Goal: Task Accomplishment & Management: Manage account settings

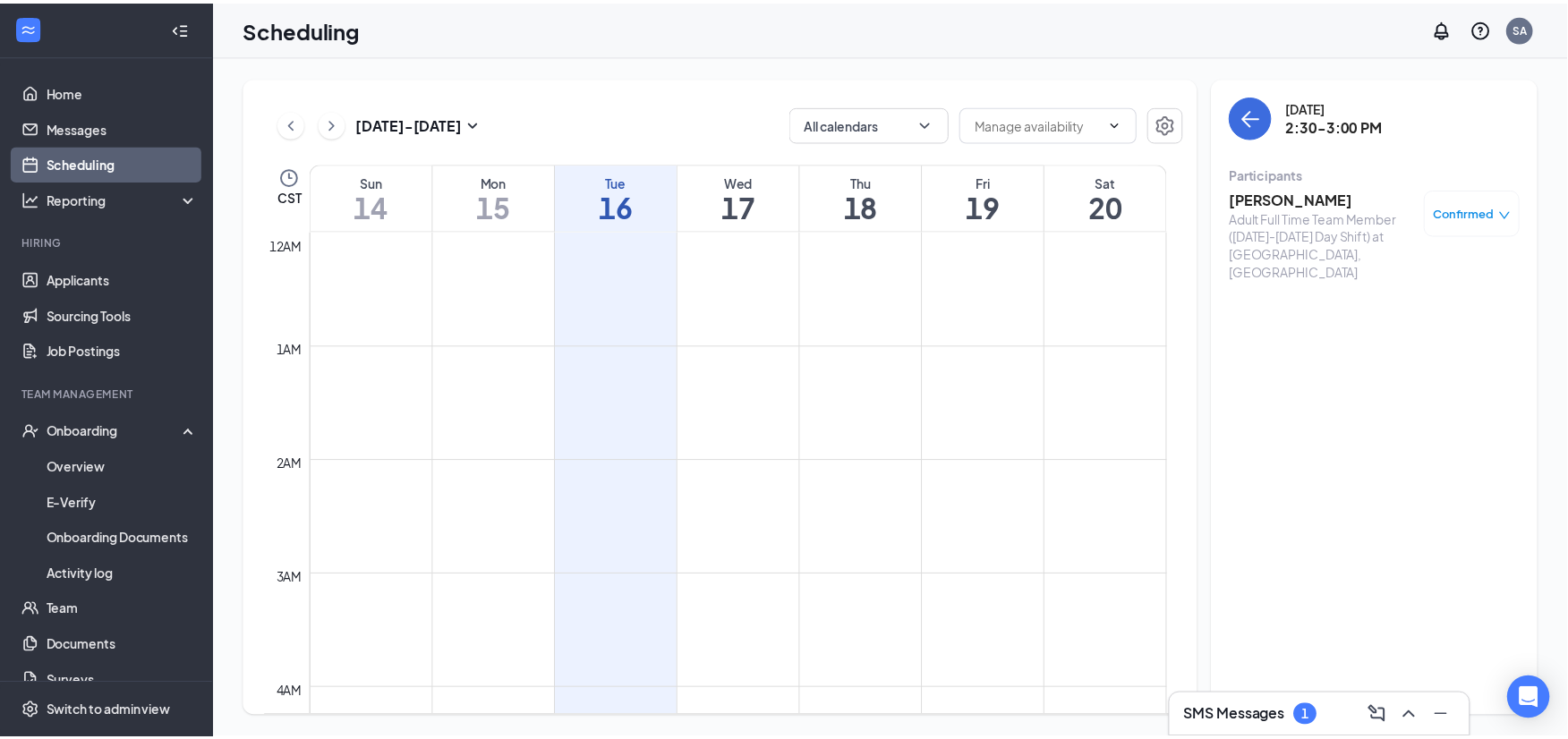
scroll to position [1476, 0]
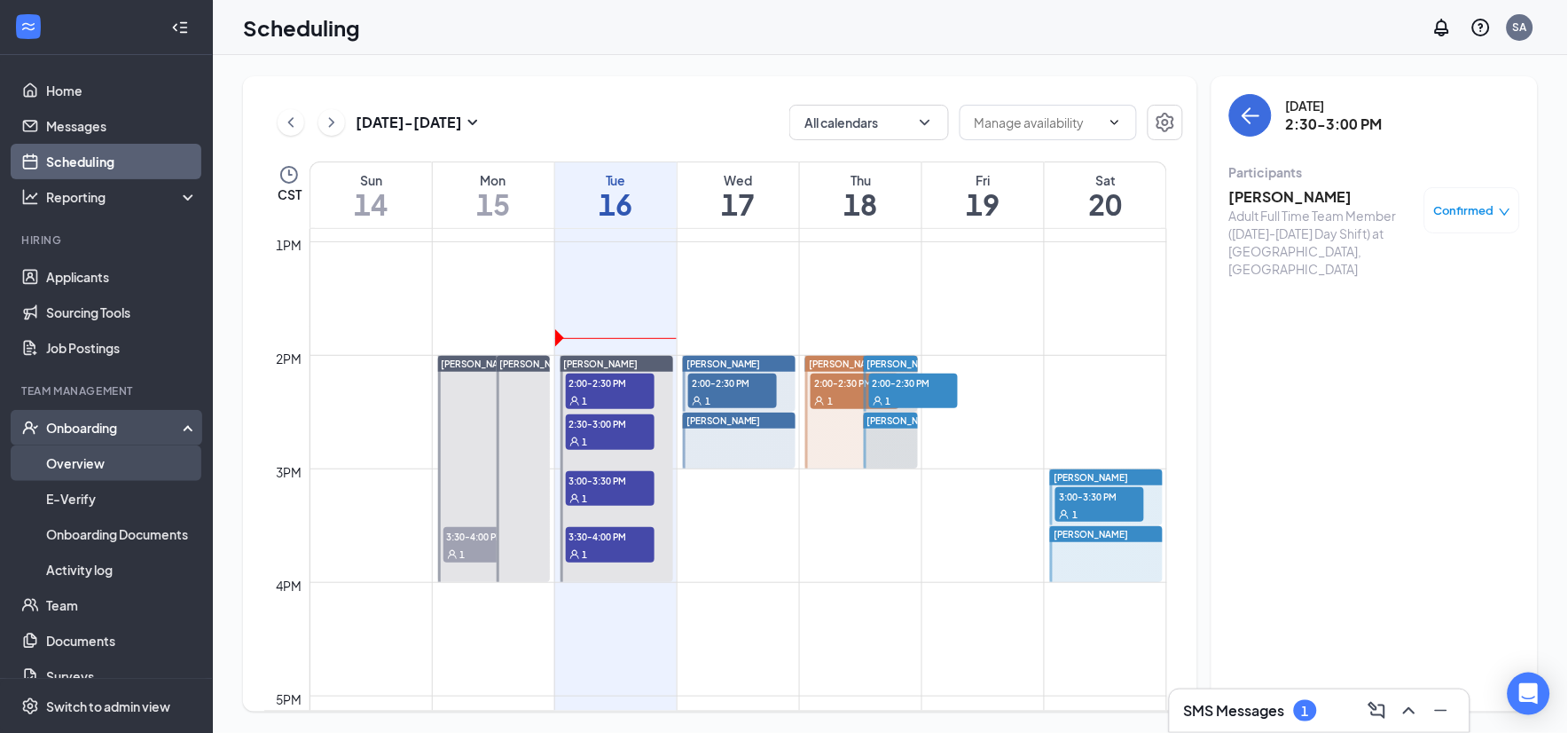
click at [107, 462] on link "Overview" at bounding box center [121, 463] width 152 height 36
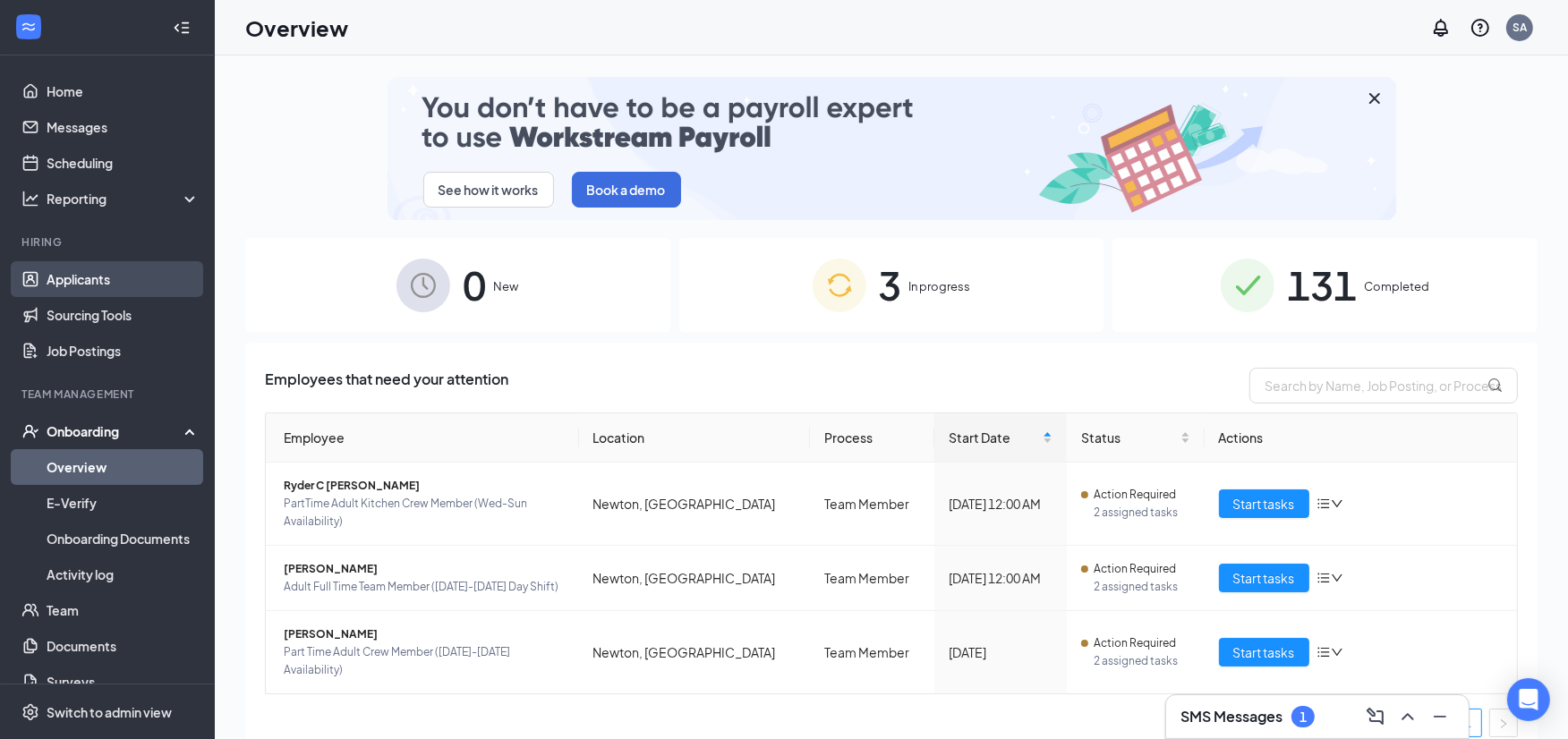
click at [77, 278] on link "Applicants" at bounding box center [123, 279] width 153 height 36
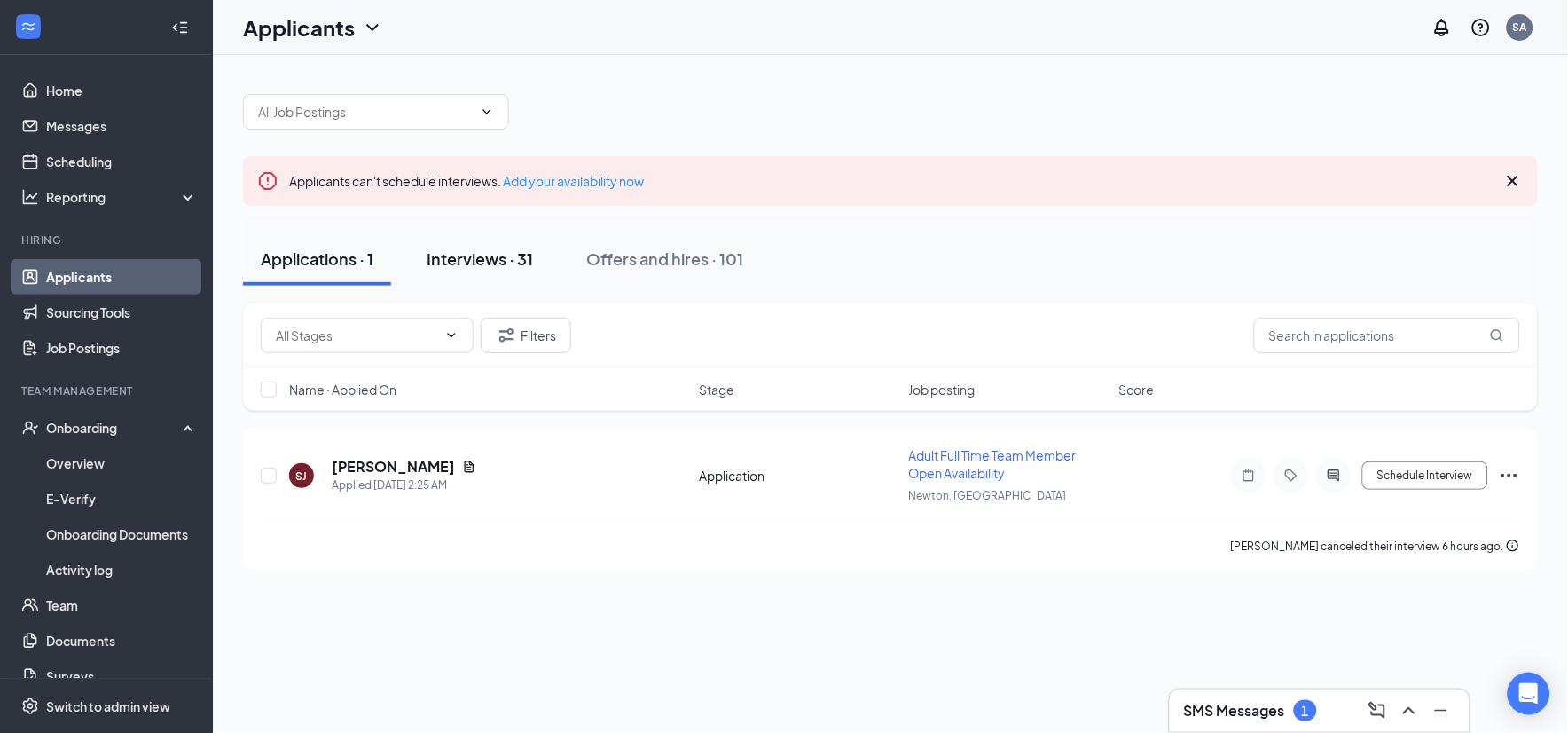
click at [493, 261] on div "Interviews · 31" at bounding box center [480, 259] width 107 height 22
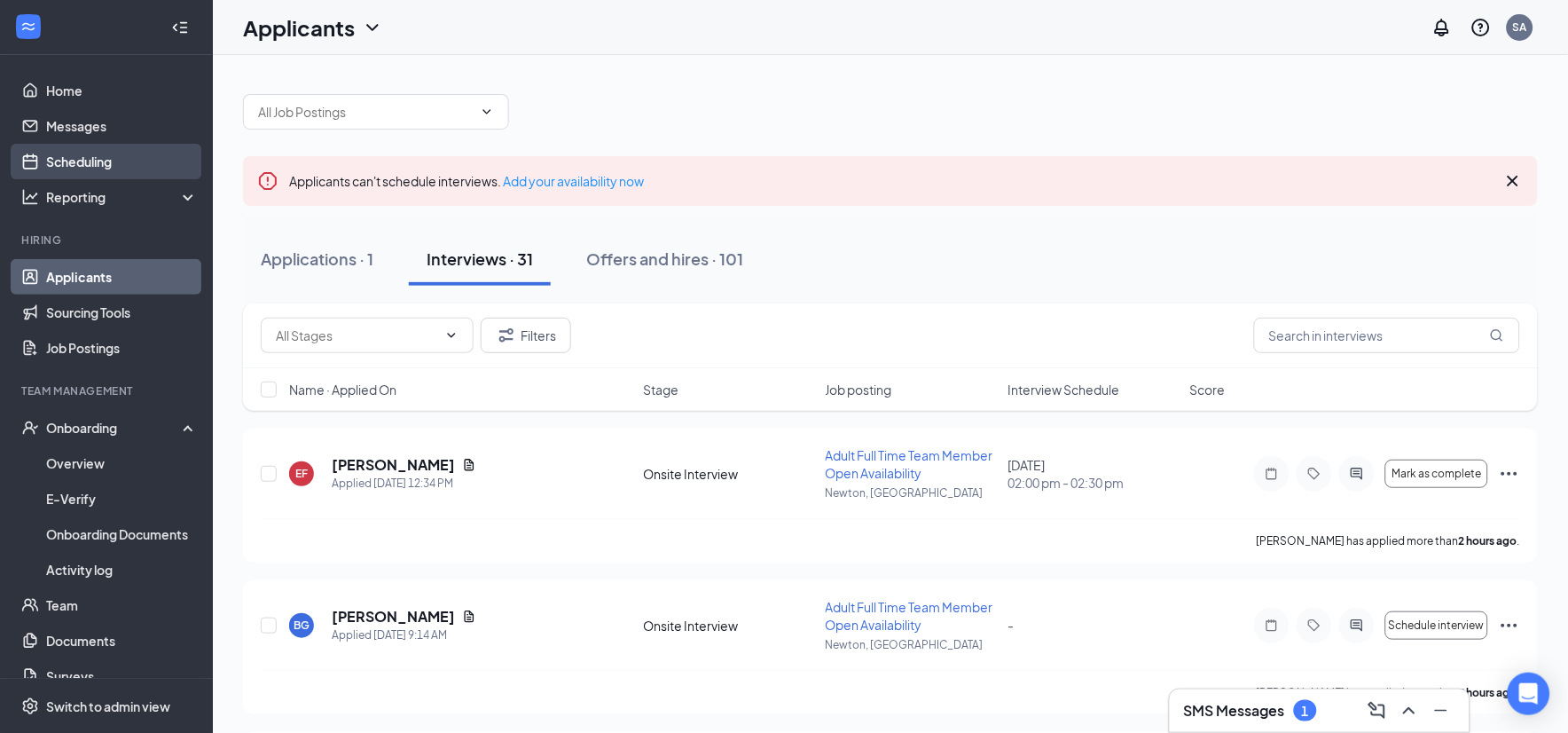
click at [100, 159] on link "Scheduling" at bounding box center [121, 161] width 152 height 36
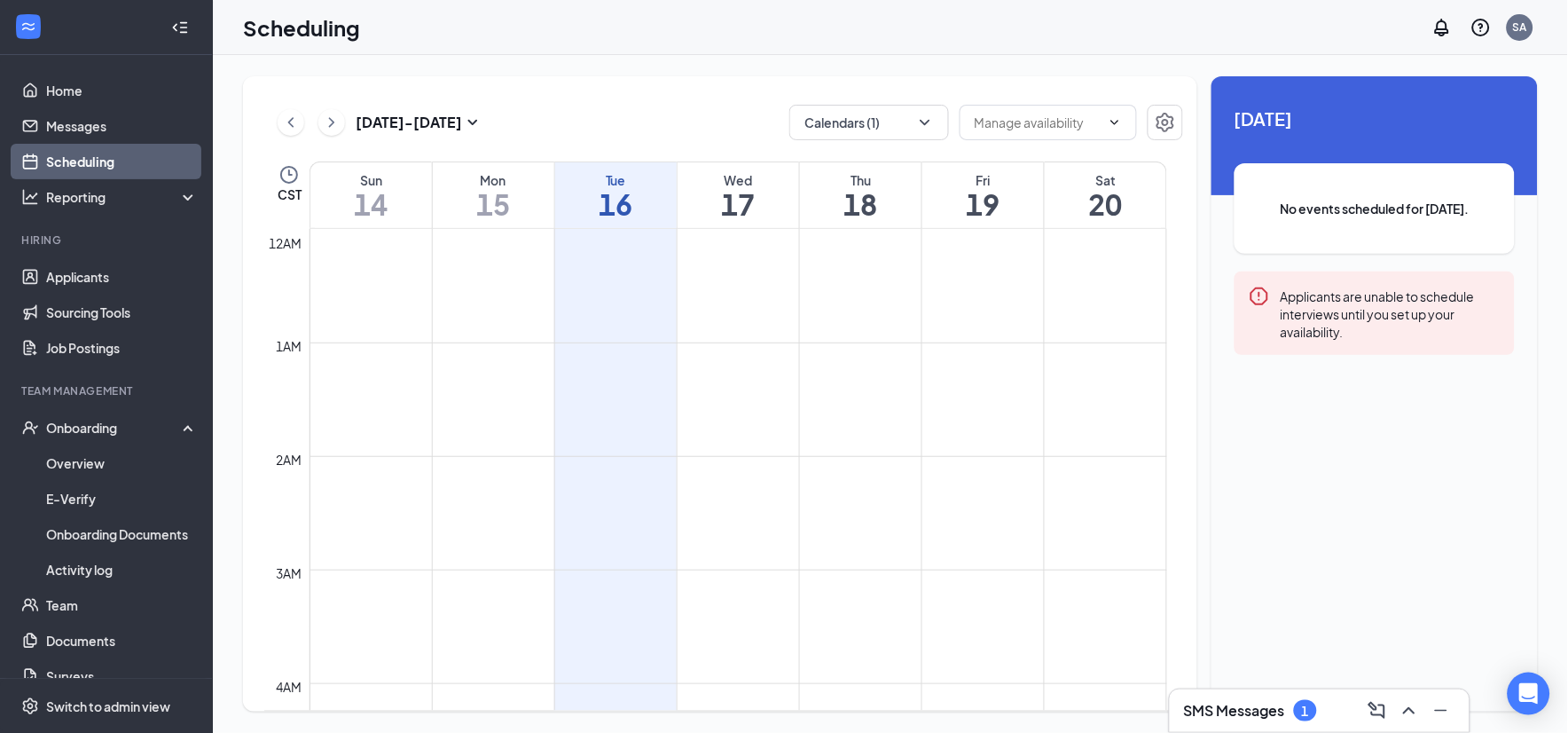
scroll to position [872, 0]
click at [919, 124] on icon "ChevronDown" at bounding box center [925, 122] width 17 height 17
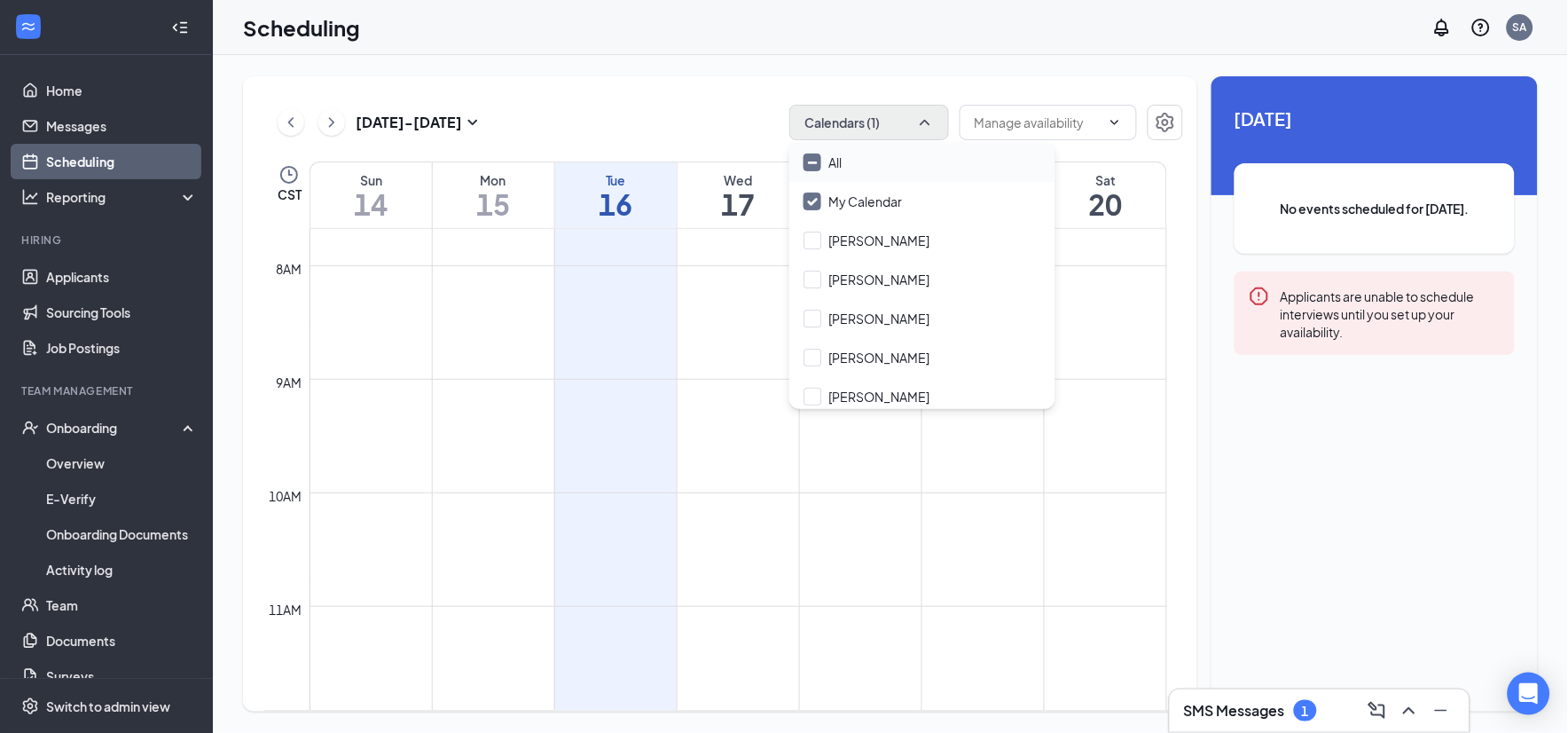
click at [810, 162] on input "All" at bounding box center [822, 162] width 38 height 17
checkbox input "true"
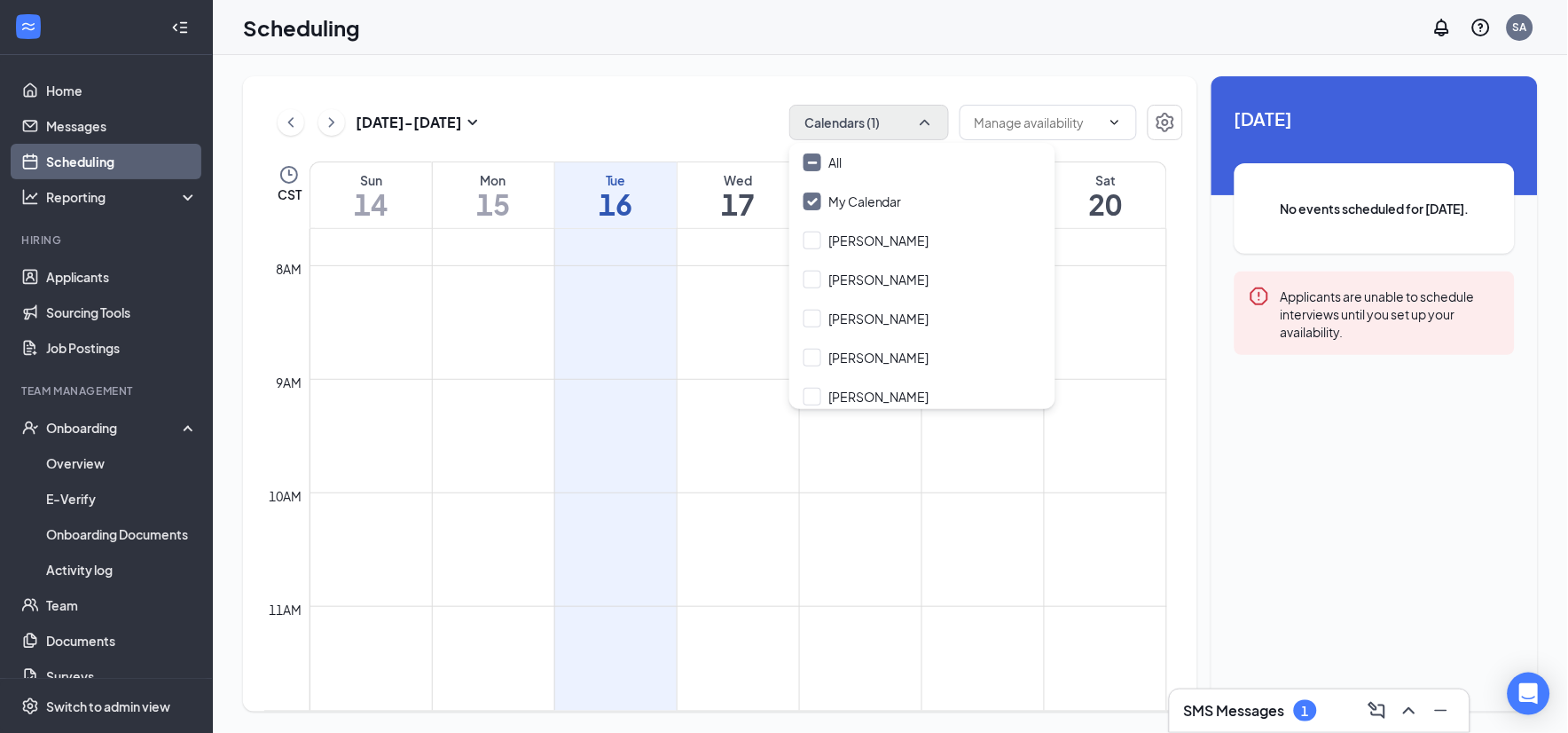
checkbox input "true"
click at [696, 111] on div "[DATE] - [DATE] All calendars" at bounding box center [724, 122] width 919 height 36
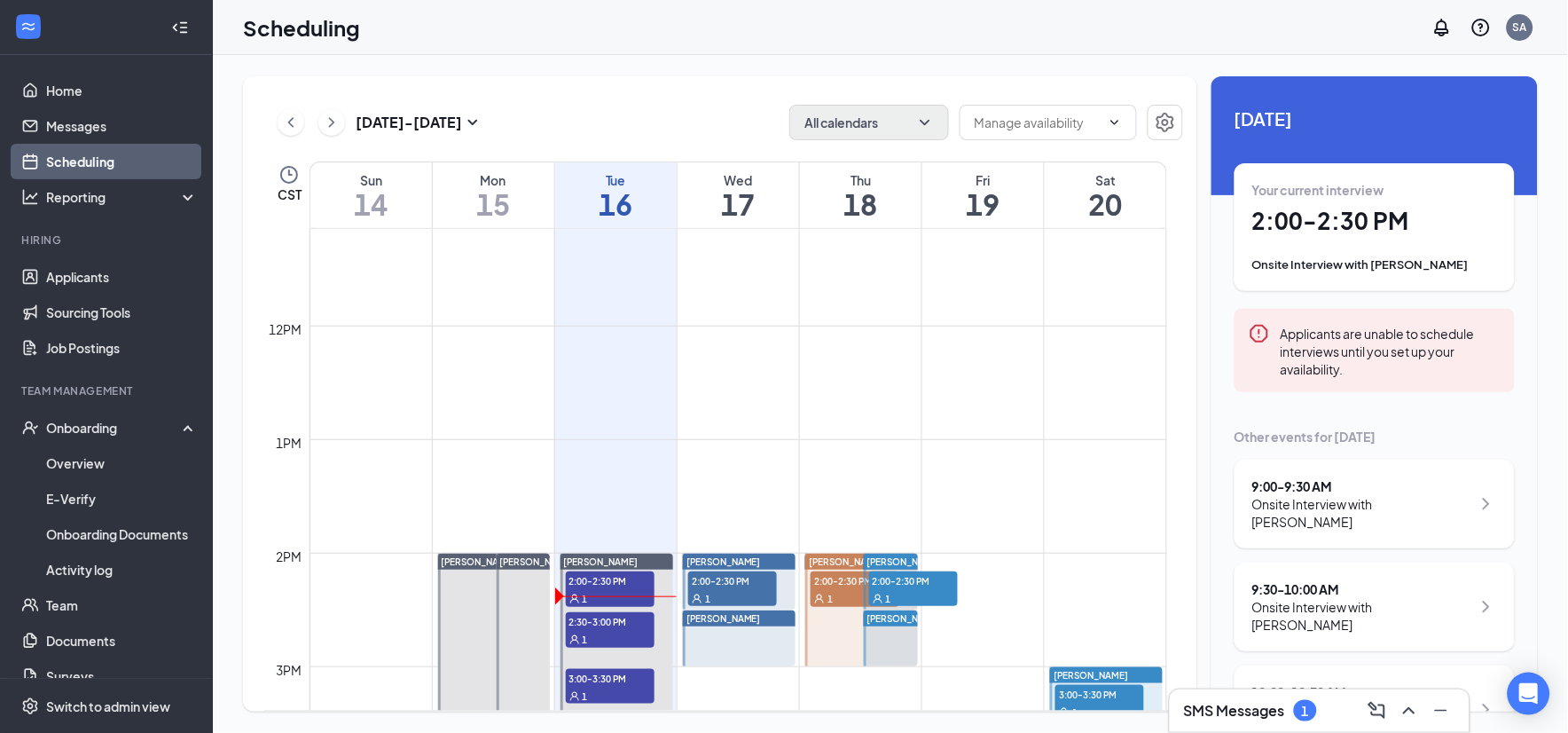
scroll to position [1464, 0]
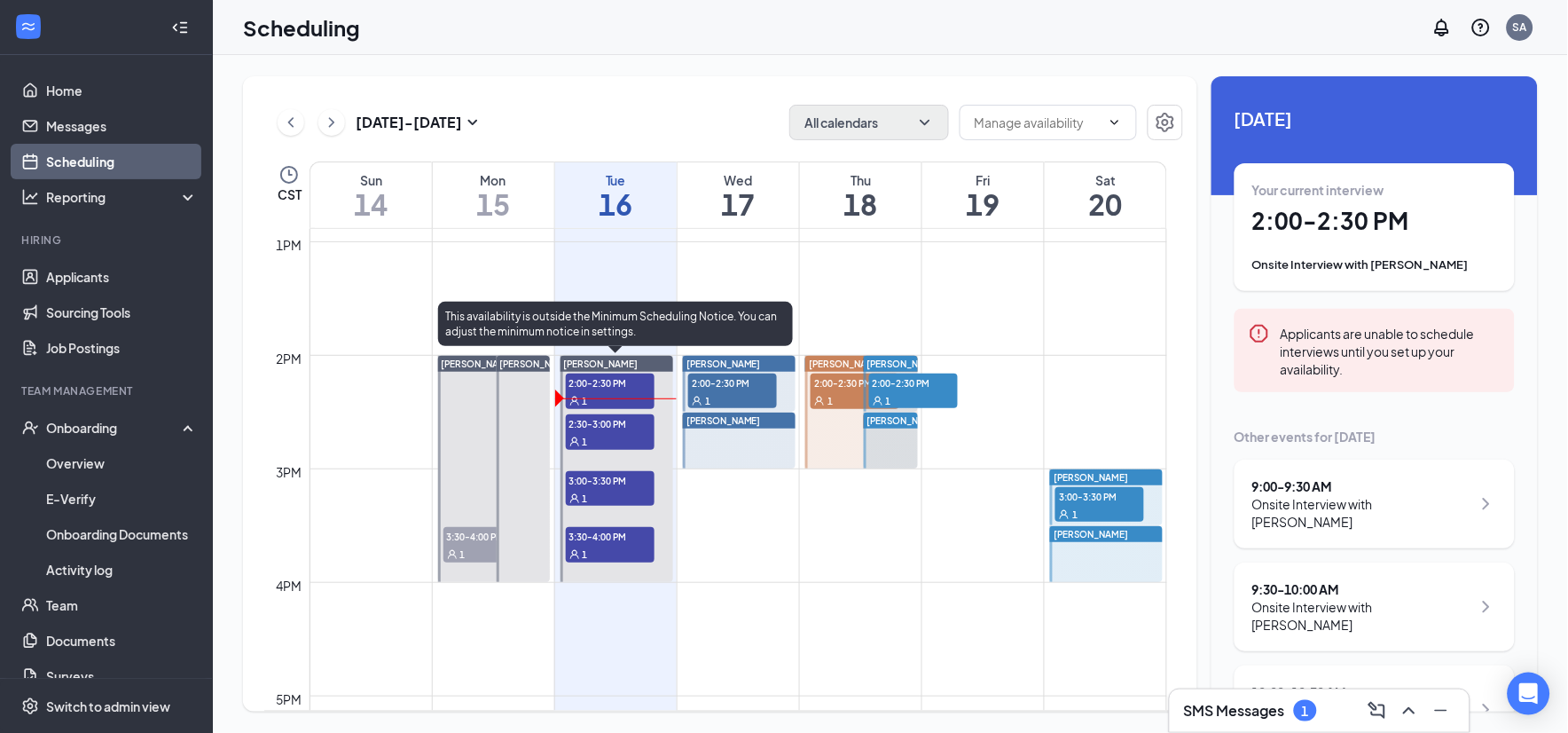
click at [610, 379] on span "2:00-2:30 PM" at bounding box center [609, 382] width 88 height 17
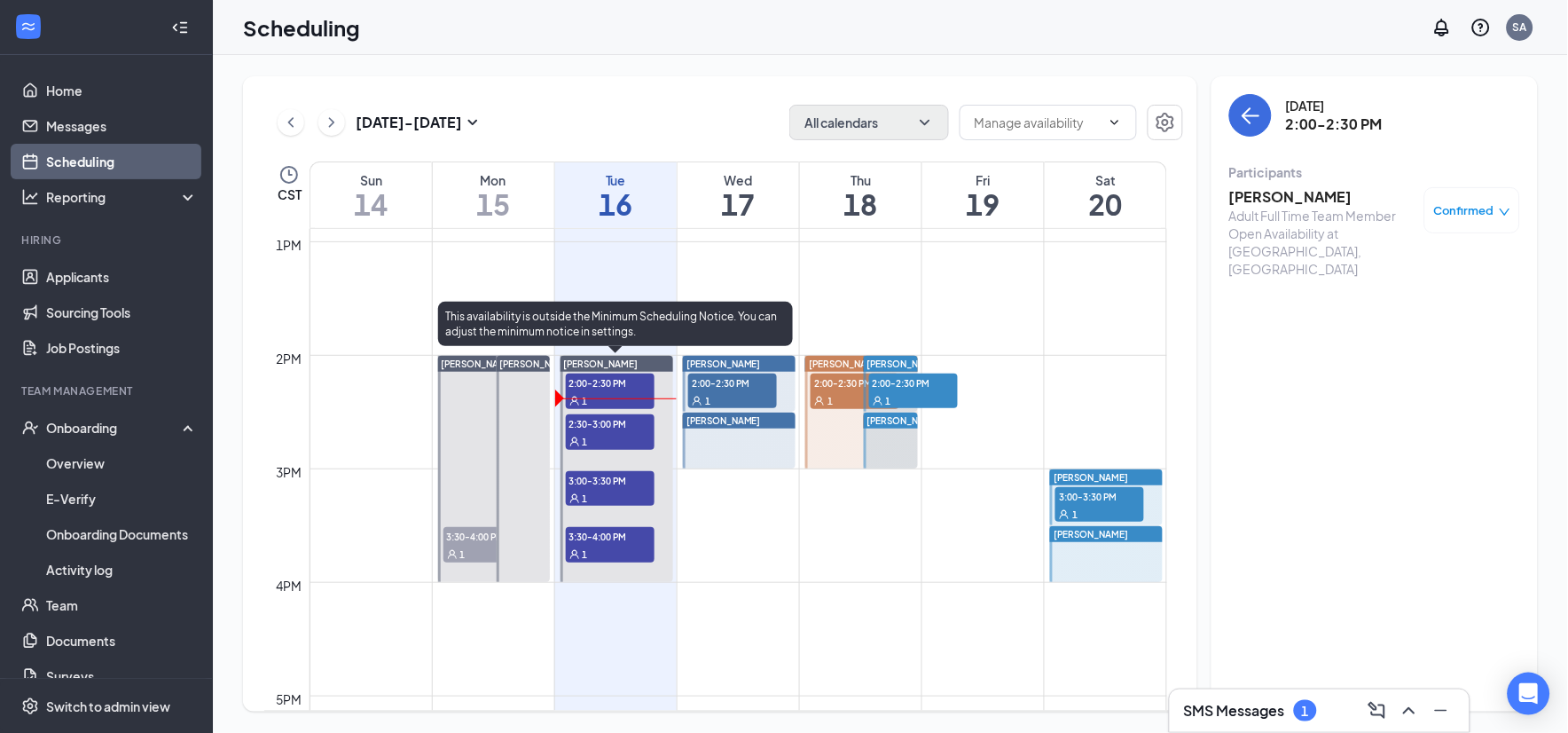
click at [614, 424] on span "2:30-3:00 PM" at bounding box center [609, 423] width 88 height 17
click at [615, 477] on span "3:00-3:30 PM" at bounding box center [609, 480] width 88 height 17
click at [610, 420] on span "2:30-3:00 PM" at bounding box center [609, 423] width 88 height 17
click at [608, 423] on span "2:30-3:00 PM" at bounding box center [609, 423] width 88 height 17
click at [618, 477] on span "3:00-3:30 PM" at bounding box center [609, 480] width 88 height 17
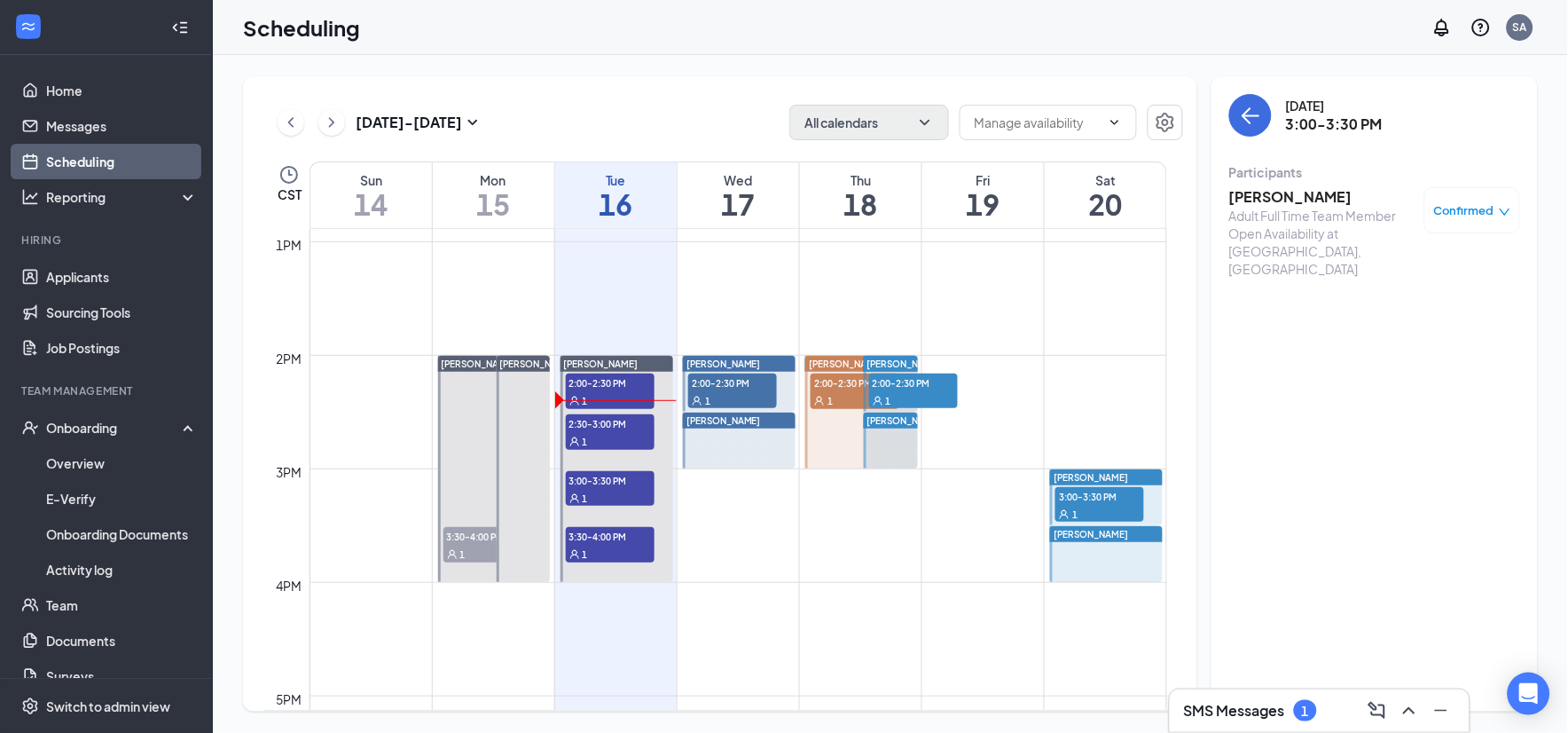
click at [1269, 198] on h3 "[PERSON_NAME]" at bounding box center [1322, 197] width 187 height 19
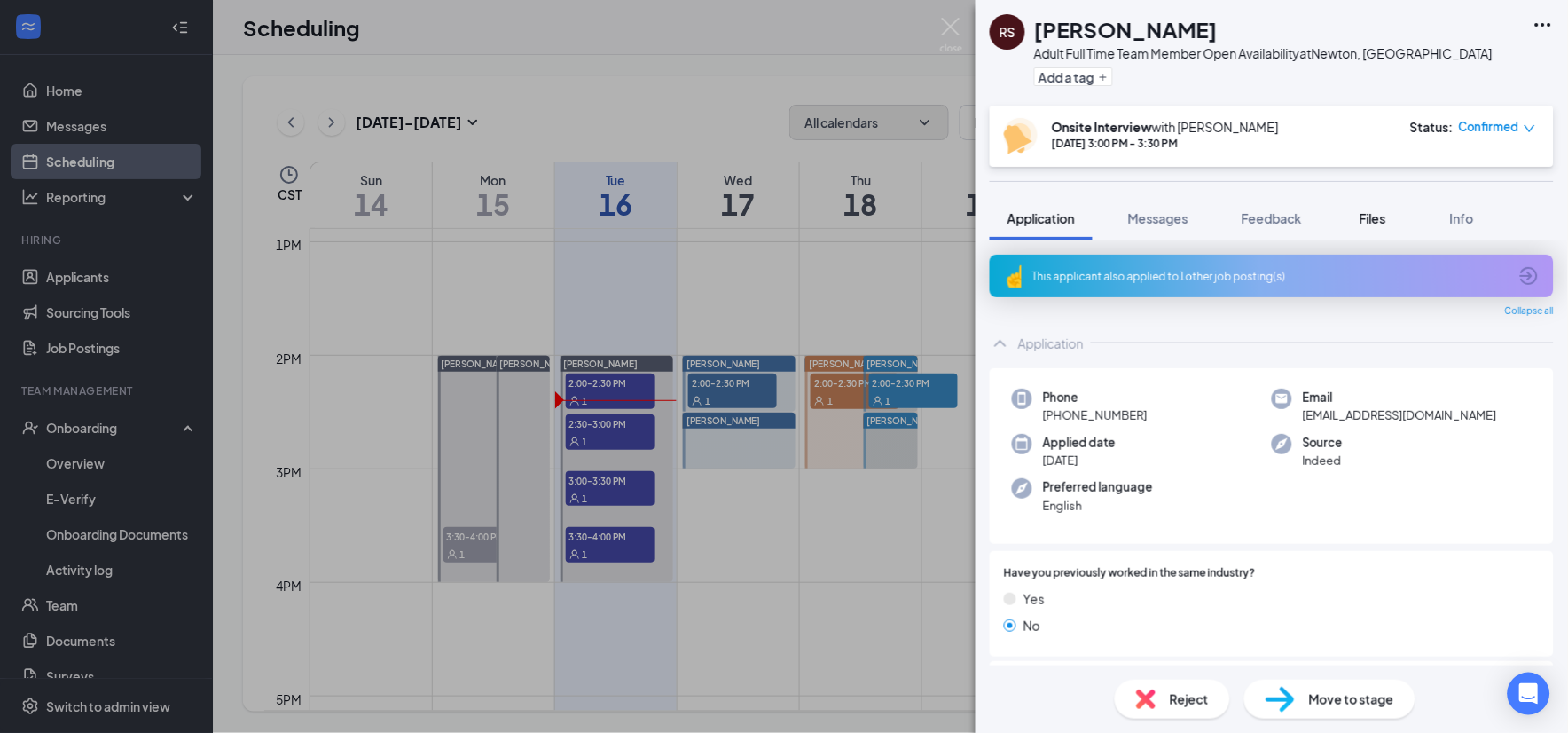
click at [1377, 218] on span "Files" at bounding box center [1372, 218] width 26 height 16
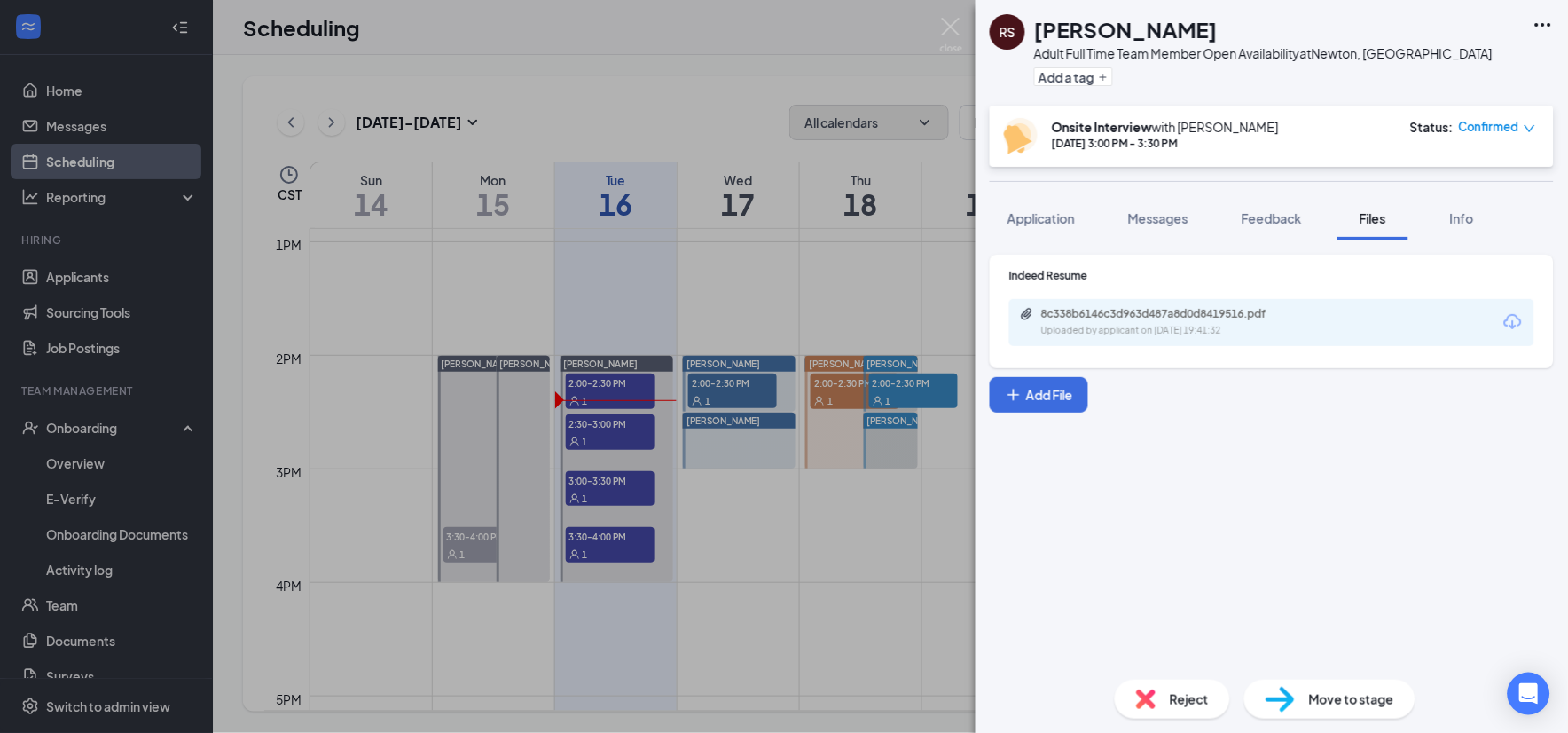
click at [1509, 321] on icon "Download" at bounding box center [1513, 322] width 21 height 21
click at [1512, 324] on icon "Download" at bounding box center [1513, 322] width 21 height 21
click at [952, 23] on img at bounding box center [950, 35] width 22 height 35
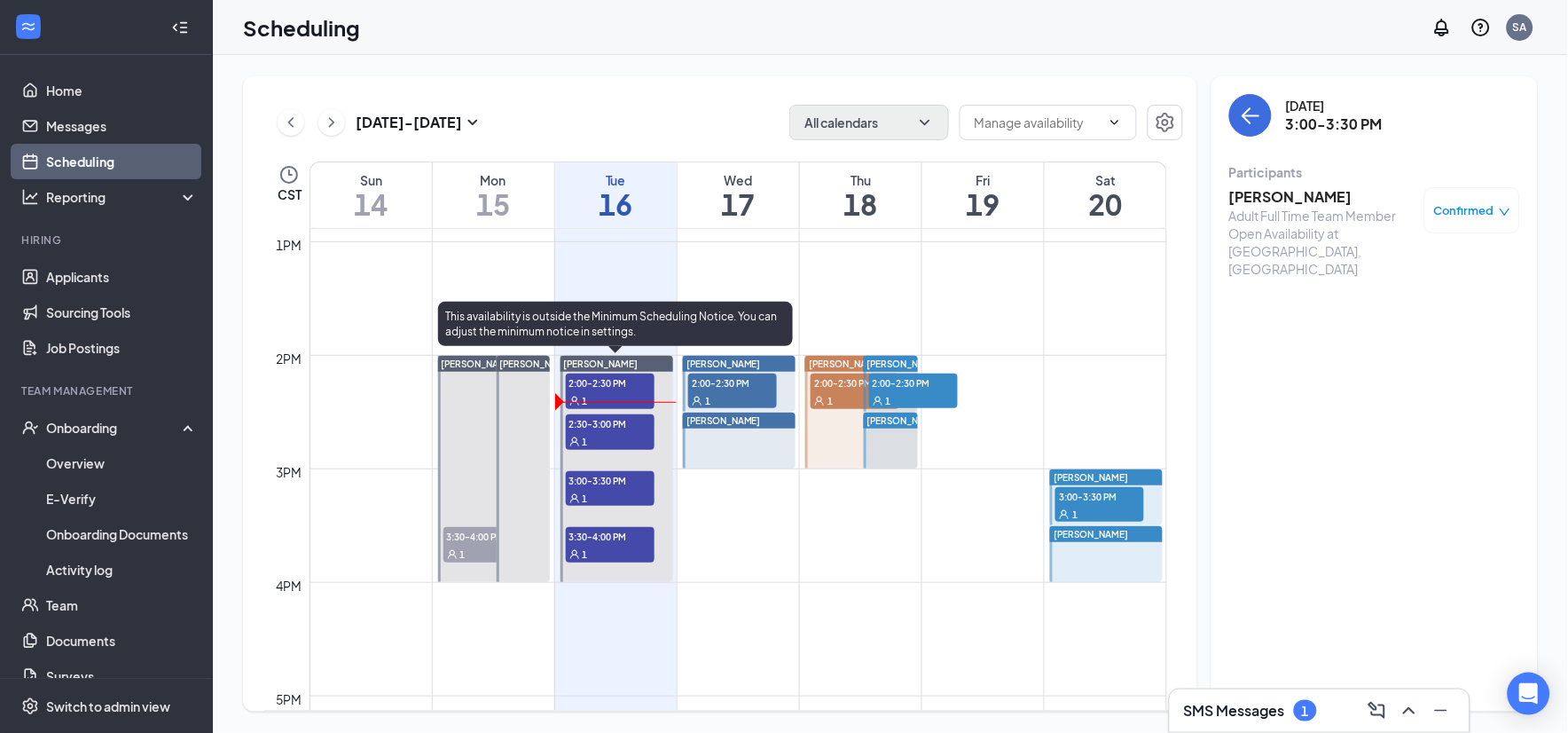
click at [618, 536] on span "3:30-4:00 PM" at bounding box center [609, 536] width 88 height 17
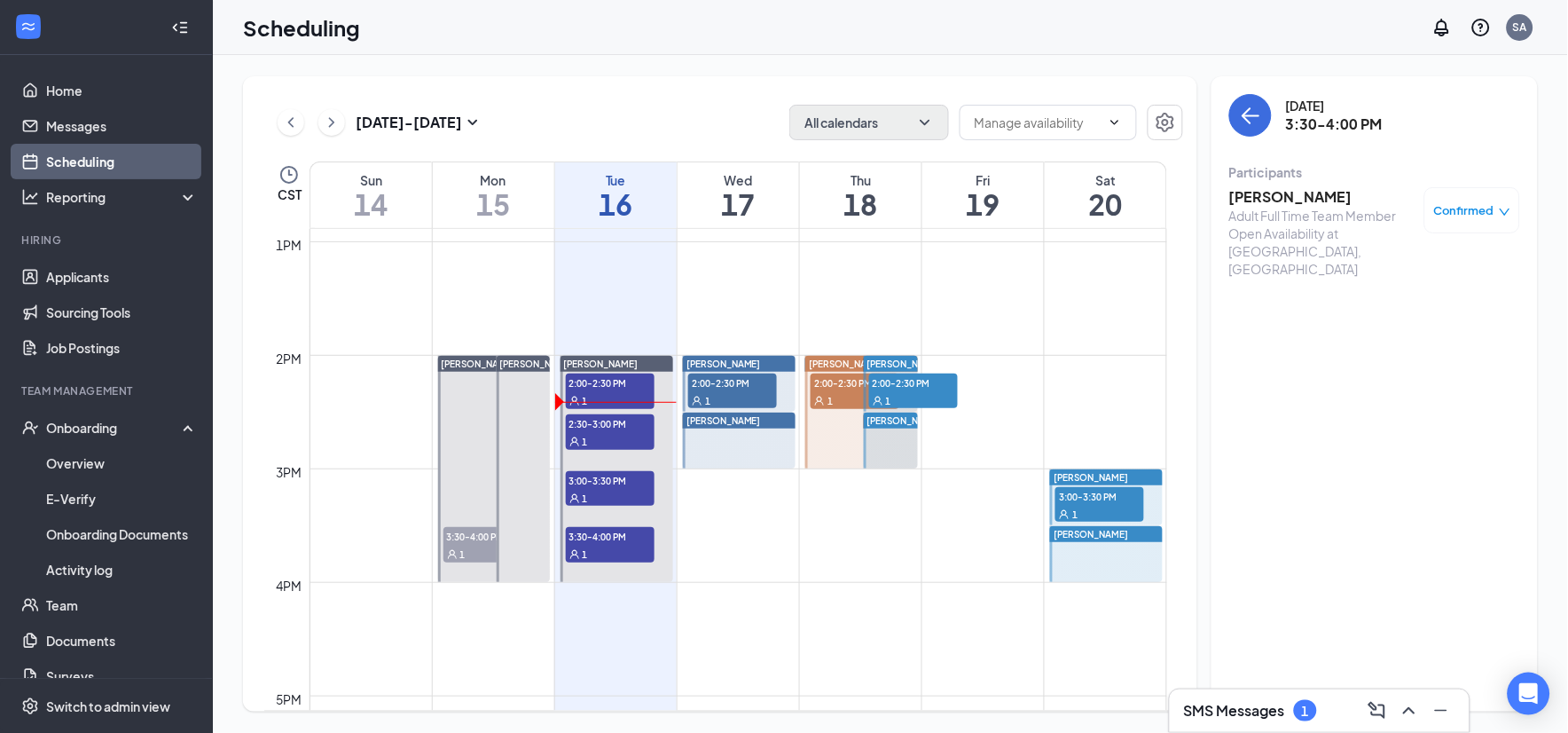
click at [1279, 200] on h3 "[PERSON_NAME]" at bounding box center [1322, 197] width 187 height 19
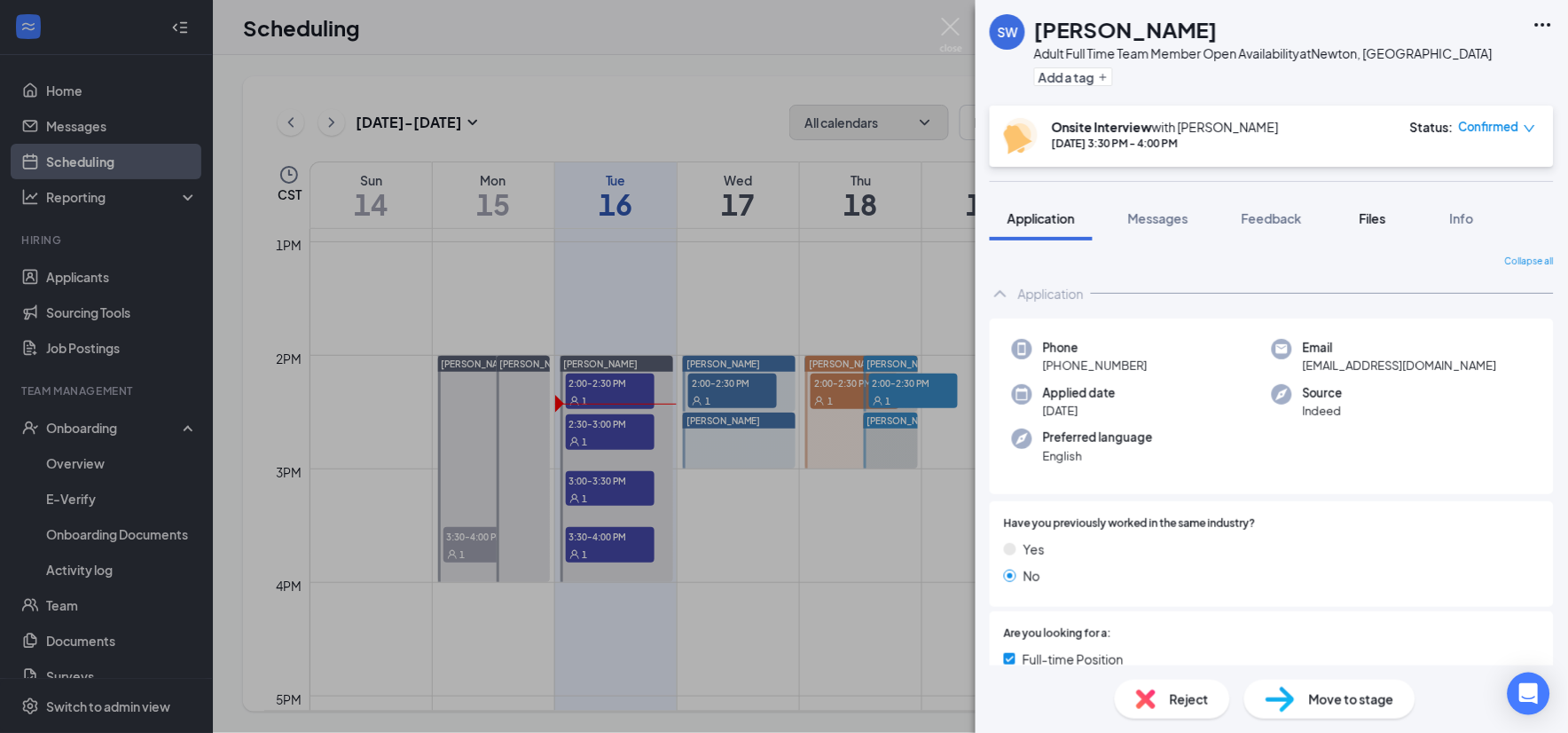
click at [1371, 216] on span "Files" at bounding box center [1372, 218] width 26 height 16
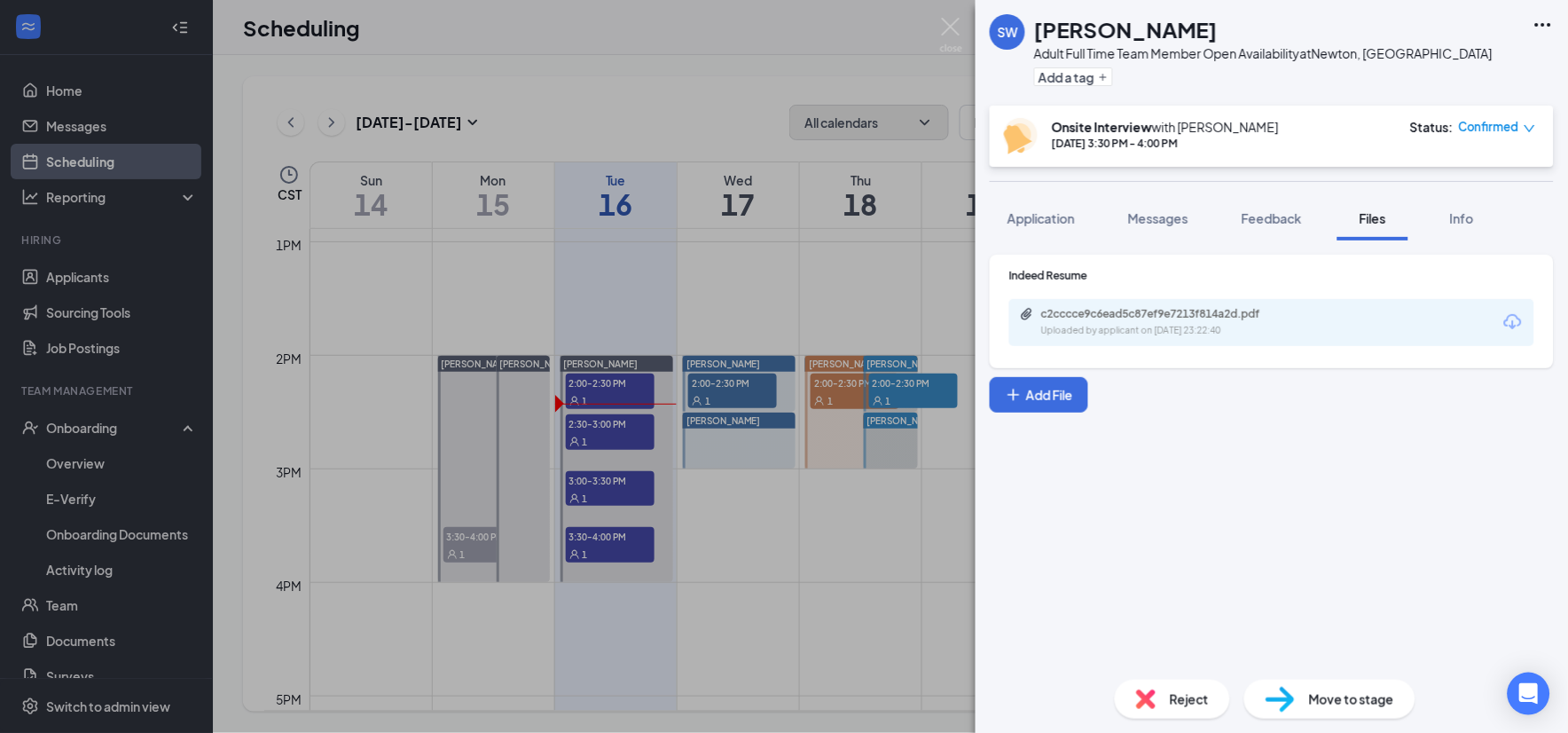
click at [1517, 322] on icon "Download" at bounding box center [1513, 322] width 21 height 21
click at [960, 31] on img at bounding box center [950, 35] width 22 height 35
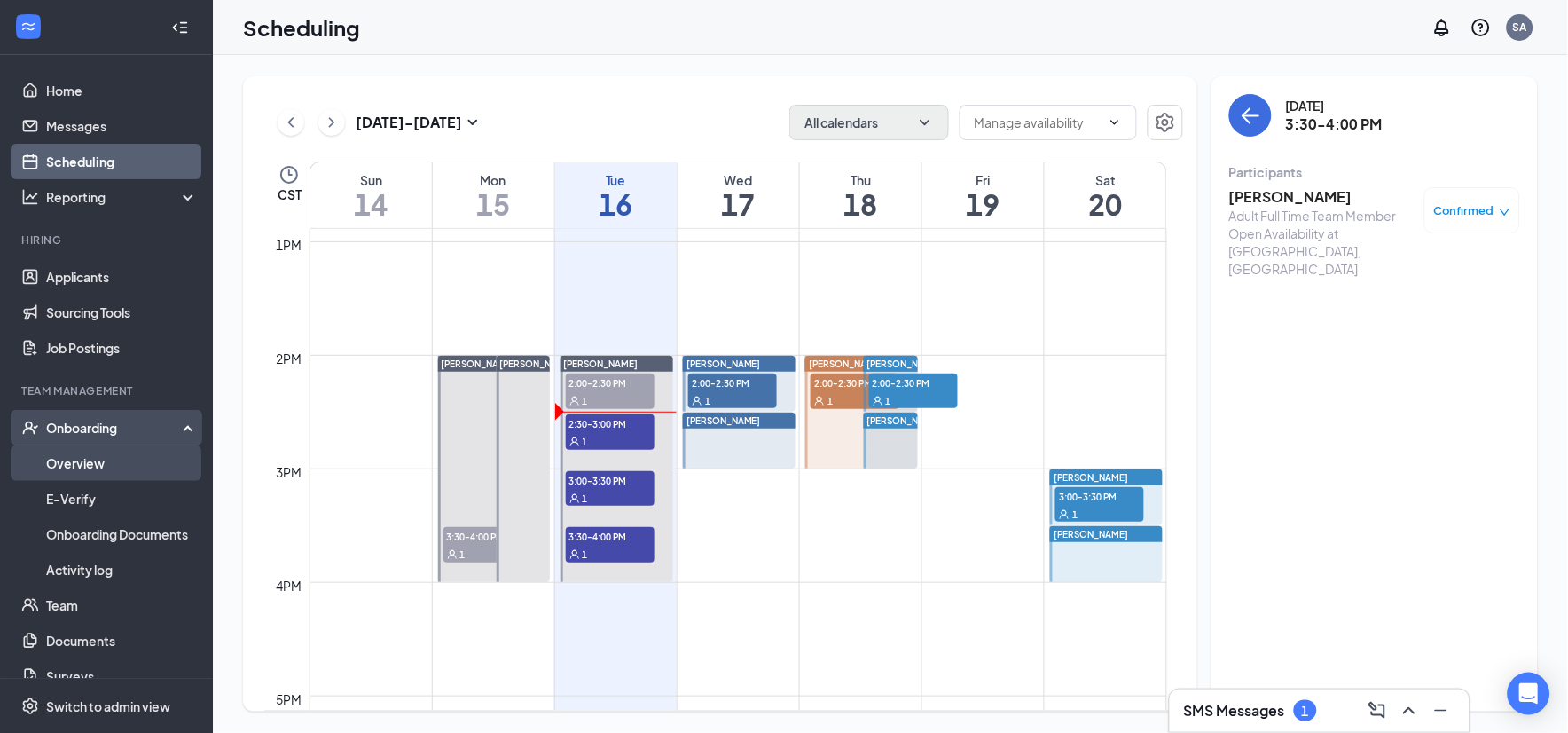
click at [94, 466] on link "Overview" at bounding box center [121, 463] width 152 height 36
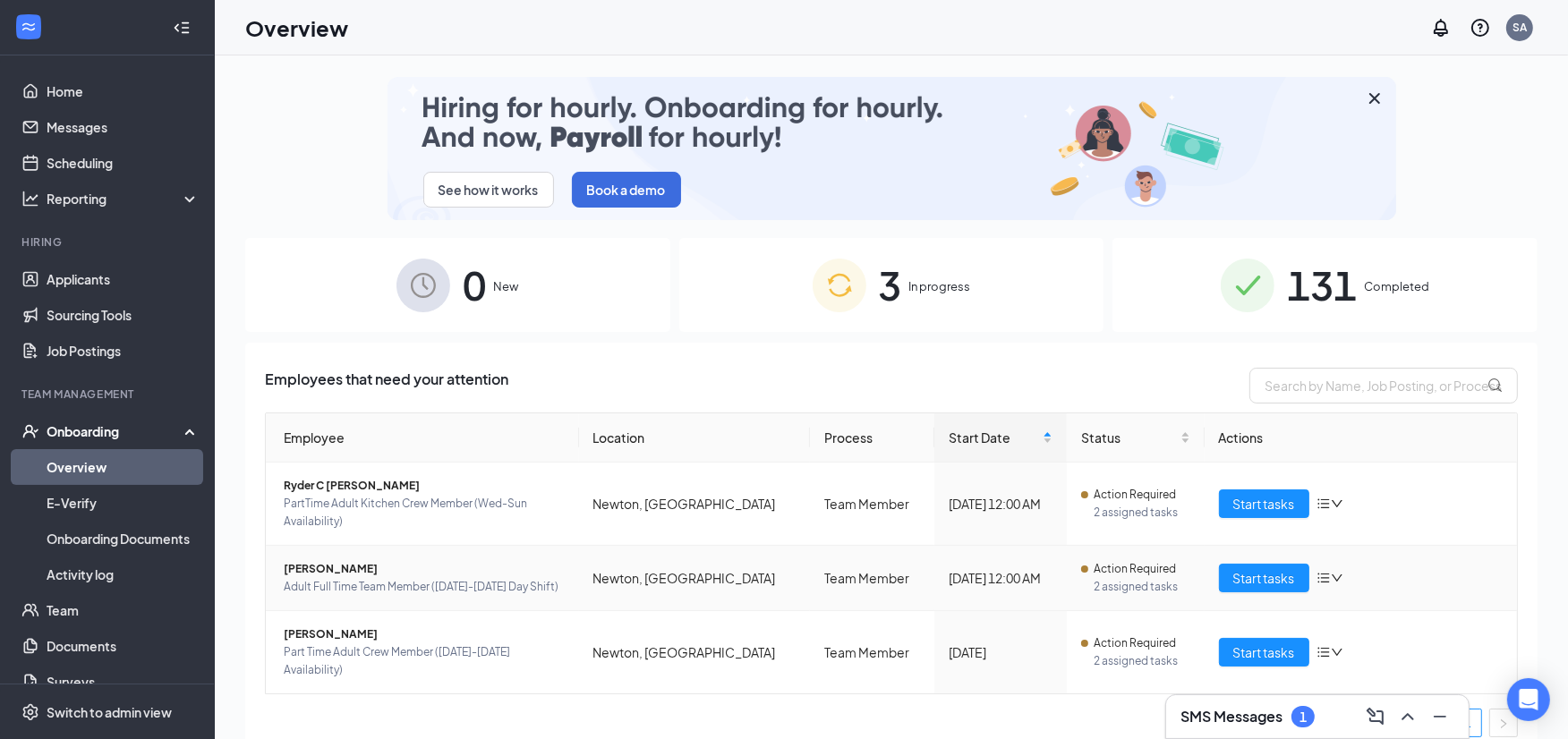
click at [1331, 584] on icon "down" at bounding box center [1337, 577] width 13 height 13
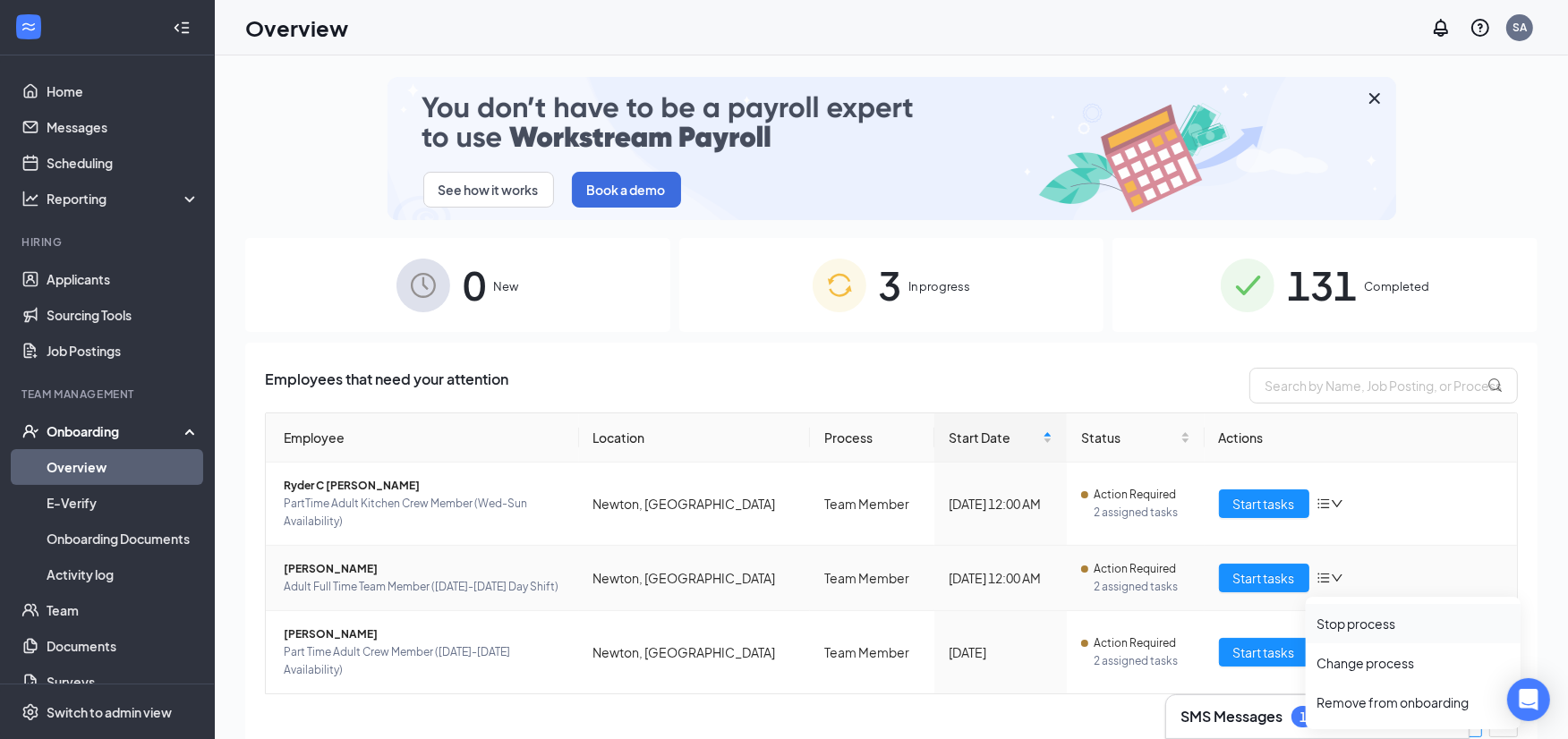
click at [1379, 631] on li "Stop process" at bounding box center [1413, 623] width 215 height 39
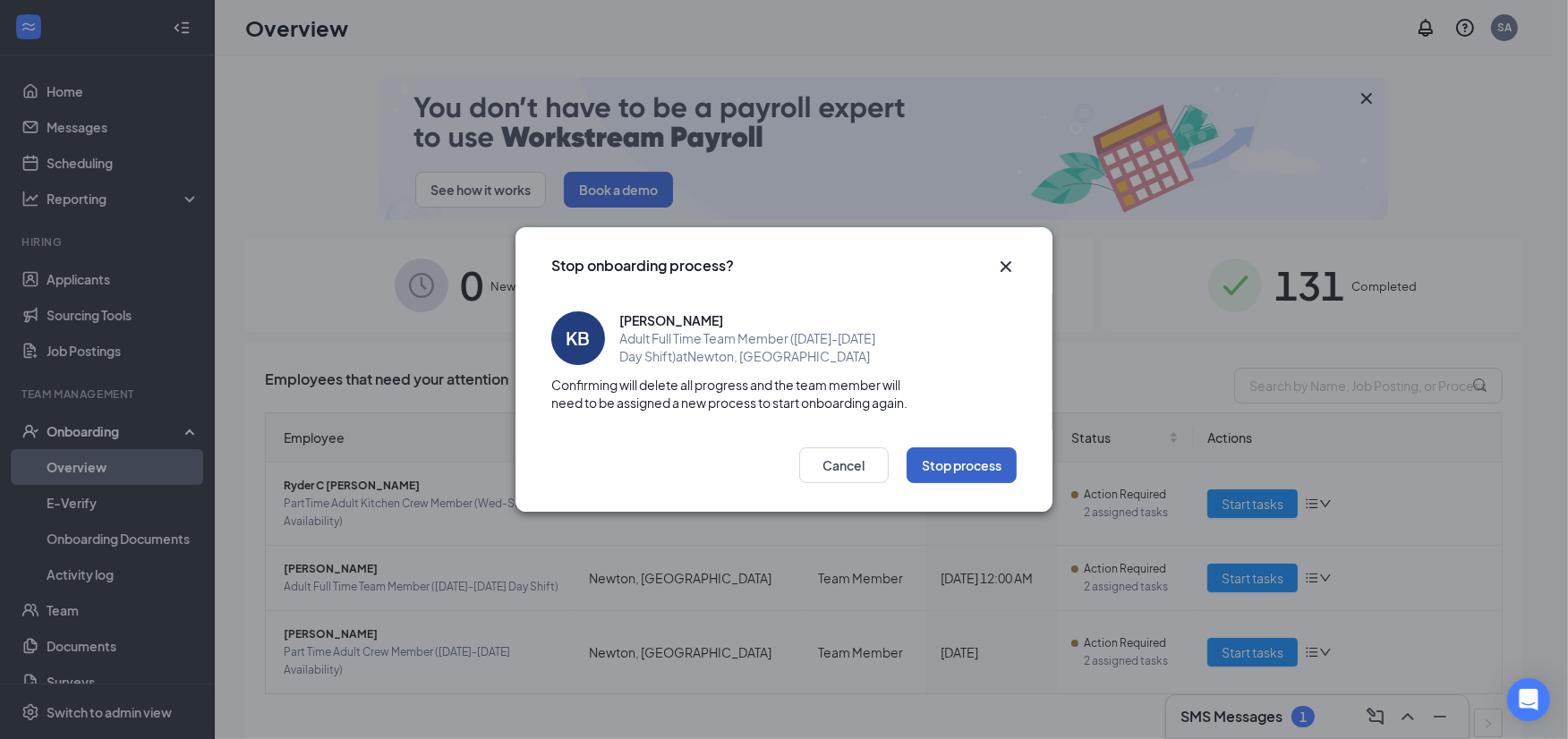
click at [956, 457] on button "Stop process" at bounding box center [962, 465] width 110 height 36
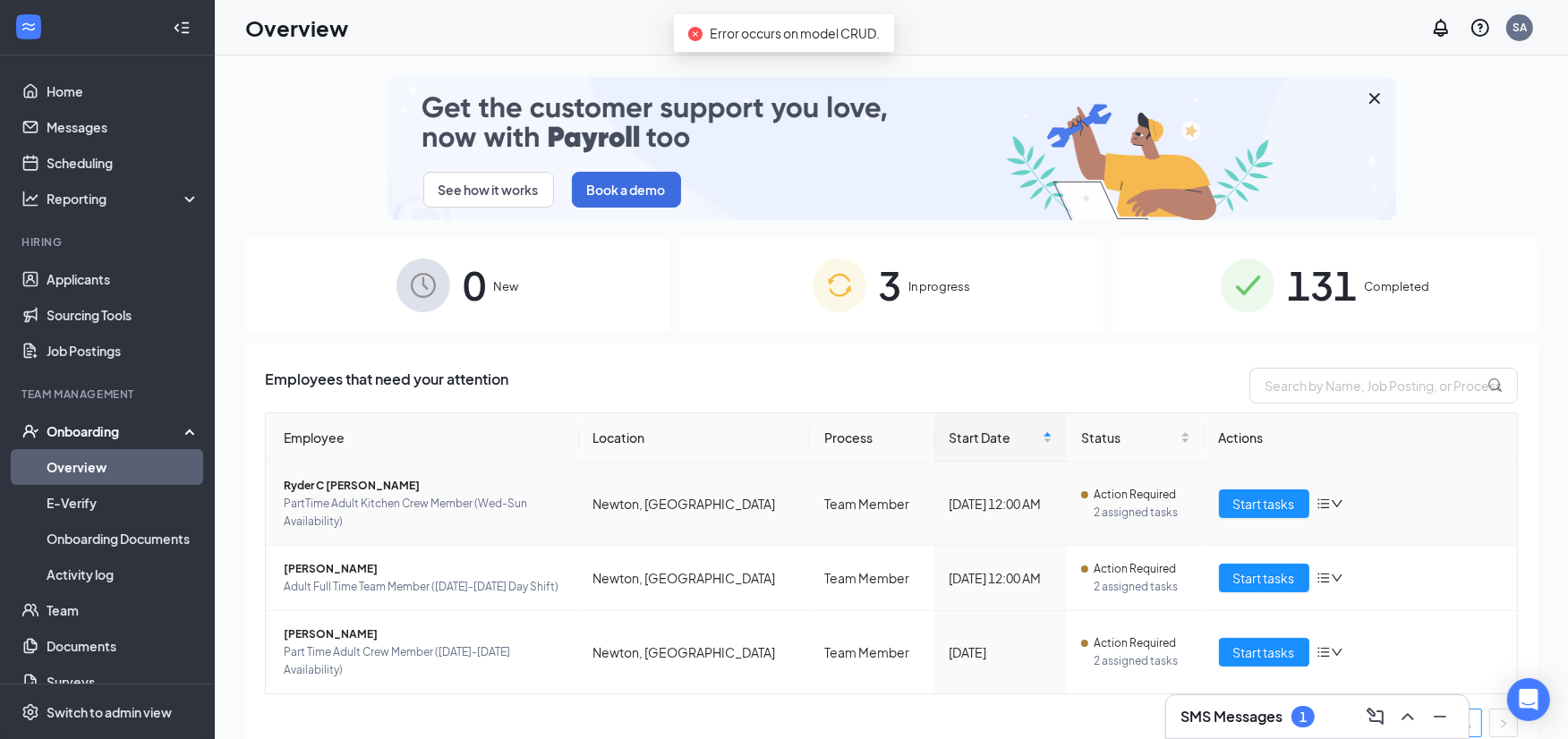
click at [361, 490] on span "Ryder C [PERSON_NAME]" at bounding box center [424, 485] width 281 height 18
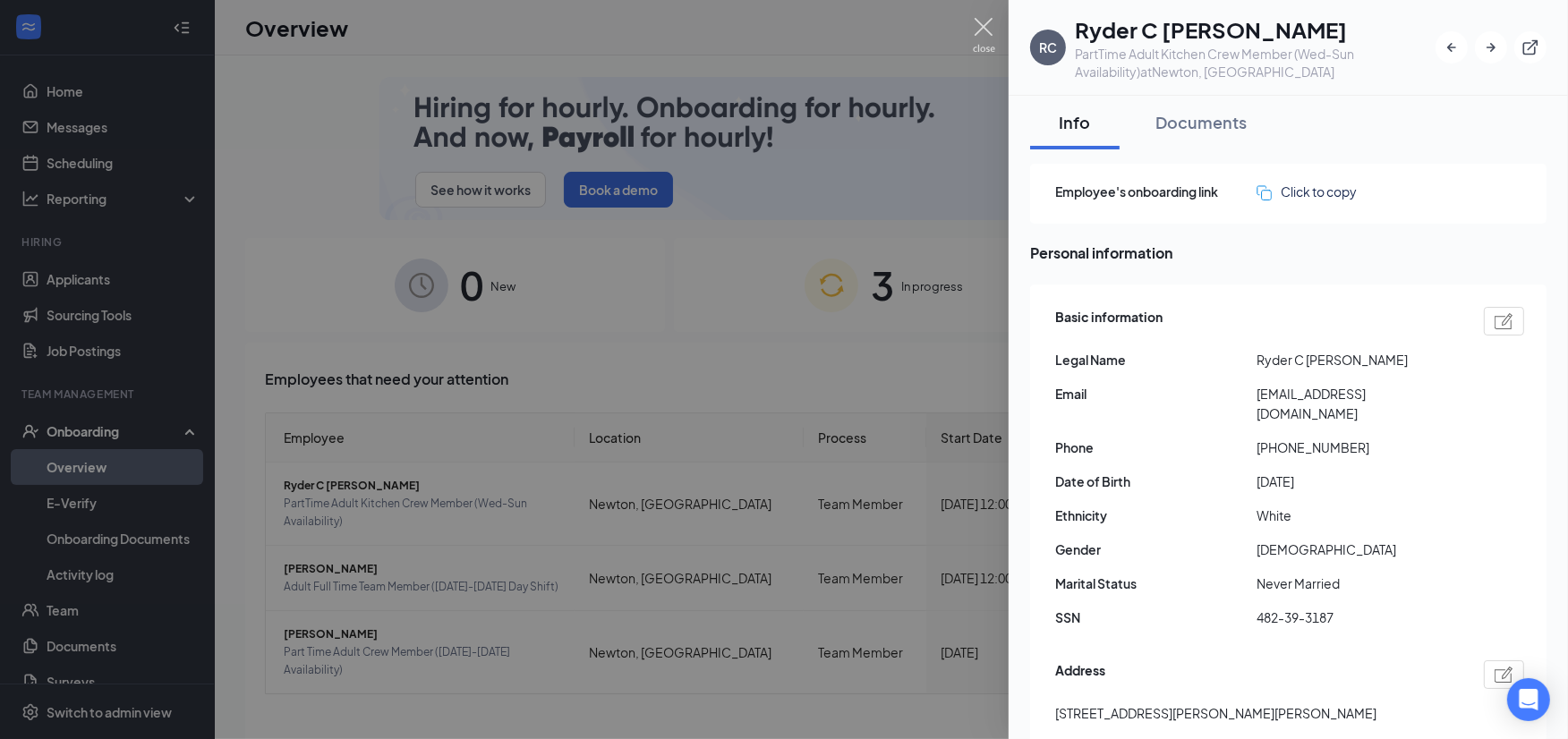
click at [983, 37] on img at bounding box center [984, 35] width 23 height 35
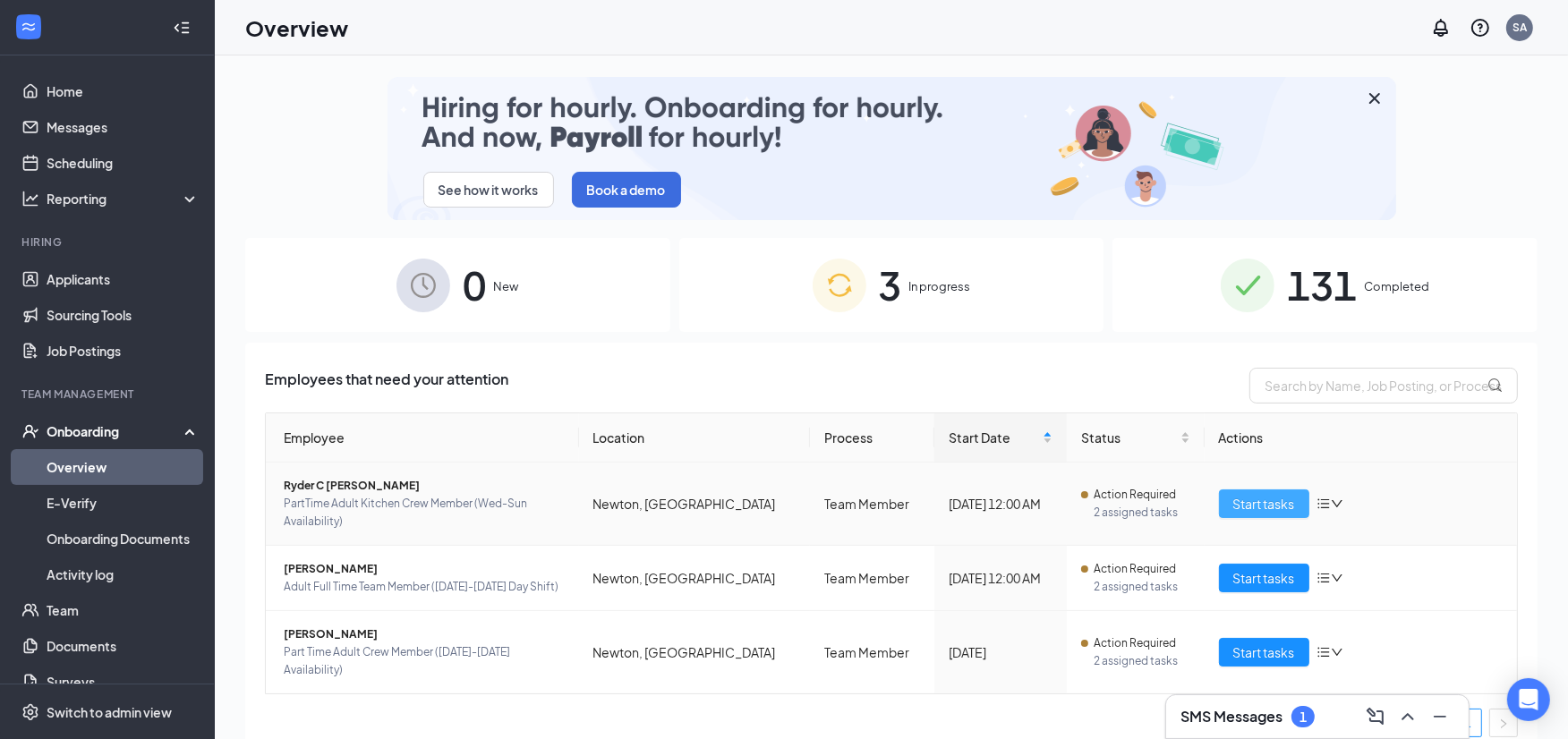
click at [1276, 505] on span "Start tasks" at bounding box center [1264, 504] width 62 height 20
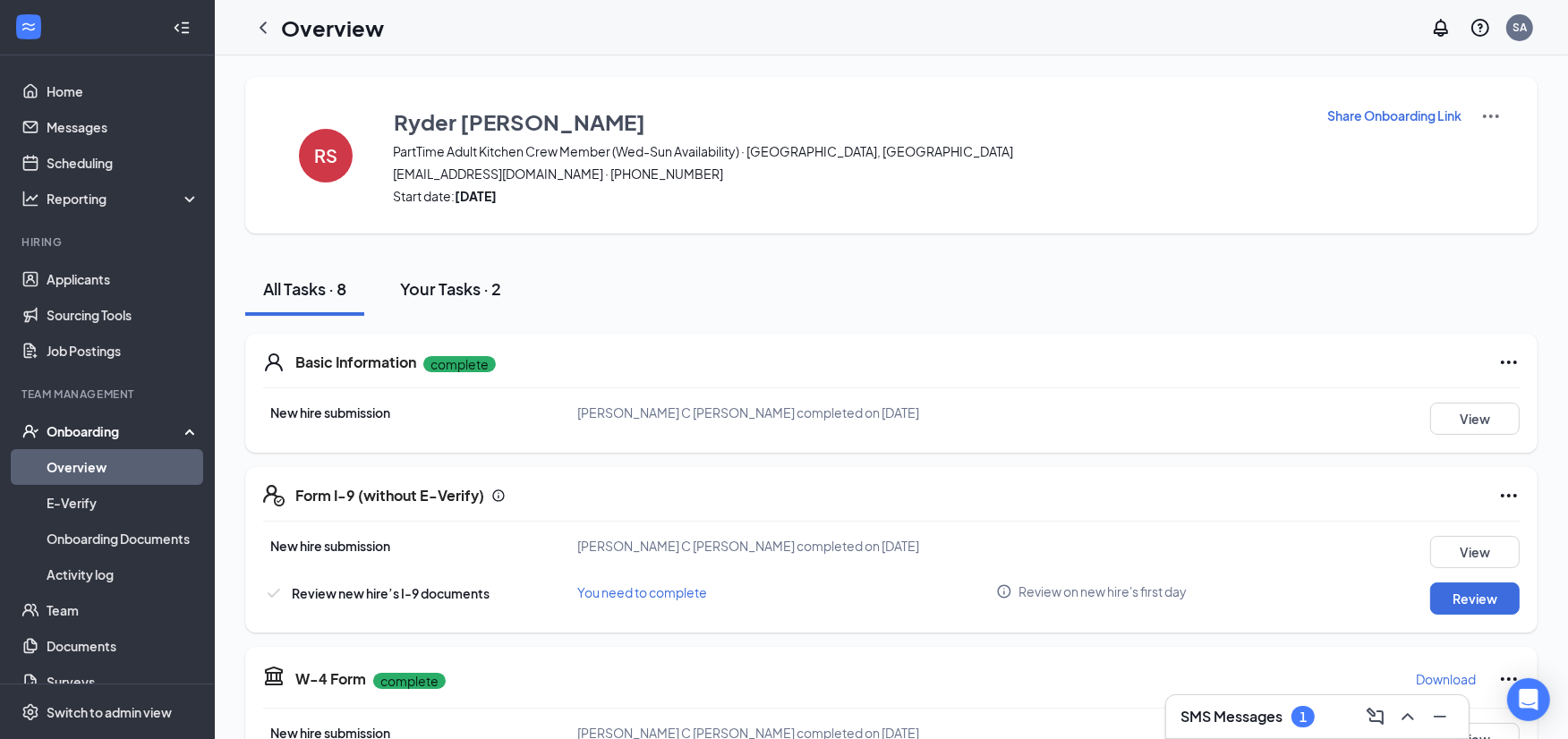
click at [449, 280] on div "Your Tasks · 2" at bounding box center [450, 288] width 101 height 23
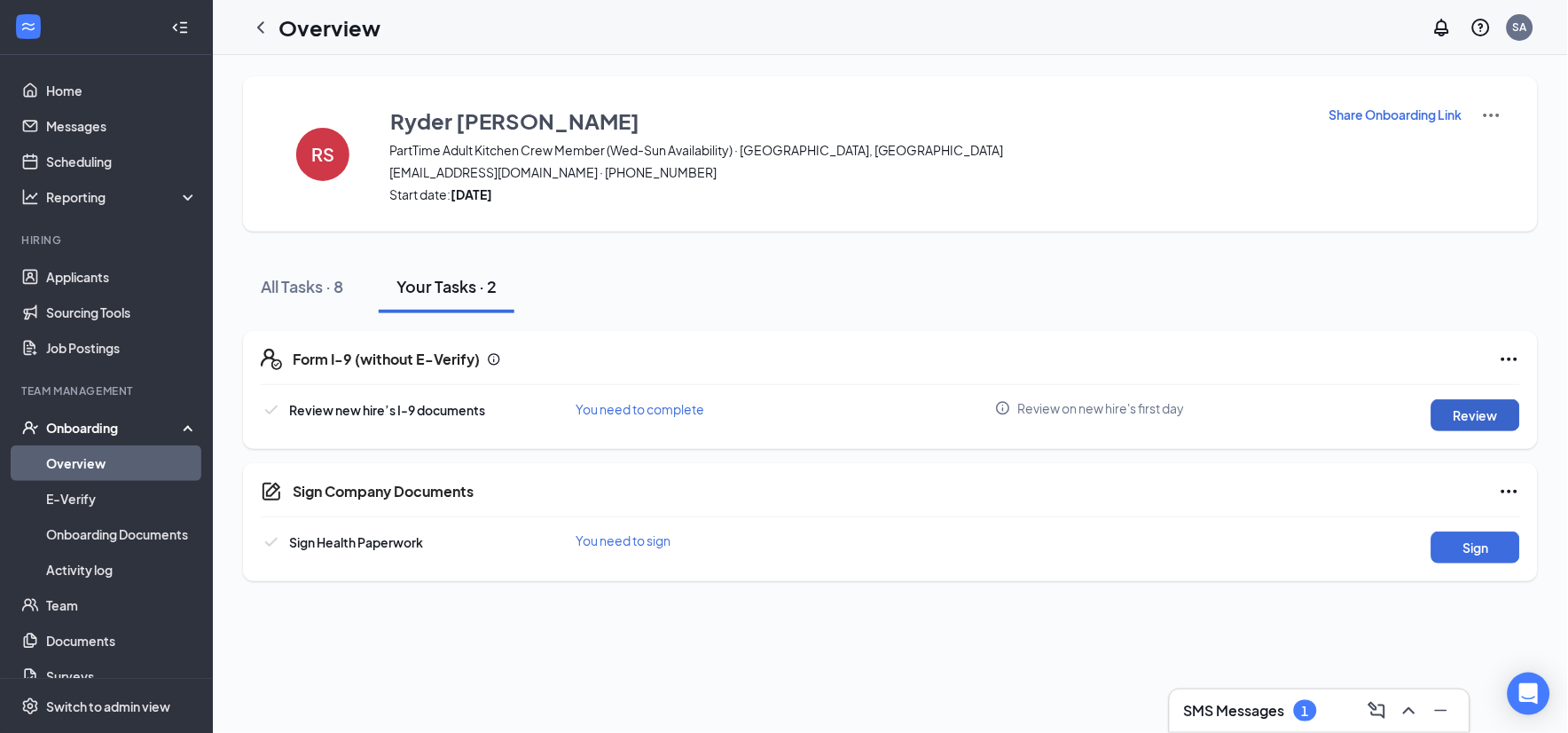
click at [1485, 427] on button "Review" at bounding box center [1475, 415] width 88 height 32
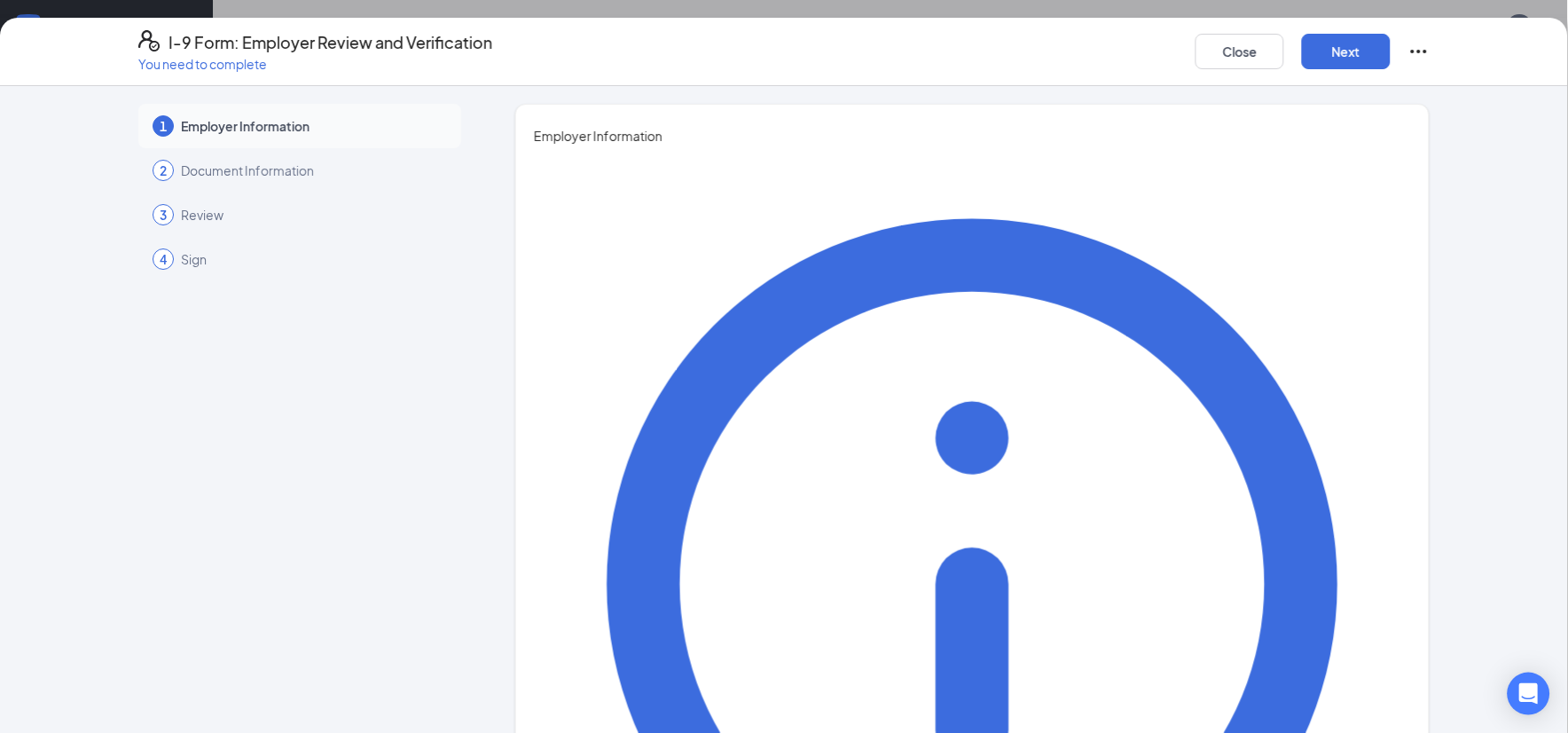
type input "Priscila"
type input "[PERSON_NAME]"
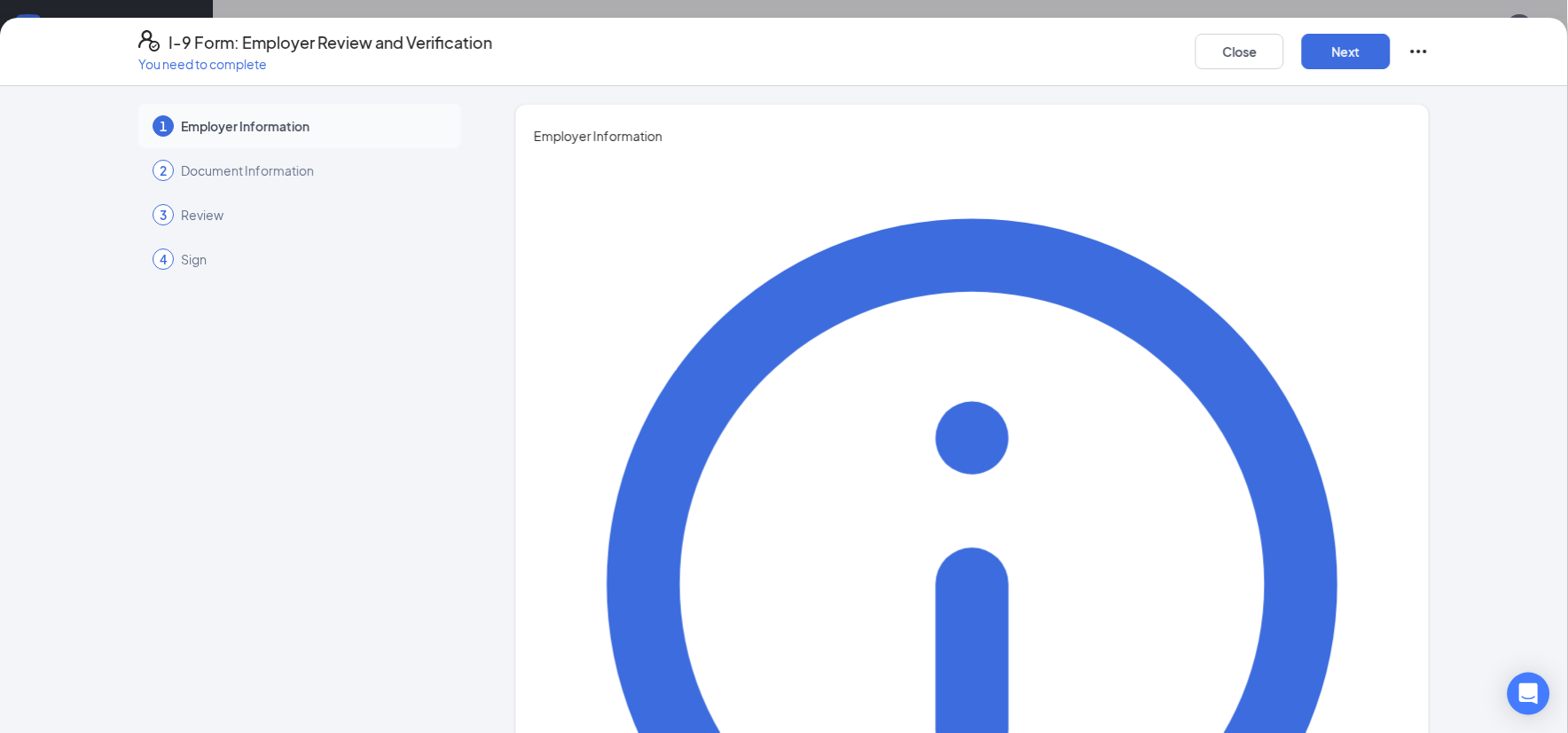
type input "General Manager"
click at [1364, 46] on button "Next" at bounding box center [1346, 52] width 88 height 36
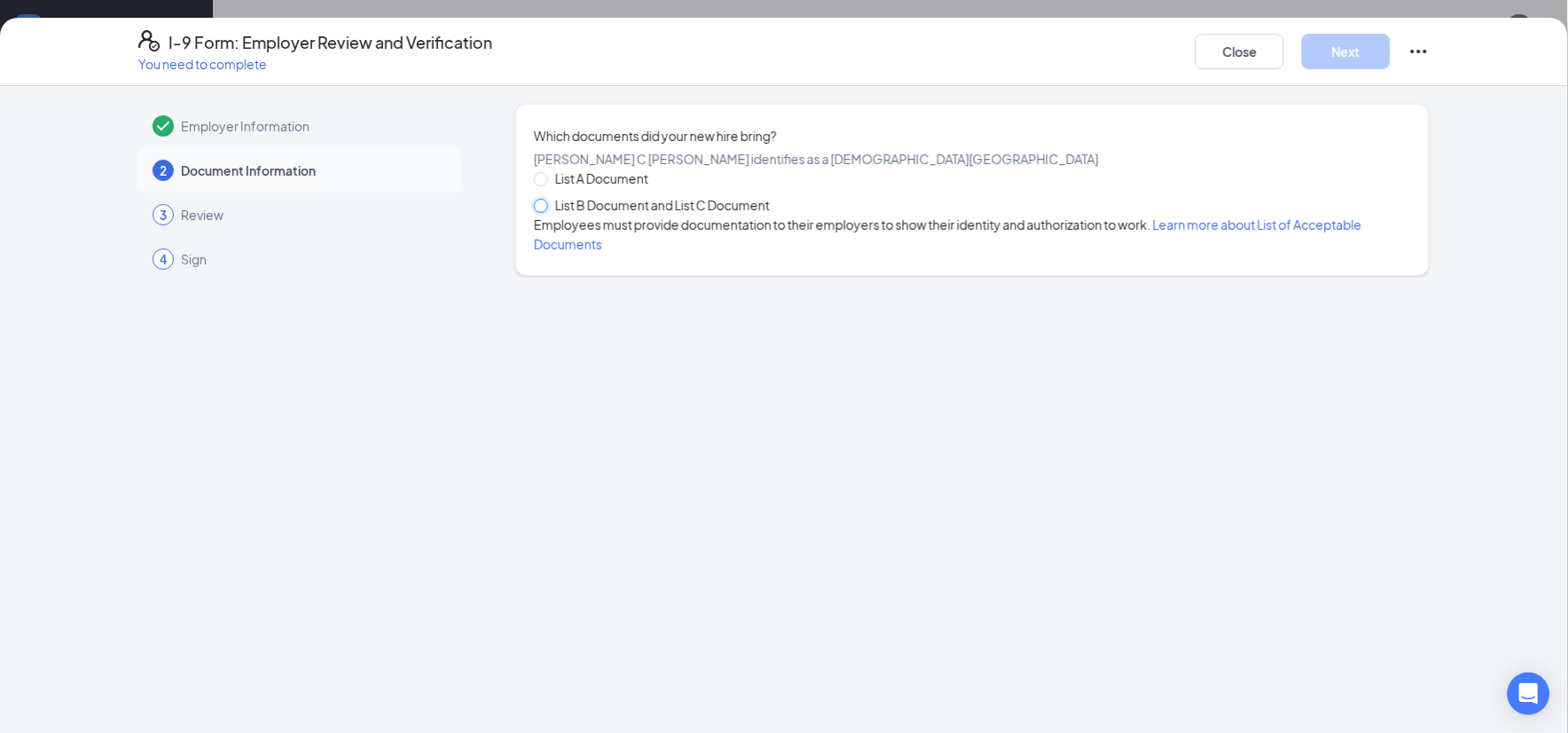
click at [545, 211] on input "List B Document and List C Document" at bounding box center [539, 204] width 13 height 13
radio input "true"
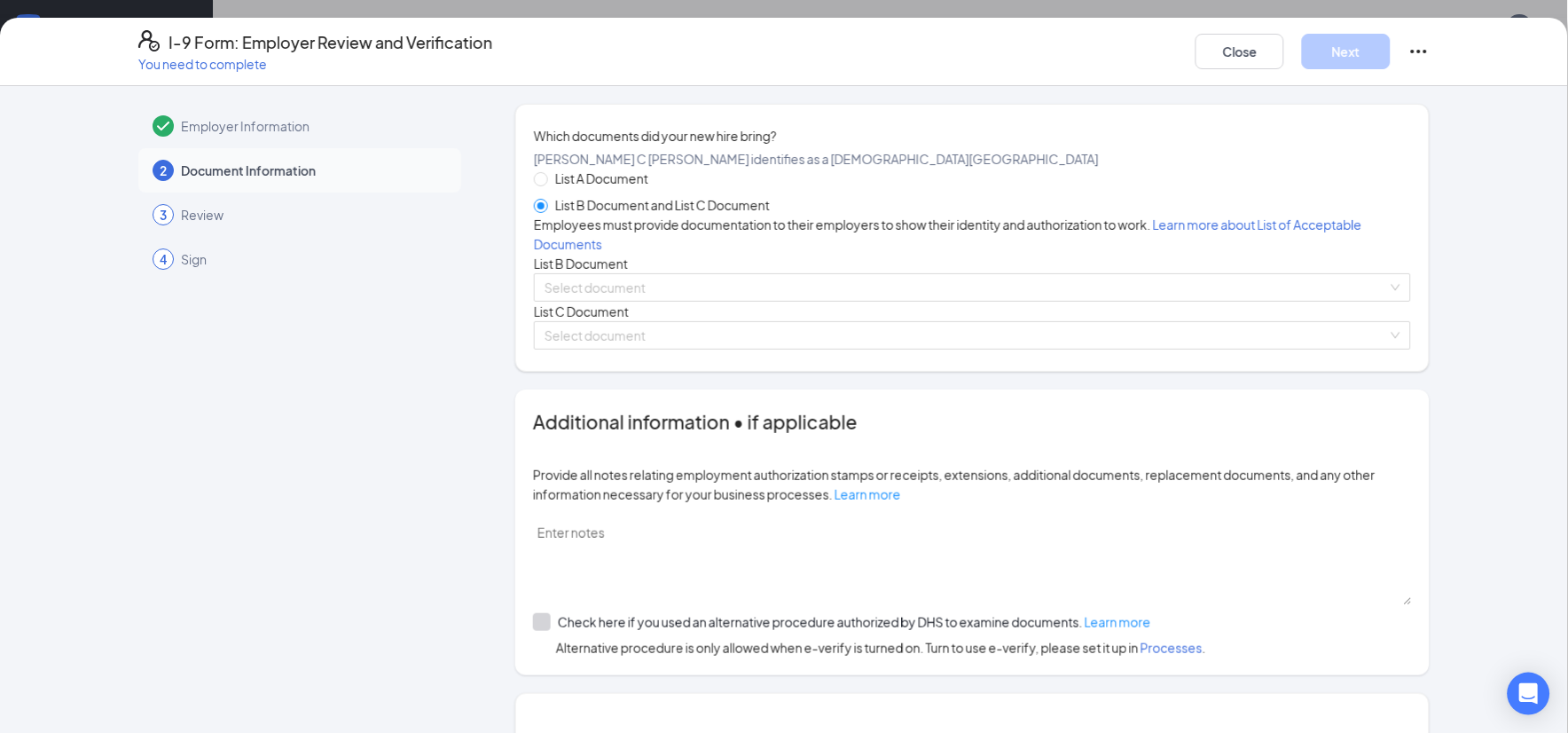
click at [598, 350] on div "List A Document List B Document and List C Document Employees must provide docu…" at bounding box center [971, 259] width 877 height 181
click at [600, 300] on input "search" at bounding box center [966, 287] width 843 height 26
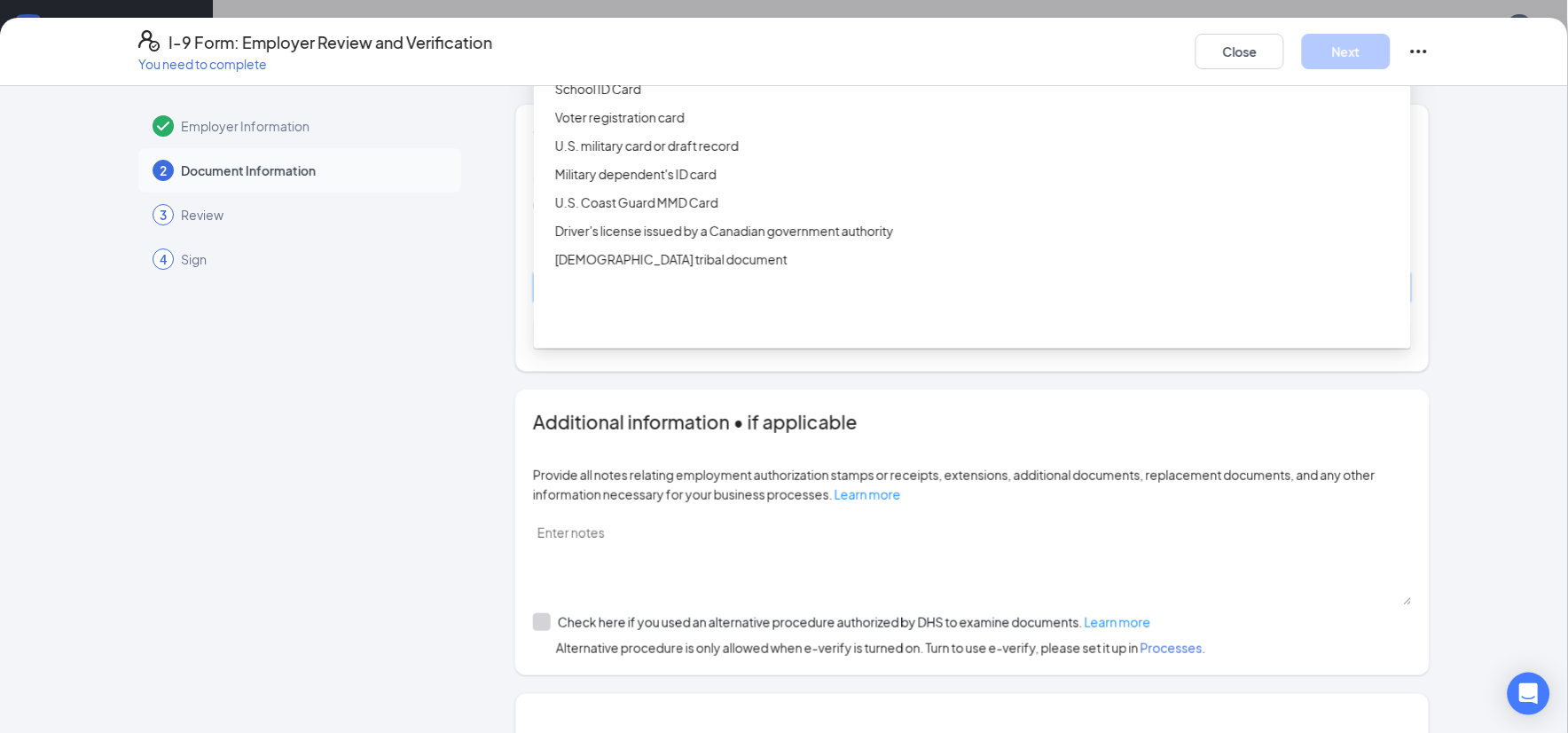
click at [607, 42] on div "Driver’s License issued by U.S State or outlying US possession" at bounding box center [977, 32] width 845 height 19
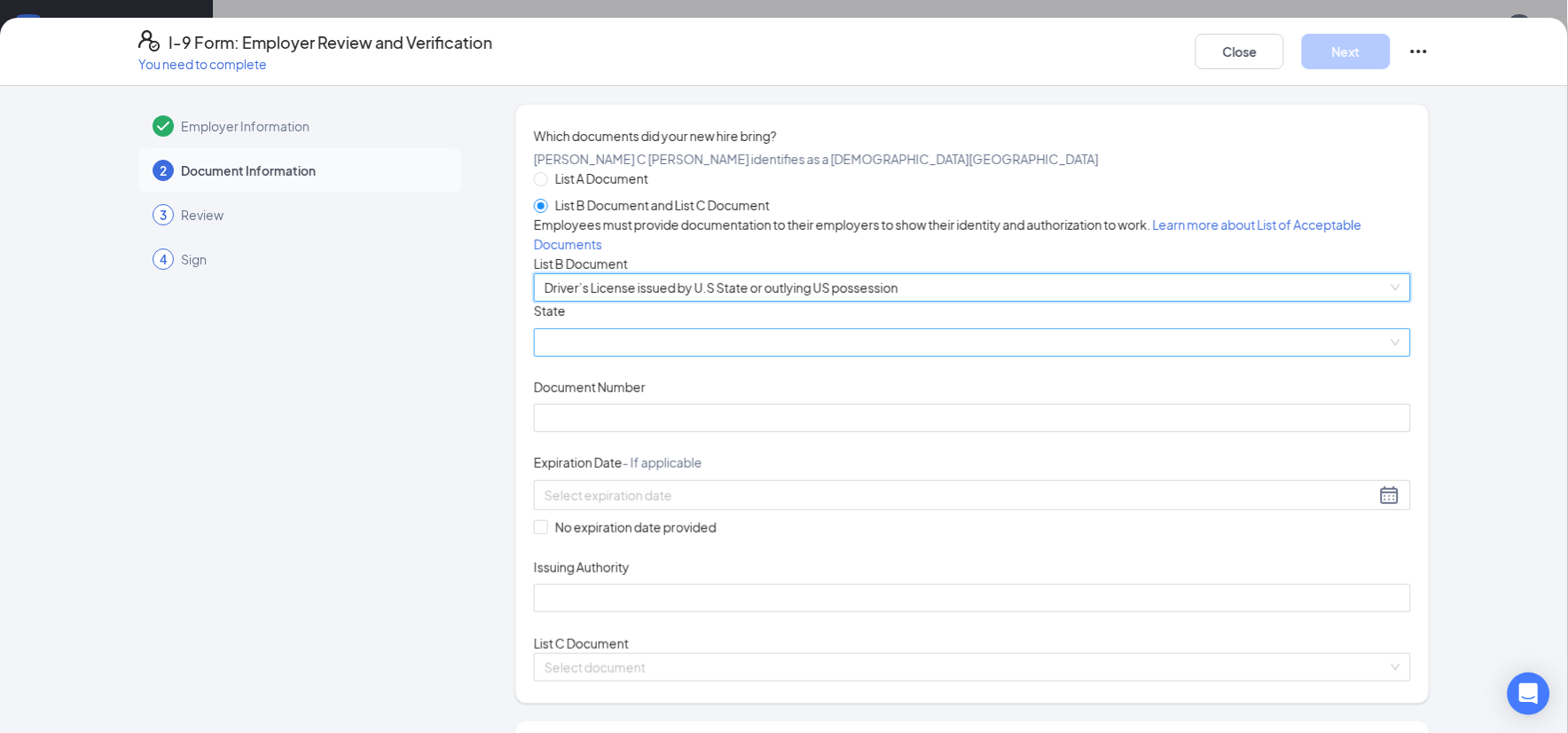
click at [627, 357] on div at bounding box center [971, 342] width 877 height 28
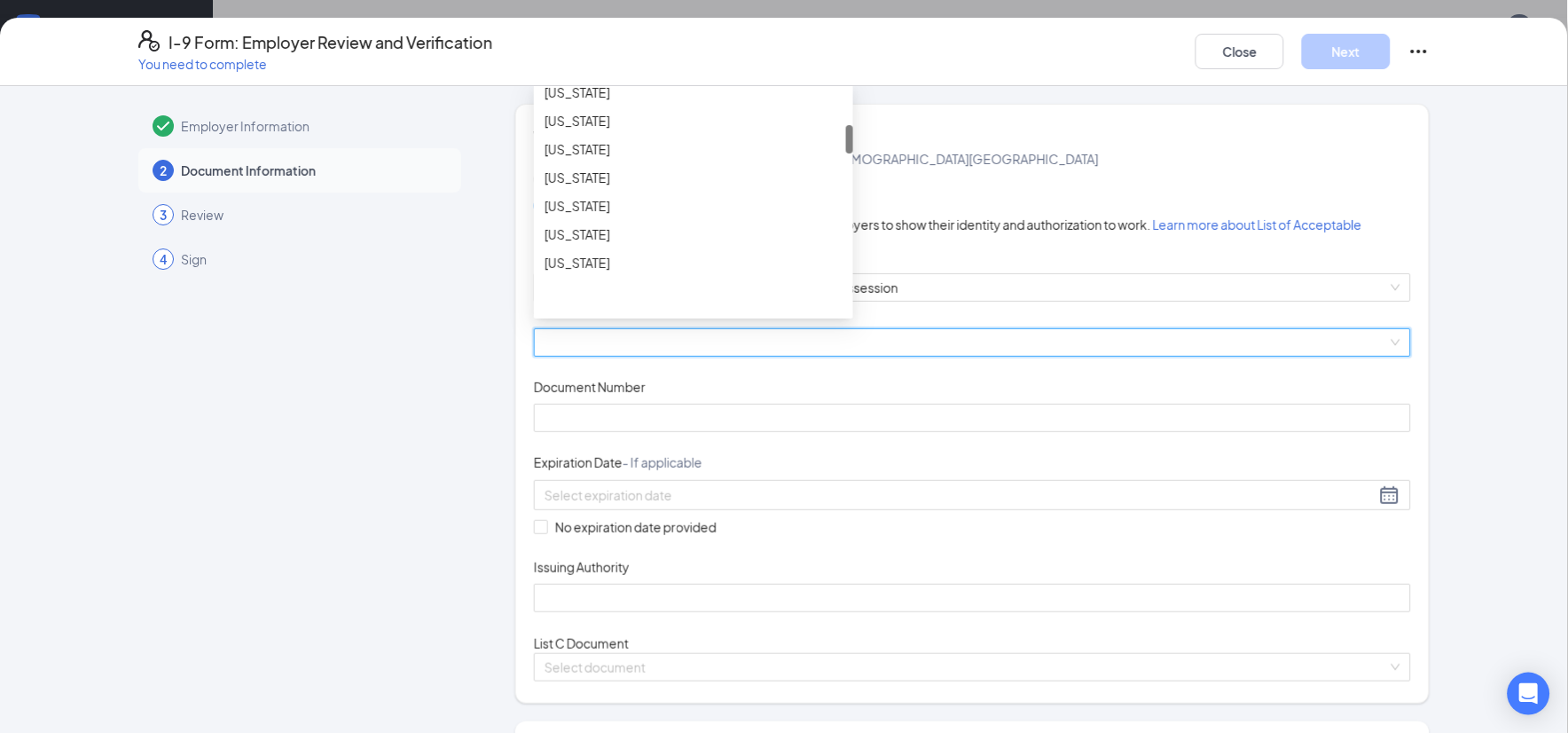
scroll to position [493, 0]
click at [560, 251] on div "[US_STATE]" at bounding box center [693, 241] width 298 height 19
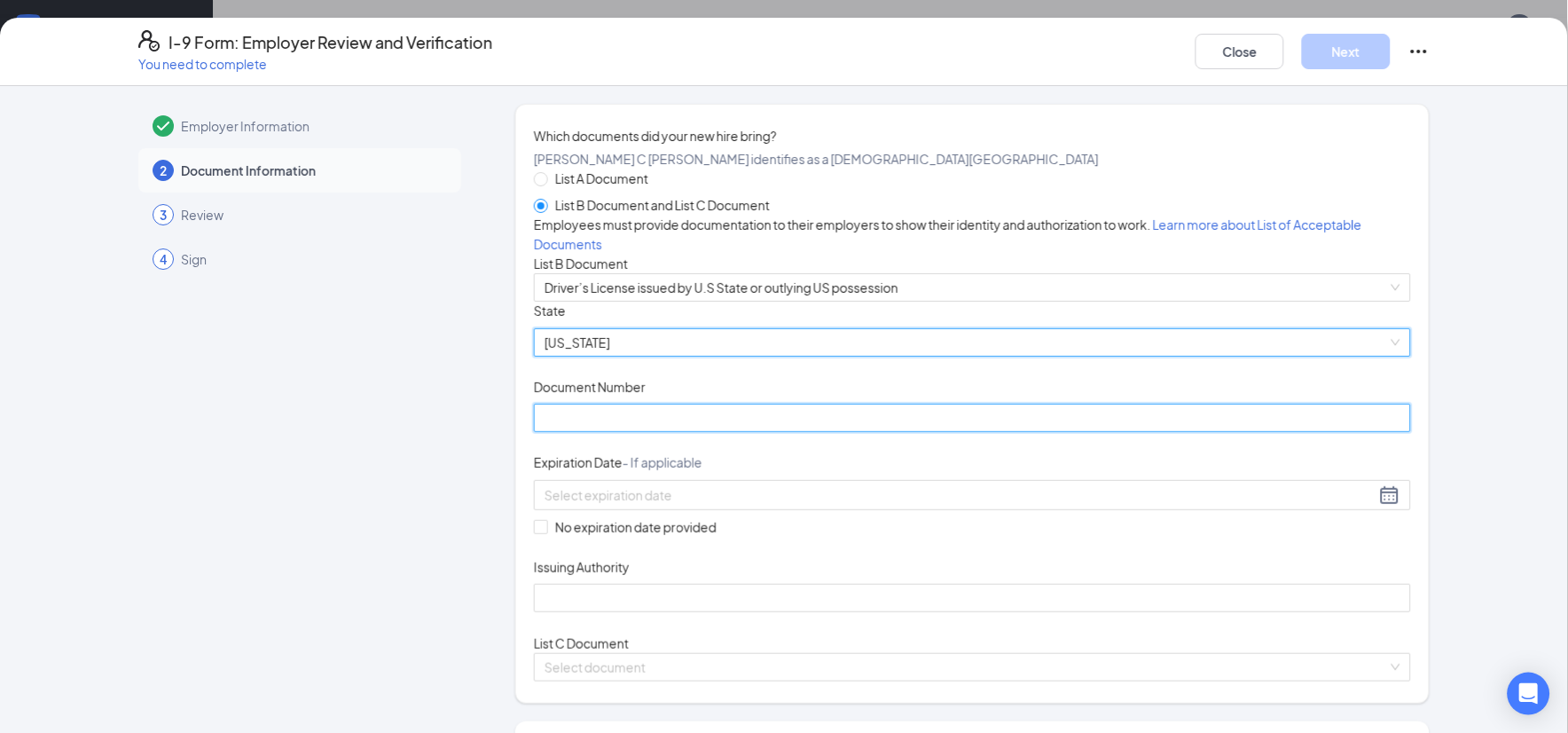
click at [630, 432] on input "Document Number" at bounding box center [971, 417] width 877 height 28
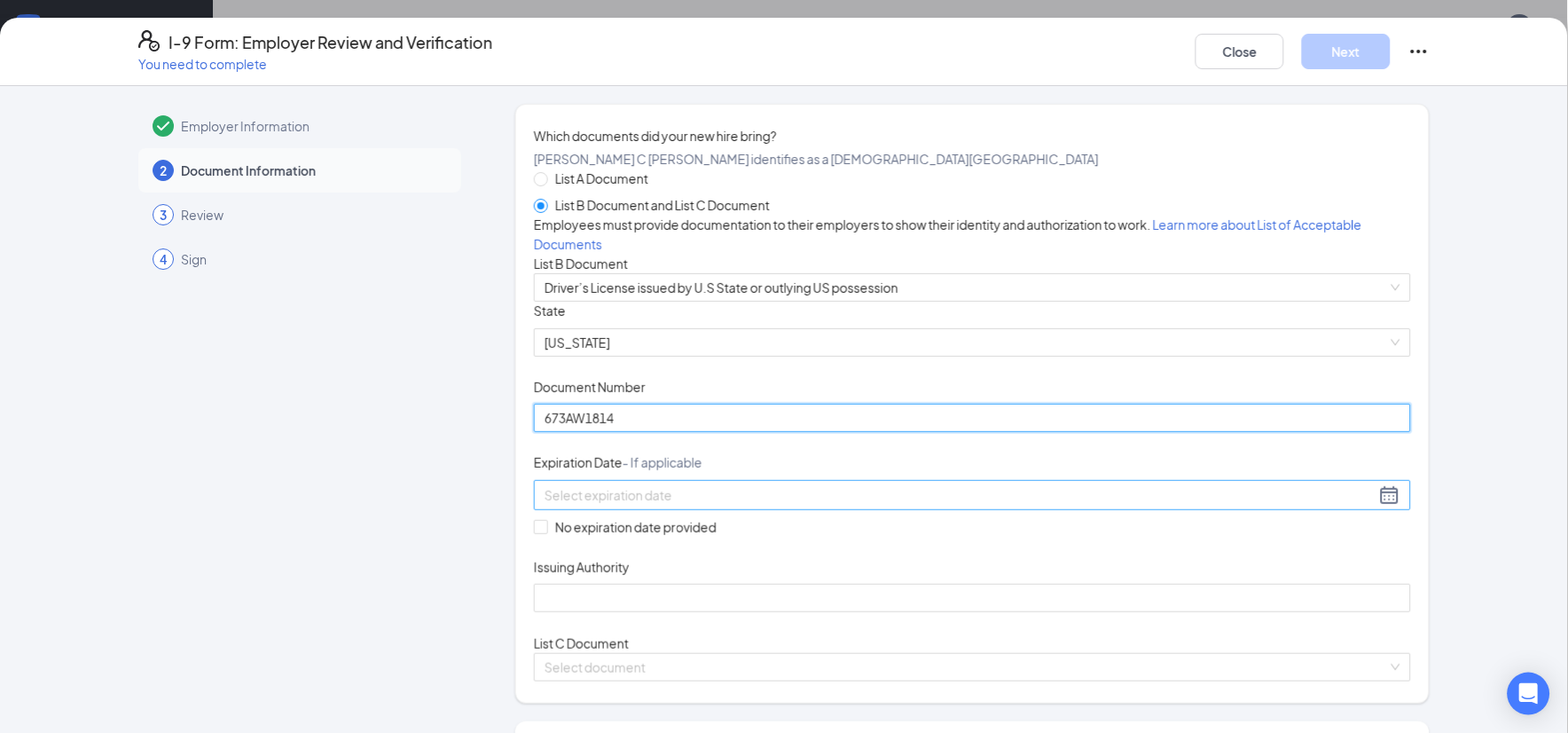
type input "673AW1814"
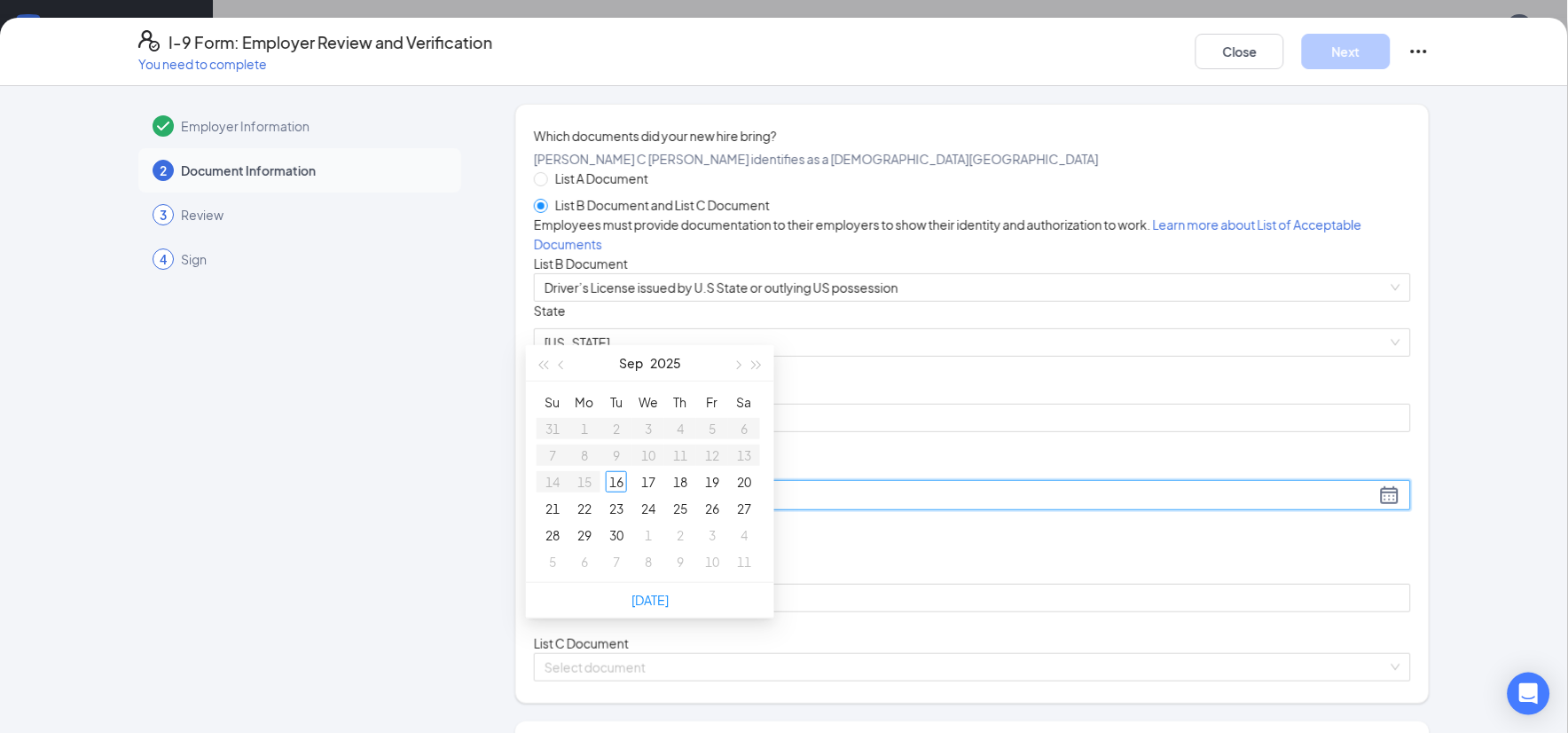
click at [618, 505] on input at bounding box center [959, 495] width 831 height 19
click at [680, 456] on div "8" at bounding box center [680, 455] width 21 height 21
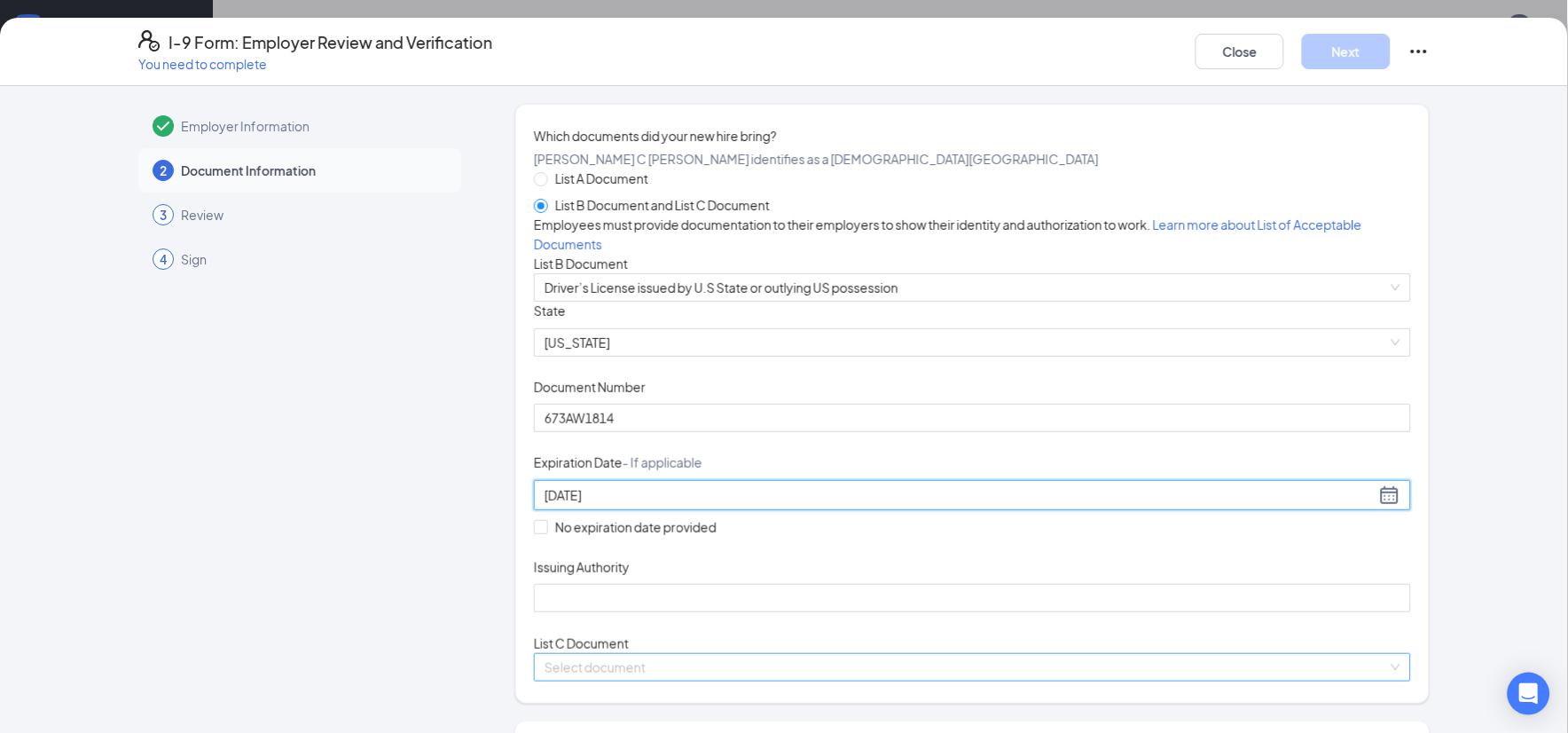
scroll to position [197, 0]
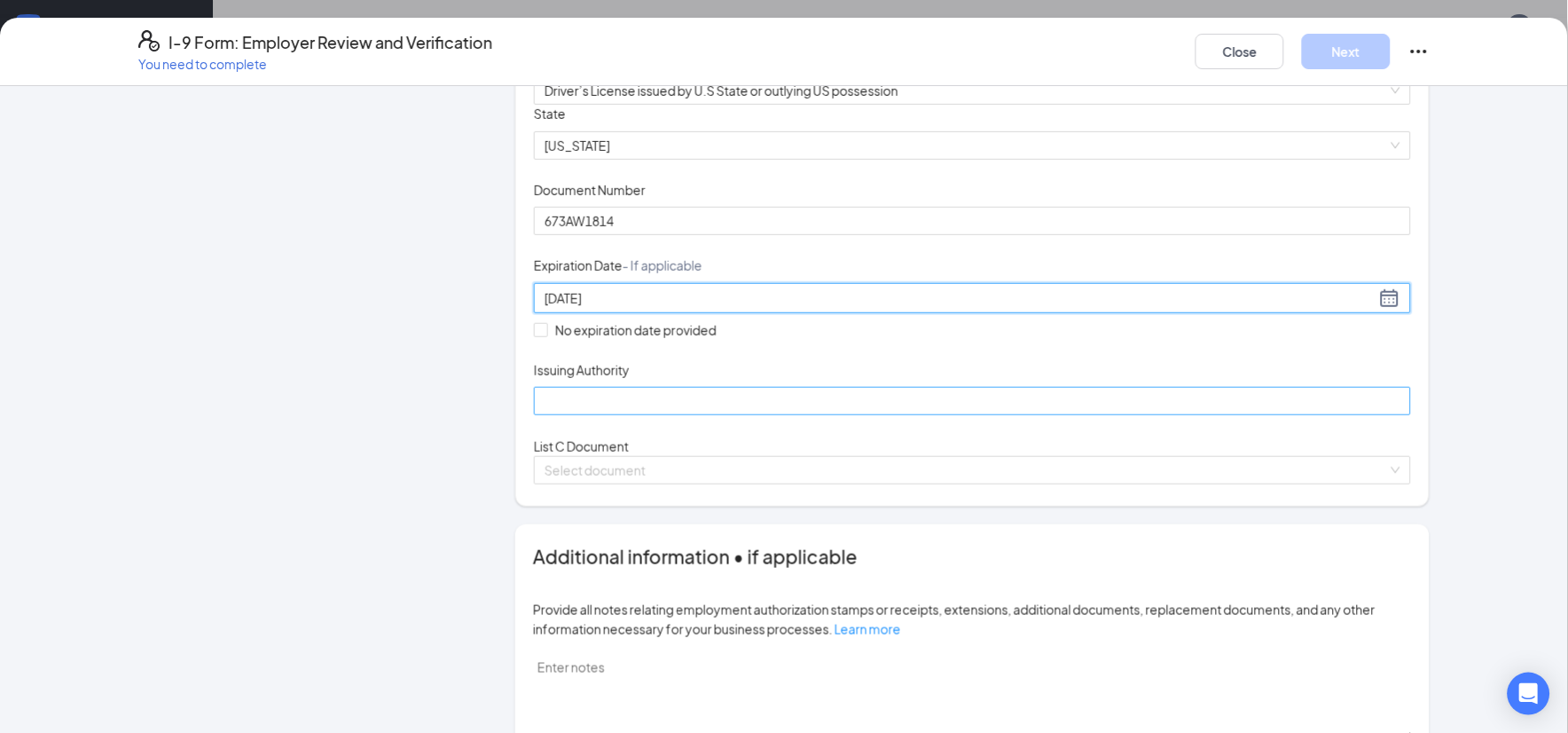
type input "[DATE]"
click at [630, 415] on input "Issuing Authority" at bounding box center [971, 401] width 877 height 28
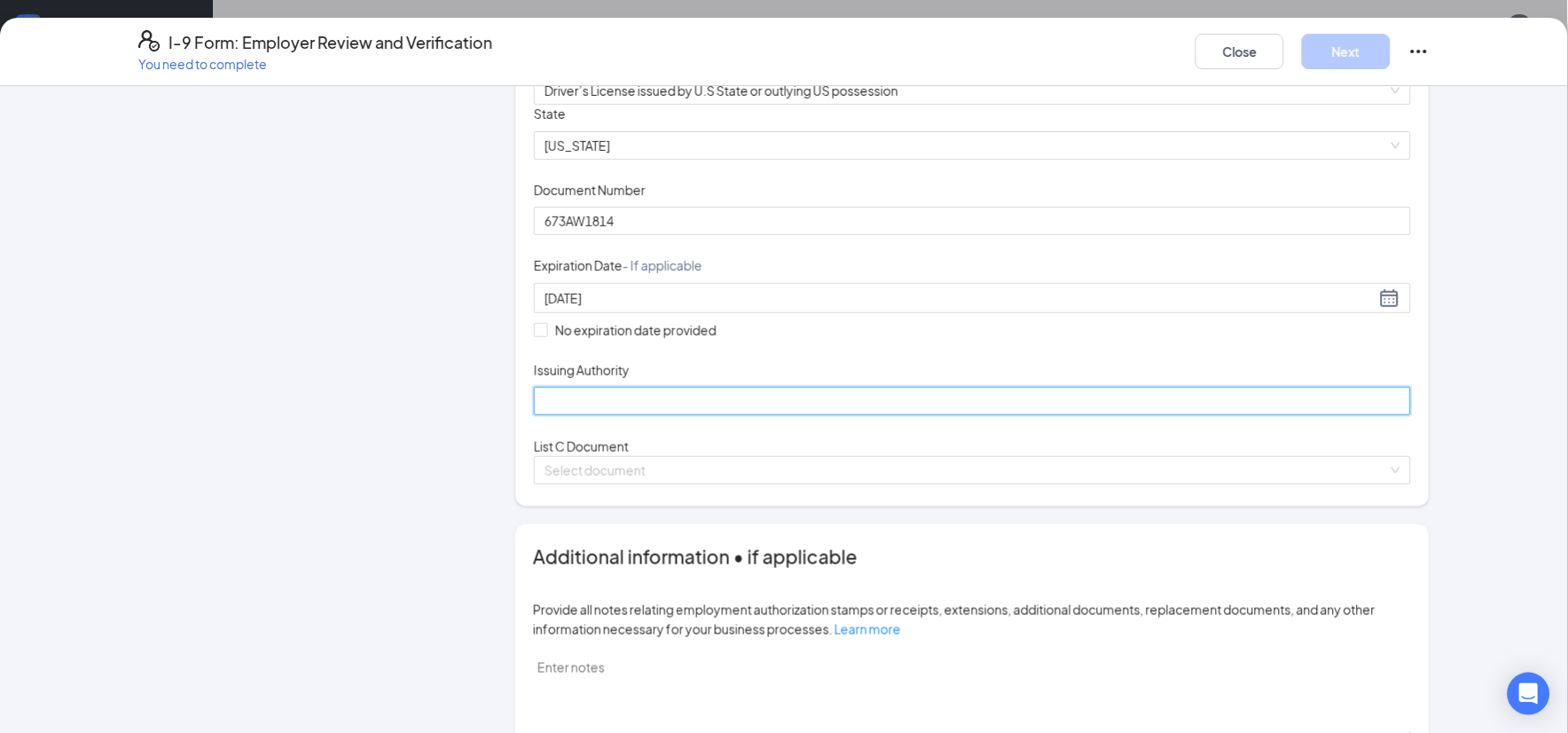
type input "IA"
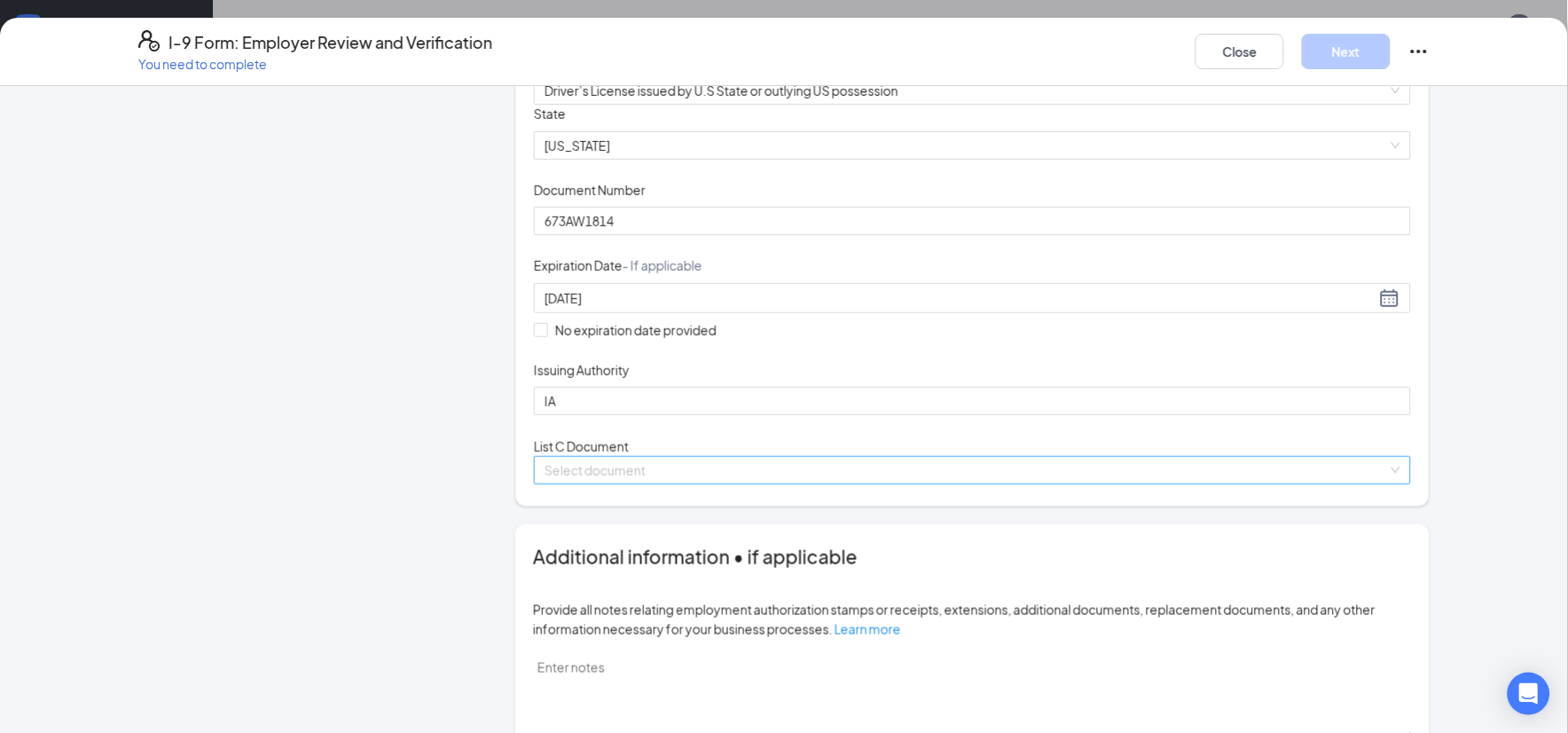
click at [634, 483] on input "search" at bounding box center [966, 470] width 843 height 26
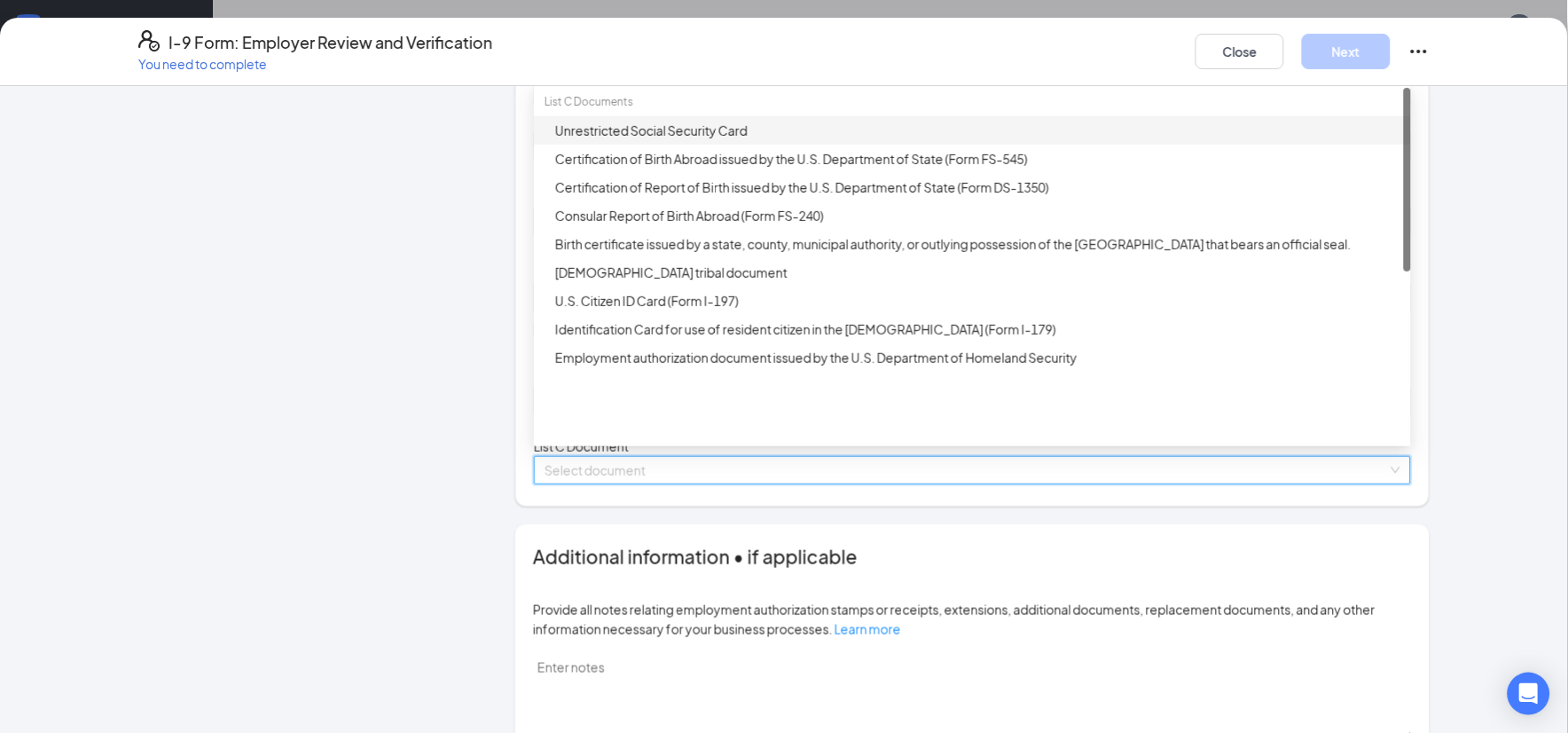
click at [635, 140] on div "Unrestricted Social Security Card" at bounding box center [977, 130] width 845 height 19
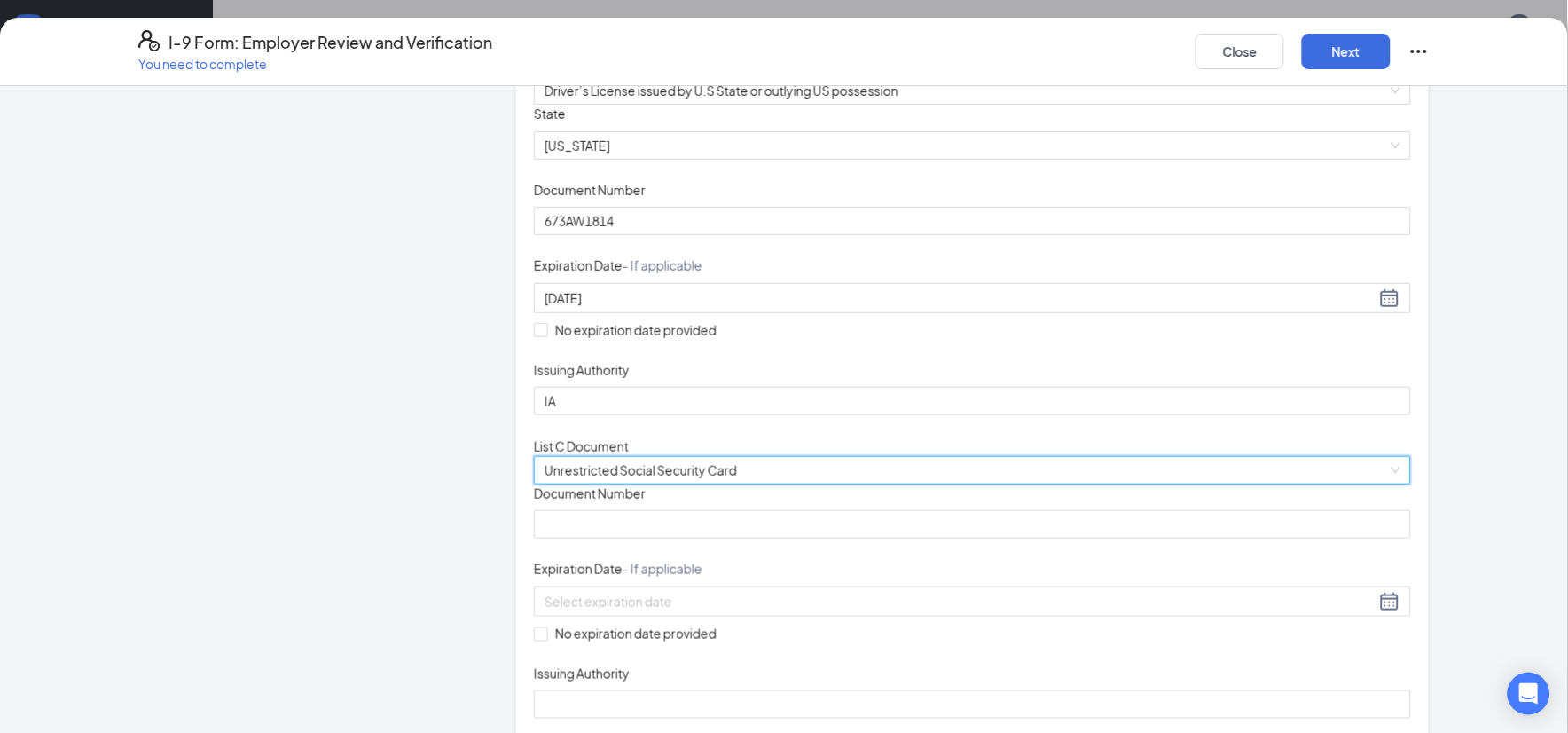
scroll to position [296, 0]
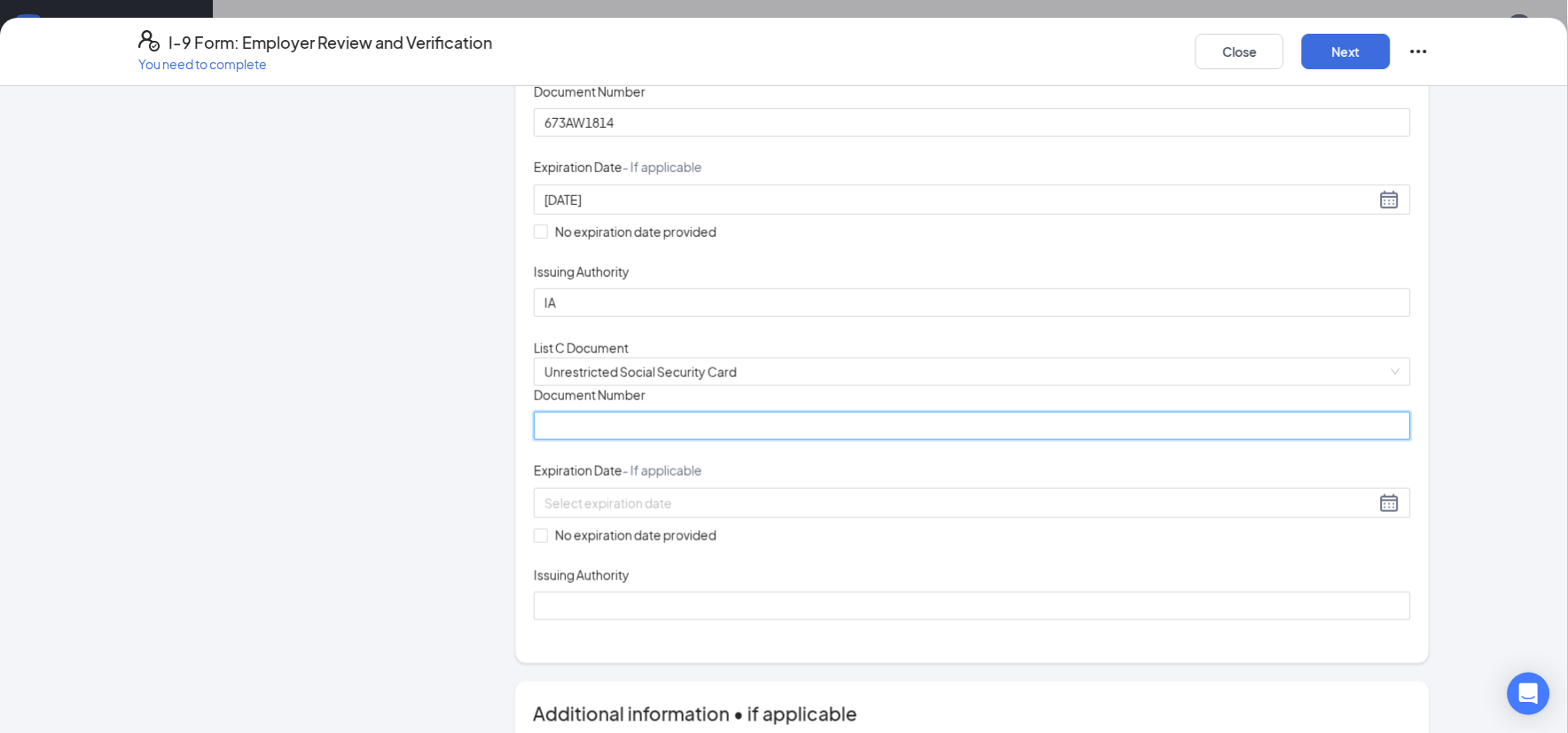
click at [660, 440] on input "Document Number" at bounding box center [971, 425] width 877 height 28
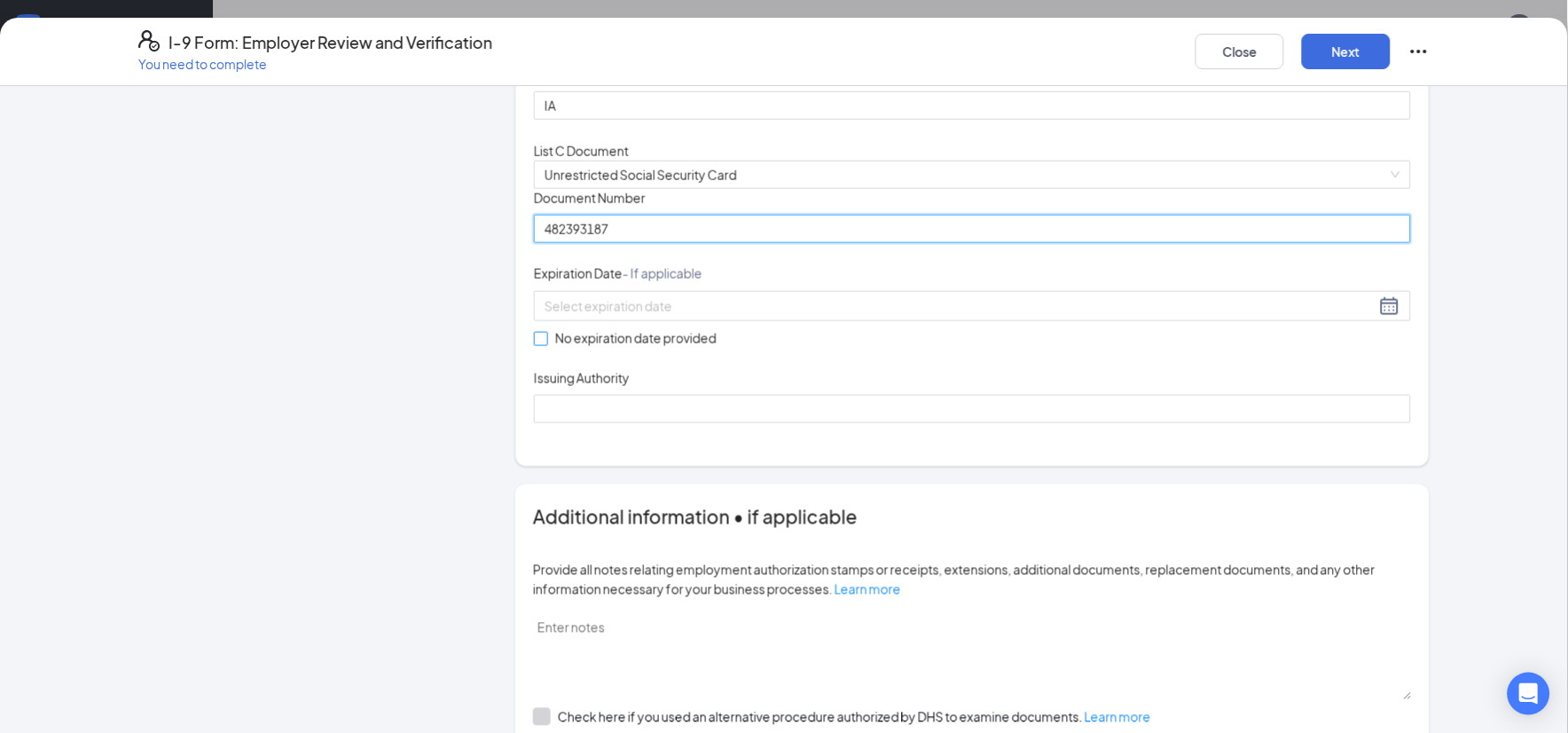
type input "482393187"
click at [534, 344] on input "No expiration date provided" at bounding box center [539, 337] width 13 height 13
checkbox input "true"
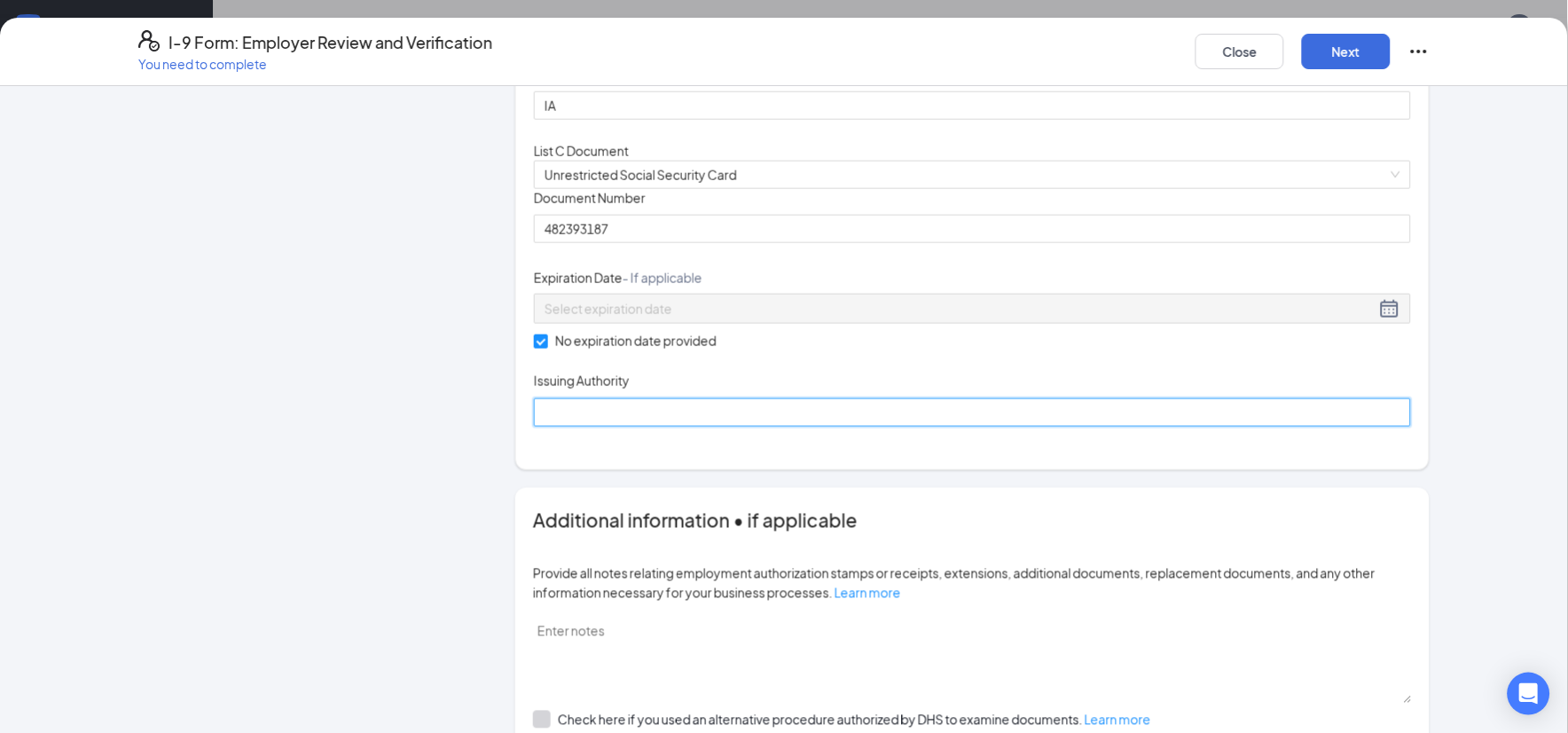
click at [588, 427] on input "Issuing Authority" at bounding box center [971, 412] width 877 height 28
type input "Social Security Administration"
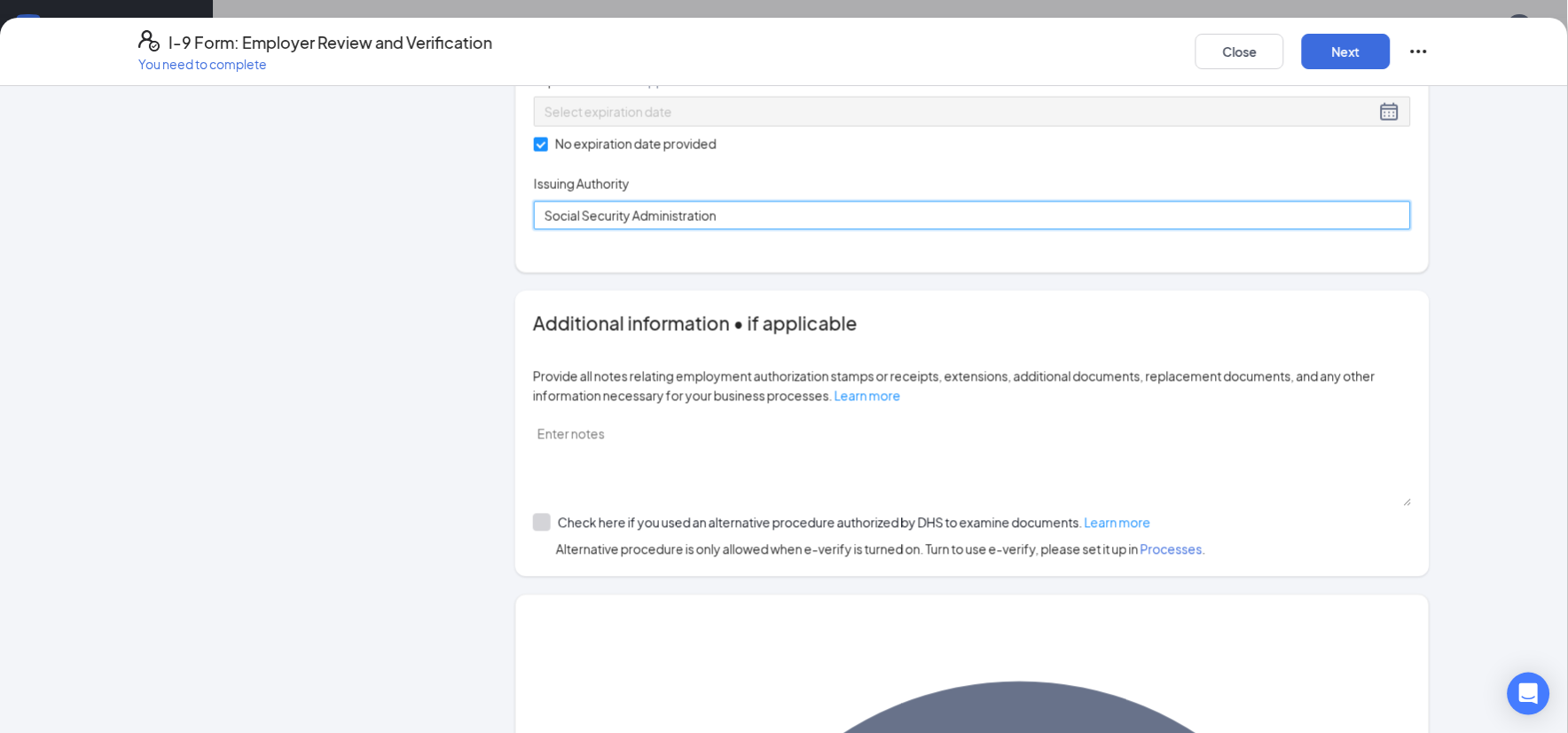
scroll to position [787, 0]
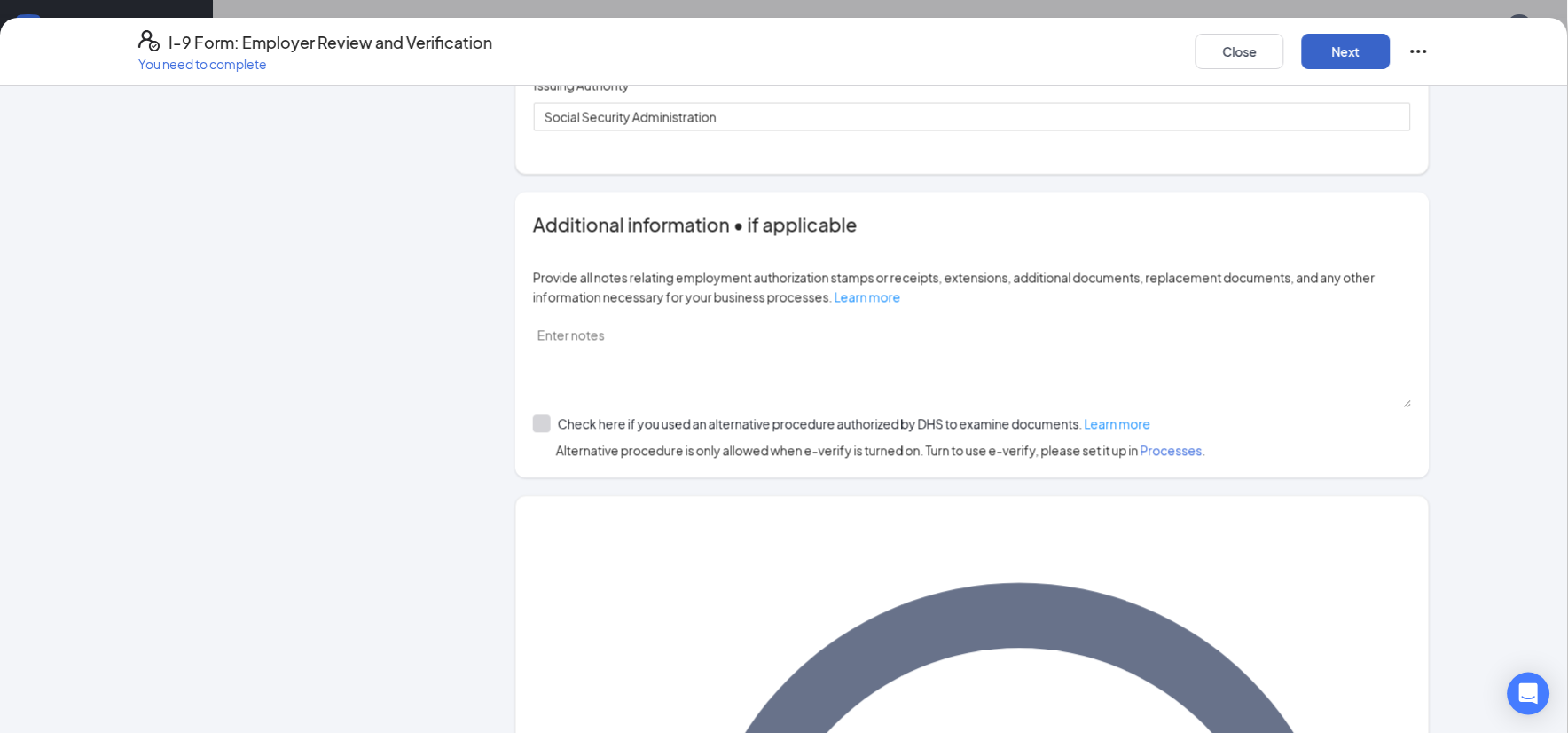
click at [1347, 55] on button "Next" at bounding box center [1346, 52] width 88 height 36
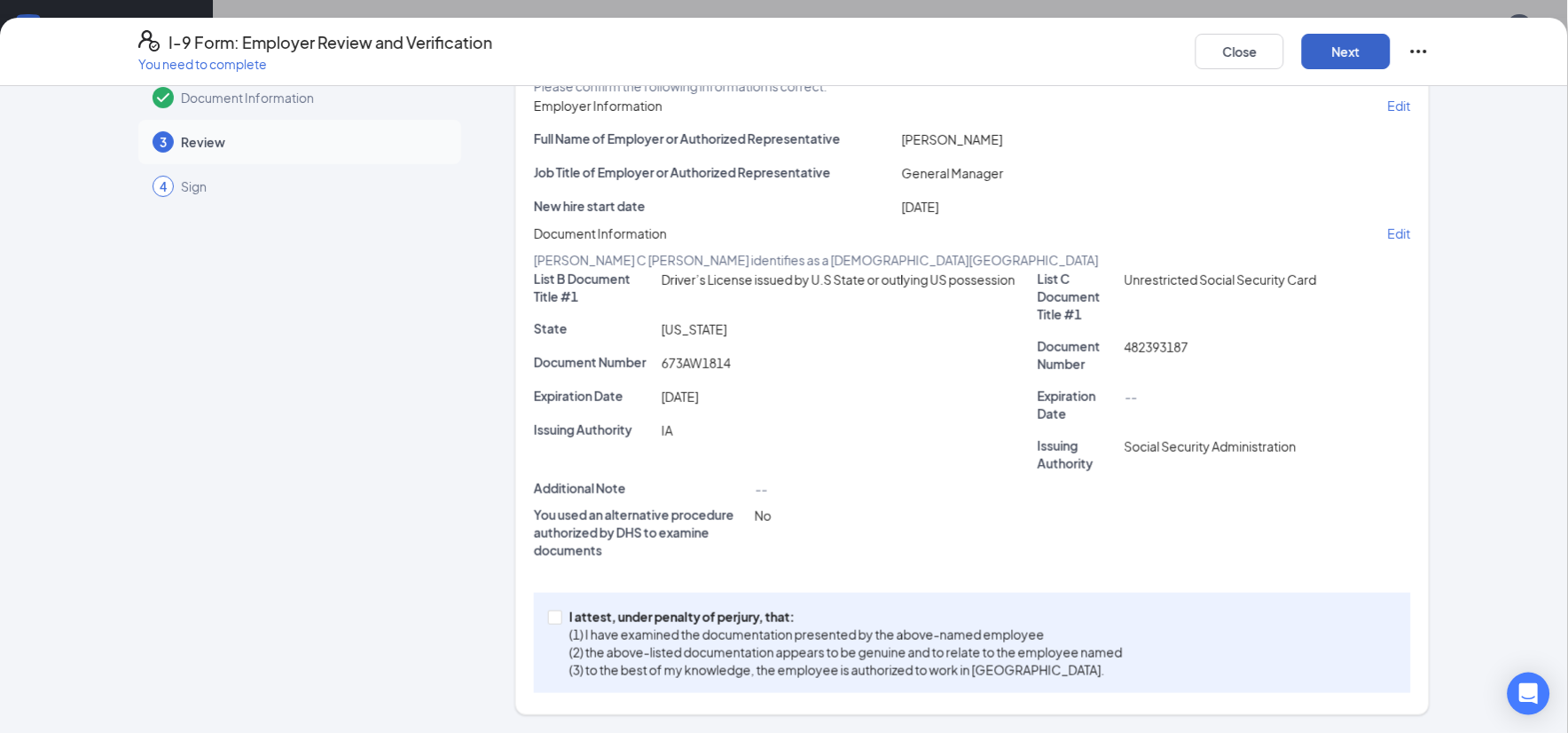
scroll to position [226, 0]
click at [537, 616] on div "I attest, under penalty of [PERSON_NAME], that: (1) I have examined the documen…" at bounding box center [971, 643] width 877 height 100
click at [562, 618] on span "I attest, under penalty of [PERSON_NAME], that: (1) I have examined the documen…" at bounding box center [846, 643] width 567 height 71
click at [560, 618] on input "I attest, under penalty of [PERSON_NAME], that: (1) I have examined the documen…" at bounding box center [554, 616] width 13 height 13
checkbox input "true"
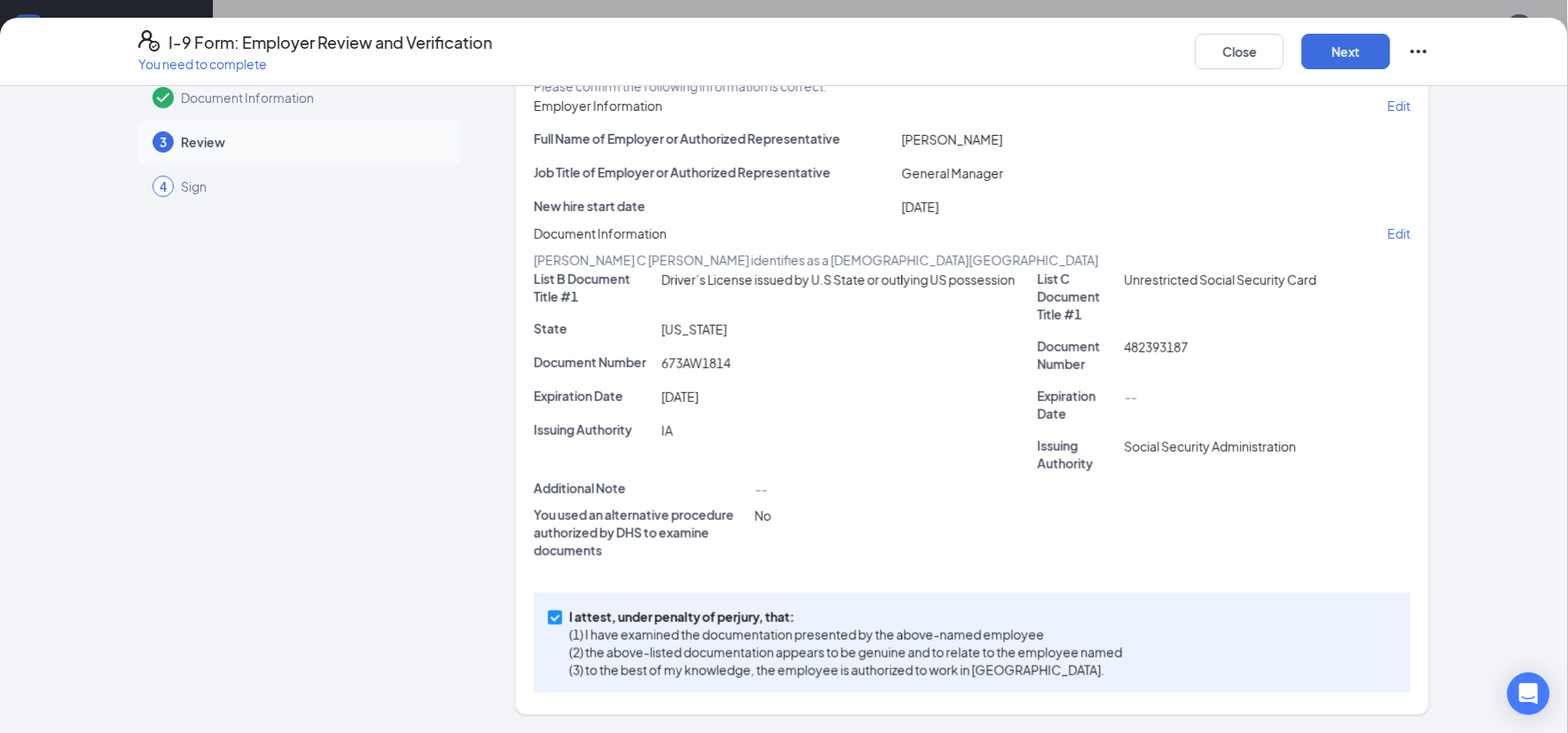
scroll to position [0, 0]
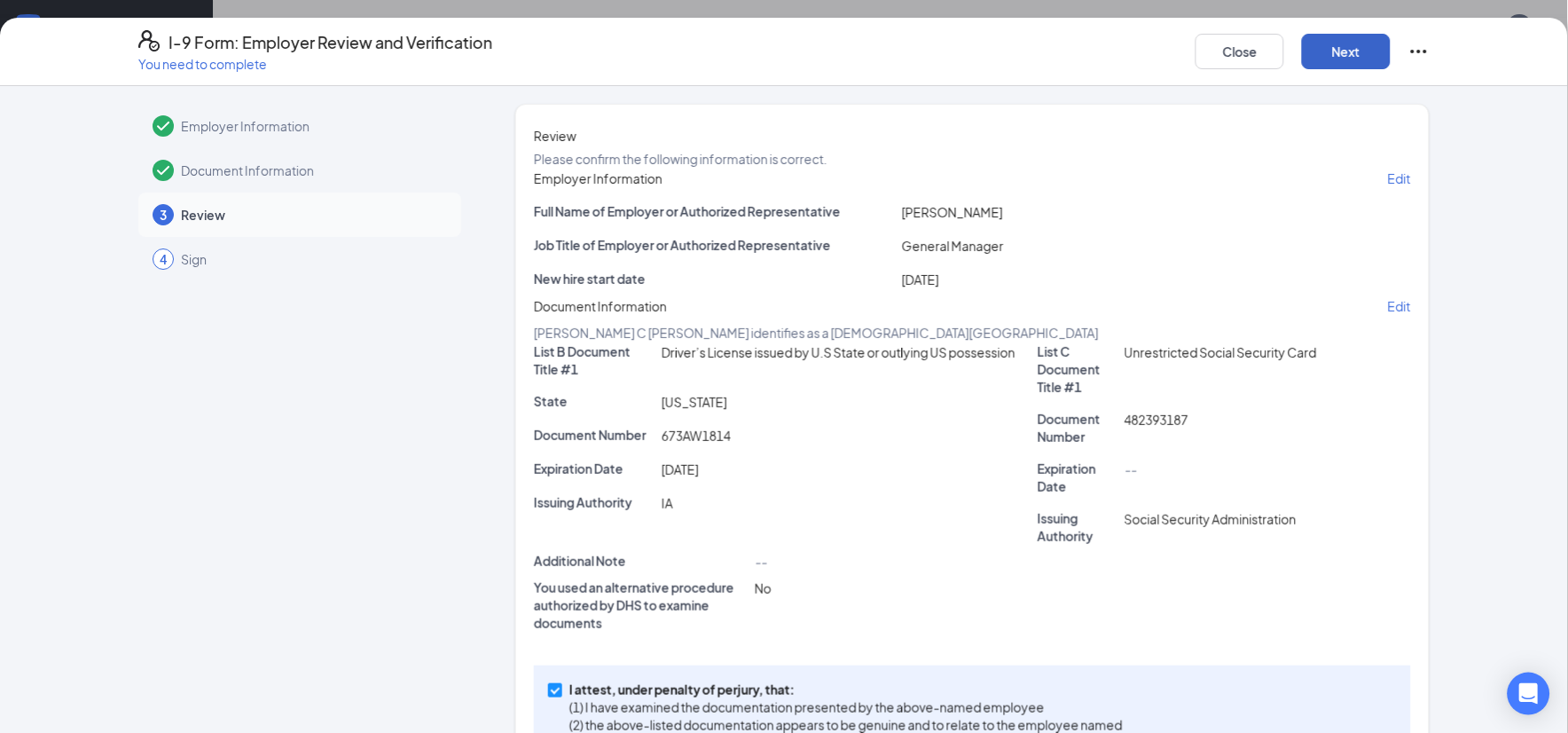
click at [1344, 45] on button "Next" at bounding box center [1346, 52] width 88 height 36
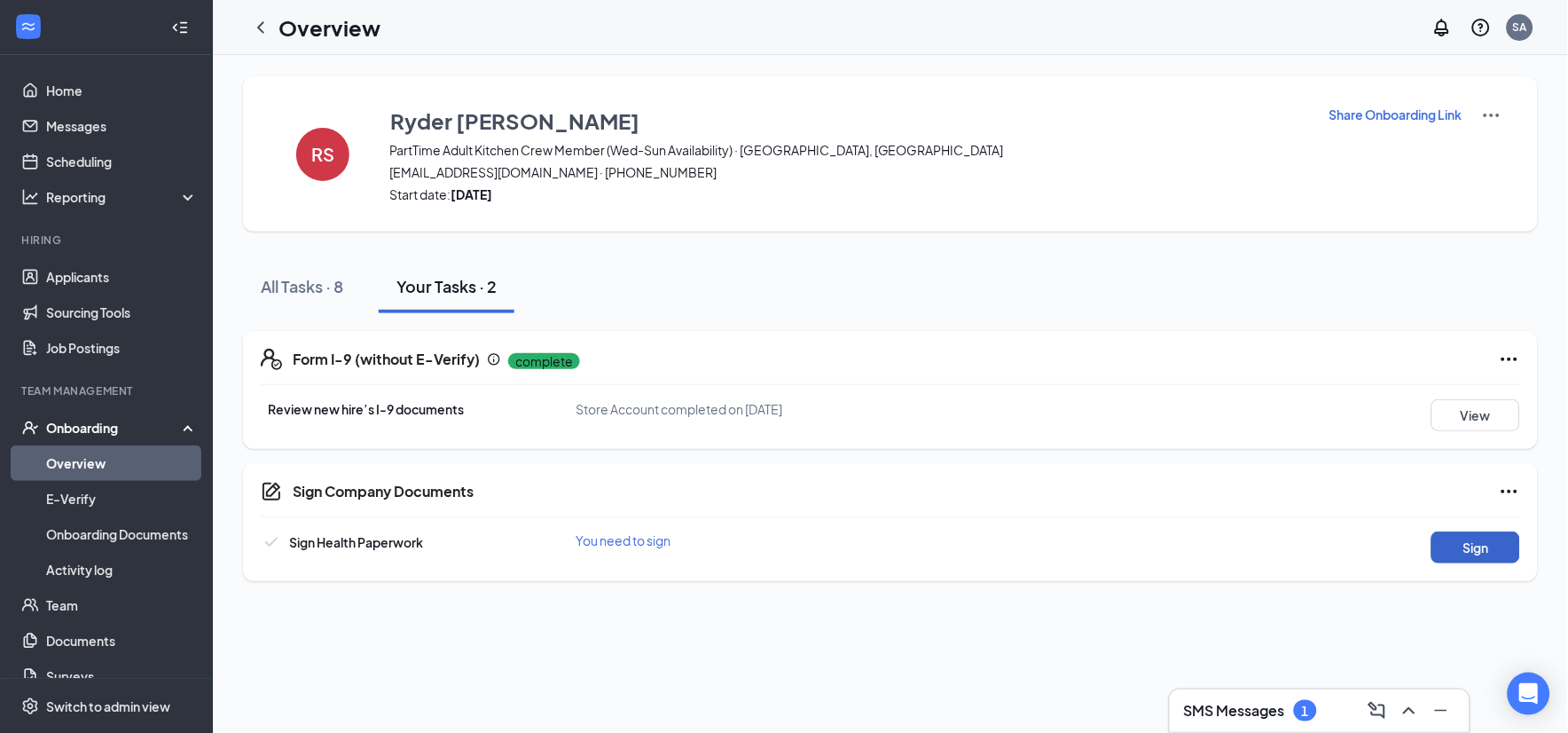
click at [1487, 554] on button "Sign" at bounding box center [1475, 547] width 88 height 32
click at [1296, 710] on div "1" at bounding box center [1306, 711] width 23 height 21
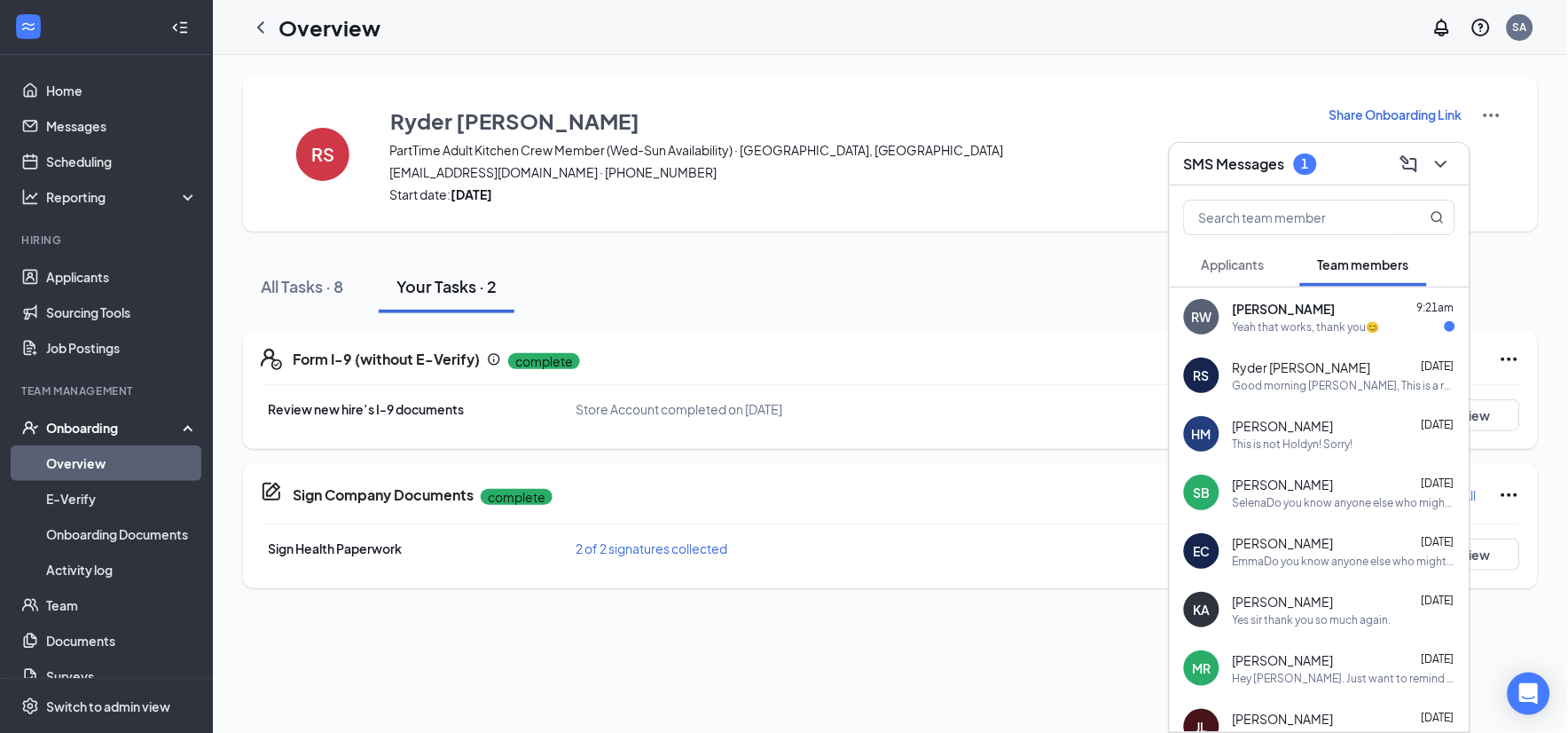
click at [1251, 175] on div "SMS Messages 1" at bounding box center [1318, 163] width 271 height 27
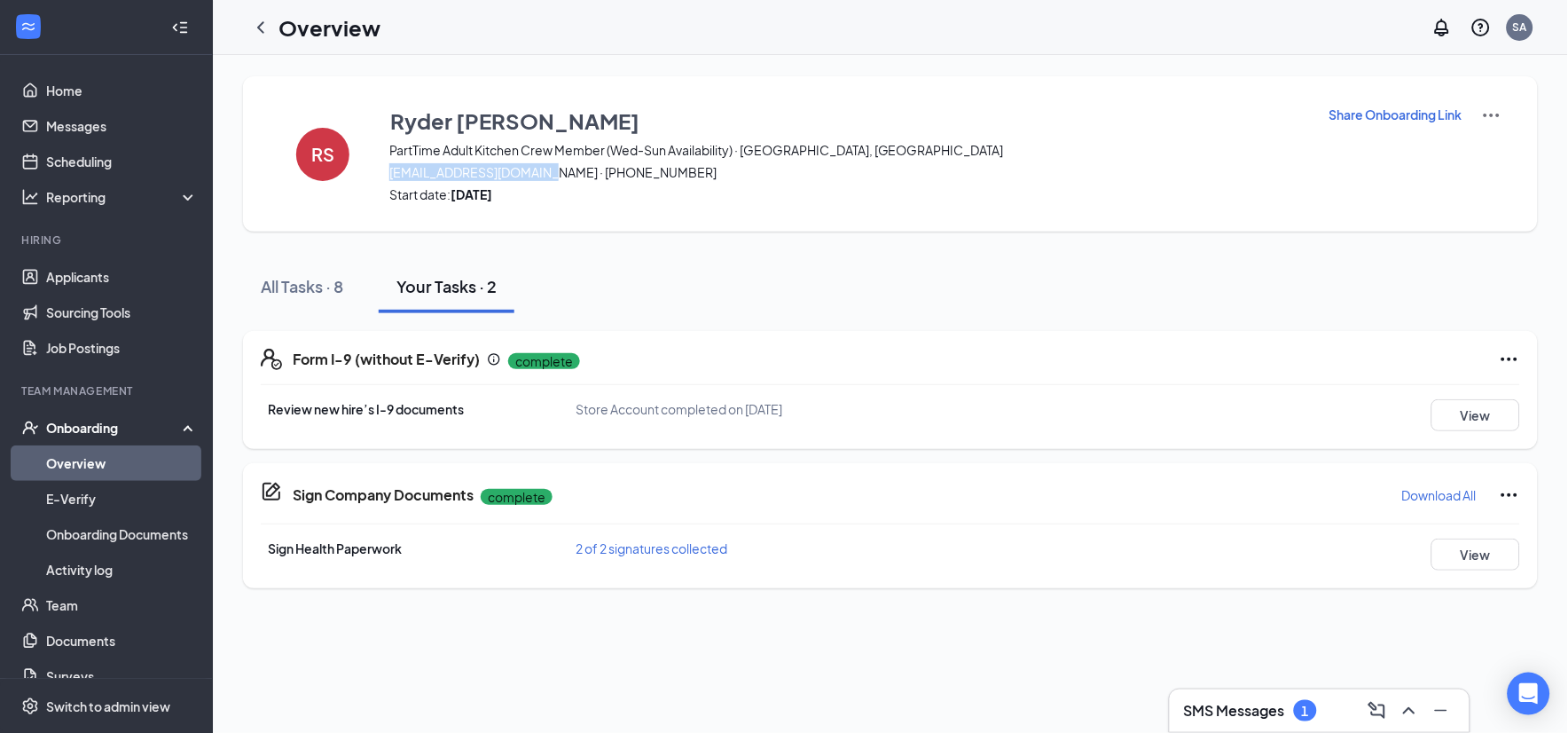
drag, startPoint x: 560, startPoint y: 175, endPoint x: 392, endPoint y: 173, distance: 168.0
click at [392, 173] on span "[EMAIL_ADDRESS][DOMAIN_NAME] · [PHONE_NUMBER]" at bounding box center [848, 172] width 917 height 17
copy span "[EMAIL_ADDRESS][DOMAIN_NAME]"
drag, startPoint x: 568, startPoint y: 173, endPoint x: 662, endPoint y: 166, distance: 94.3
click at [662, 166] on span "[EMAIL_ADDRESS][DOMAIN_NAME] · [PHONE_NUMBER]" at bounding box center [848, 172] width 917 height 17
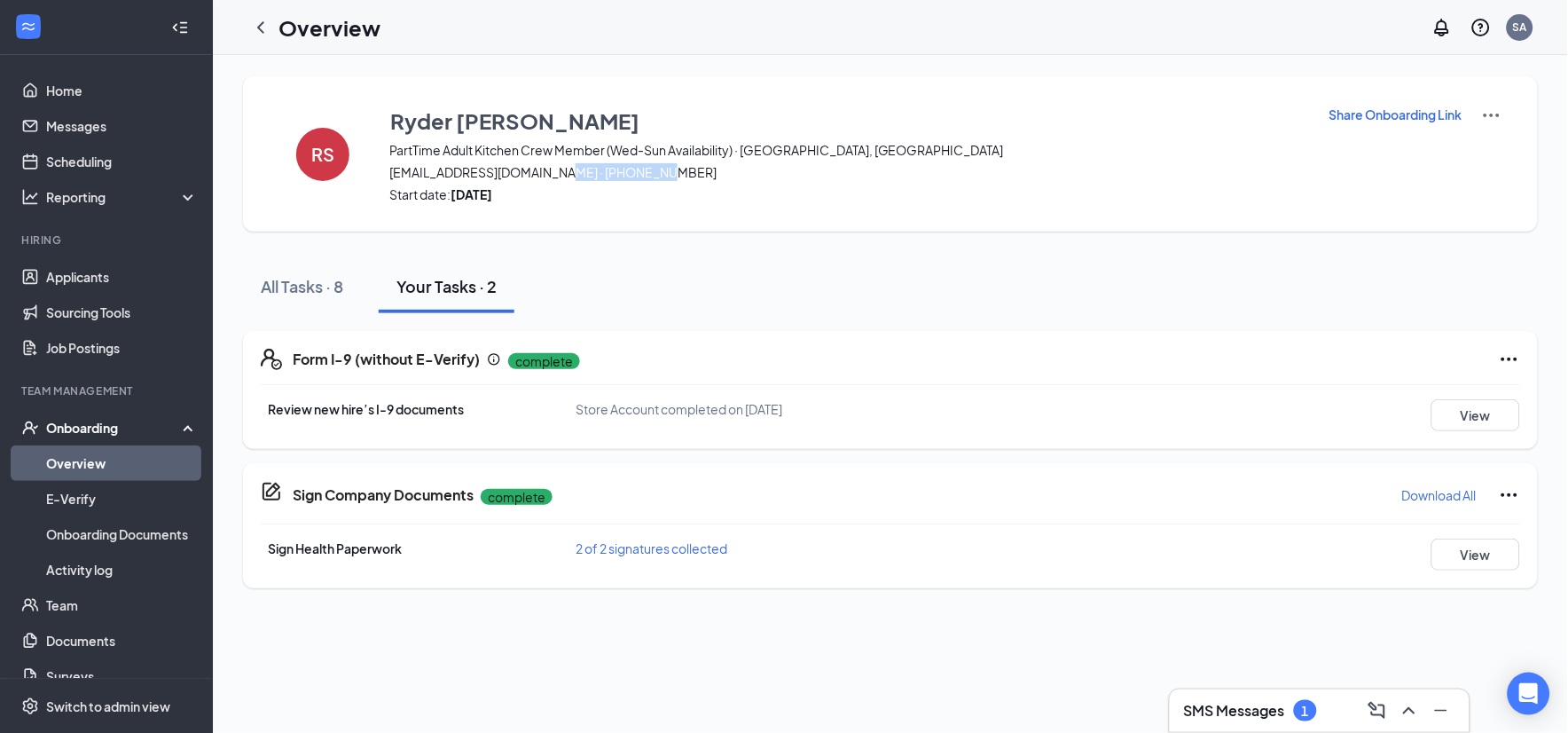
drag, startPoint x: 662, startPoint y: 166, endPoint x: 644, endPoint y: 172, distance: 19.0
copy span "[PHONE_NUMBER]"
click at [156, 100] on link "Home" at bounding box center [121, 90] width 152 height 36
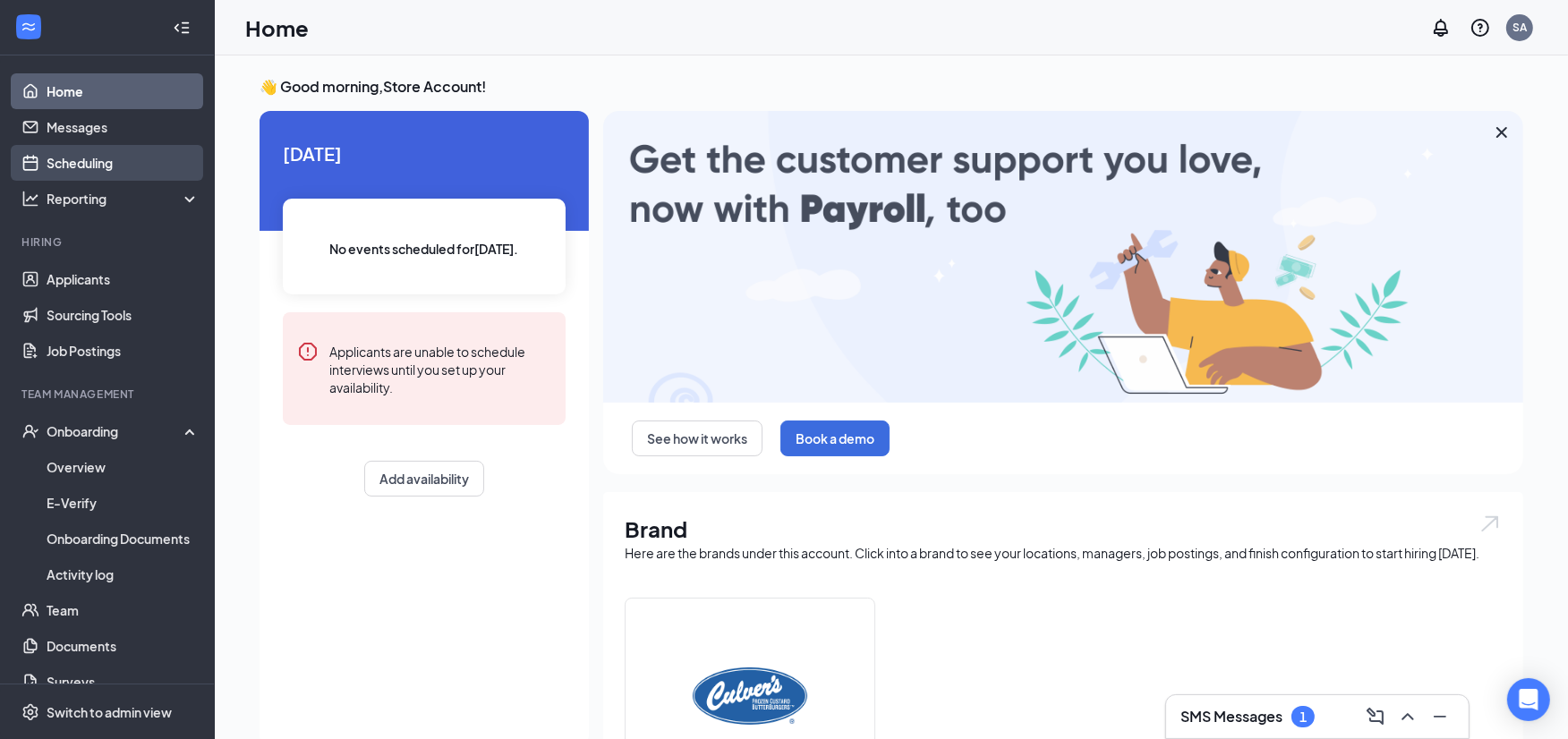
click at [144, 165] on link "Scheduling" at bounding box center [123, 163] width 153 height 36
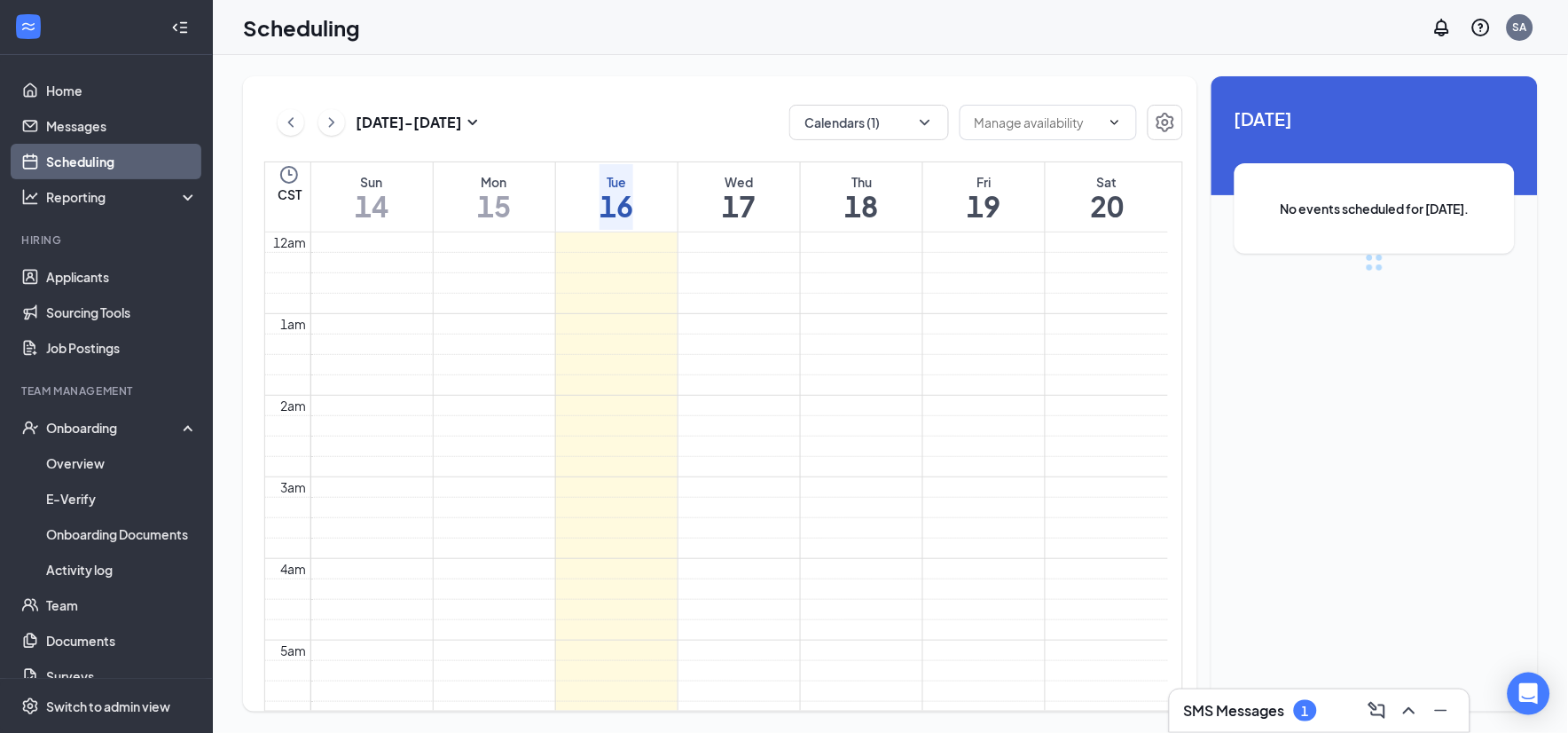
scroll to position [872, 0]
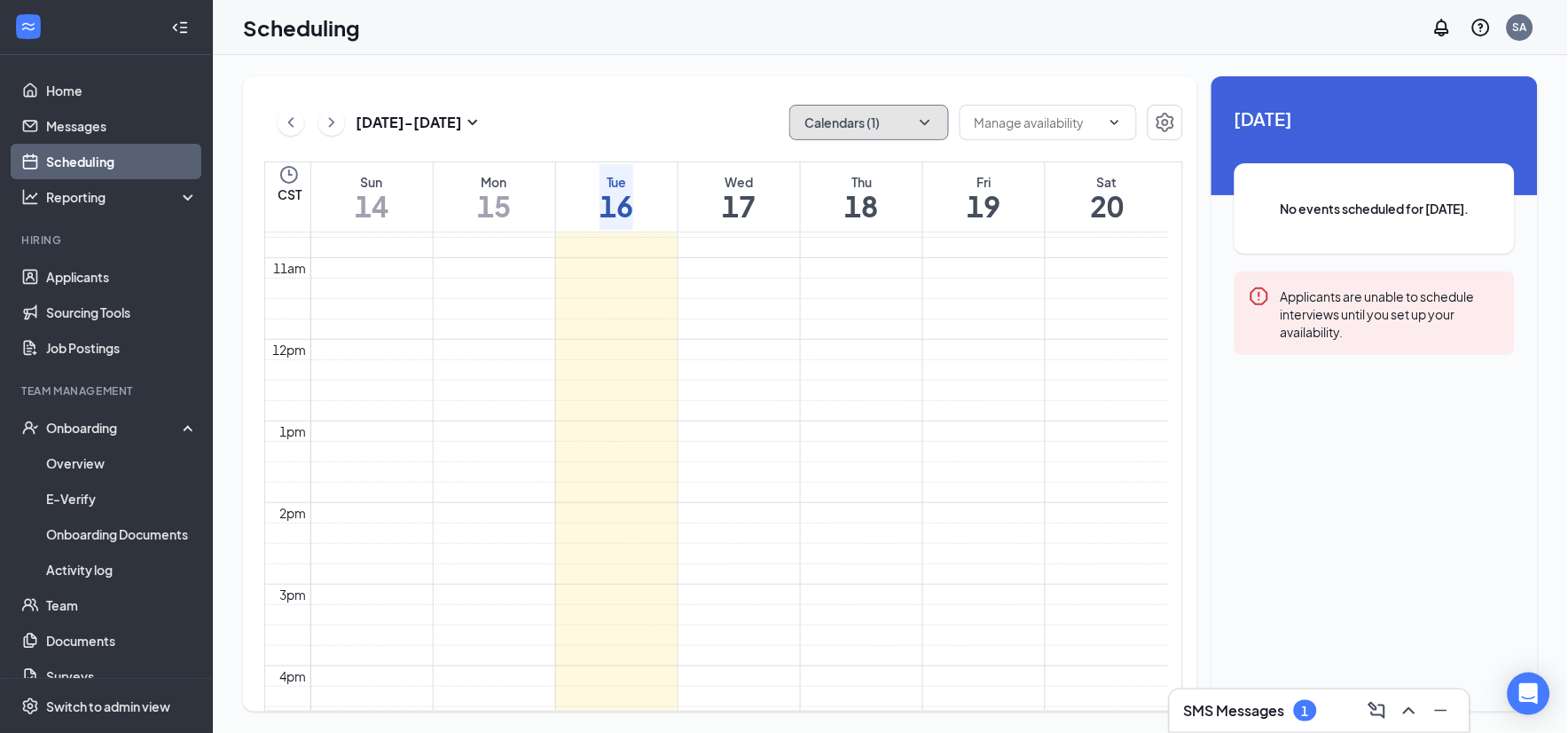
click at [933, 117] on icon "ChevronDown" at bounding box center [925, 122] width 17 height 17
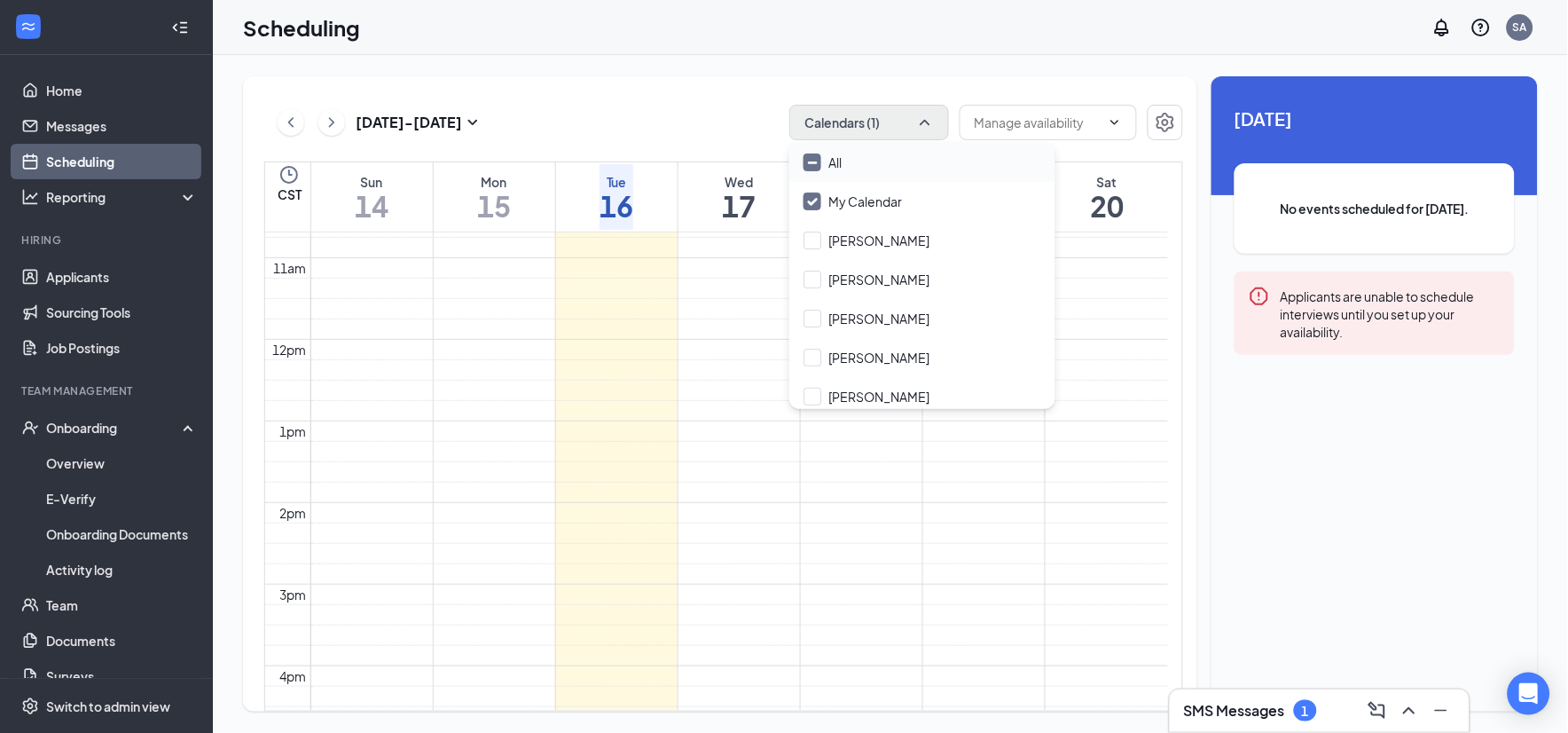
click at [926, 157] on div "All" at bounding box center [922, 162] width 266 height 39
checkbox input "true"
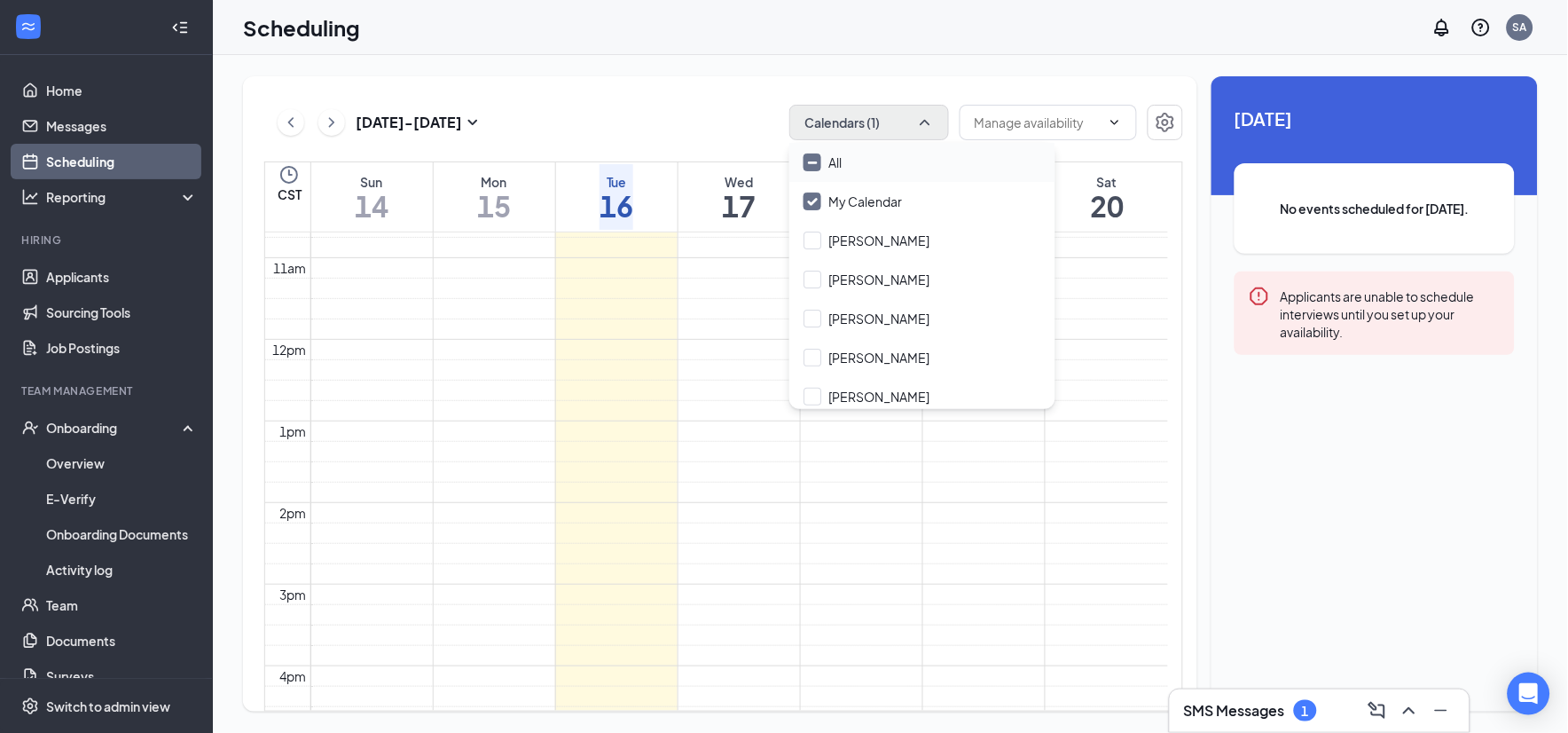
checkbox input "true"
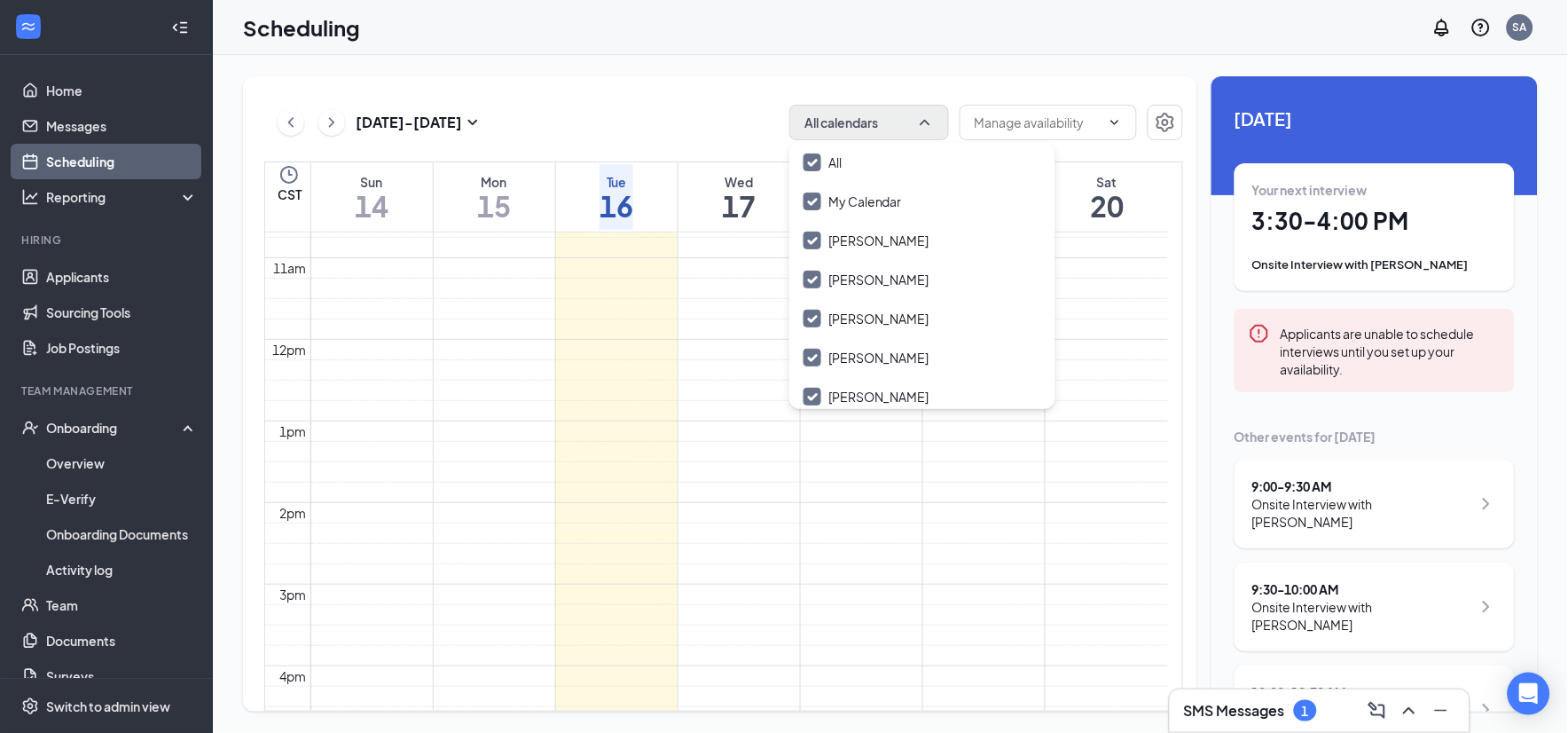
click at [887, 86] on div "[DATE] - [DATE] All calendars CST Sun 14 Mon 15 Tue 16 Wed 17 Thu 18 Fri 19 Sat…" at bounding box center [720, 393] width 954 height 635
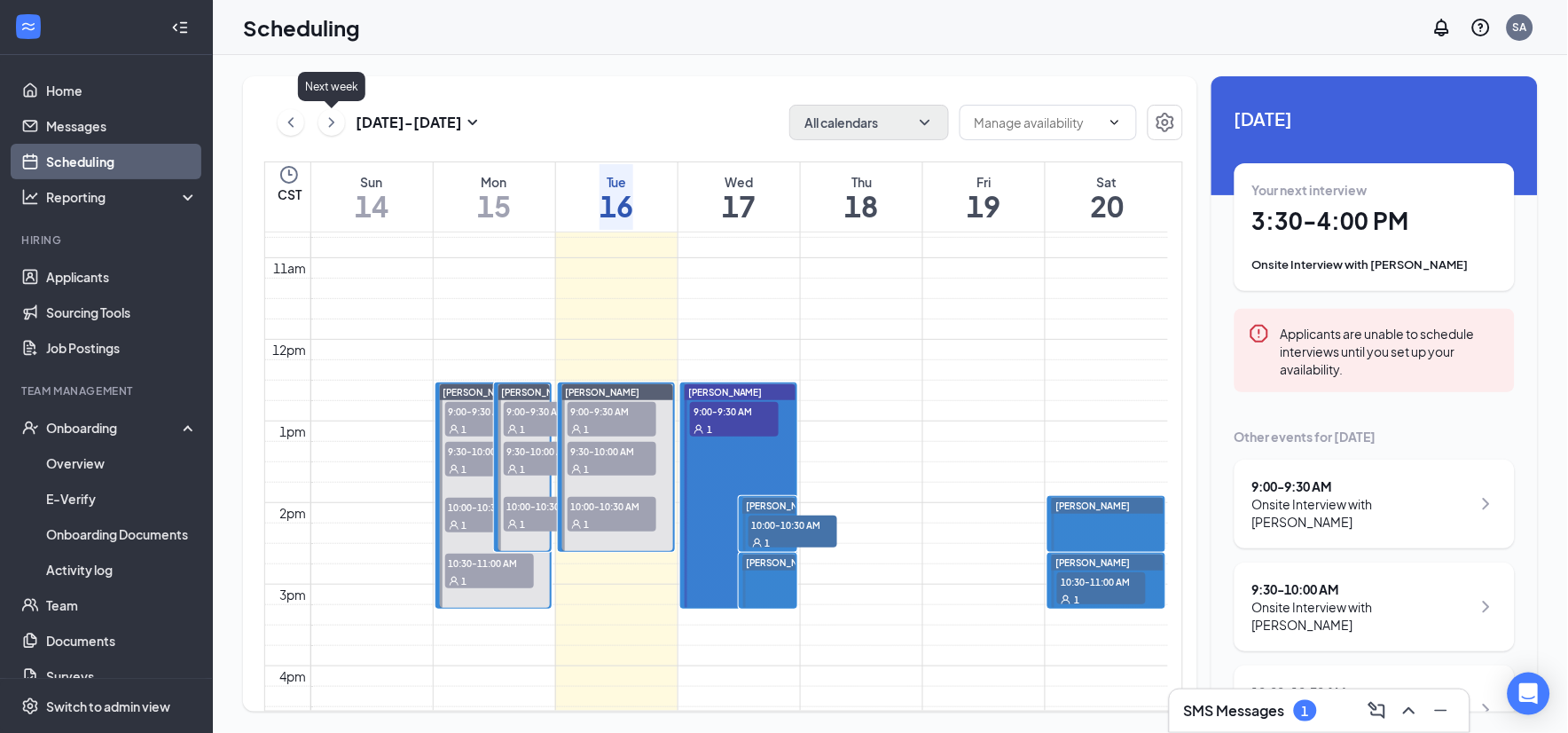
click at [326, 130] on icon "ChevronRight" at bounding box center [331, 122] width 17 height 21
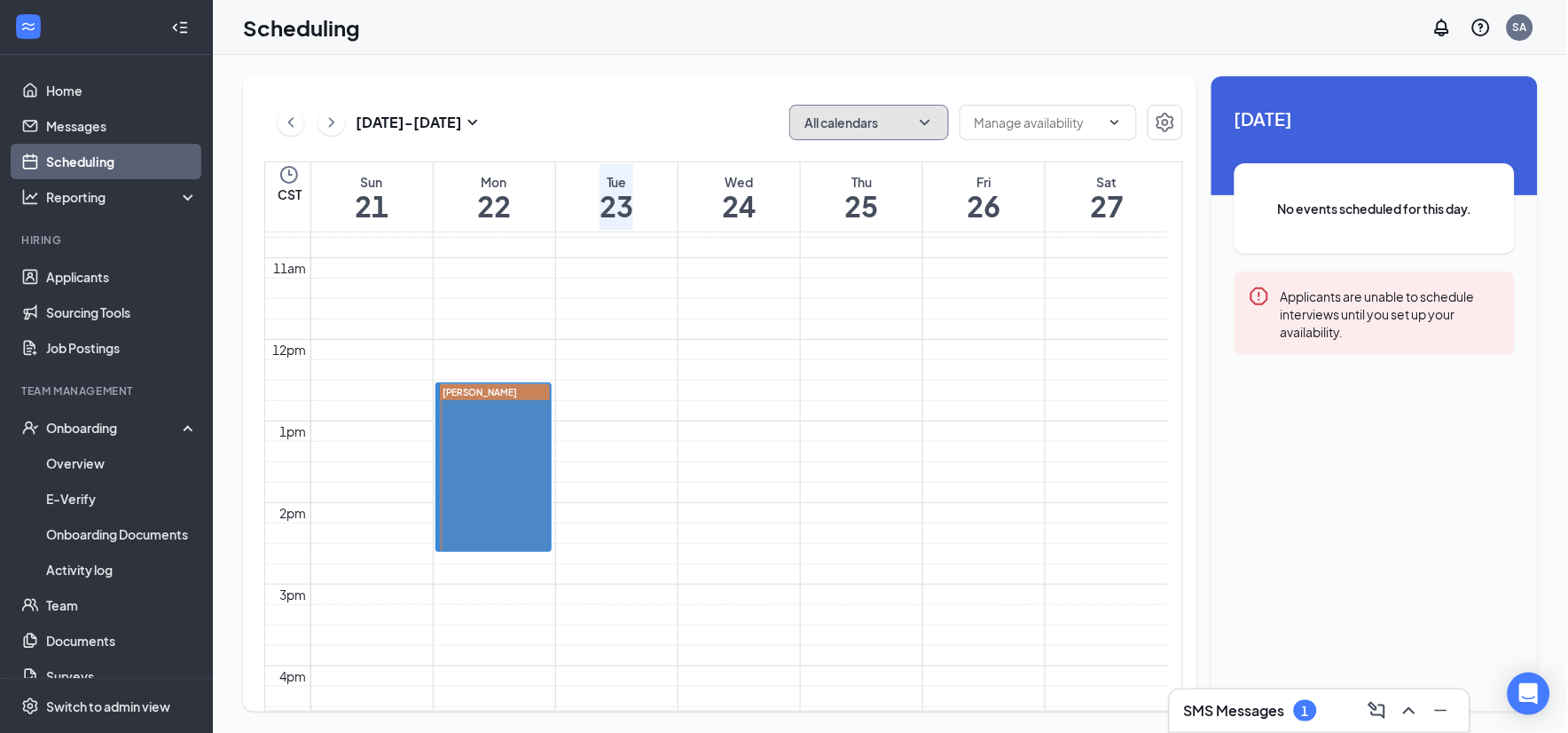
click at [923, 116] on icon "ChevronDown" at bounding box center [925, 122] width 17 height 17
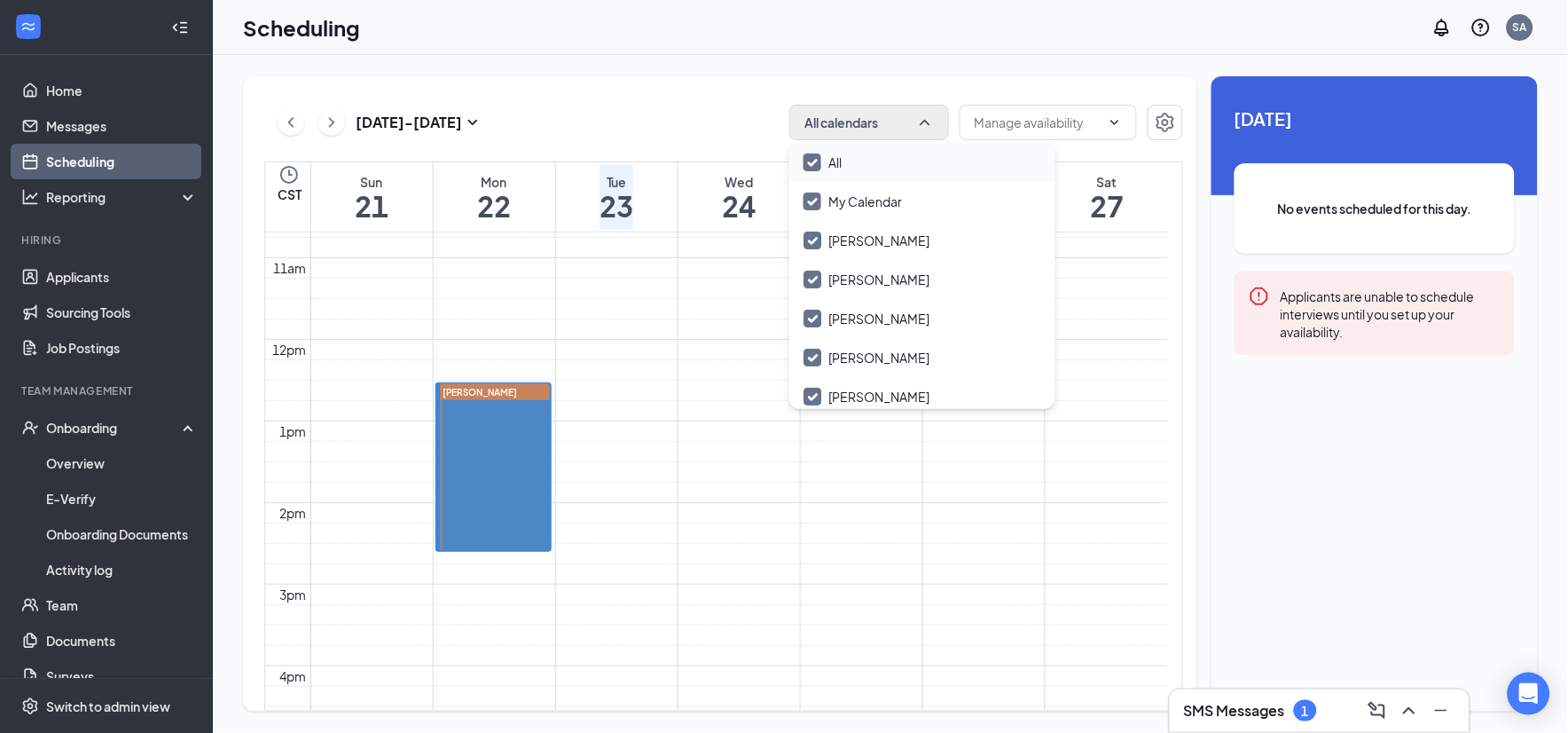
click at [915, 171] on div "All" at bounding box center [922, 162] width 266 height 39
checkbox input "false"
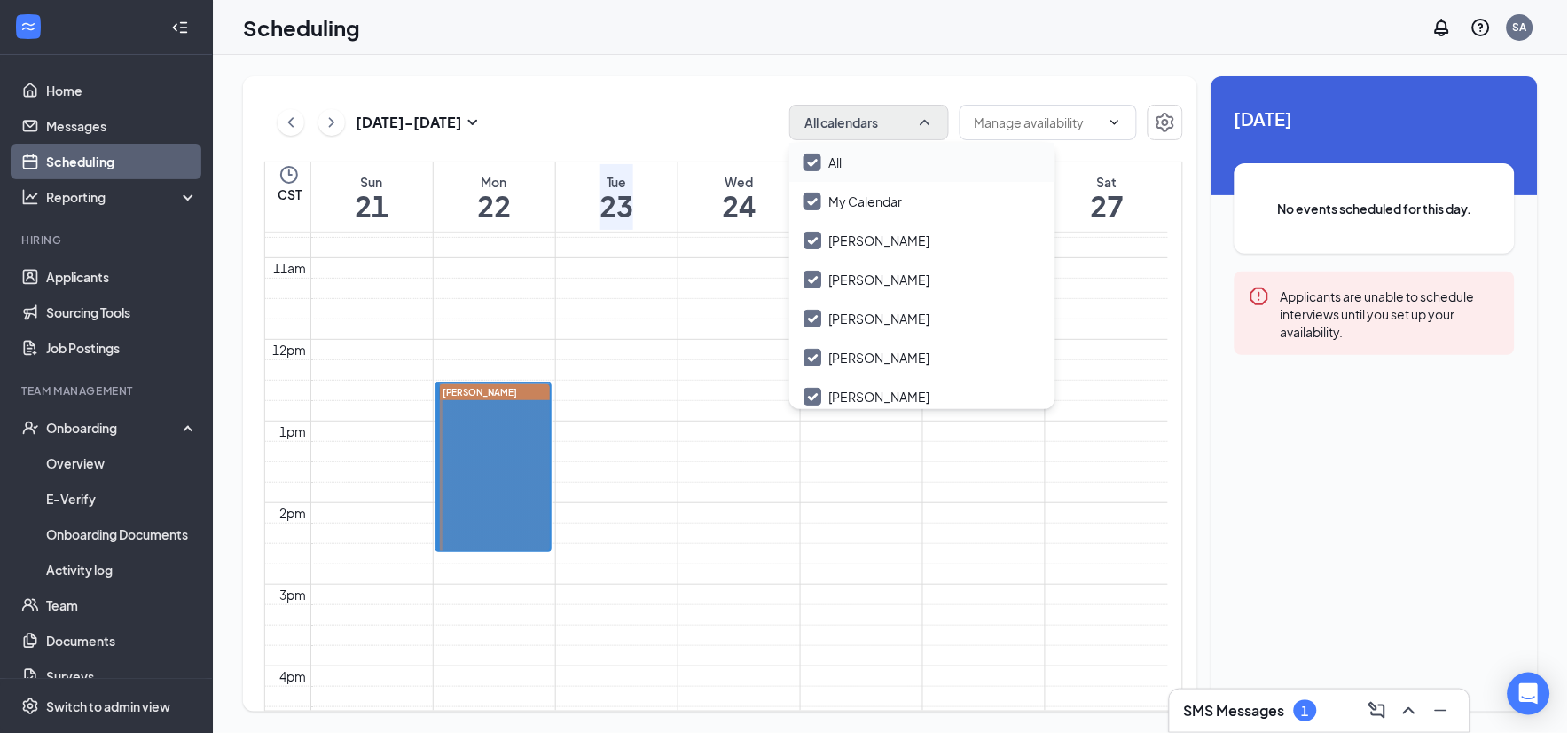
checkbox input "false"
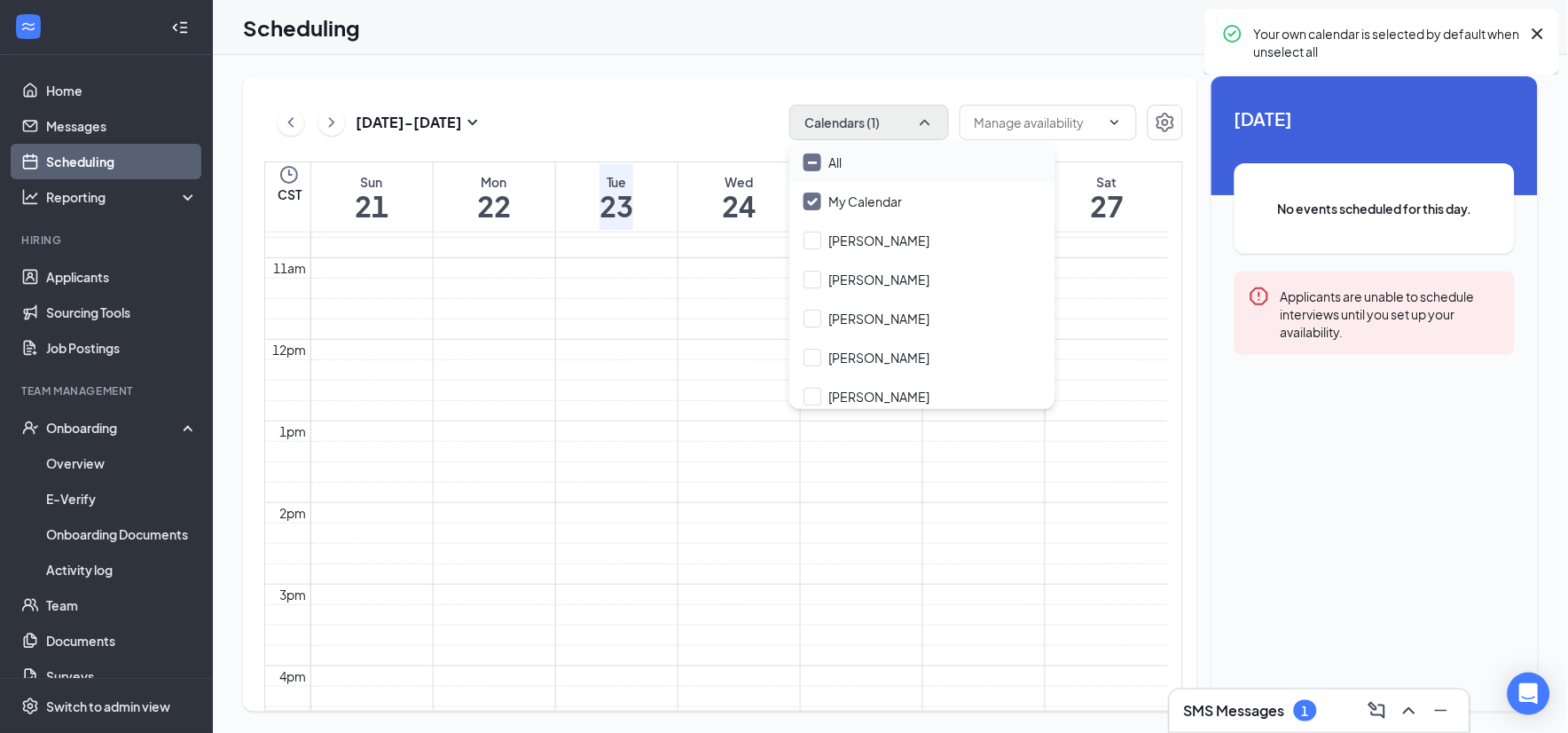
click at [914, 165] on div "All" at bounding box center [922, 162] width 266 height 39
checkbox input "true"
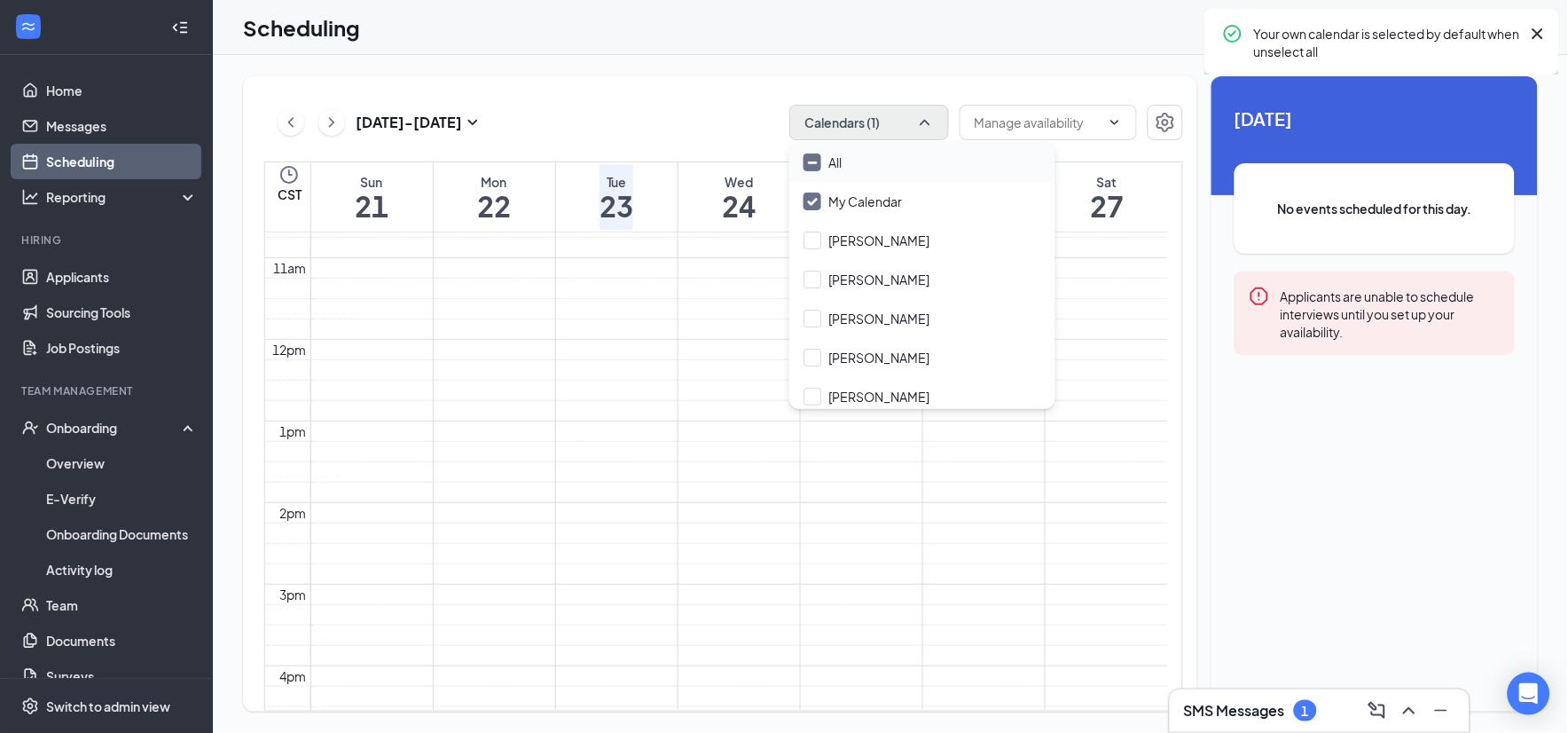
checkbox input "true"
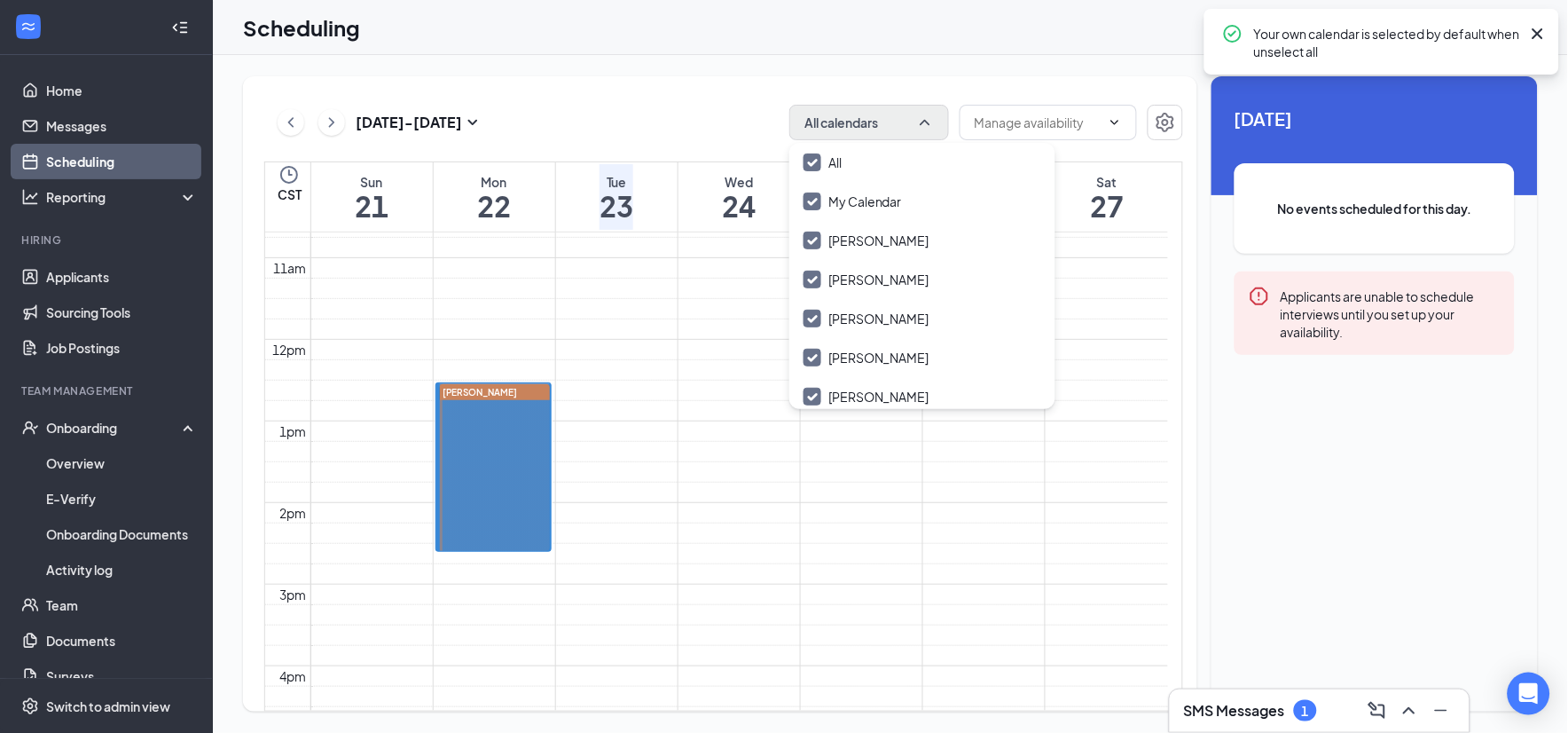
click at [754, 125] on div "[DATE] - [DATE] All calendars" at bounding box center [724, 122] width 919 height 36
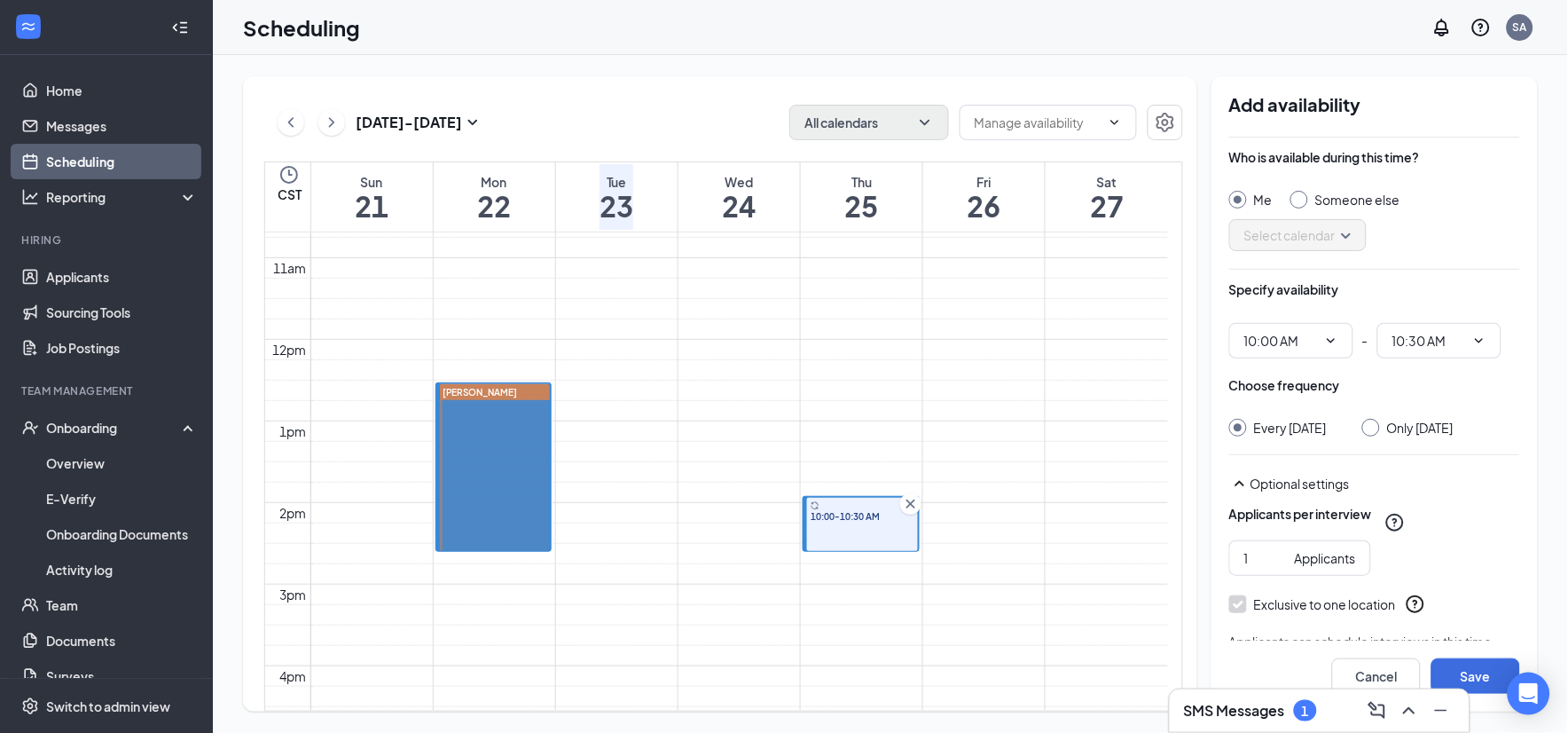
click at [1308, 197] on div "Someone else" at bounding box center [1345, 199] width 110 height 17
radio input "false"
radio input "true"
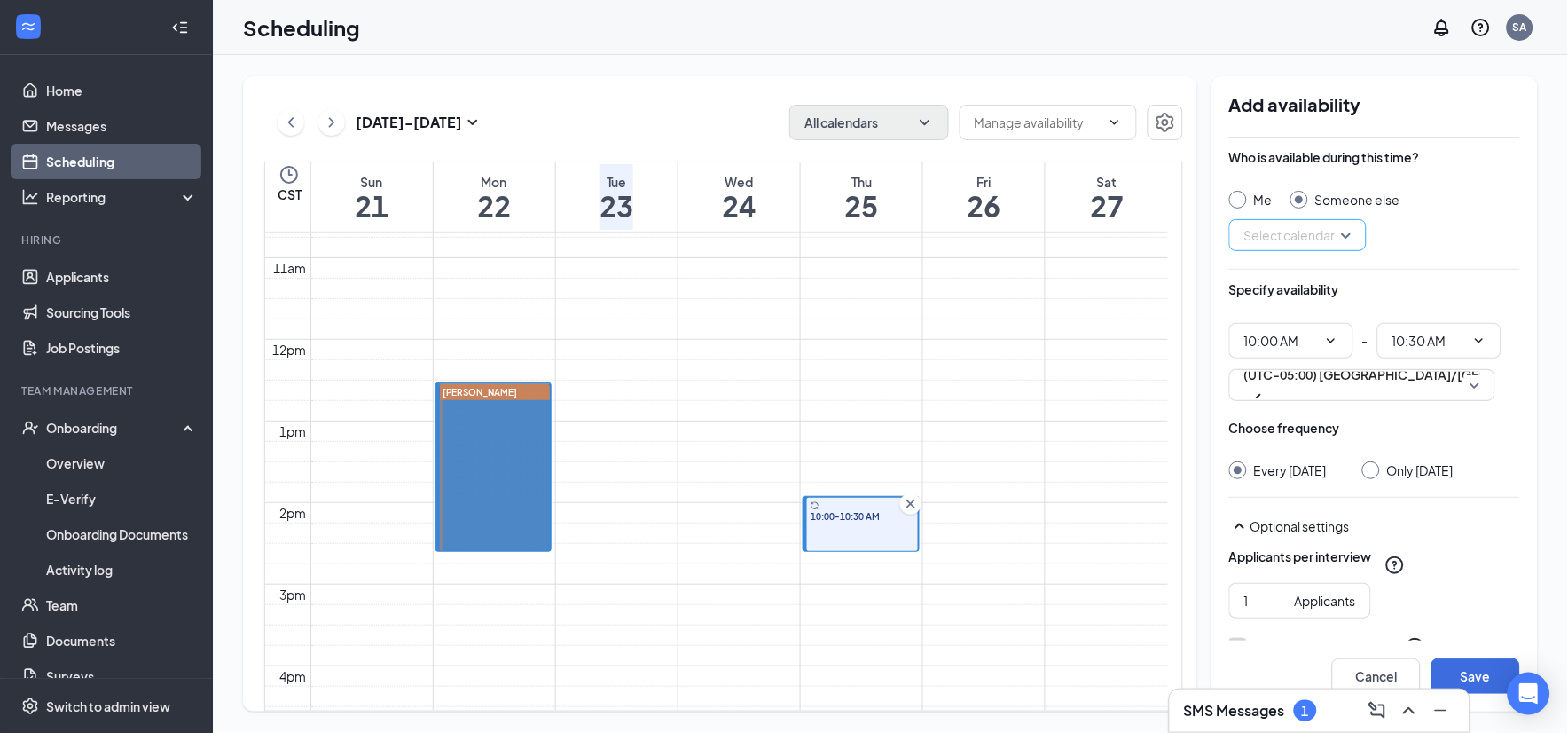
click at [1299, 227] on input "search" at bounding box center [1291, 234] width 104 height 30
click at [1297, 310] on span "[PERSON_NAME] Calendar" at bounding box center [1318, 300] width 157 height 19
drag, startPoint x: 1383, startPoint y: 454, endPoint x: 1381, endPoint y: 467, distance: 13.2
click at [1383, 460] on div "Choose frequency Every [DATE] Only [DATE]" at bounding box center [1374, 449] width 290 height 60
click at [1380, 468] on div at bounding box center [1371, 471] width 17 height 17
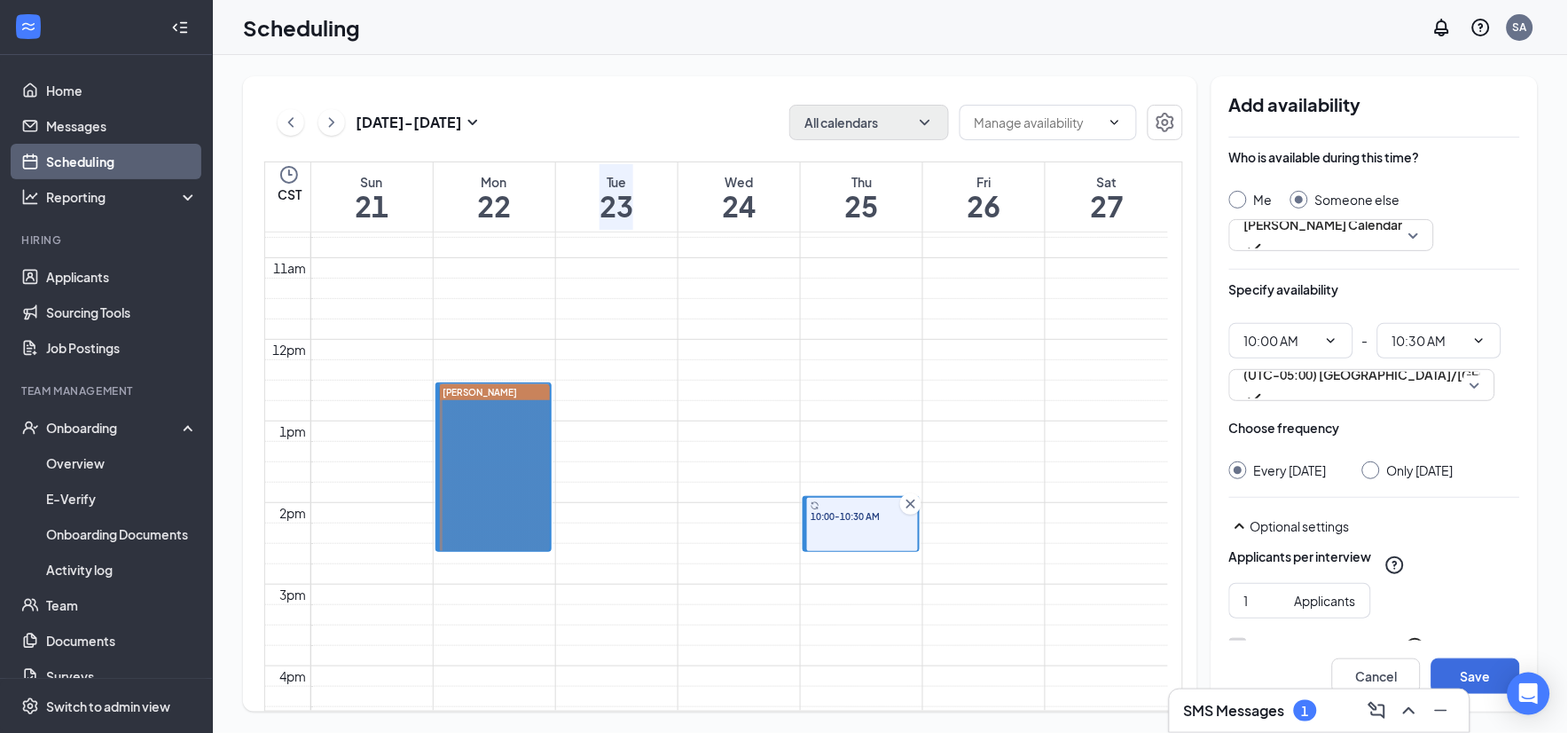
click at [1375, 468] on input "Only [DATE]" at bounding box center [1368, 468] width 13 height 13
radio input "true"
radio input "false"
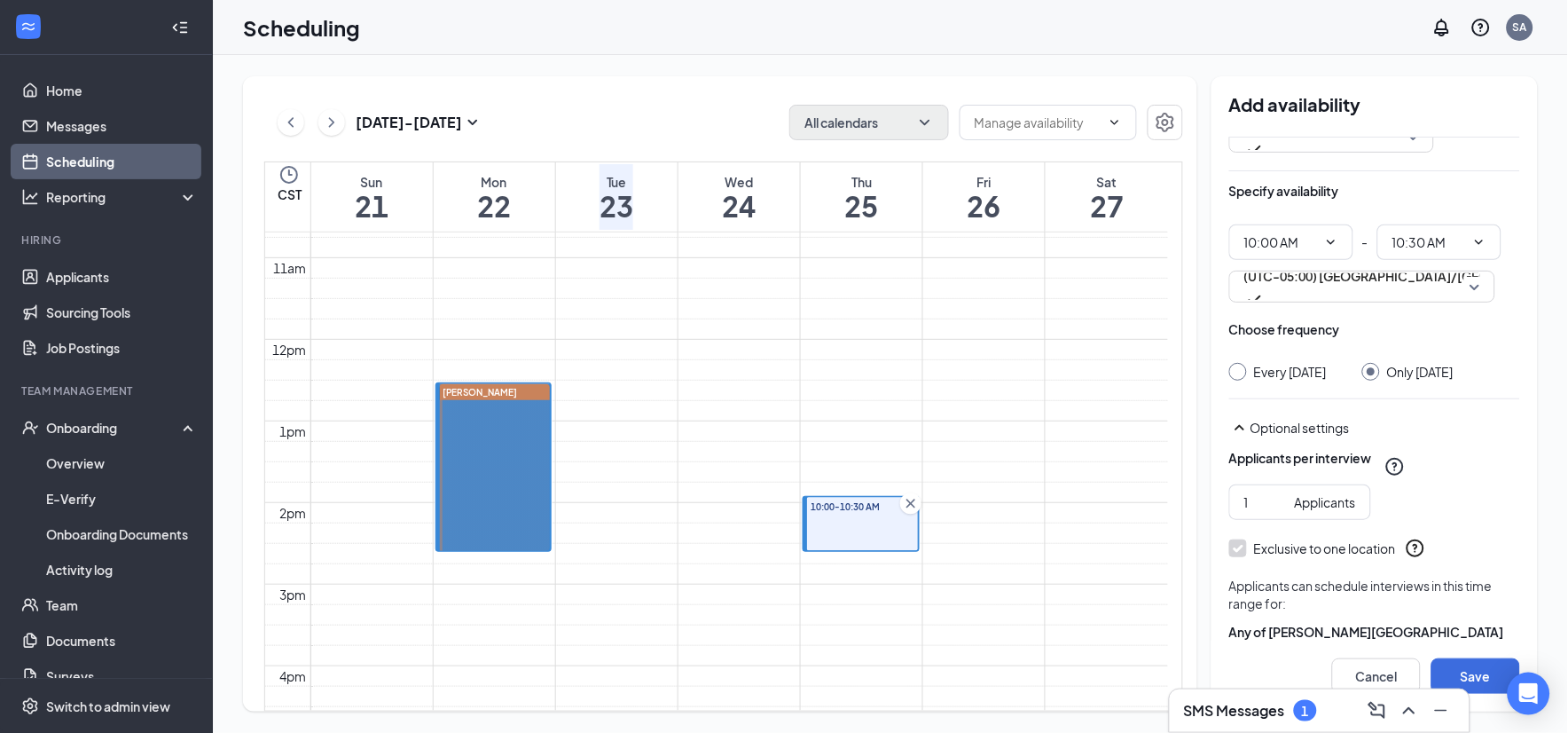
scroll to position [197, 0]
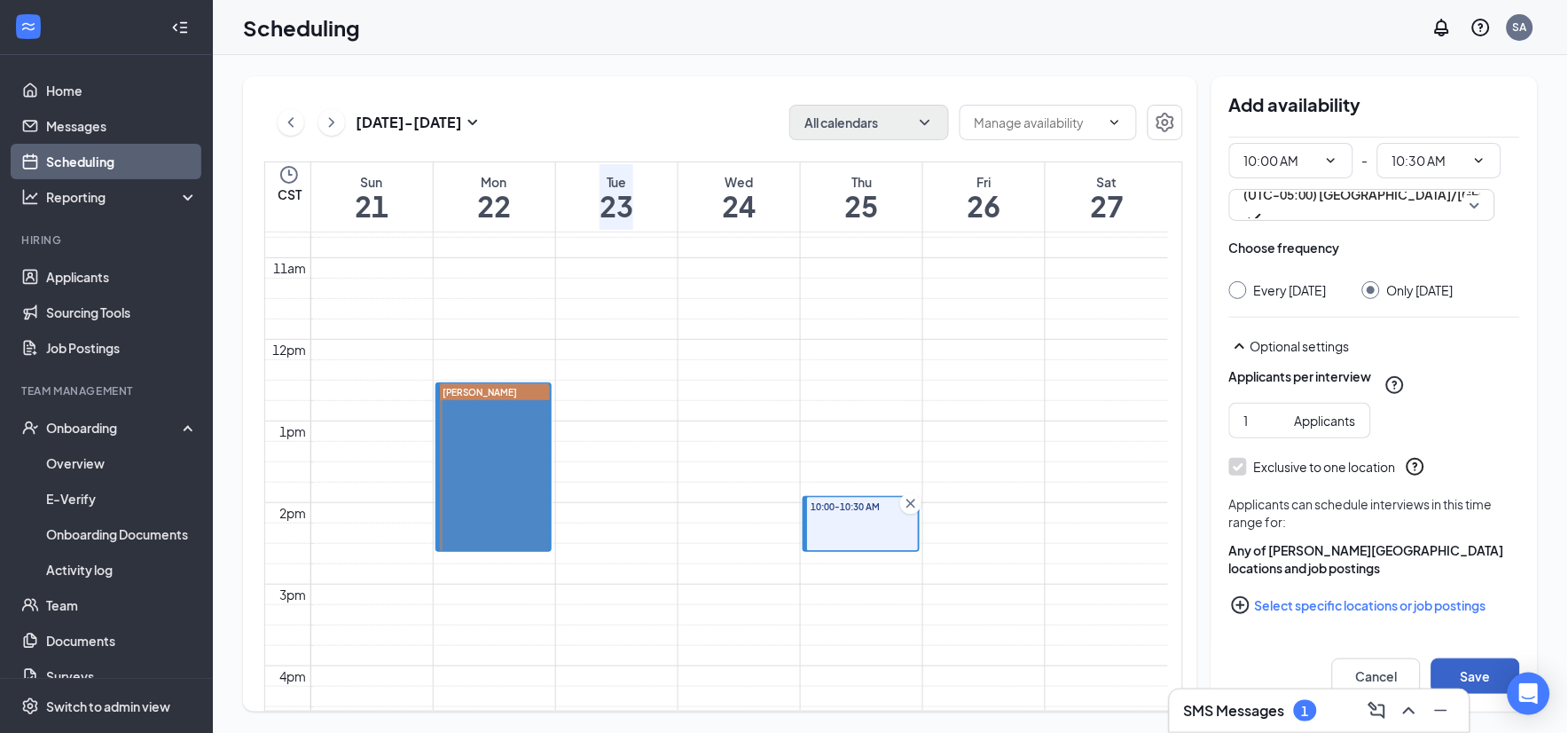
click at [1486, 680] on button "Save" at bounding box center [1475, 676] width 88 height 36
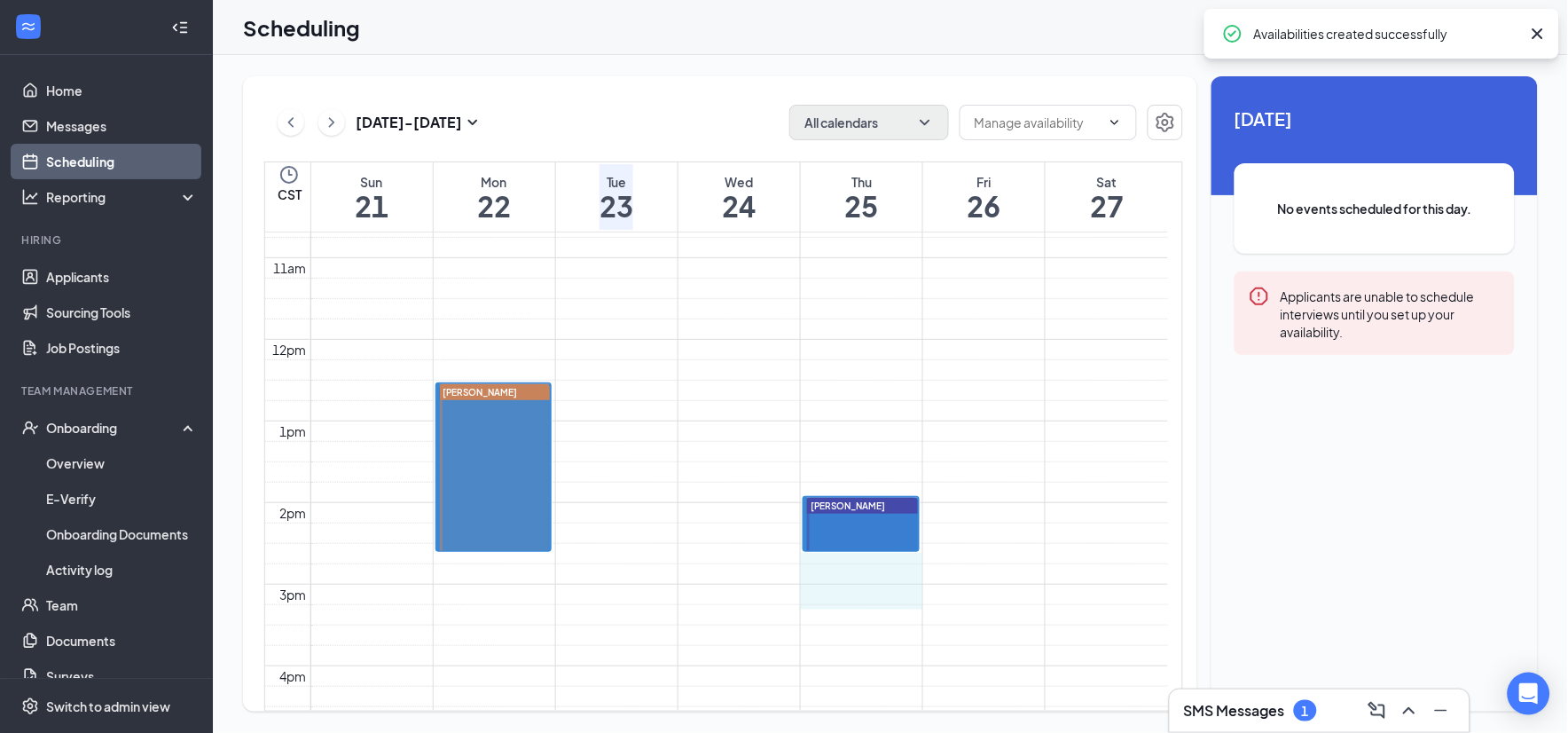
drag, startPoint x: 863, startPoint y: 552, endPoint x: 871, endPoint y: 578, distance: 27.2
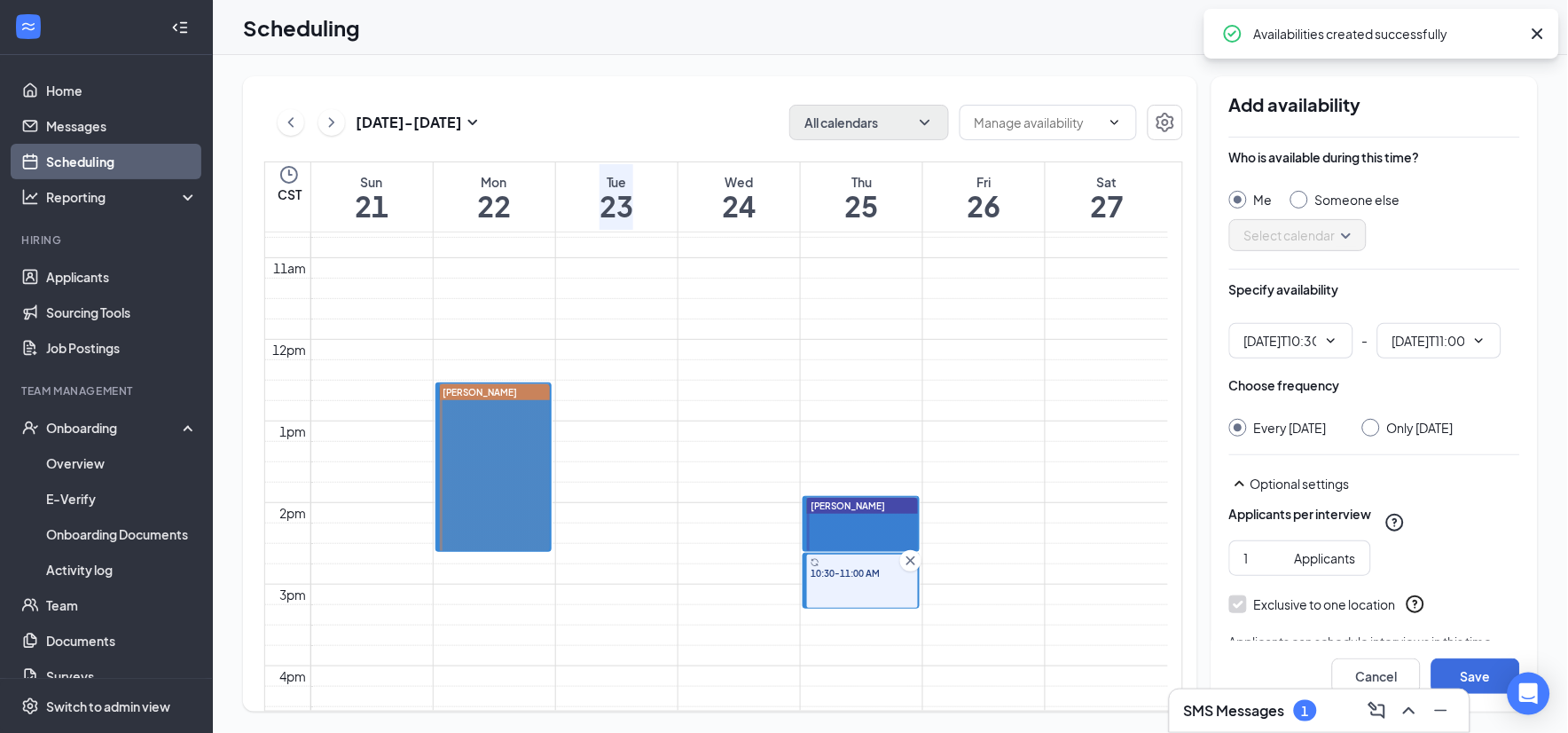
type input "10:30 AM"
type input "11:00 AM"
click at [1305, 195] on div at bounding box center [1299, 199] width 17 height 17
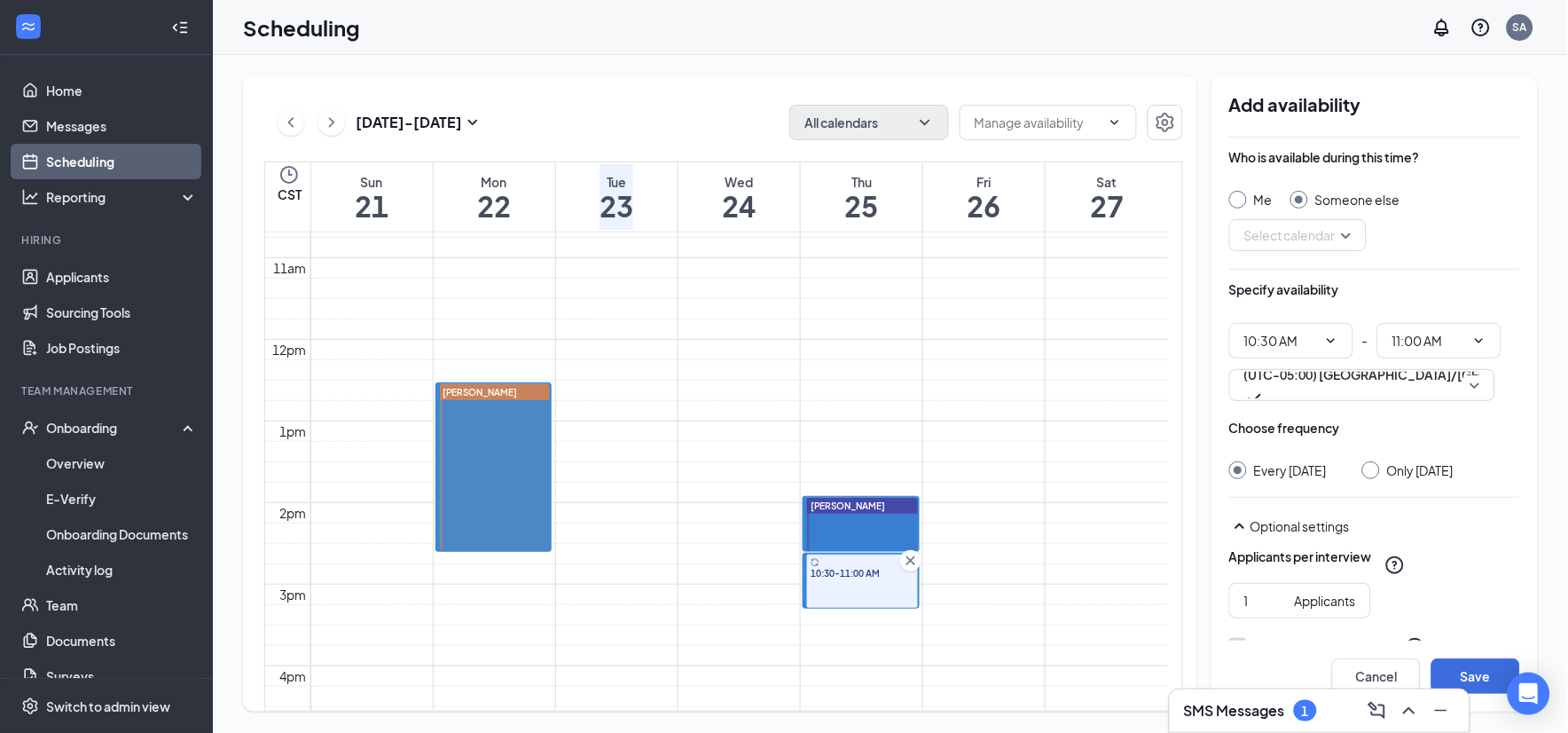
radio input "false"
radio input "true"
click at [1318, 238] on input "search" at bounding box center [1291, 234] width 104 height 30
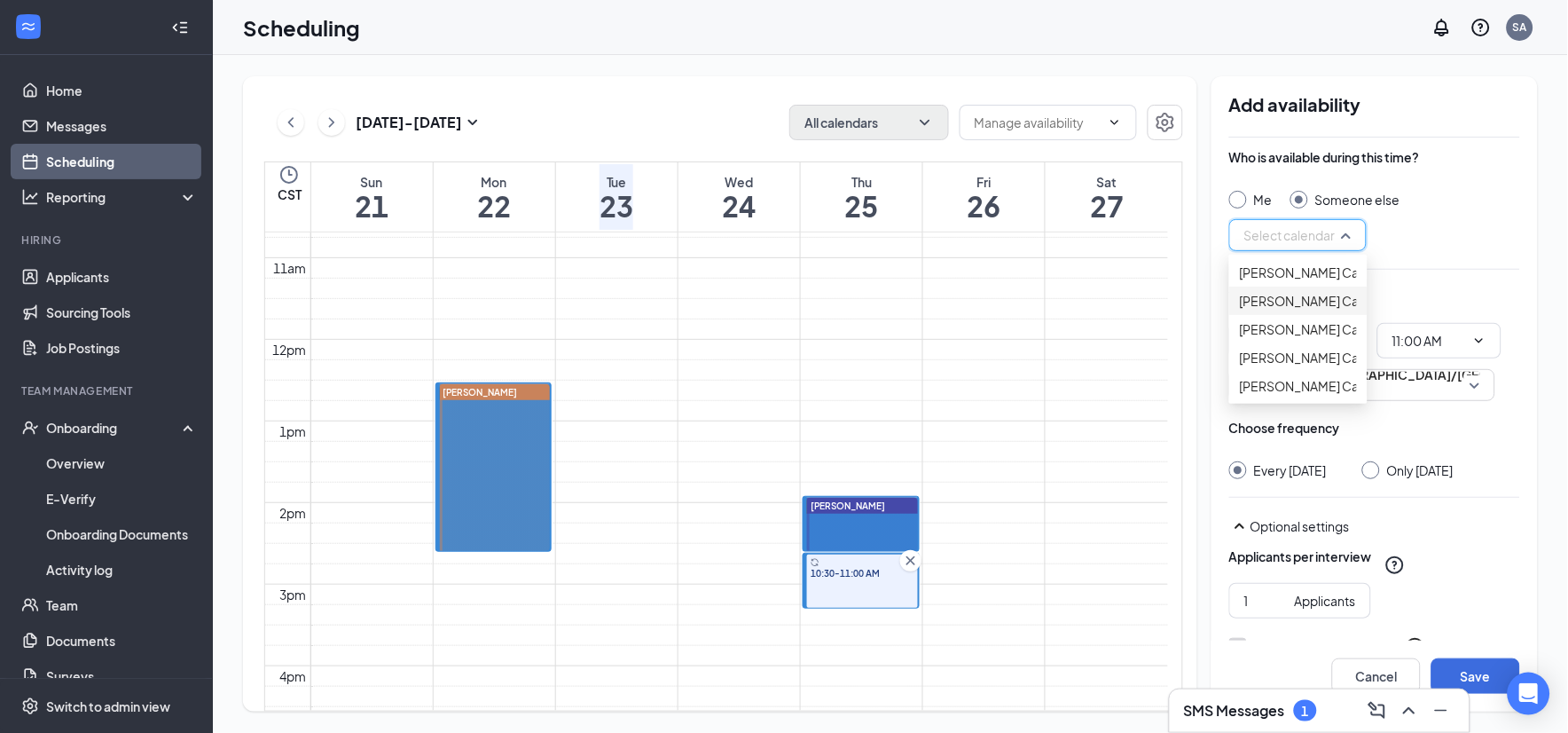
click at [1305, 310] on span "[PERSON_NAME] Calendar" at bounding box center [1318, 300] width 157 height 19
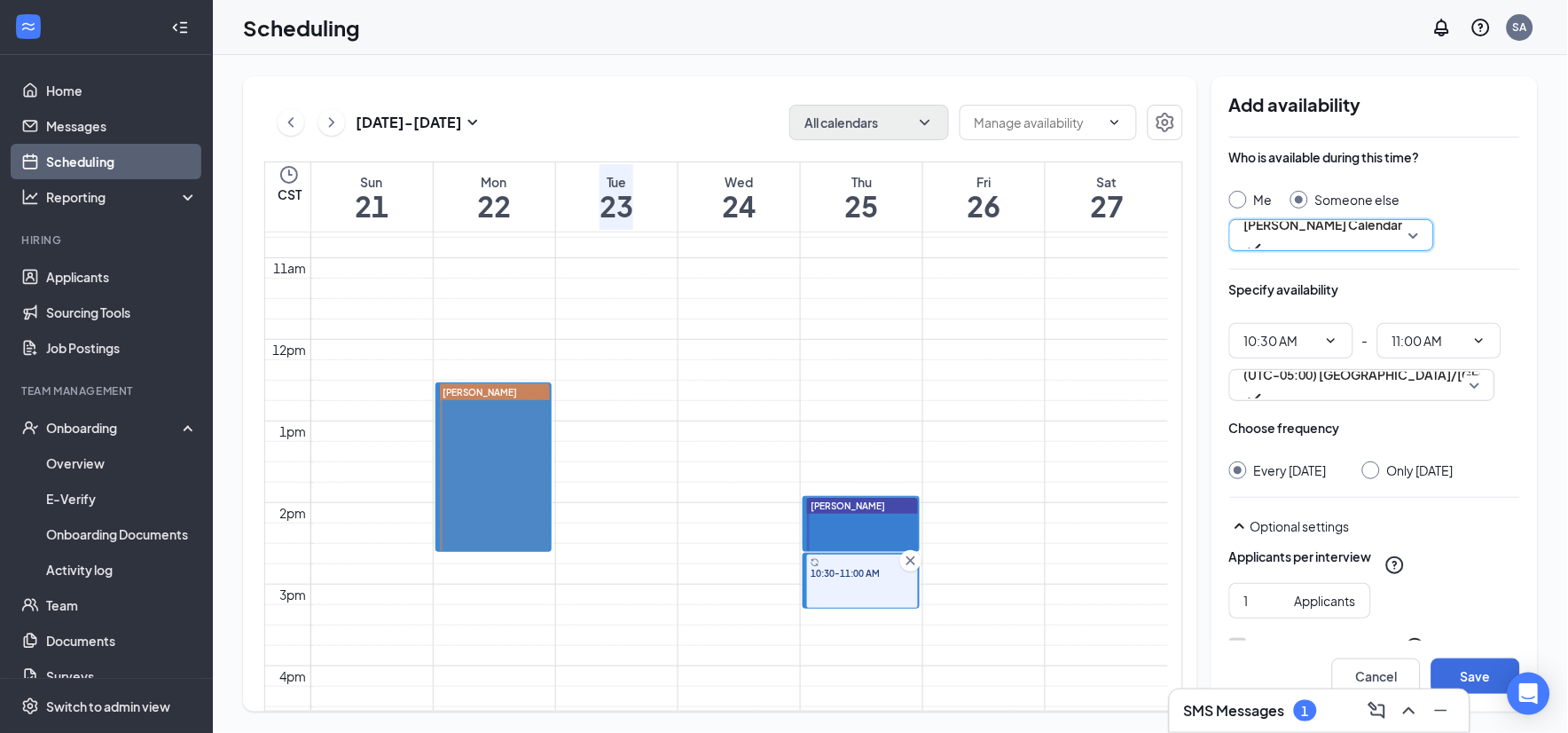
scroll to position [98, 0]
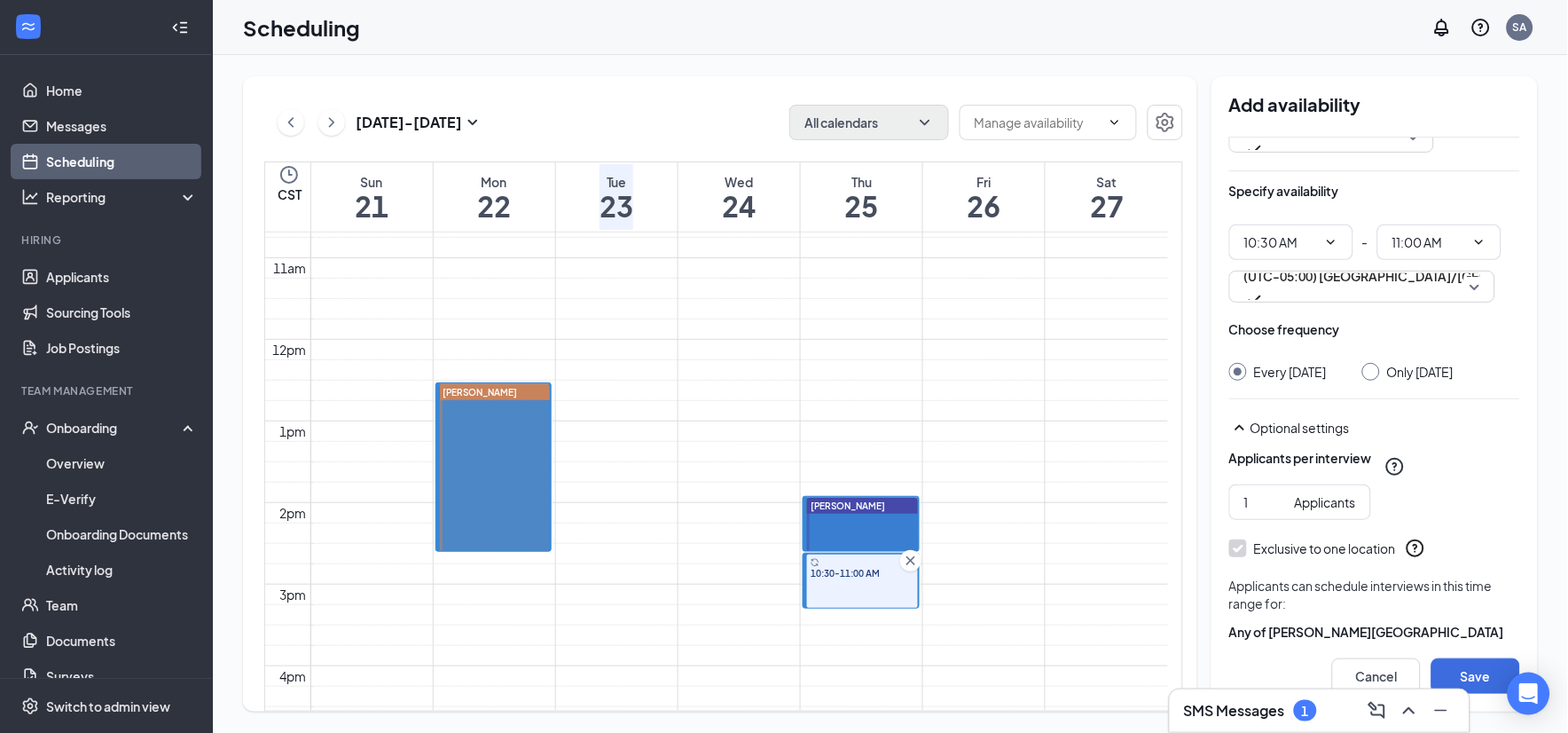
drag, startPoint x: 1376, startPoint y: 377, endPoint x: 1378, endPoint y: 392, distance: 15.1
click at [1376, 378] on div at bounding box center [1371, 371] width 17 height 17
click at [1375, 365] on input "Only [DATE]" at bounding box center [1368, 368] width 13 height 13
radio input "true"
radio input "false"
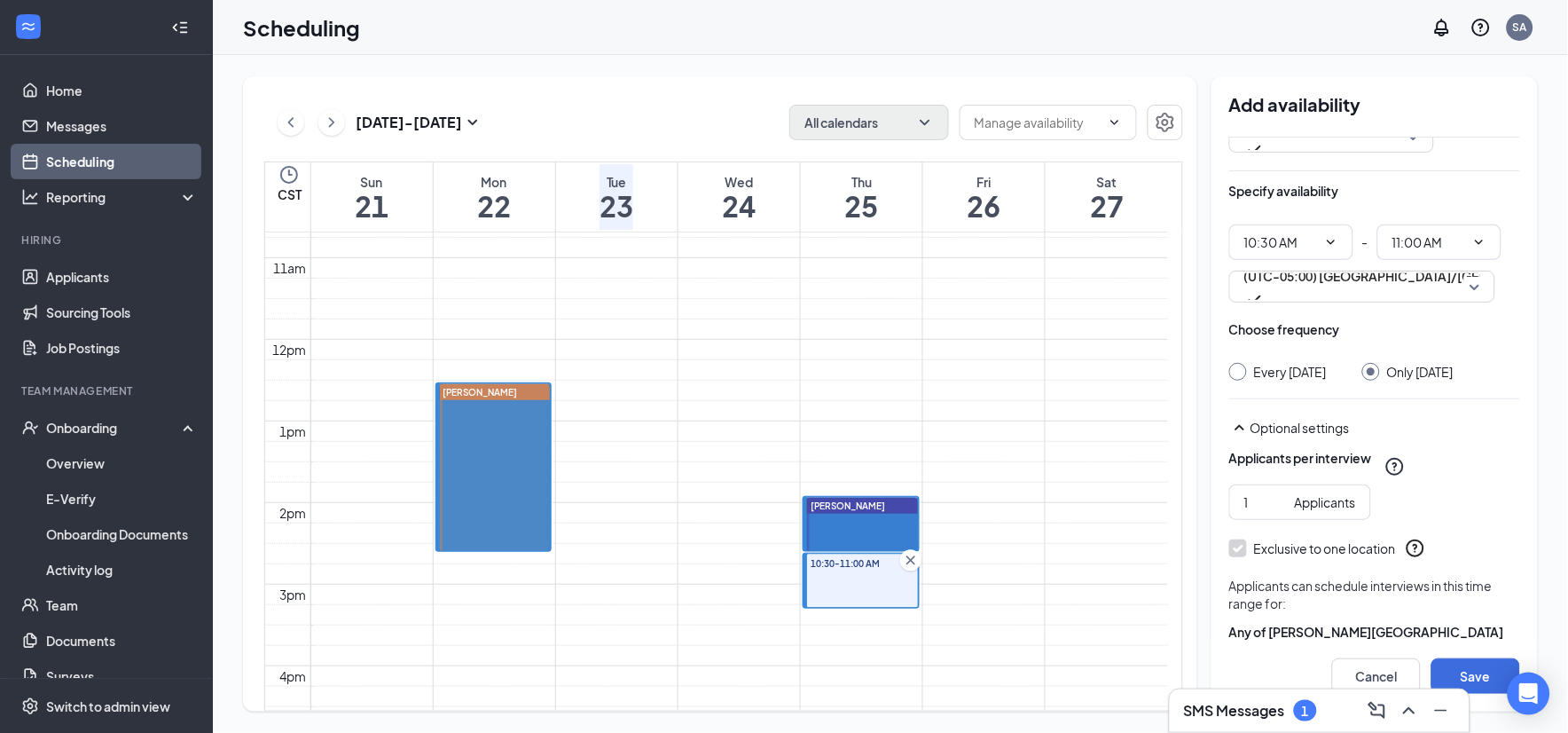
scroll to position [197, 0]
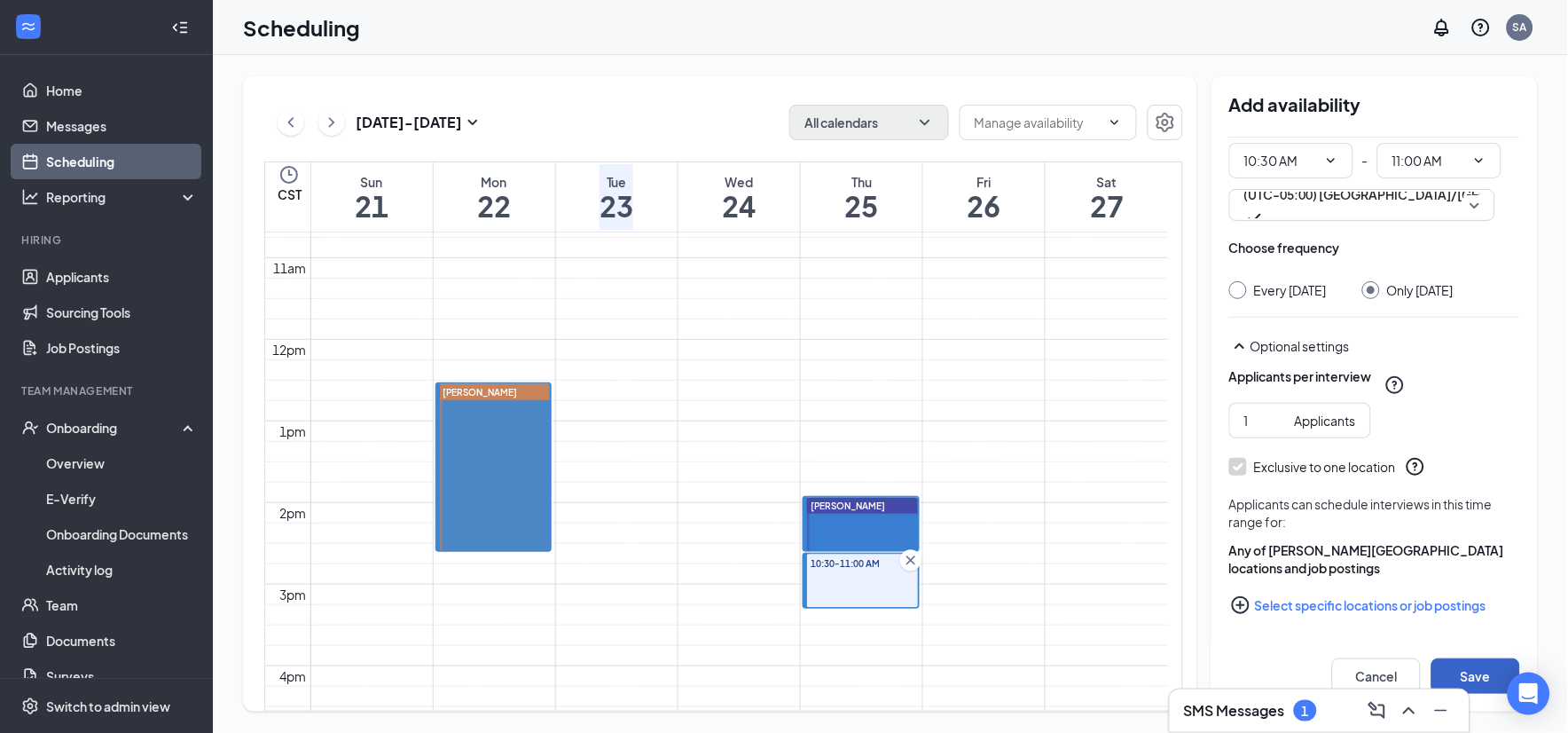
click at [1474, 672] on button "Save" at bounding box center [1475, 676] width 88 height 36
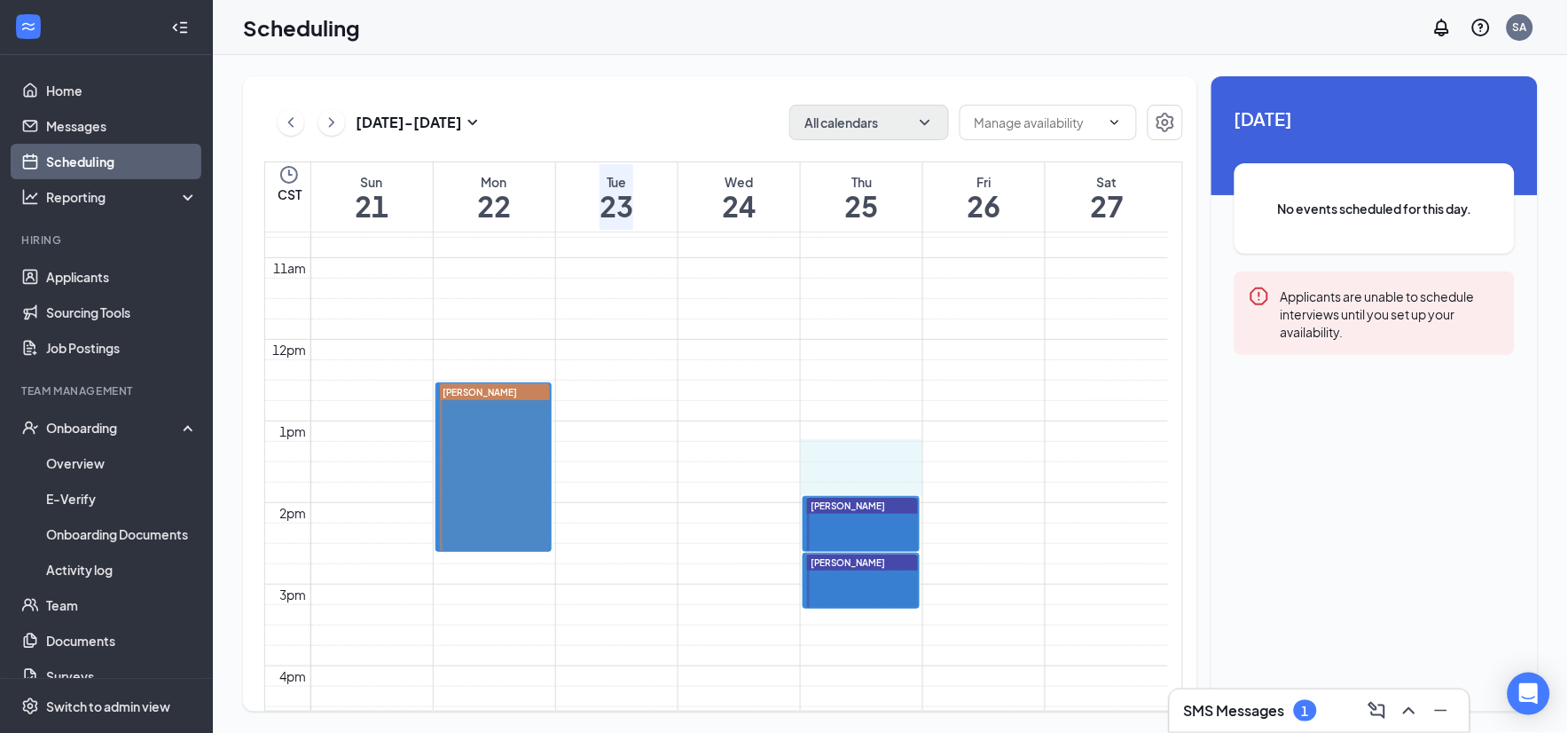
drag, startPoint x: 838, startPoint y: 456, endPoint x: 842, endPoint y: 486, distance: 30.3
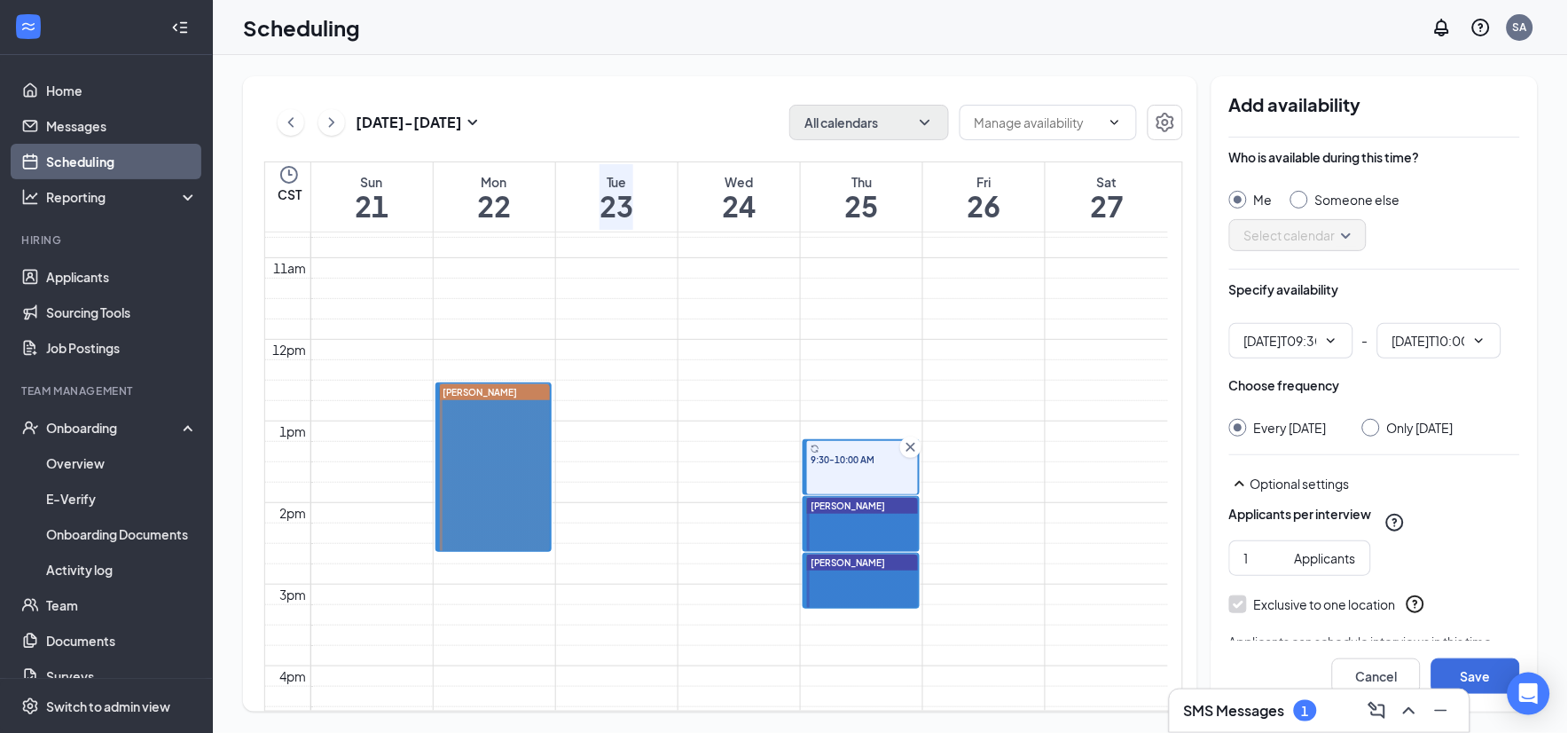
type input "09:30 AM"
type input "10:00 AM"
click at [1298, 206] on div at bounding box center [1299, 199] width 17 height 17
radio input "false"
radio input "true"
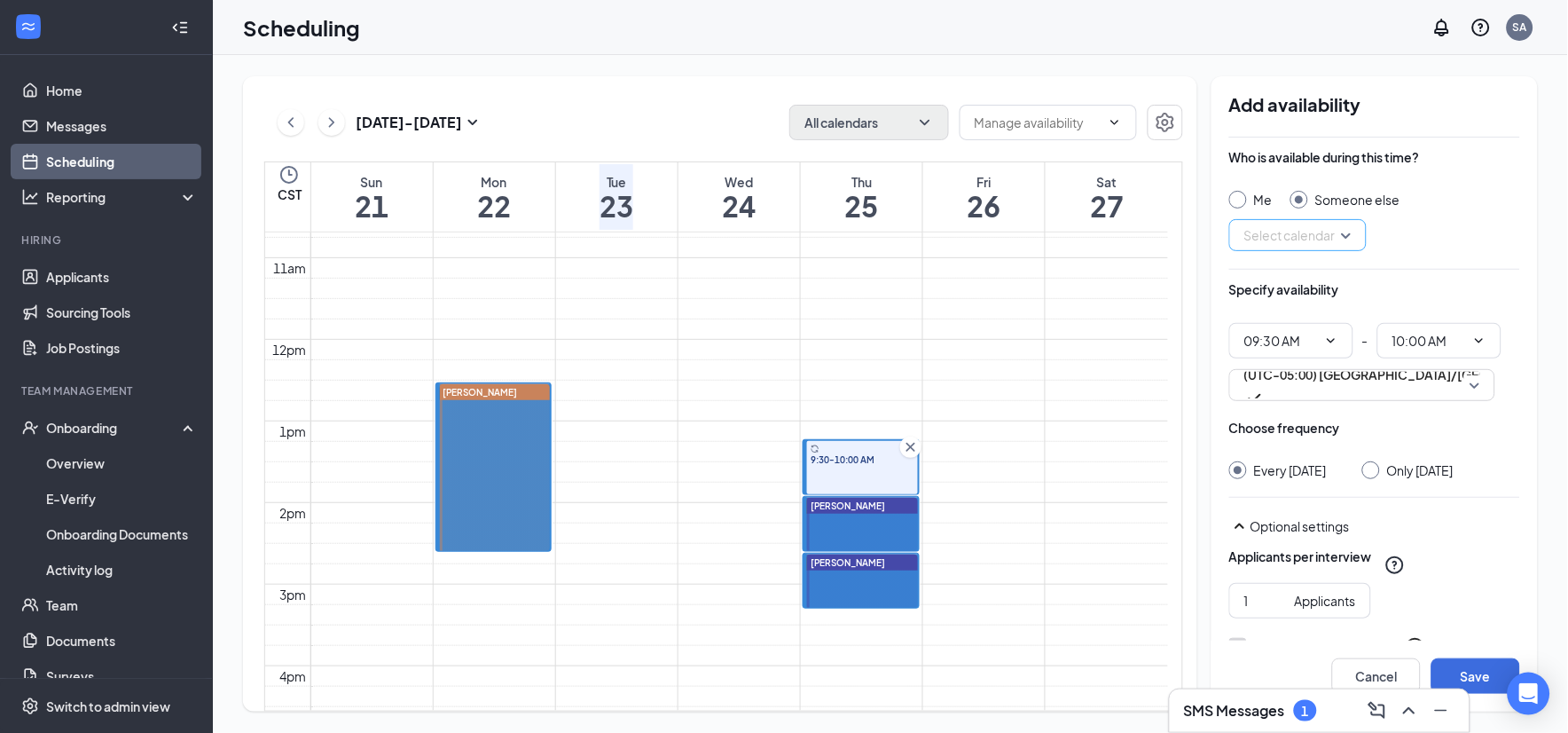
click at [1298, 223] on input "search" at bounding box center [1291, 234] width 104 height 30
click at [1301, 310] on span "[PERSON_NAME] Calendar" at bounding box center [1318, 300] width 157 height 19
drag, startPoint x: 1361, startPoint y: 463, endPoint x: 1393, endPoint y: 466, distance: 32.1
click at [1388, 466] on div "Every [DATE] Only [DATE]" at bounding box center [1374, 471] width 290 height 17
click at [1375, 472] on input "Only [DATE]" at bounding box center [1368, 468] width 13 height 13
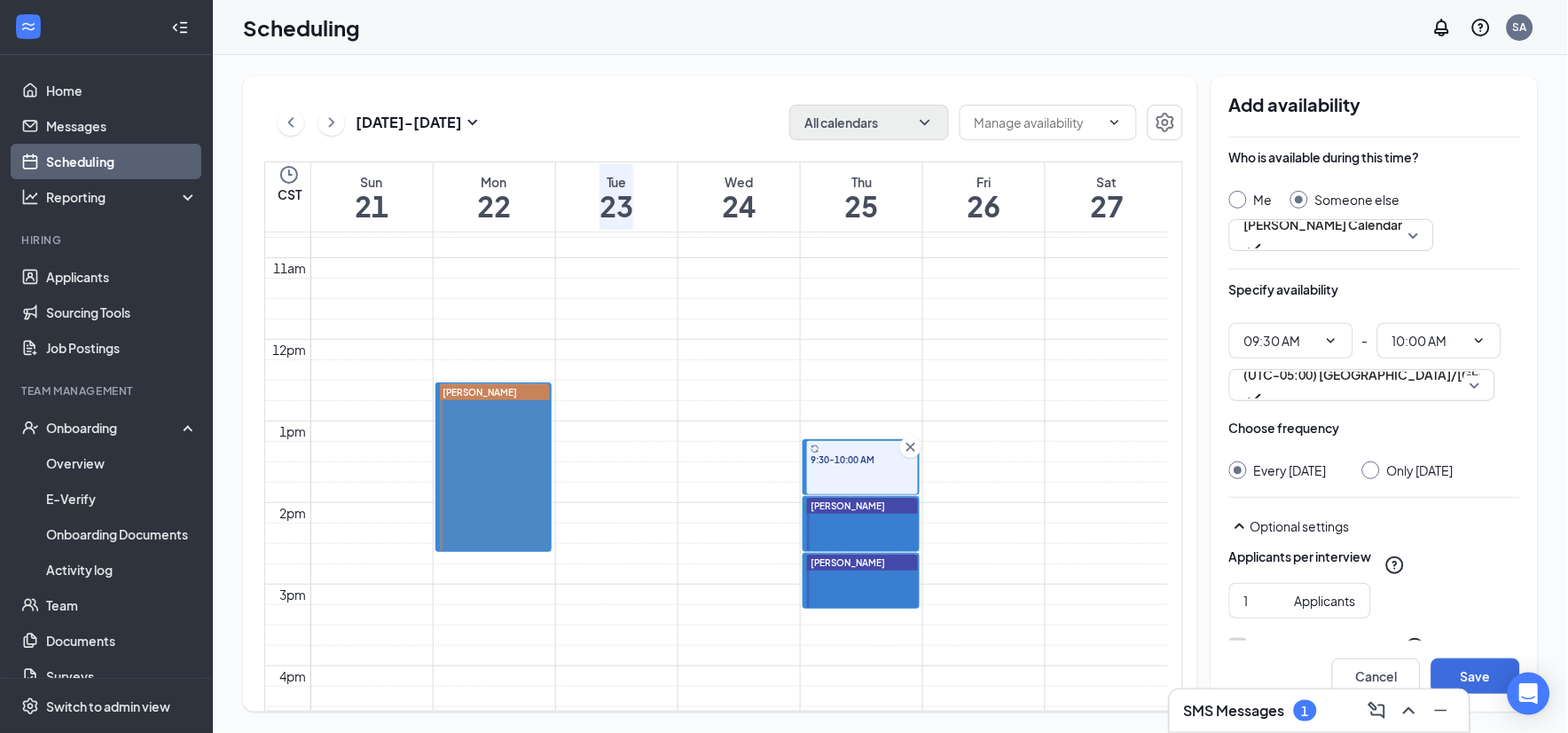
radio input "true"
radio input "false"
click at [1455, 664] on button "Save" at bounding box center [1475, 676] width 88 height 36
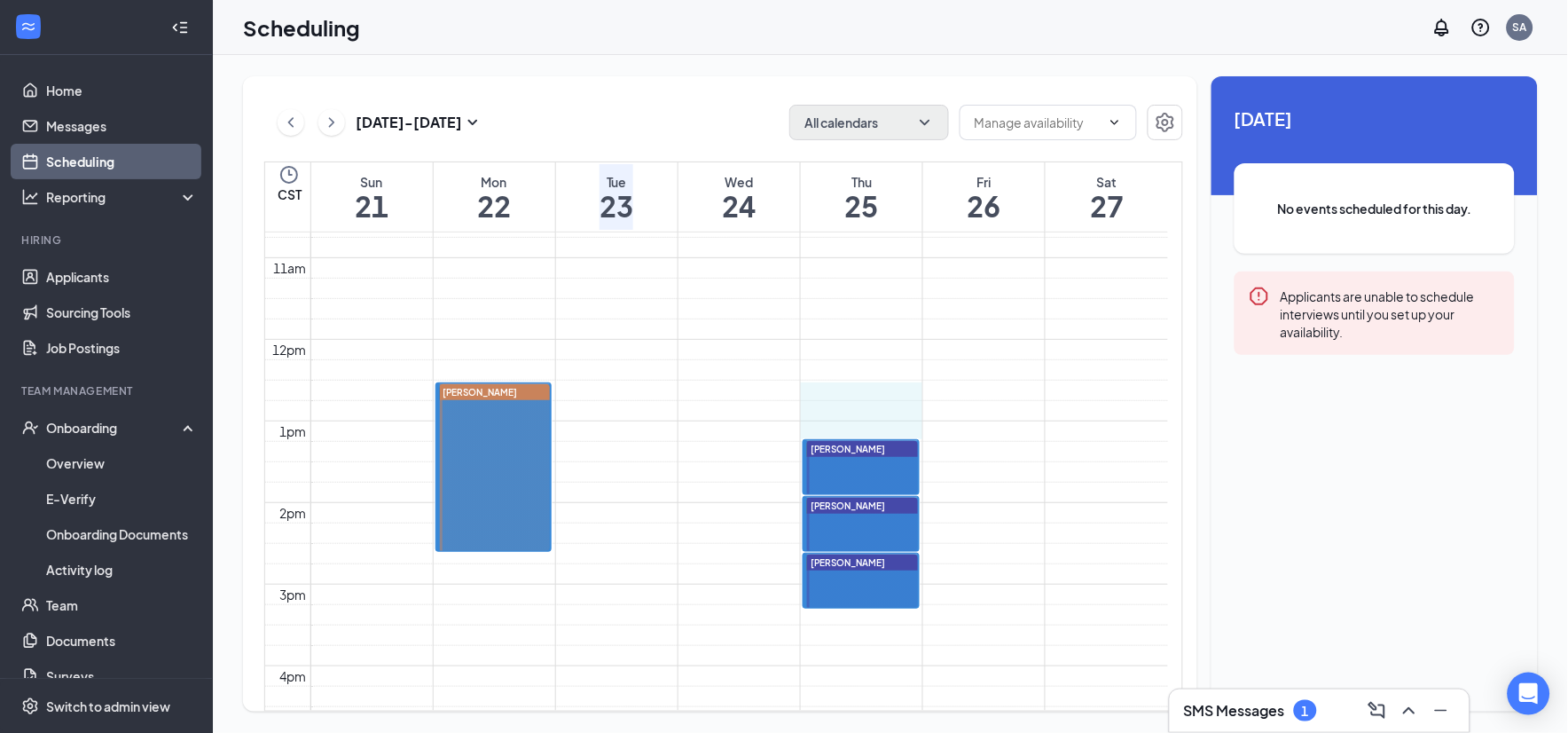
drag, startPoint x: 899, startPoint y: 381, endPoint x: 905, endPoint y: 408, distance: 27.7
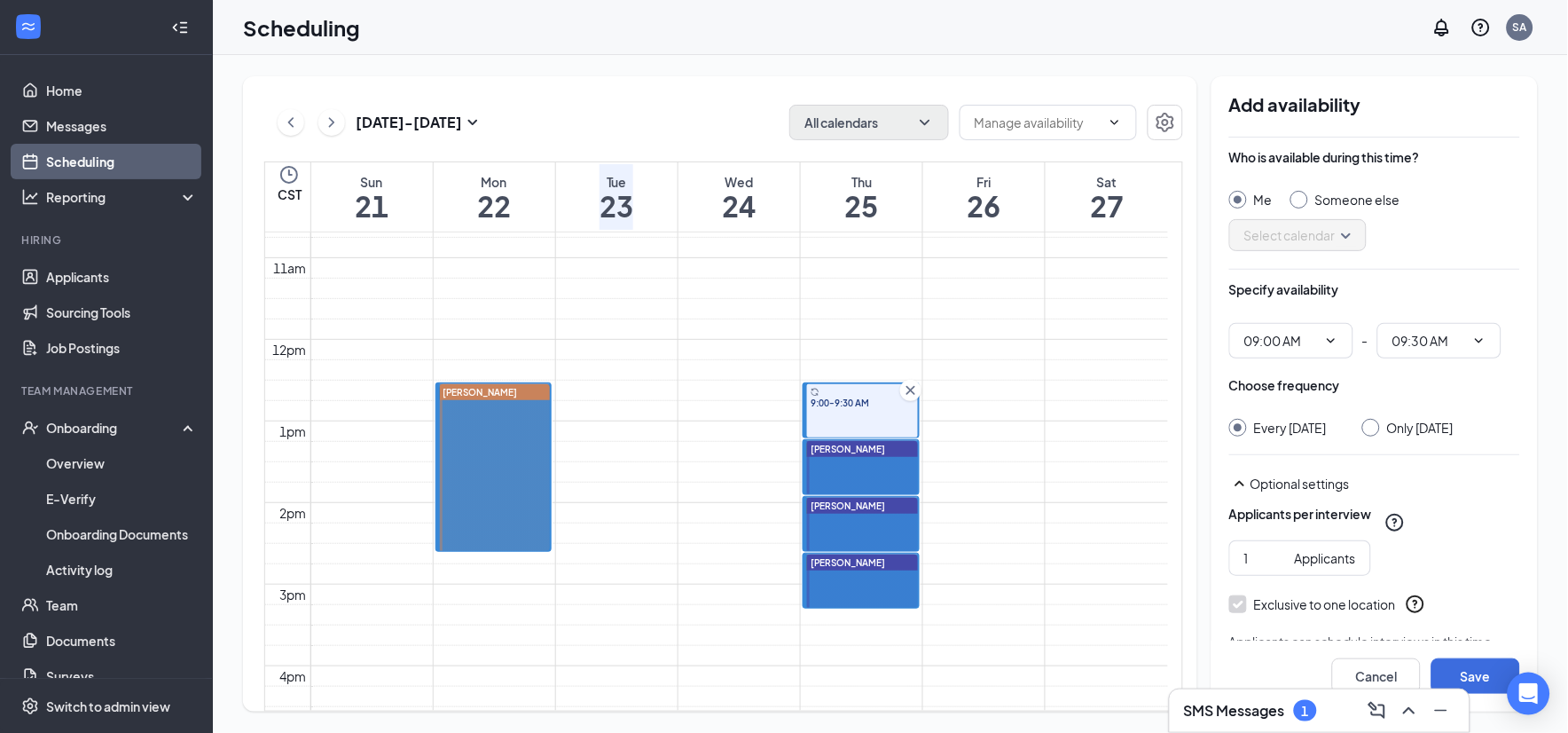
type input "09:00 AM"
type input "09:30 AM"
click at [1299, 202] on input "Someone else" at bounding box center [1296, 196] width 13 height 13
radio input "true"
radio input "false"
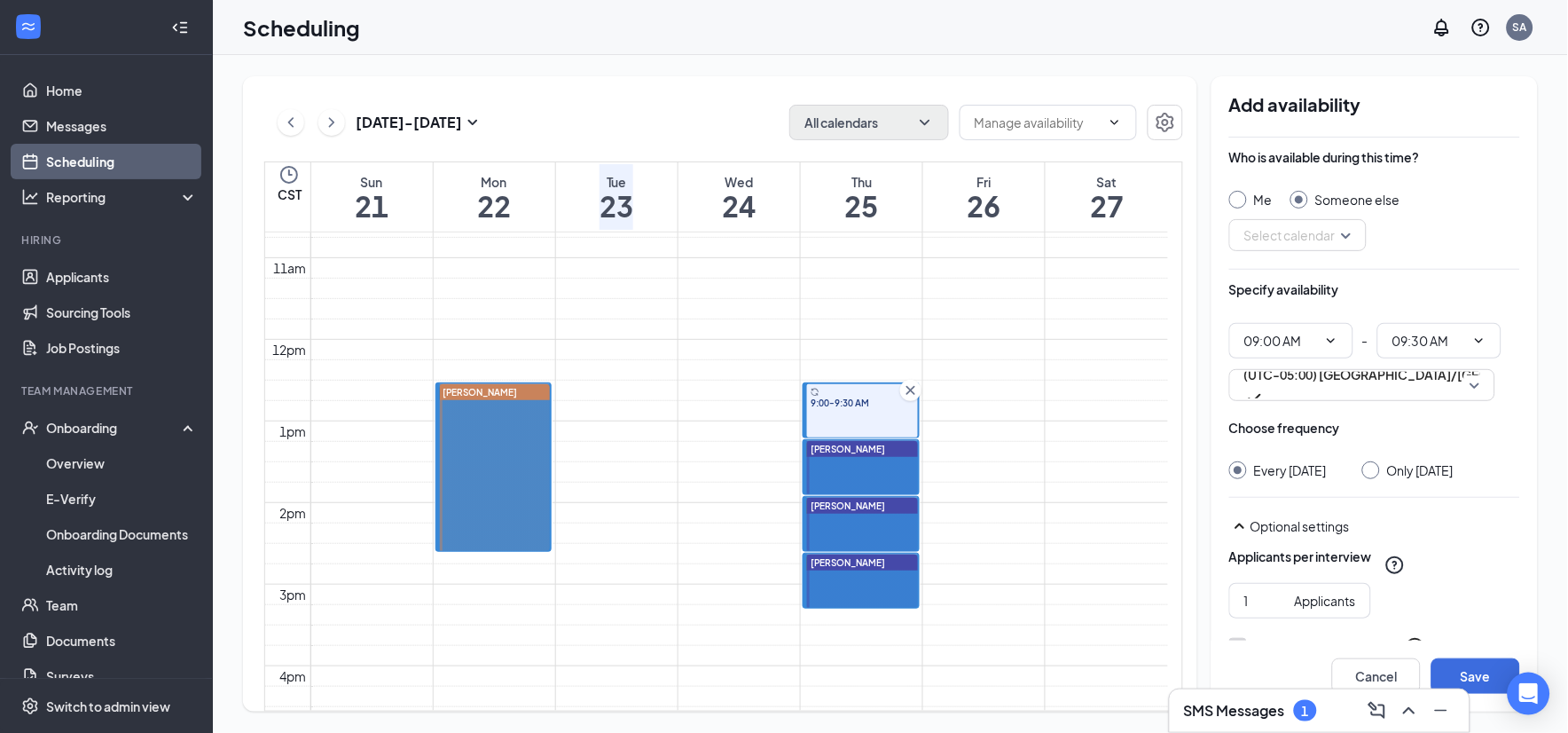
click at [1373, 466] on input "Only [DATE]" at bounding box center [1368, 468] width 13 height 13
radio input "true"
radio input "false"
click at [1477, 681] on button "Save" at bounding box center [1475, 676] width 88 height 36
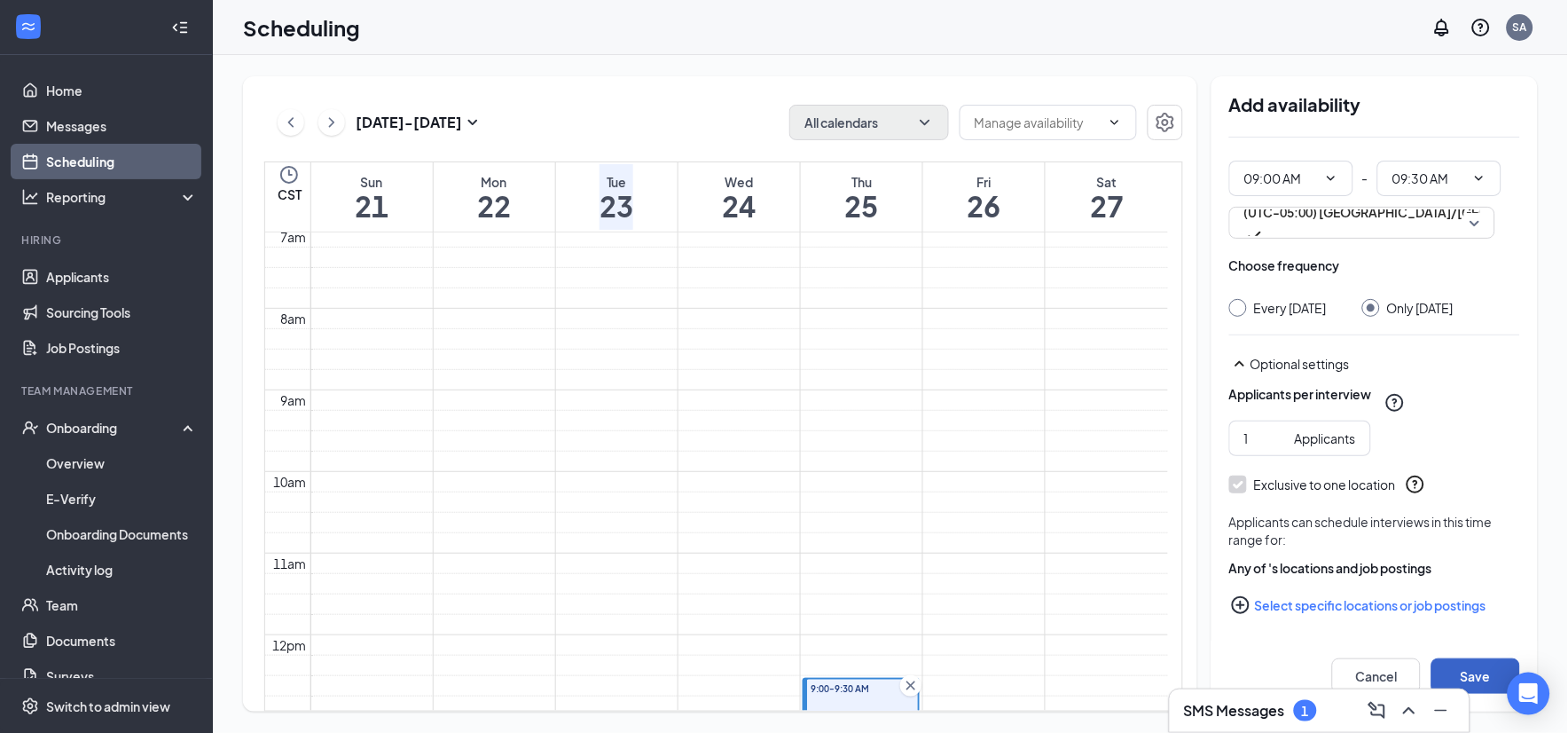
scroll to position [676, 0]
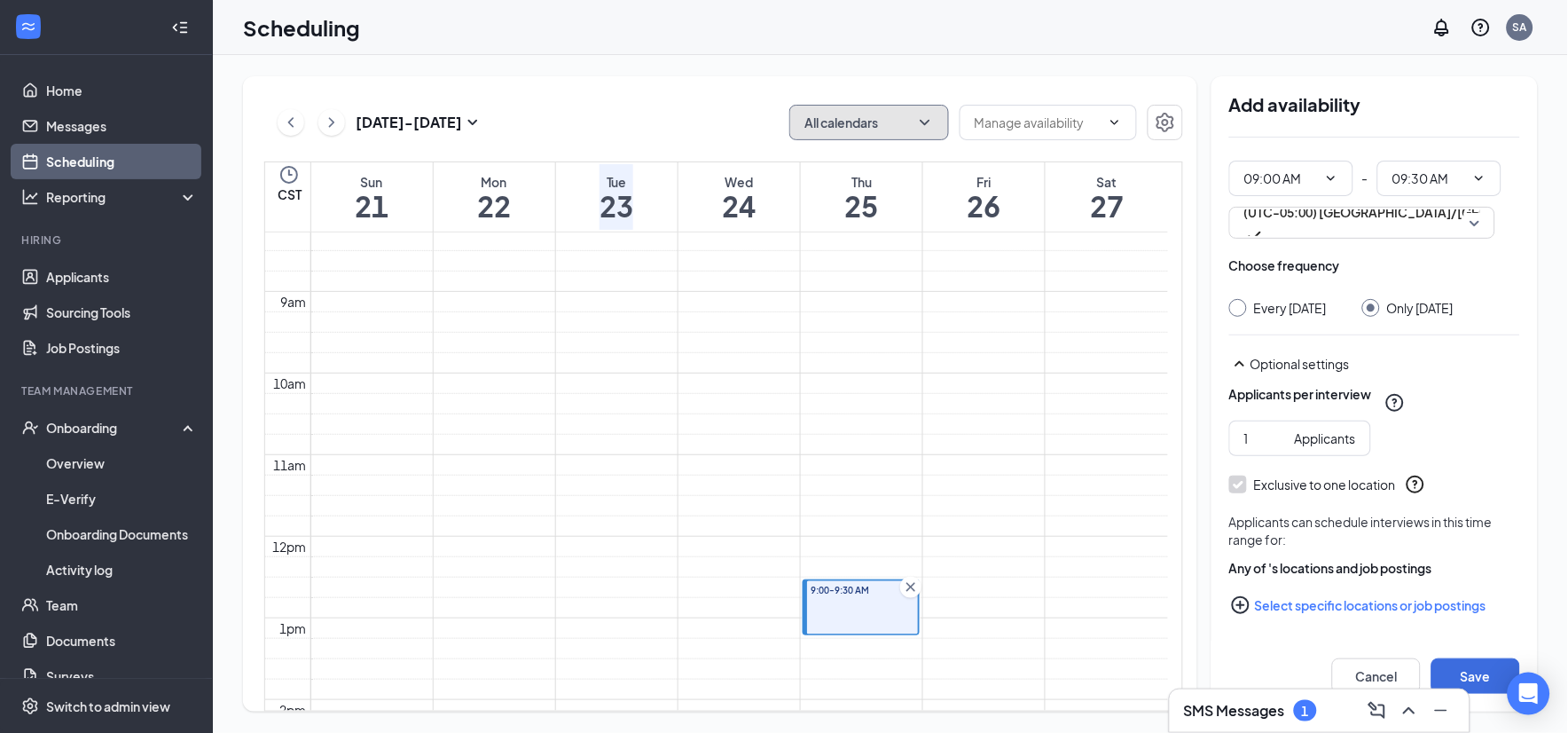
click at [908, 128] on button "All calendars" at bounding box center [869, 122] width 159 height 36
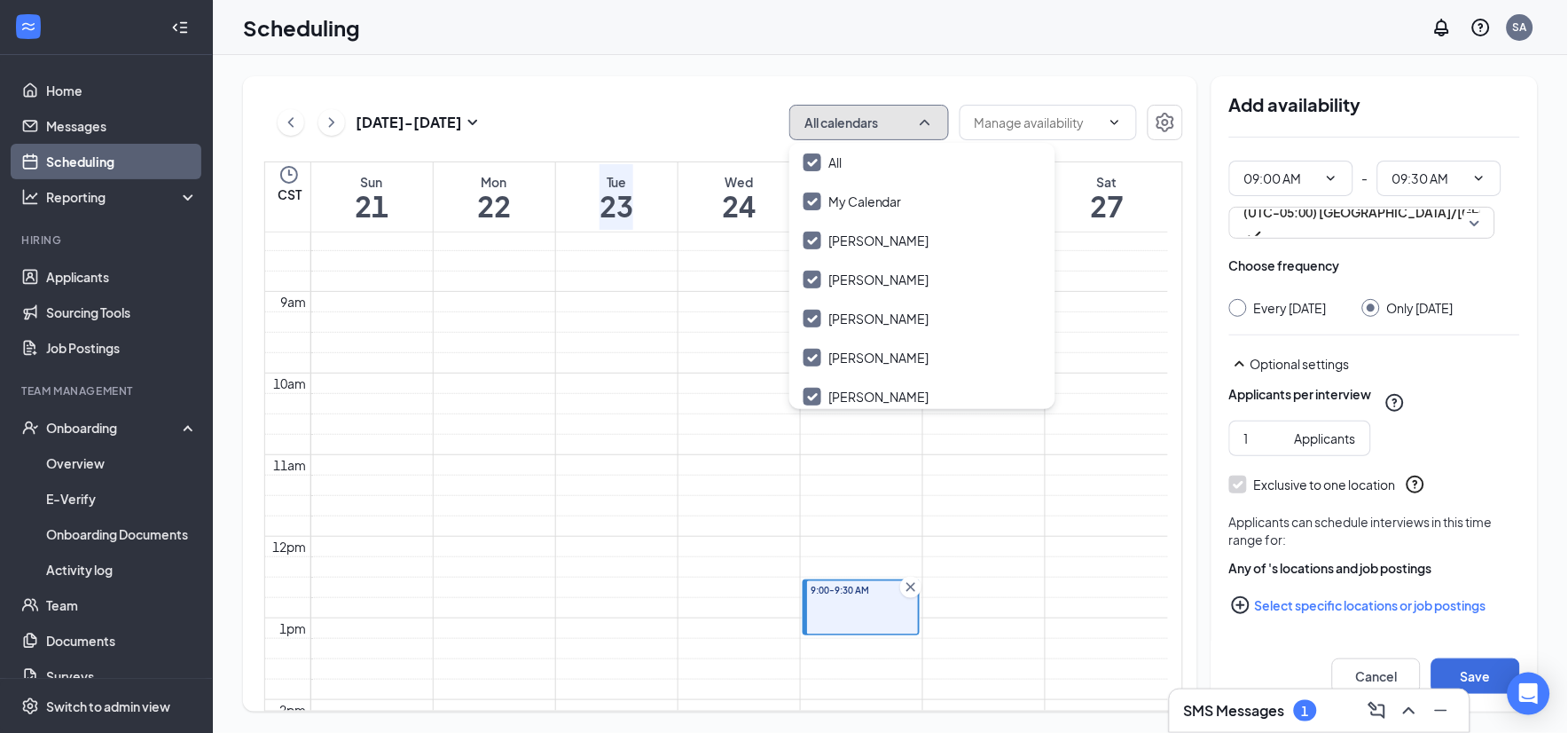
click at [908, 129] on button "All calendars" at bounding box center [869, 122] width 159 height 36
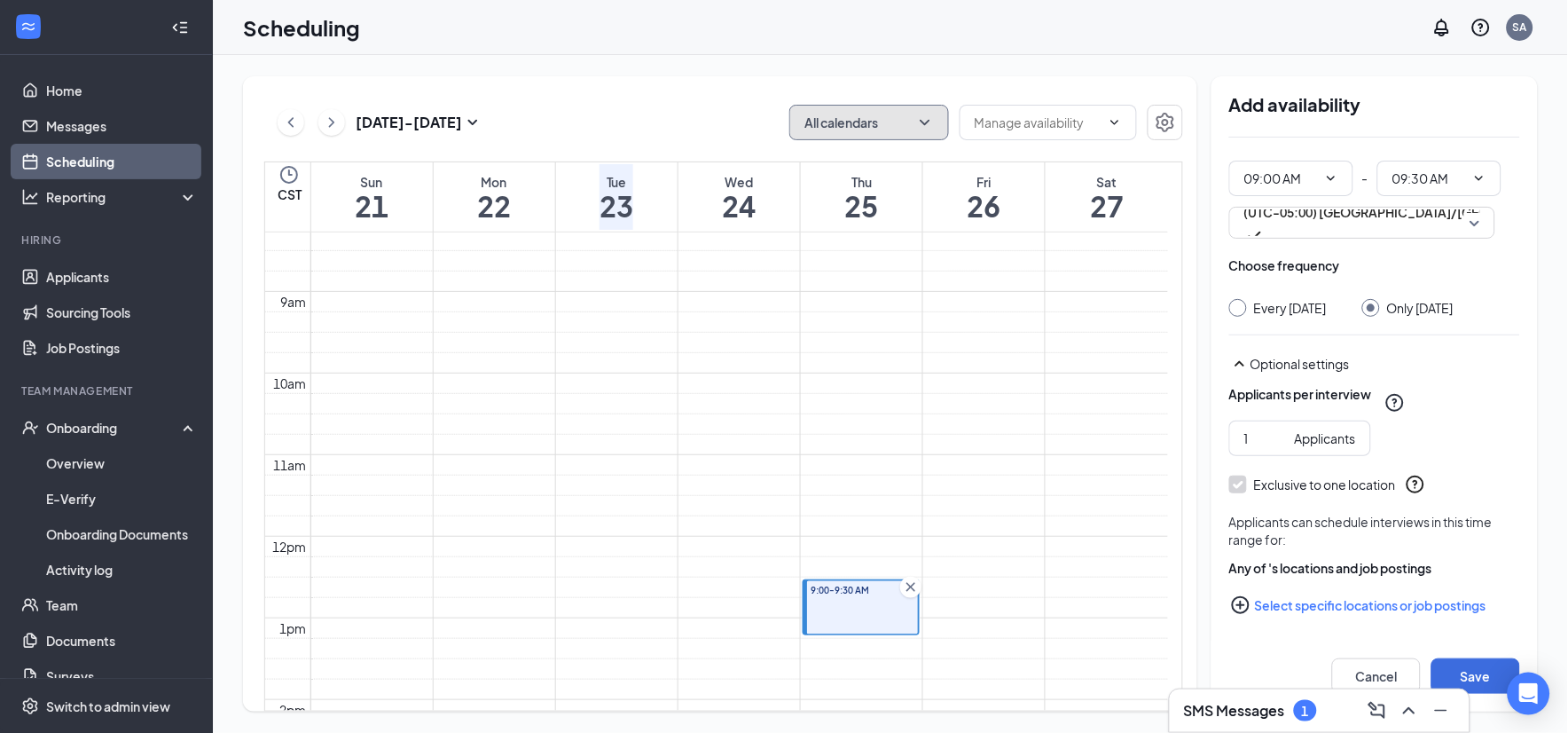
click at [908, 584] on icon "Cross" at bounding box center [910, 587] width 9 height 9
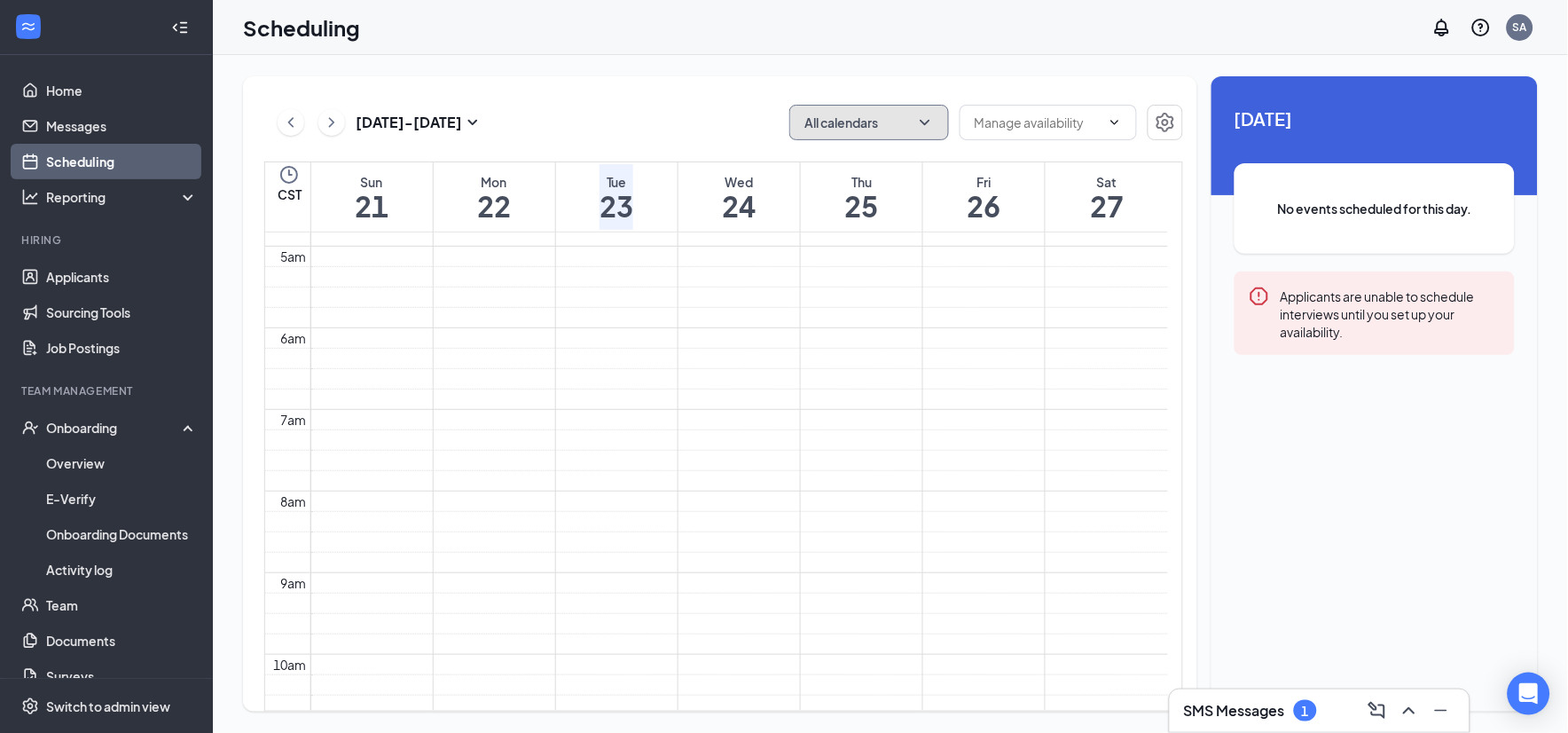
scroll to position [591, 0]
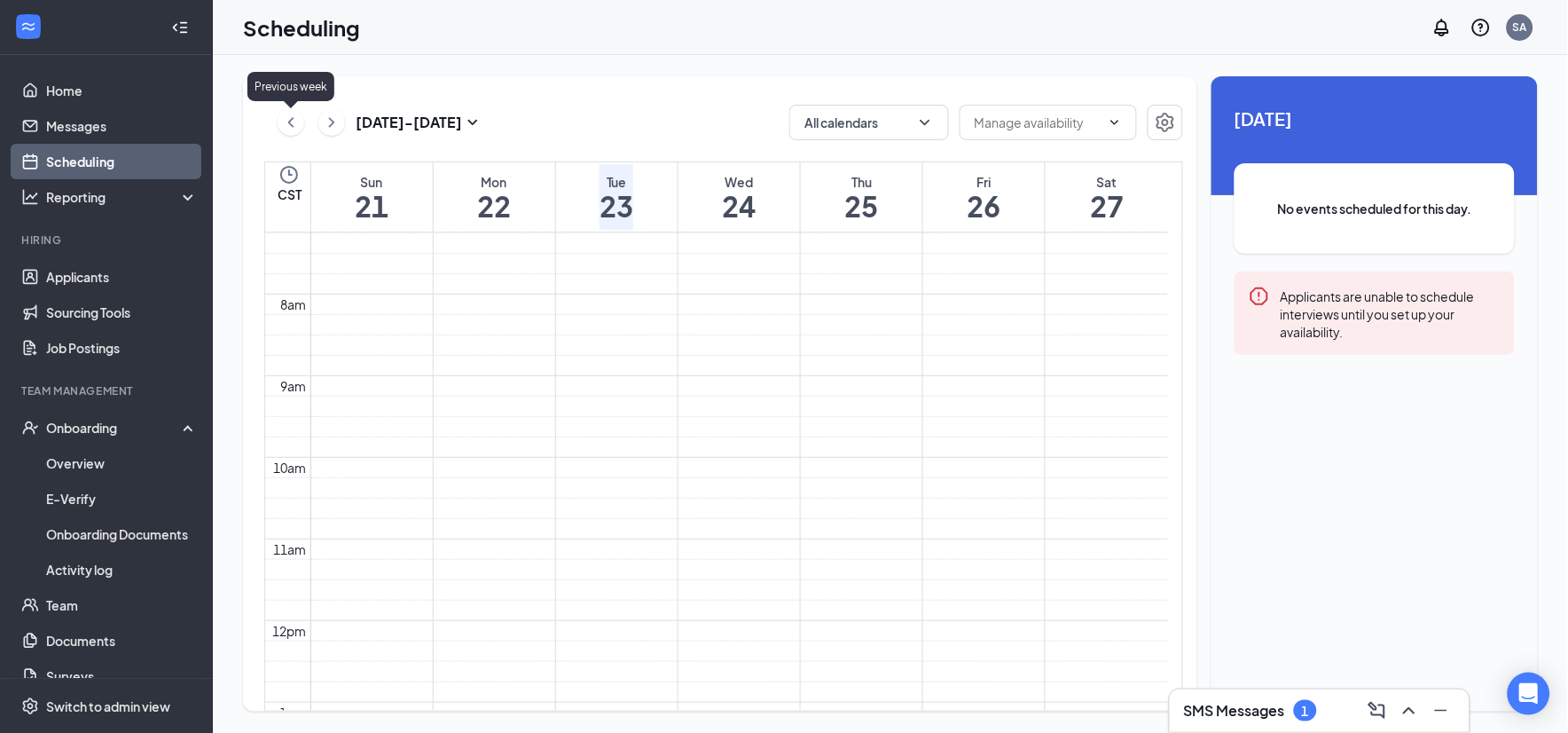
click at [295, 122] on icon "ChevronLeft" at bounding box center [290, 122] width 17 height 21
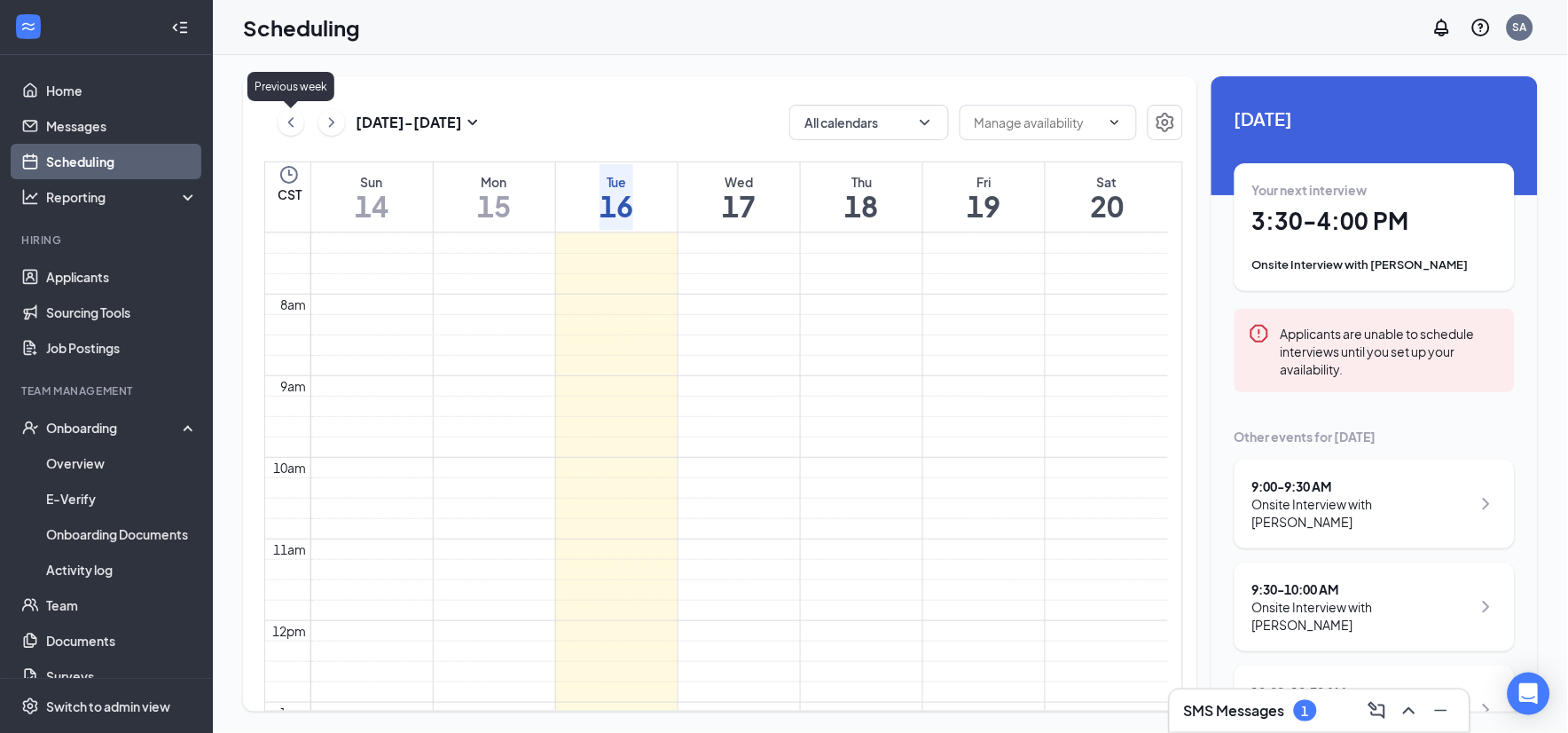
scroll to position [872, 0]
click at [333, 122] on icon "ChevronRight" at bounding box center [331, 122] width 17 height 21
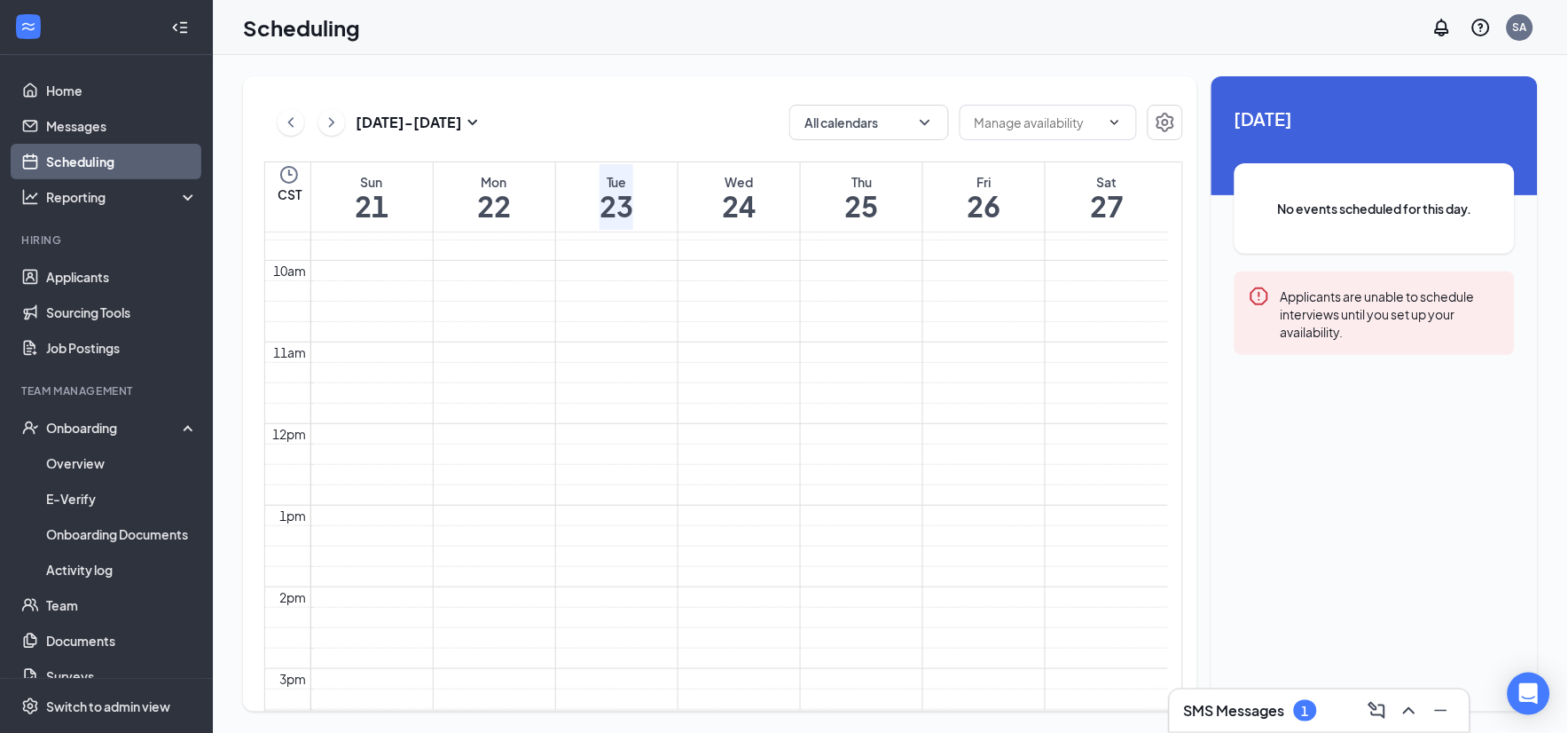
scroll to position [888, 0]
click at [925, 125] on icon "ChevronDown" at bounding box center [925, 122] width 17 height 17
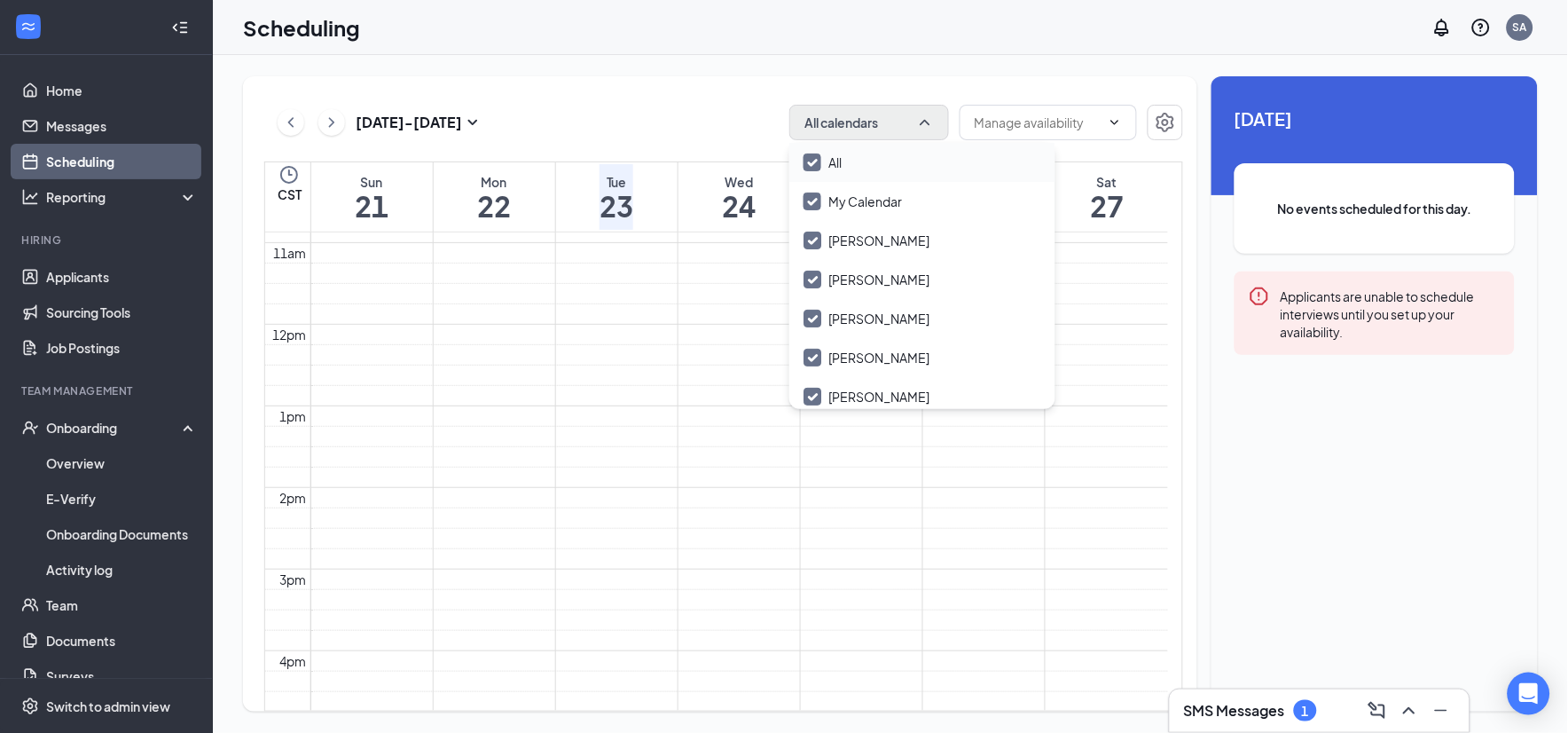
click at [917, 162] on div "All" at bounding box center [922, 162] width 266 height 39
checkbox input "false"
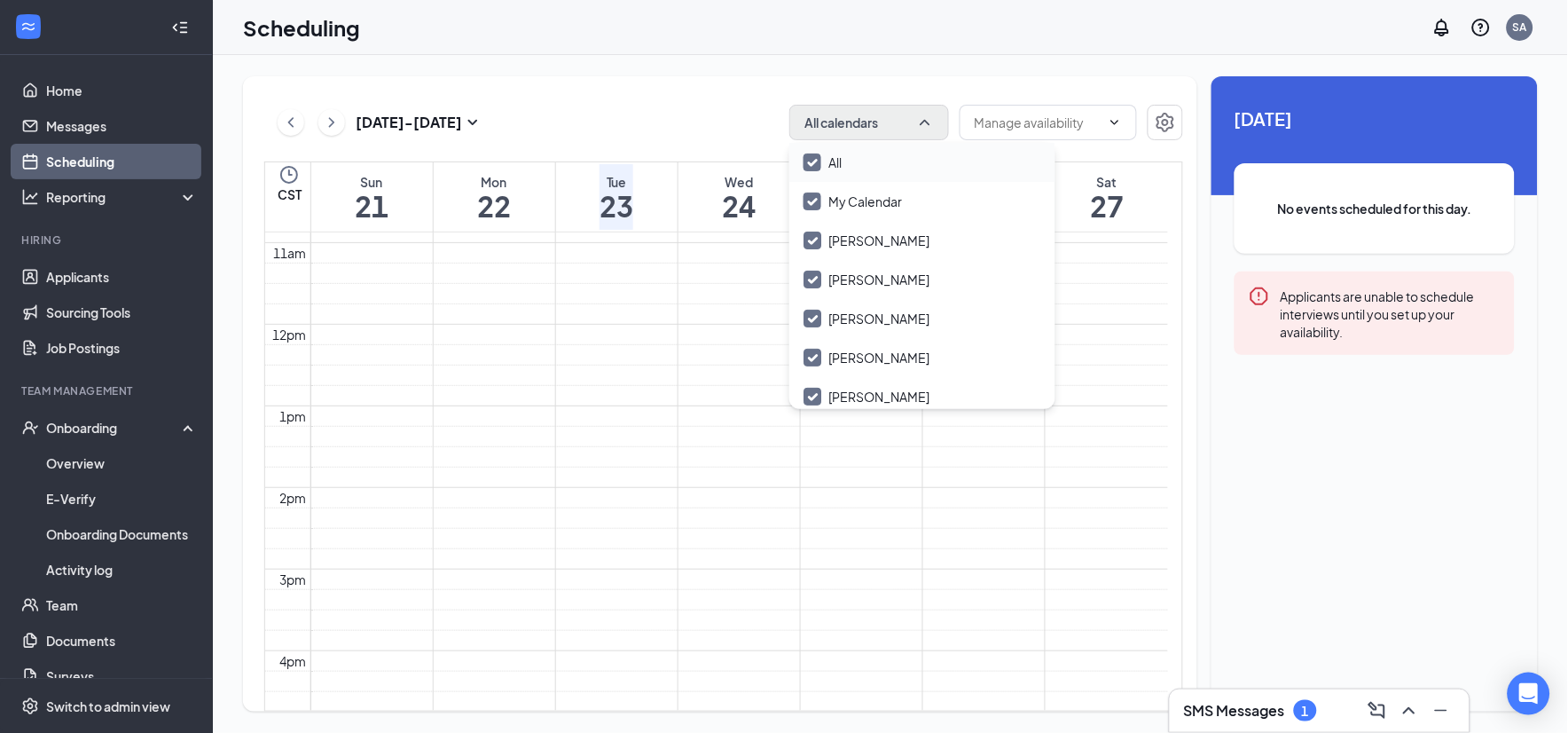
checkbox input "false"
click at [910, 273] on input "[PERSON_NAME]" at bounding box center [867, 279] width 126 height 17
checkbox input "true"
click at [754, 112] on div "[DATE] - [DATE] Calendars (2)" at bounding box center [724, 122] width 919 height 36
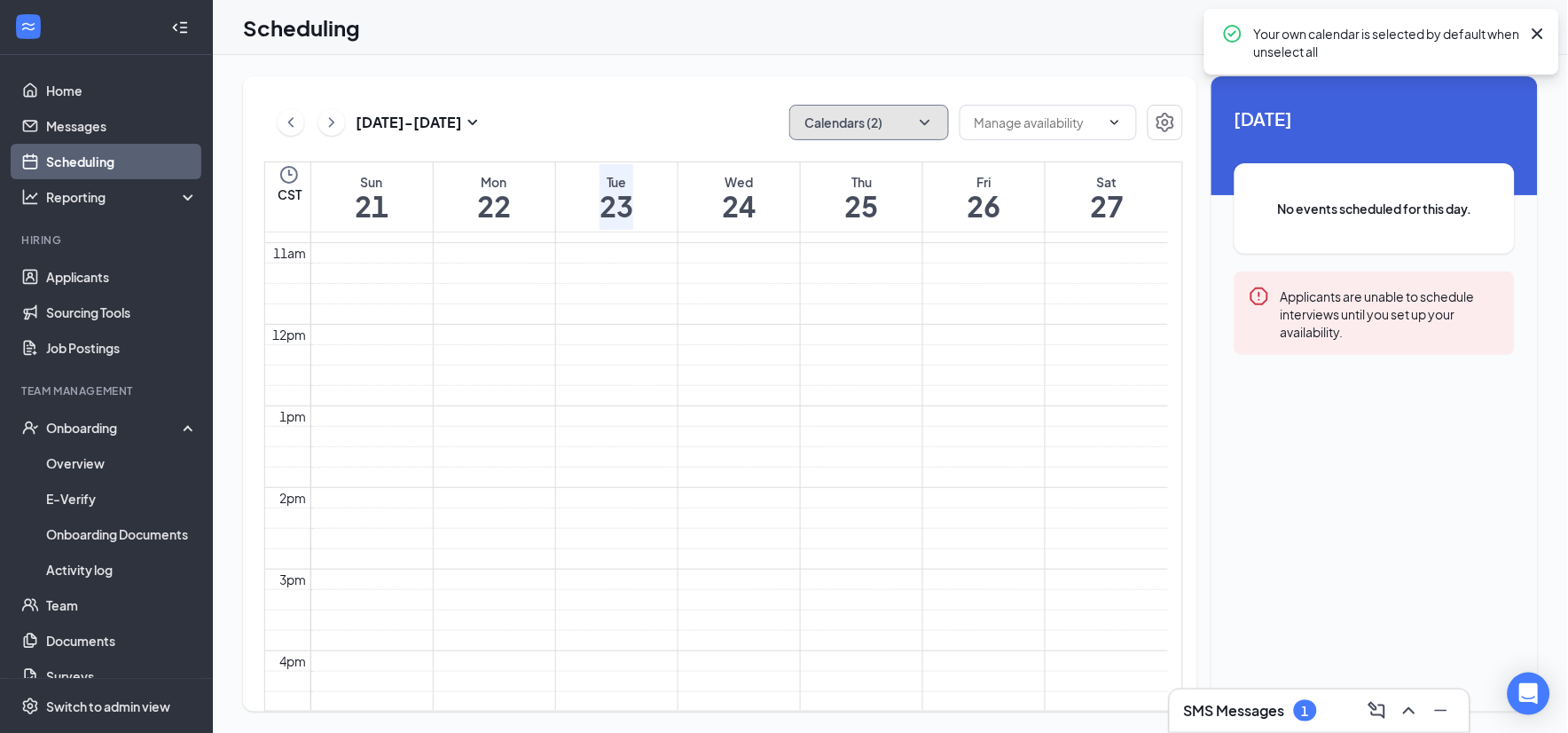
click at [927, 108] on button "Calendars (2)" at bounding box center [869, 122] width 159 height 36
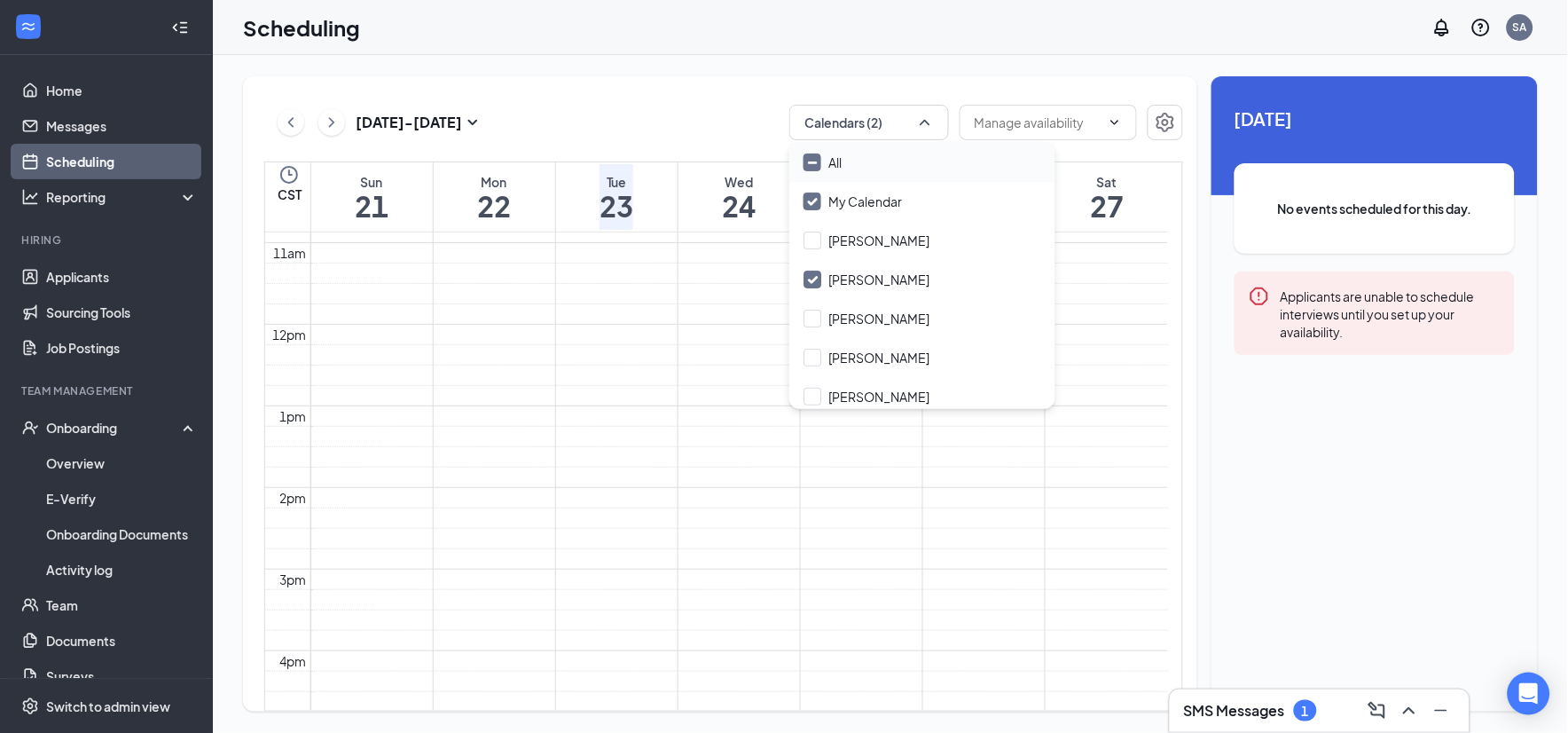
click at [882, 170] on div "All" at bounding box center [922, 162] width 266 height 39
checkbox input "true"
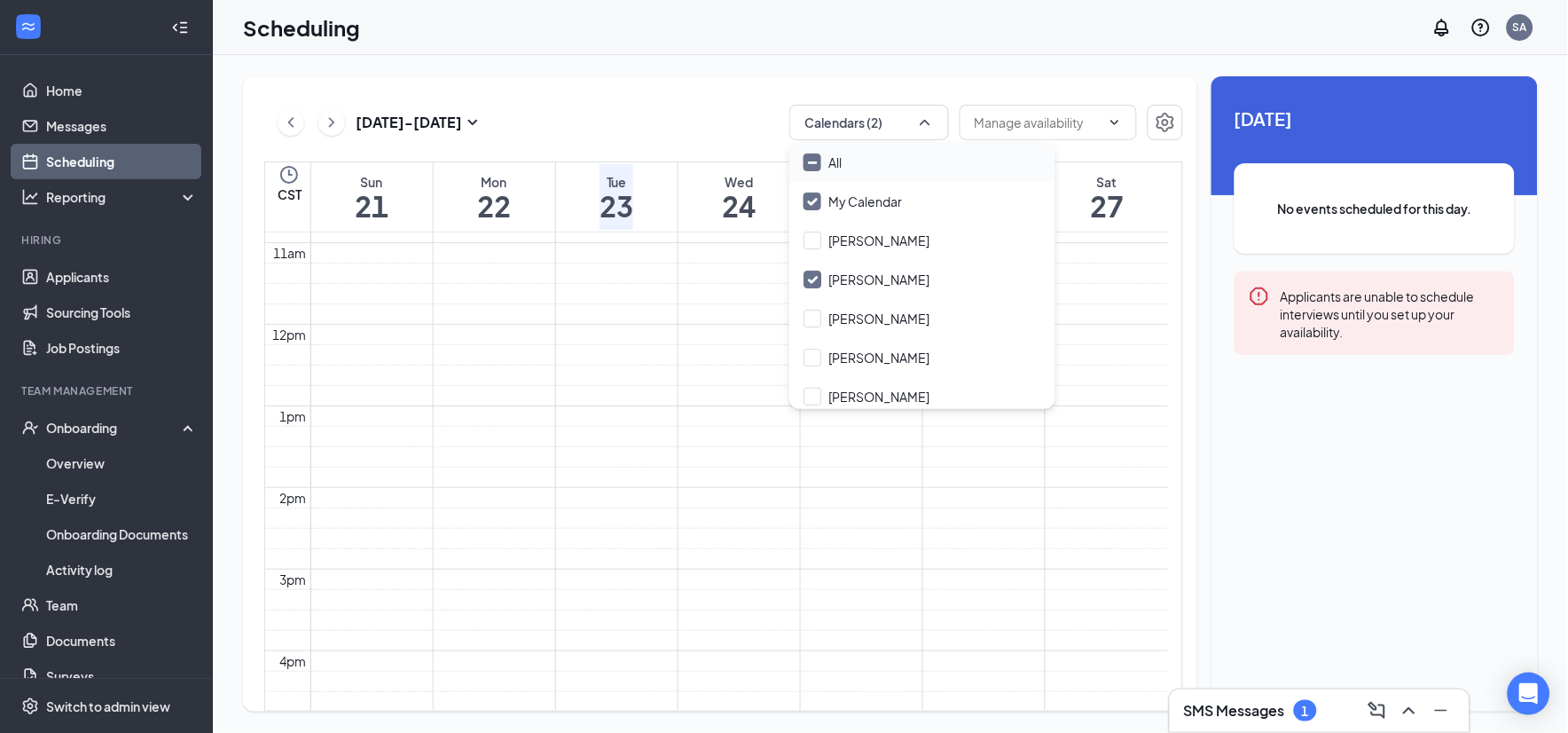
checkbox input "true"
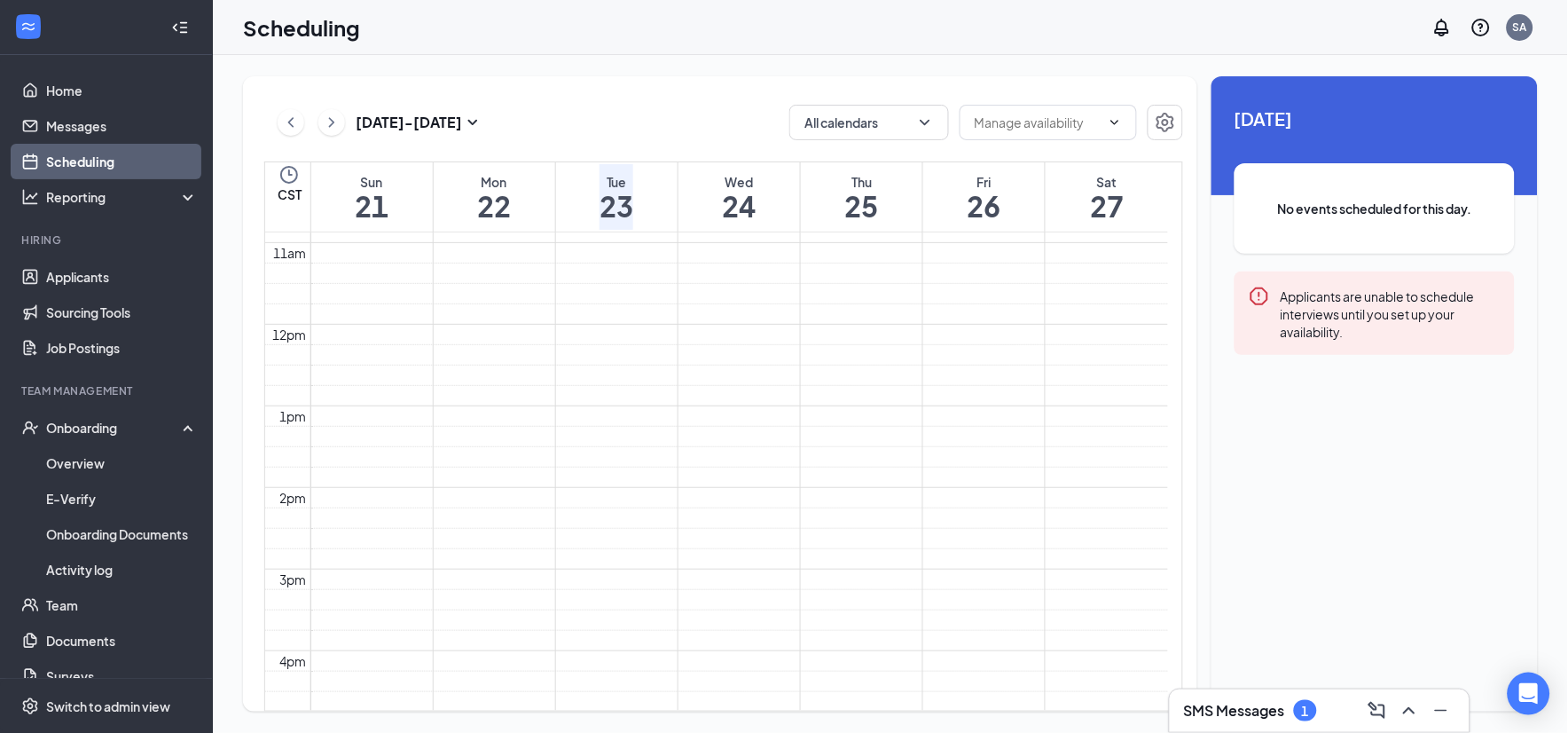
click at [713, 100] on div "[DATE] - [DATE] All calendars CST Sun 21 Mon 22 Tue 23 Wed 24 Thu 25 Fri 26 Sat…" at bounding box center [720, 393] width 954 height 635
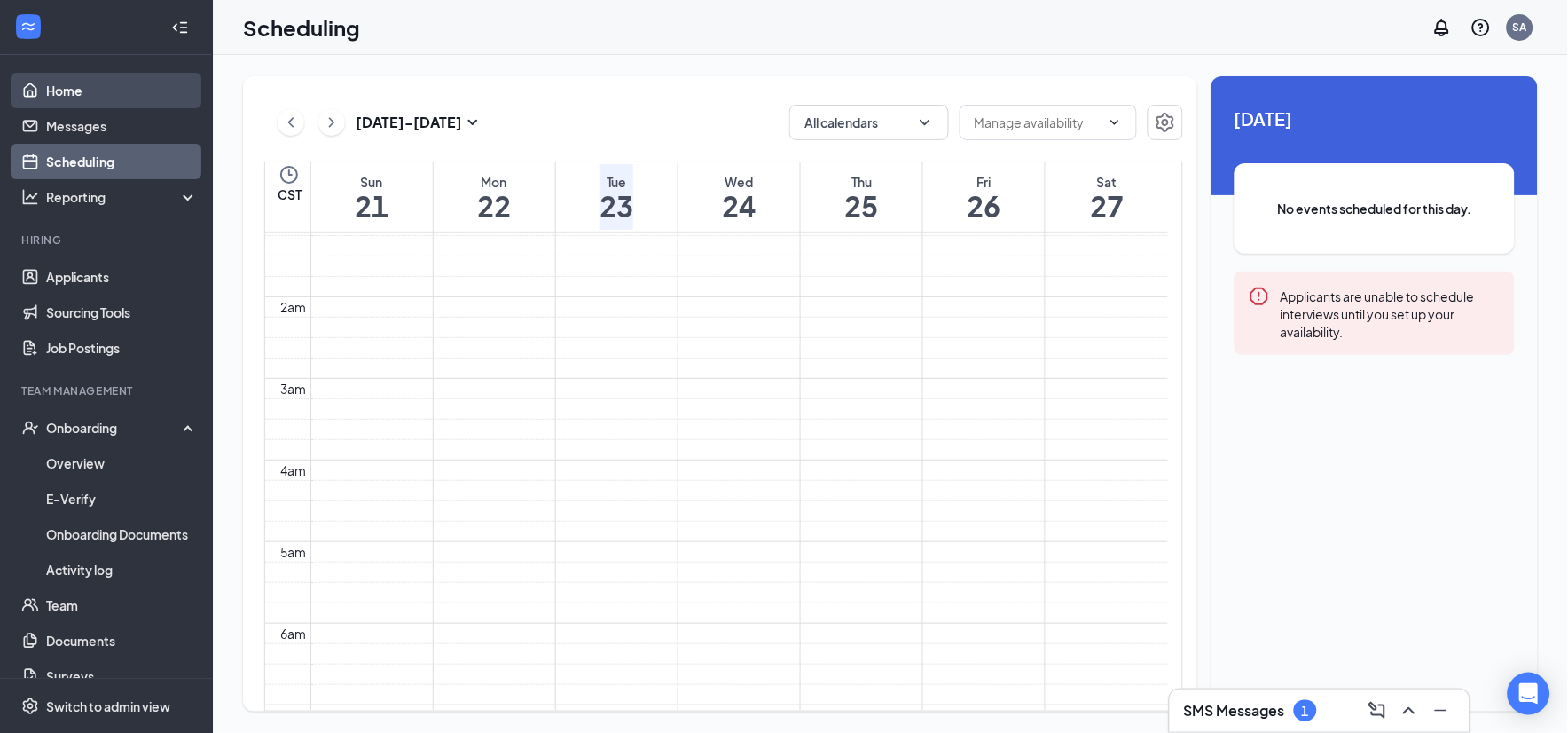
click at [117, 94] on link "Home" at bounding box center [121, 90] width 152 height 36
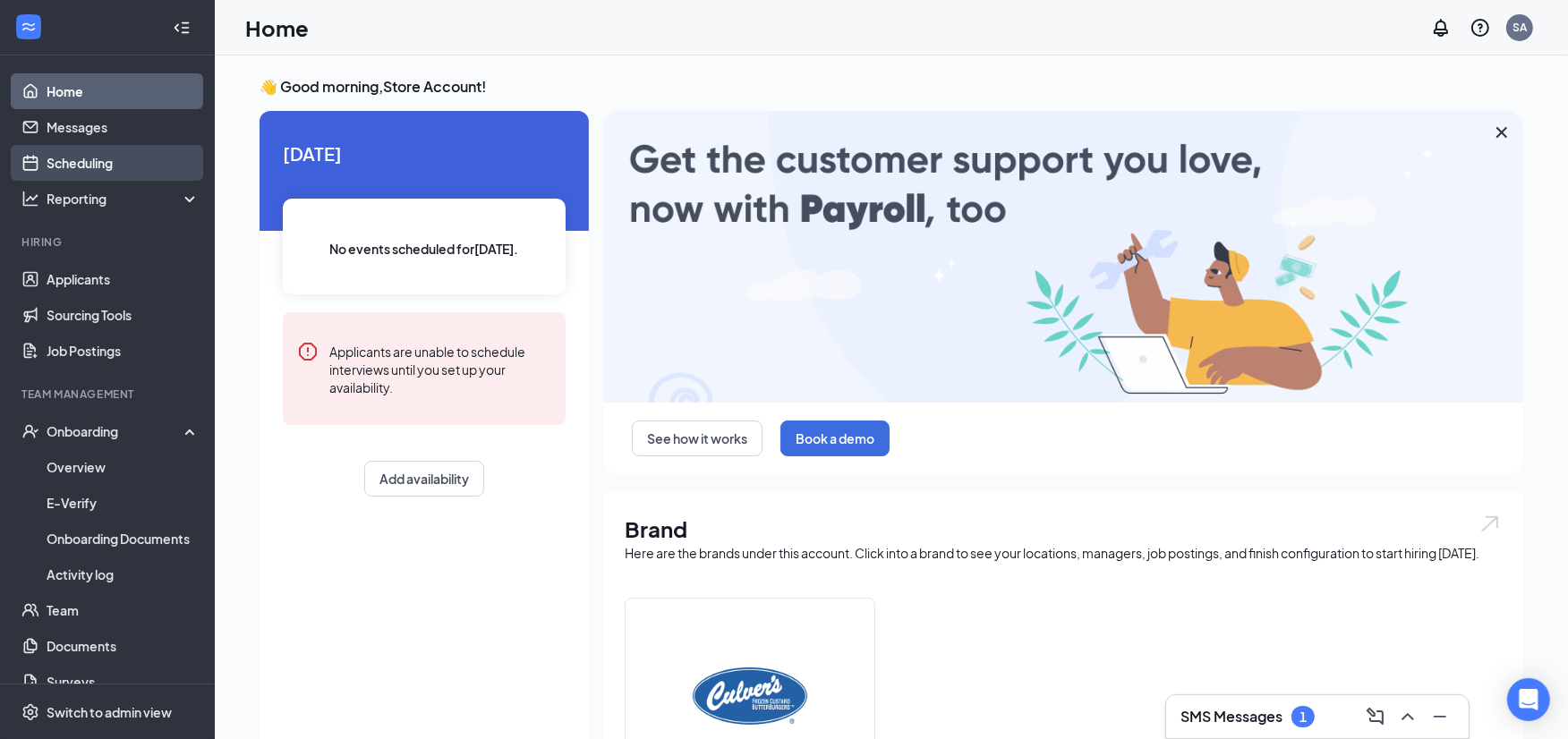
click at [99, 159] on link "Scheduling" at bounding box center [123, 163] width 153 height 36
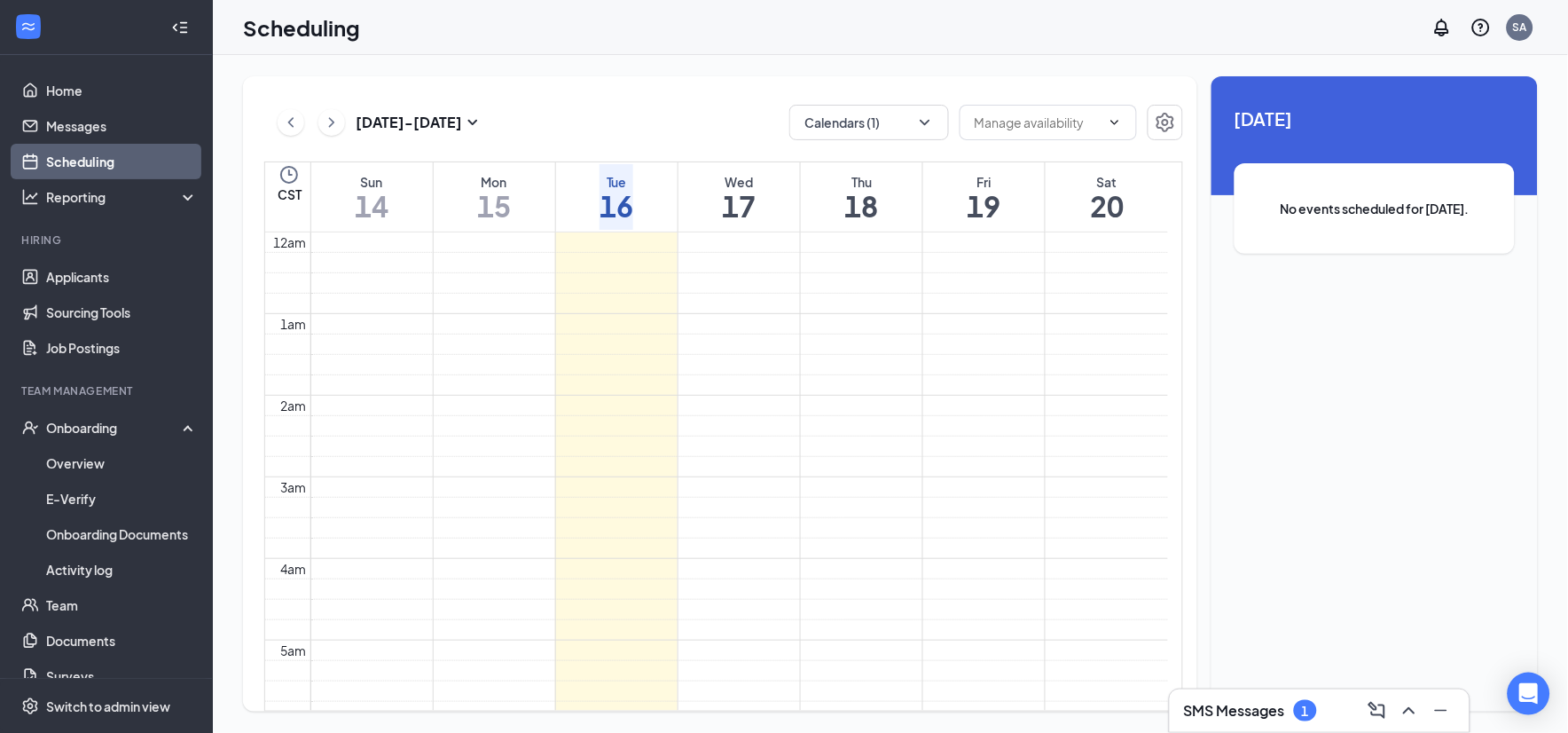
scroll to position [872, 0]
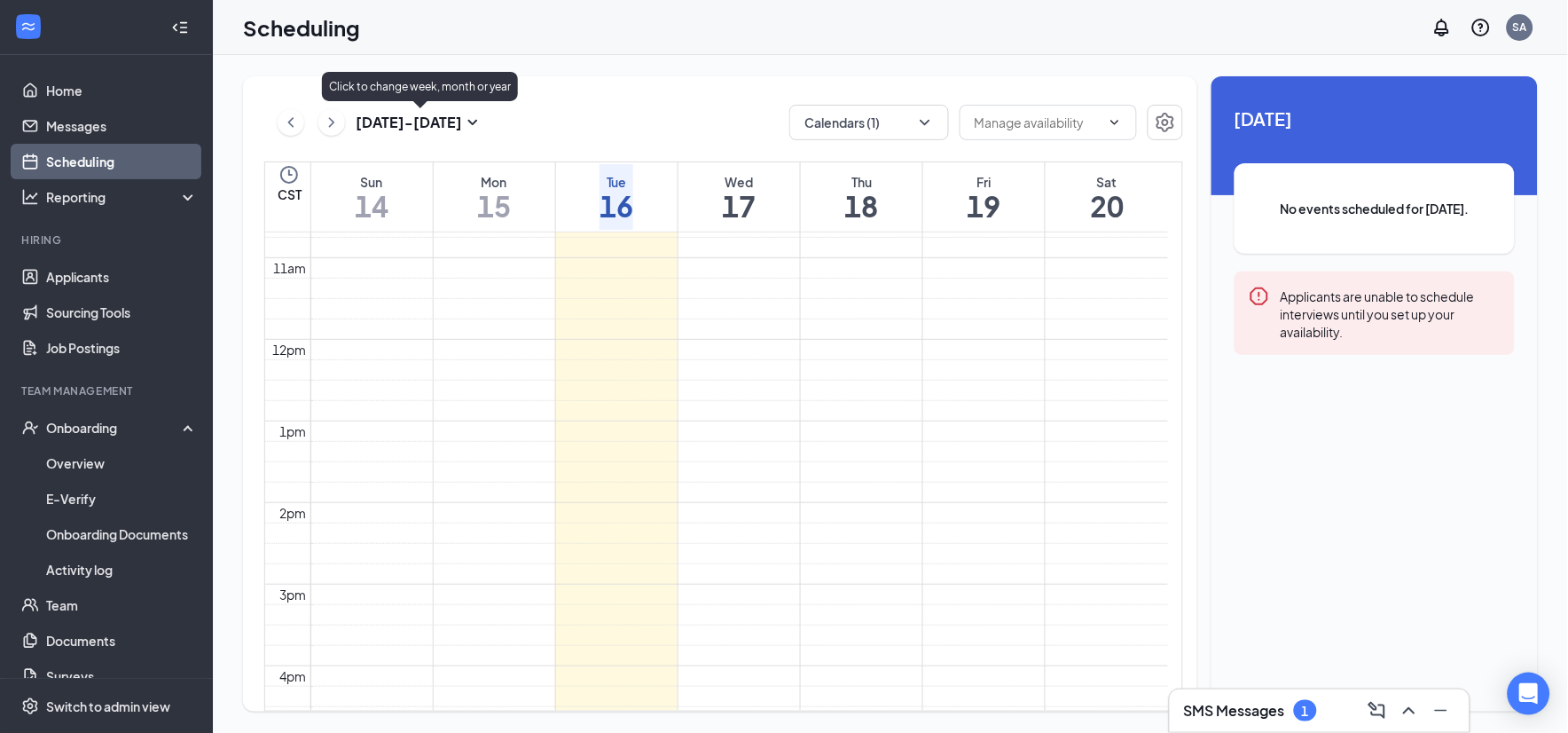
click at [401, 122] on h3 "[DATE] - [DATE]" at bounding box center [409, 122] width 107 height 19
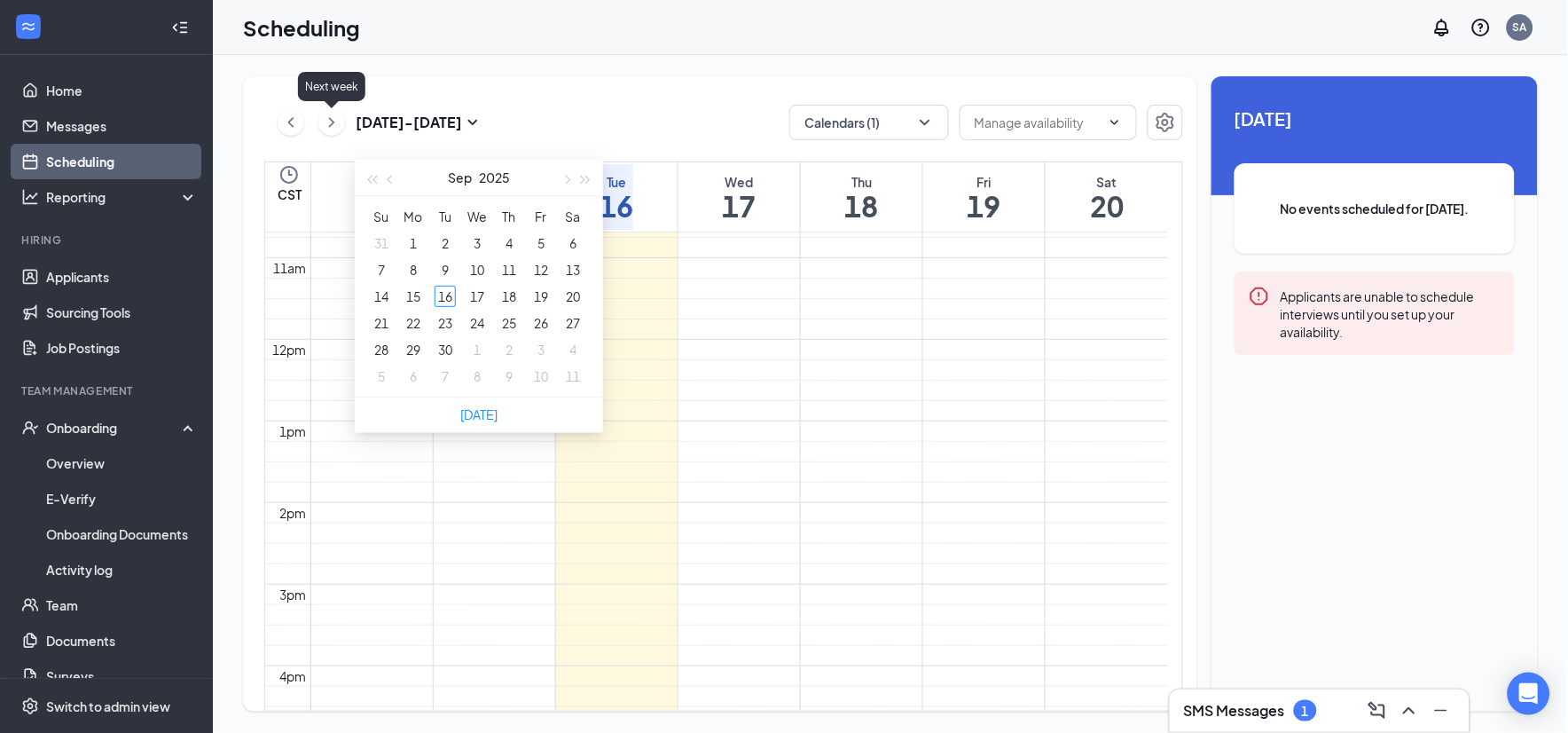
drag, startPoint x: 312, startPoint y: 127, endPoint x: 321, endPoint y: 127, distance: 9.0
click at [318, 127] on div "[DATE] - [DATE]" at bounding box center [381, 122] width 206 height 36
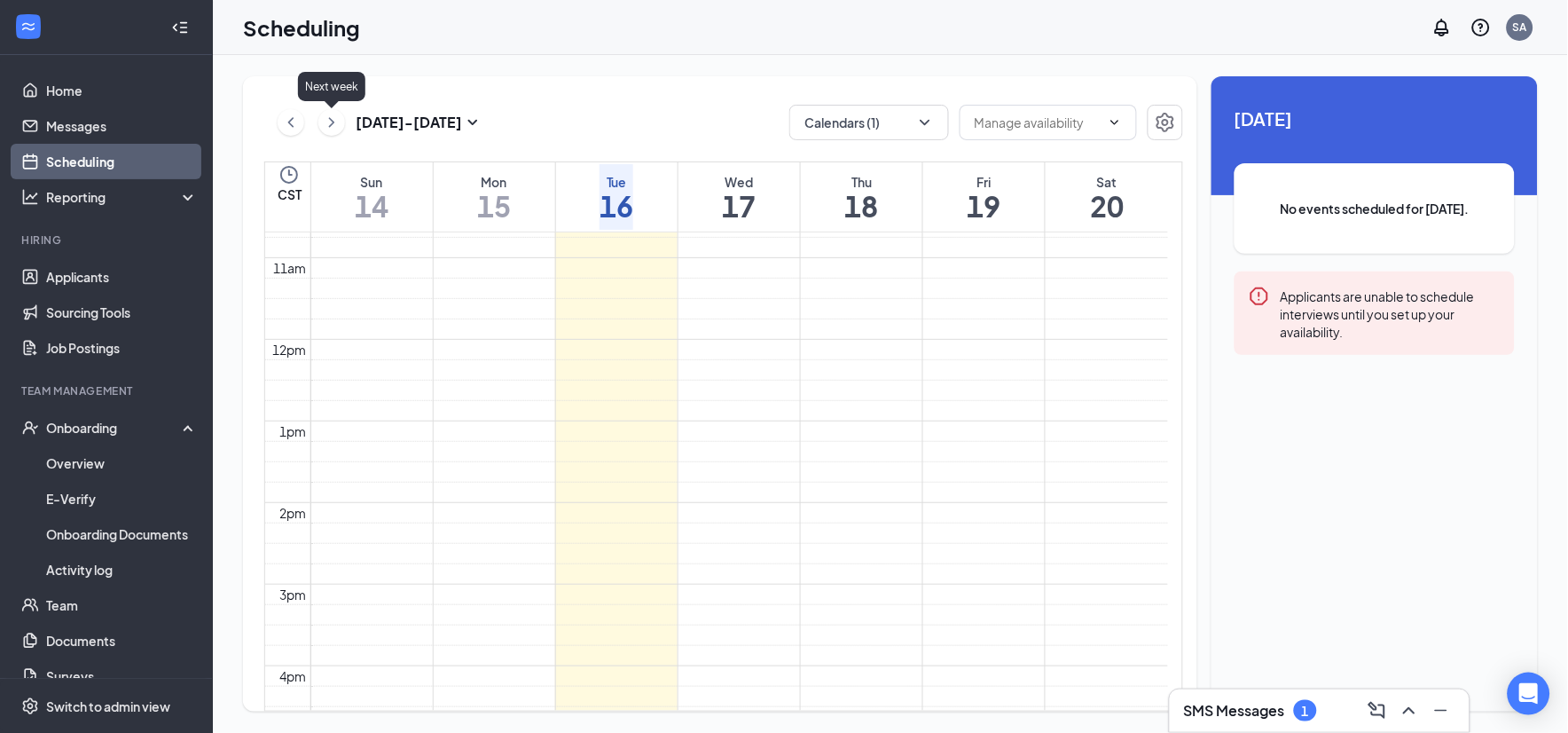
click at [328, 126] on icon "ChevronRight" at bounding box center [331, 122] width 17 height 21
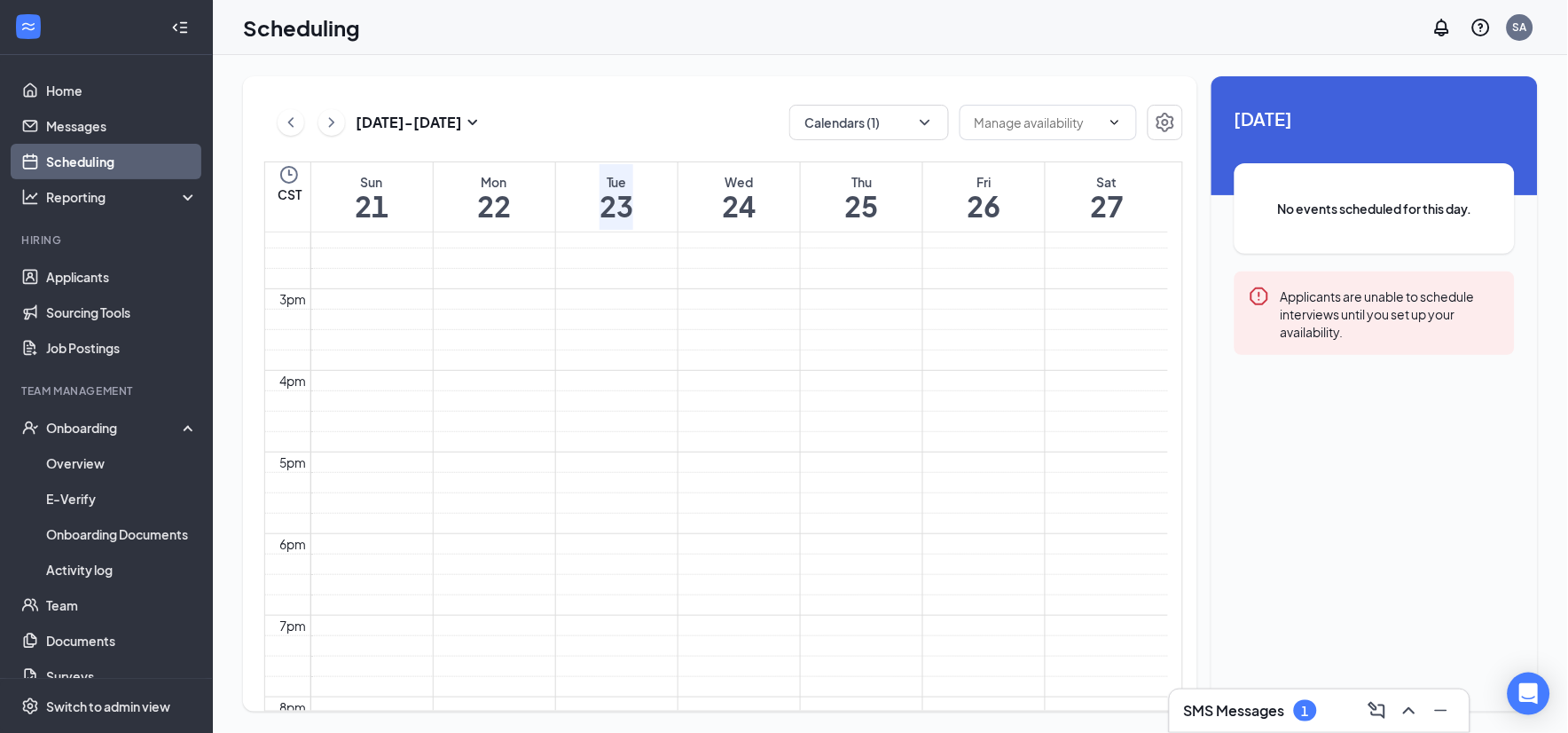
scroll to position [774, 0]
click at [917, 118] on icon "ChevronDown" at bounding box center [925, 122] width 17 height 17
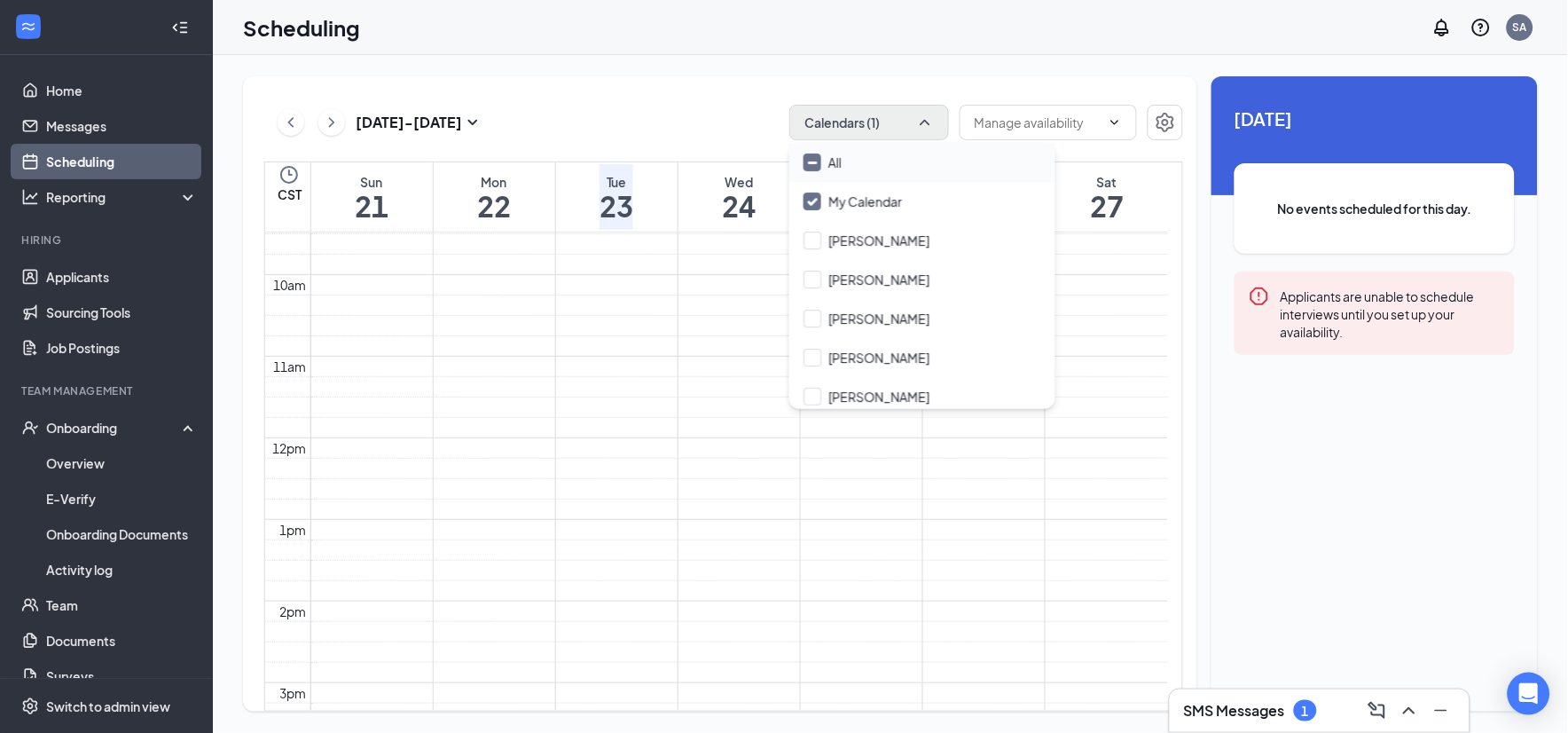
click at [928, 164] on div "All" at bounding box center [922, 162] width 266 height 39
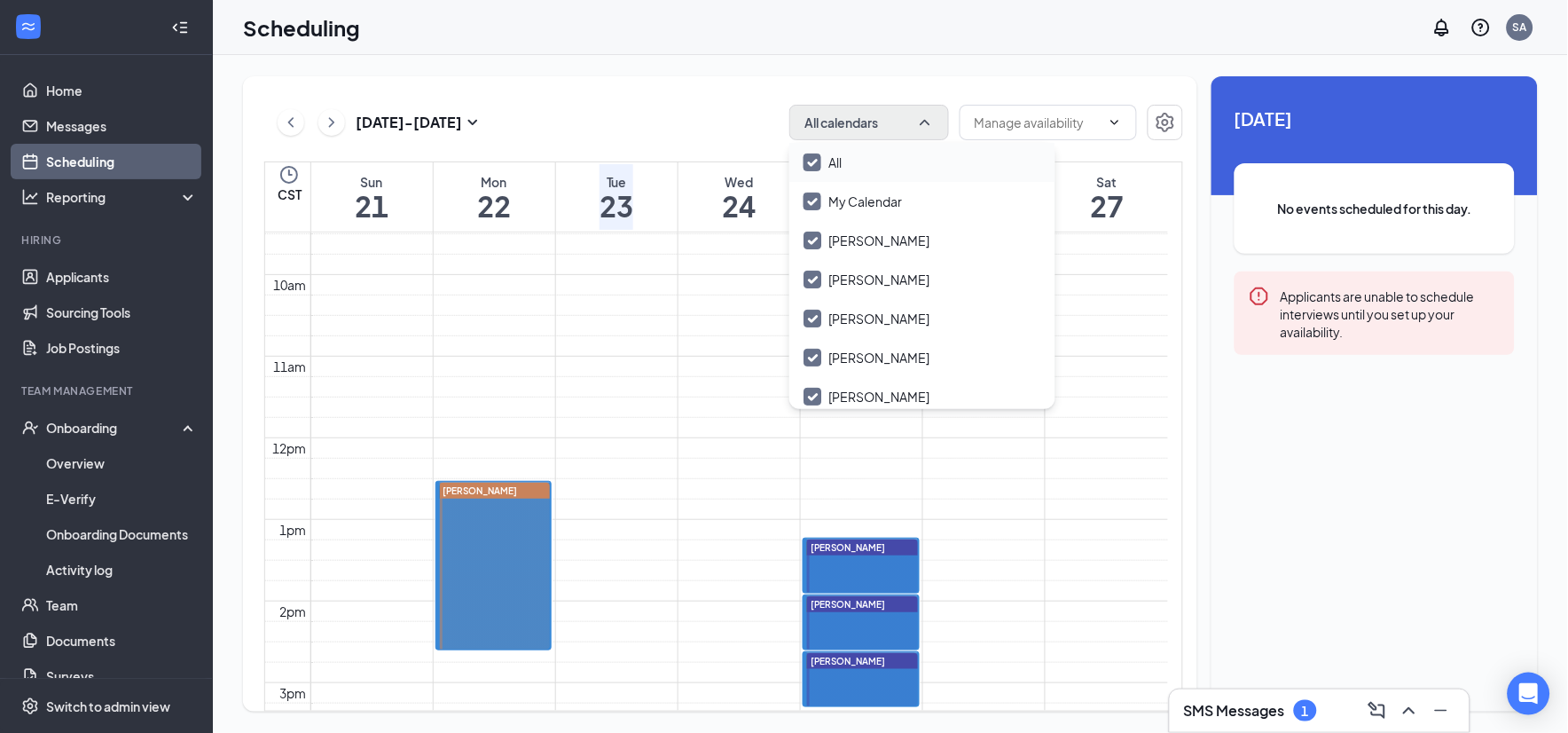
checkbox input "true"
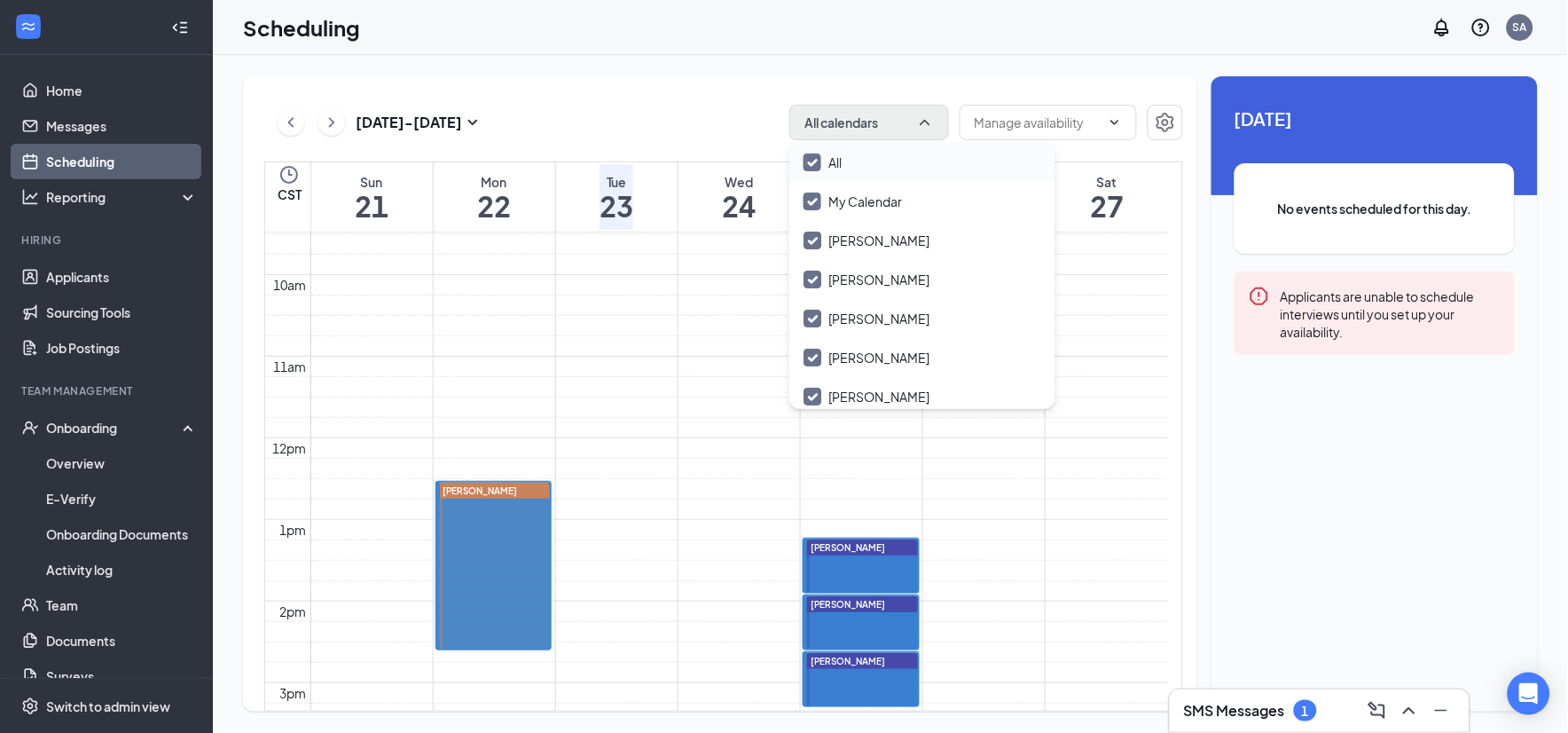
checkbox input "true"
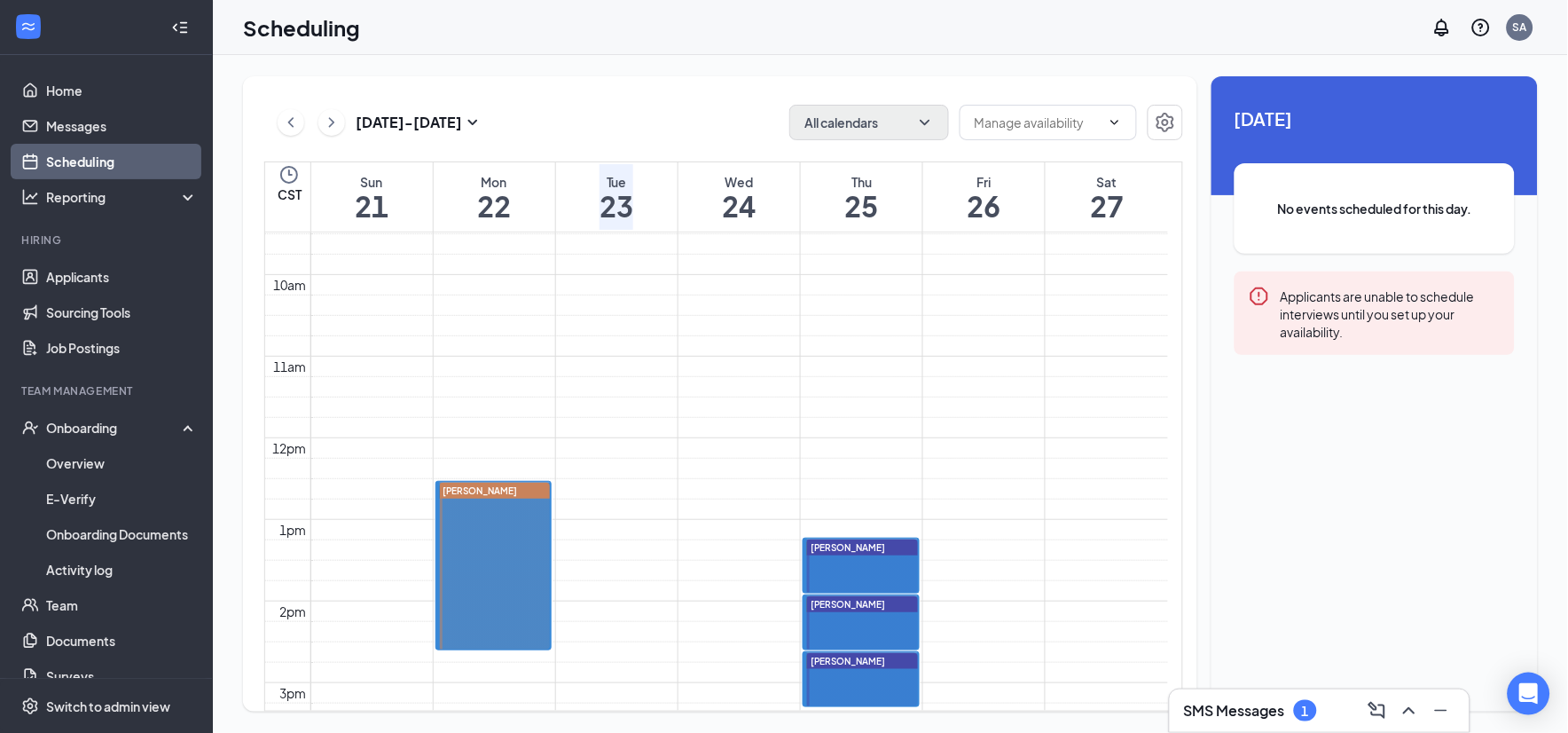
click at [674, 66] on div "[DATE] - [DATE] All calendars CST Sun 21 Mon 22 Tue 23 Wed 24 Thu 25 Fri 26 Sat…" at bounding box center [890, 394] width 1355 height 678
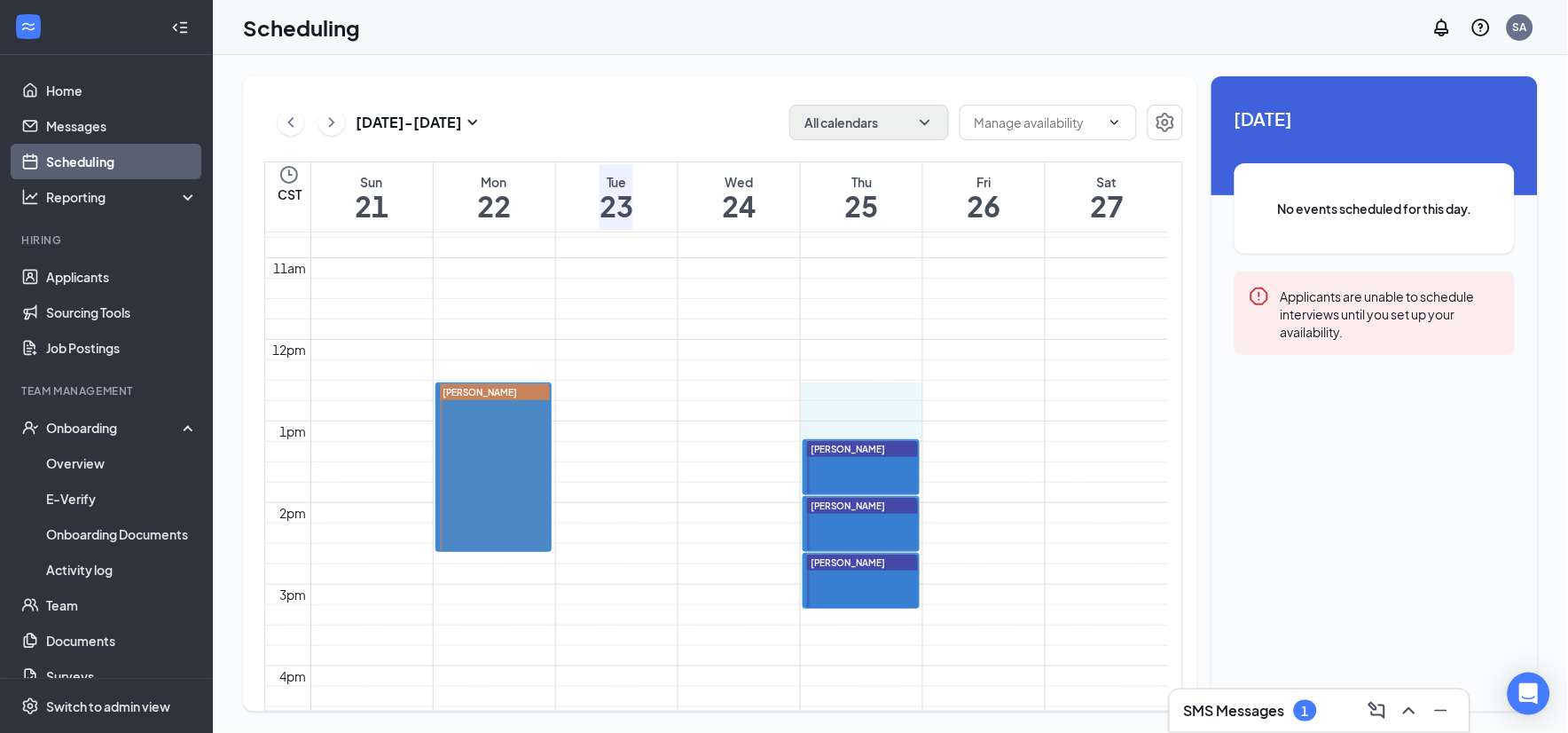
drag, startPoint x: 871, startPoint y: 380, endPoint x: 876, endPoint y: 418, distance: 38.3
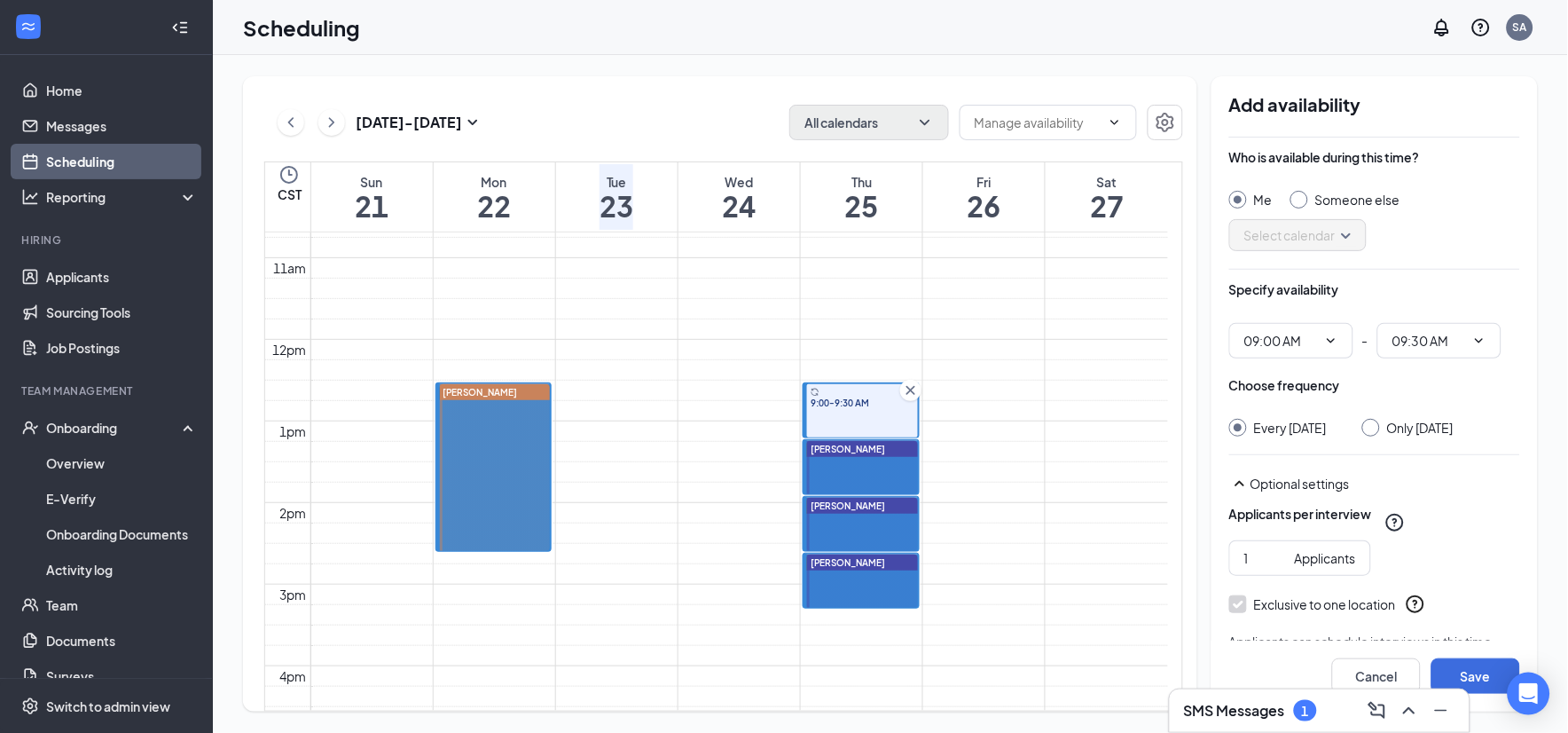
click at [1310, 207] on div "Someone else" at bounding box center [1345, 199] width 110 height 17
radio input "false"
radio input "true"
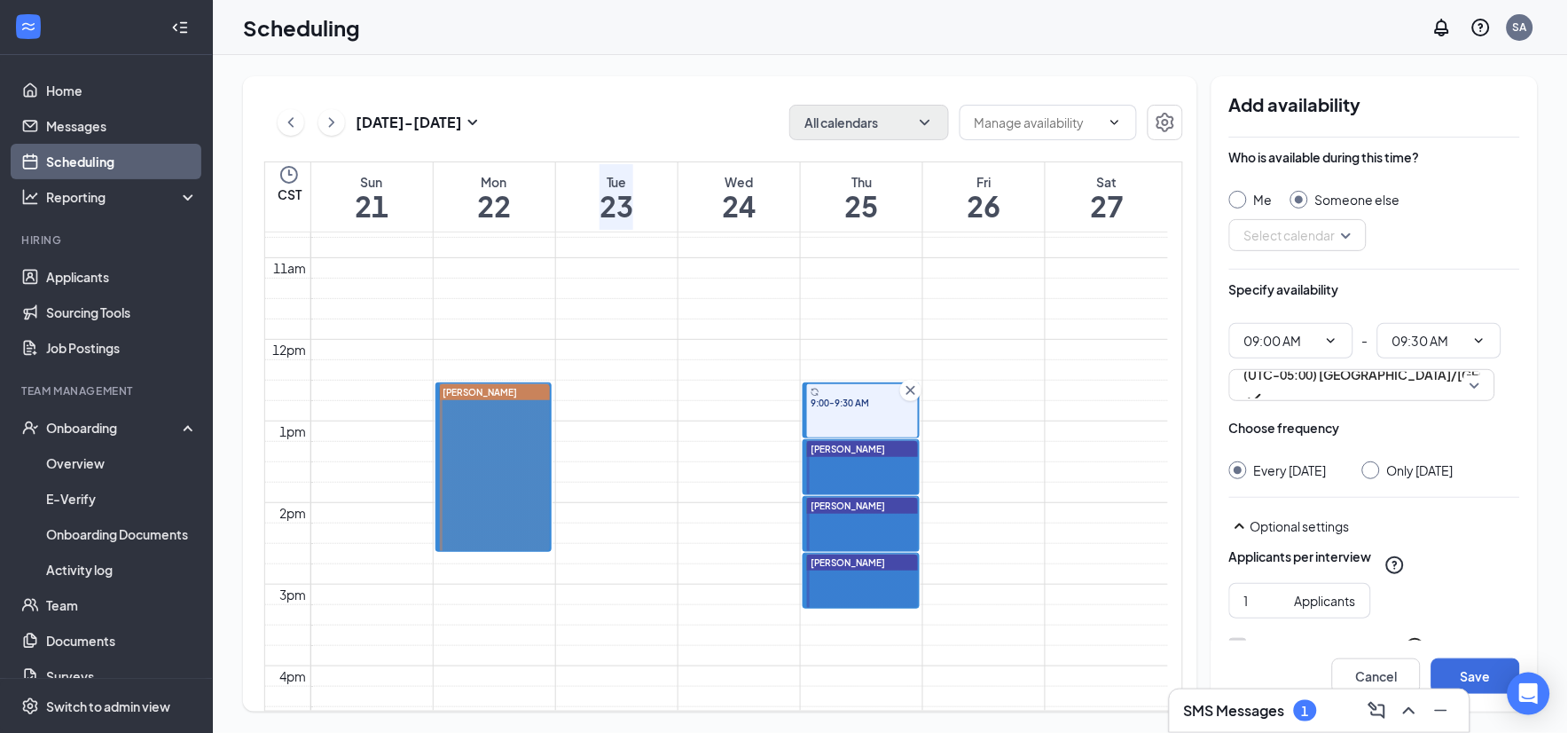
click at [1290, 199] on div "Me Someone else" at bounding box center [1374, 199] width 290 height 17
drag, startPoint x: 1292, startPoint y: 201, endPoint x: 1307, endPoint y: 227, distance: 30.0
click at [1307, 227] on input "search" at bounding box center [1291, 234] width 104 height 30
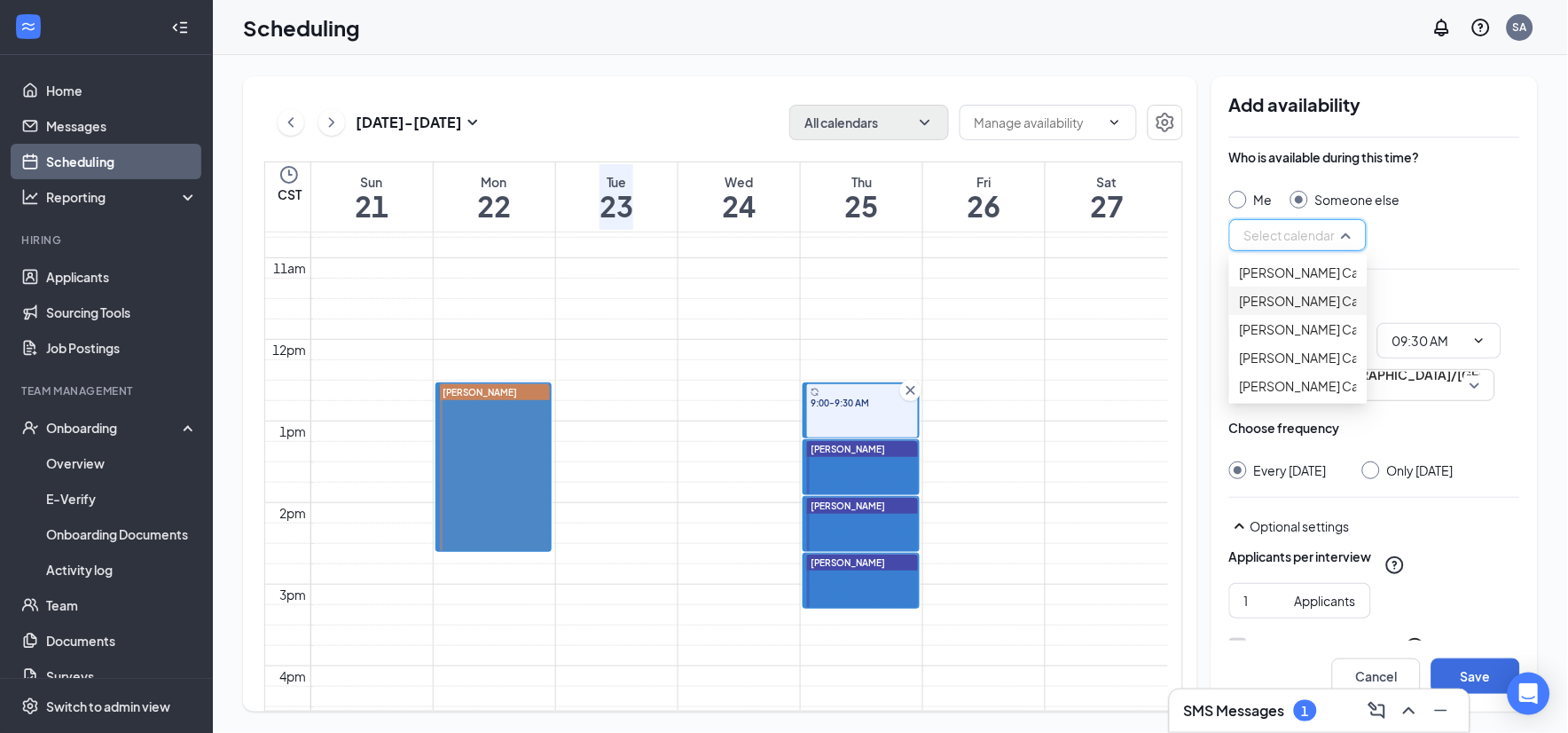
click at [1302, 310] on span "[PERSON_NAME] Calendar" at bounding box center [1318, 300] width 157 height 19
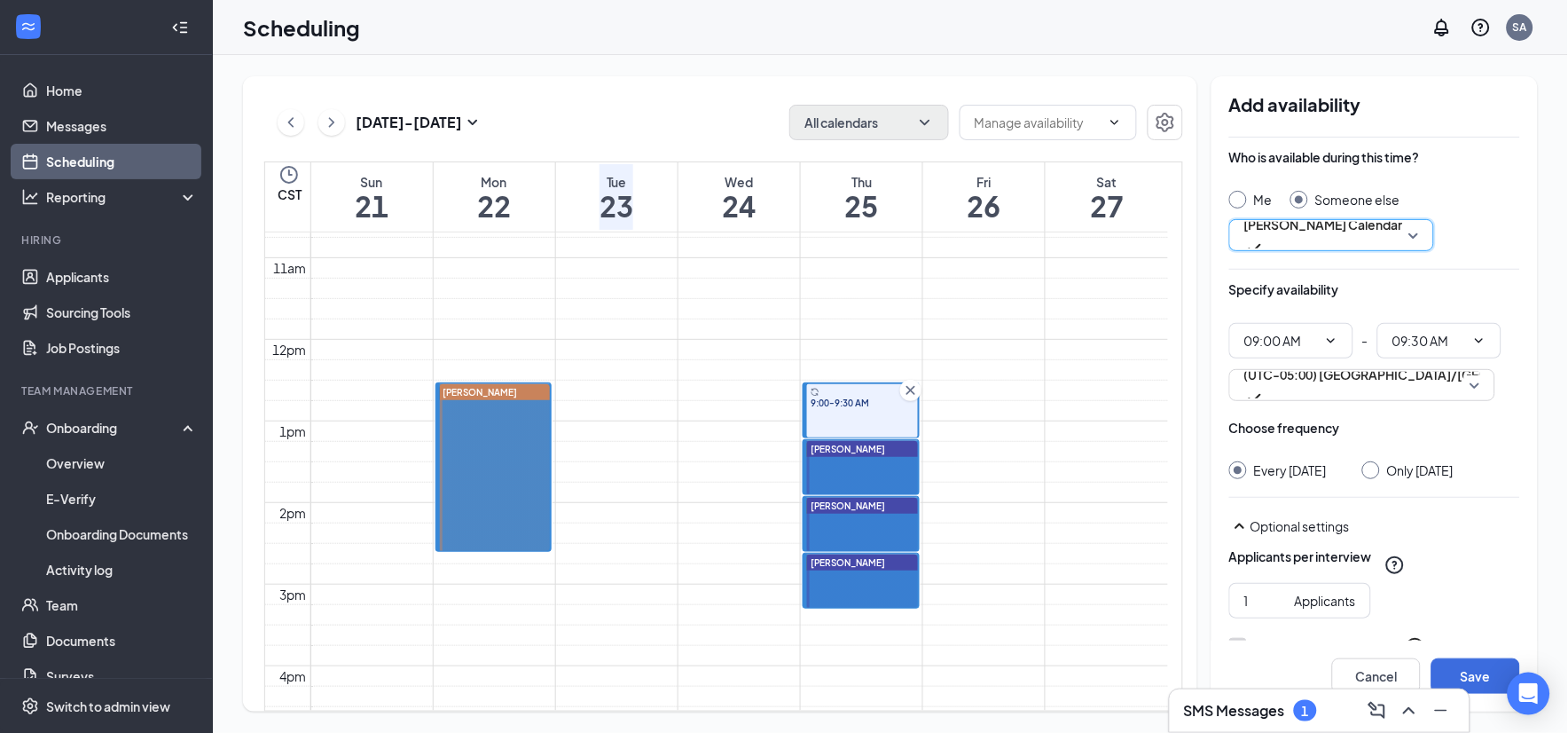
click at [1375, 471] on input "Only [DATE]" at bounding box center [1368, 468] width 13 height 13
radio input "true"
radio input "false"
click at [1496, 666] on button "Save" at bounding box center [1475, 676] width 88 height 36
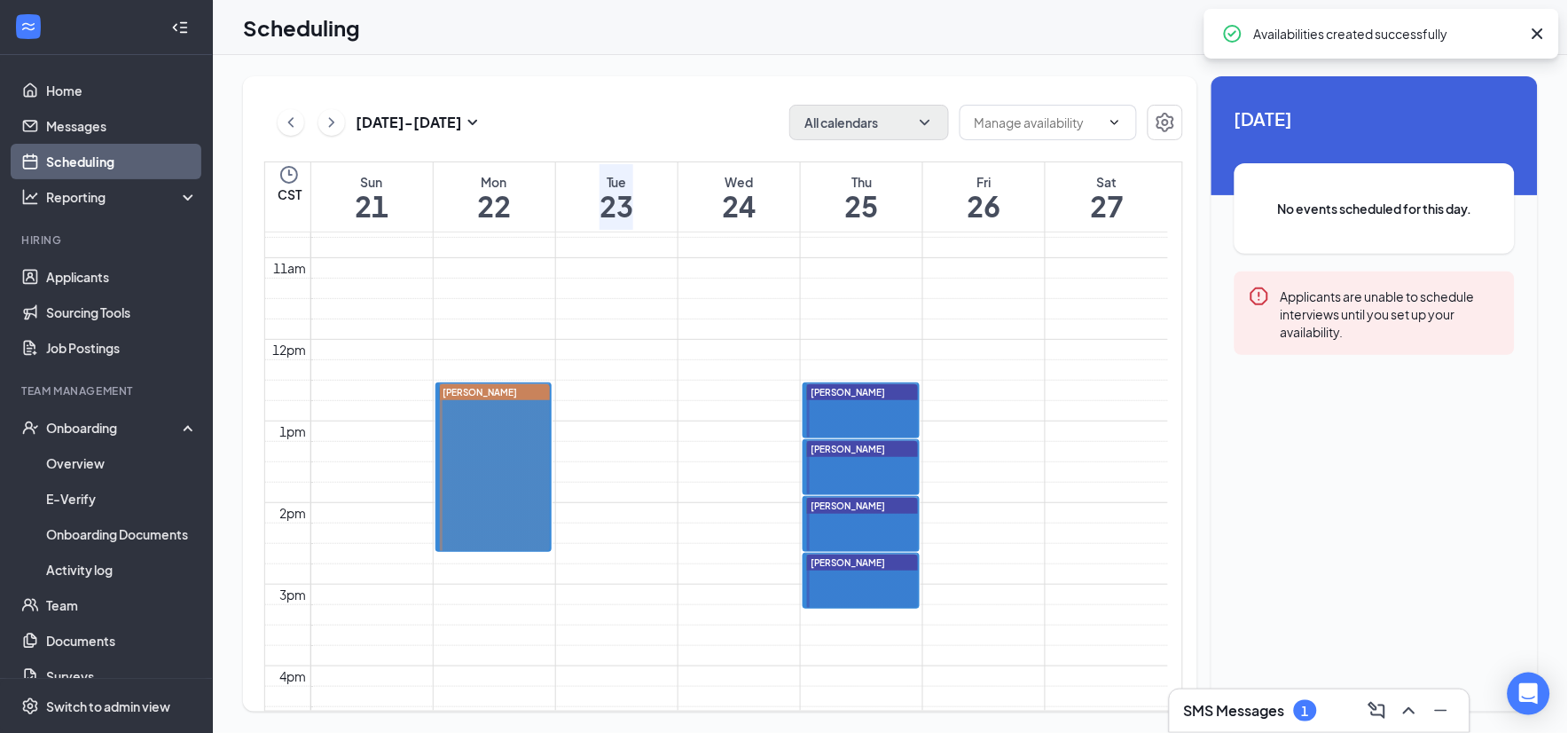
click at [1253, 718] on h3 "SMS Messages" at bounding box center [1234, 711] width 101 height 19
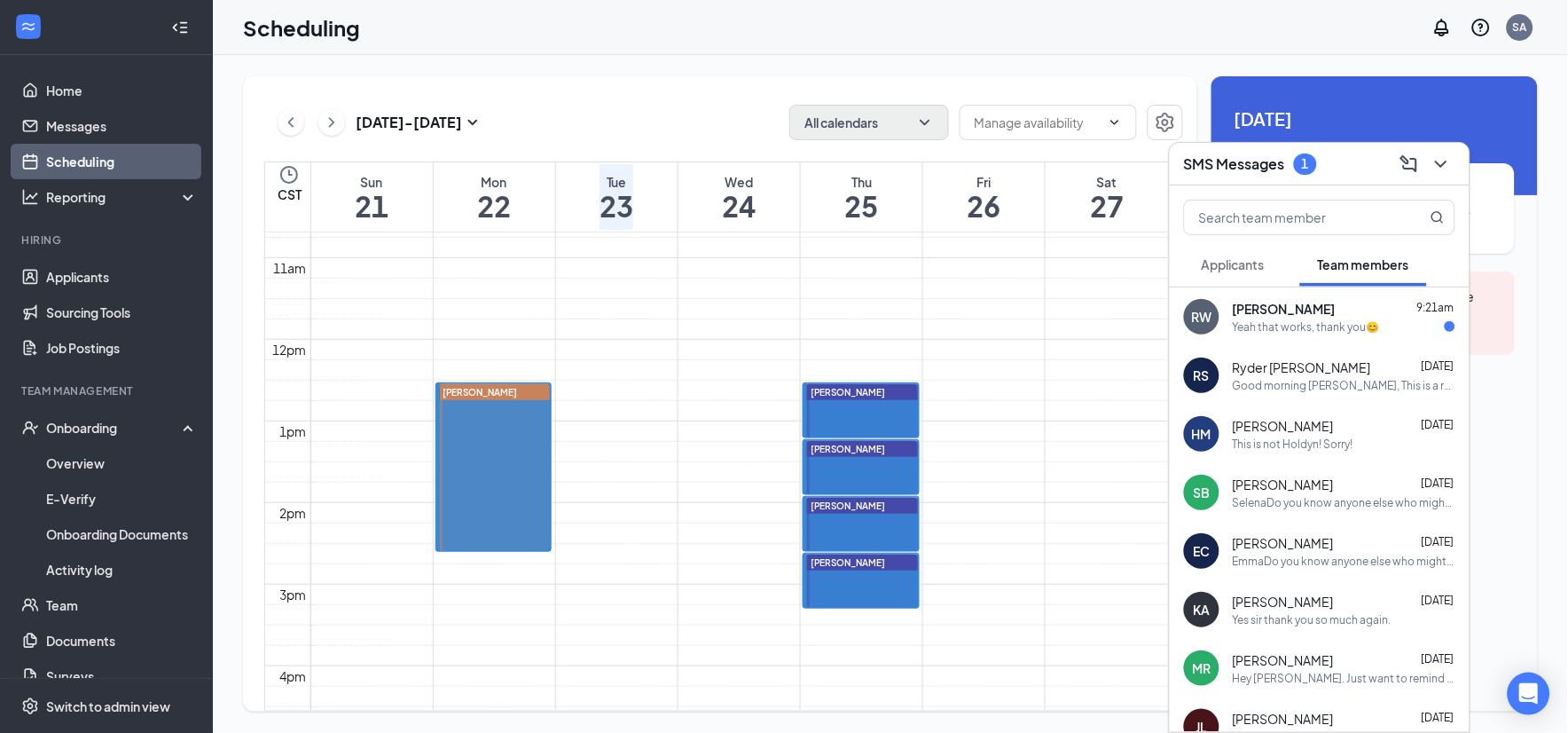
click at [1287, 159] on div "SMS Messages 1" at bounding box center [1249, 164] width 133 height 21
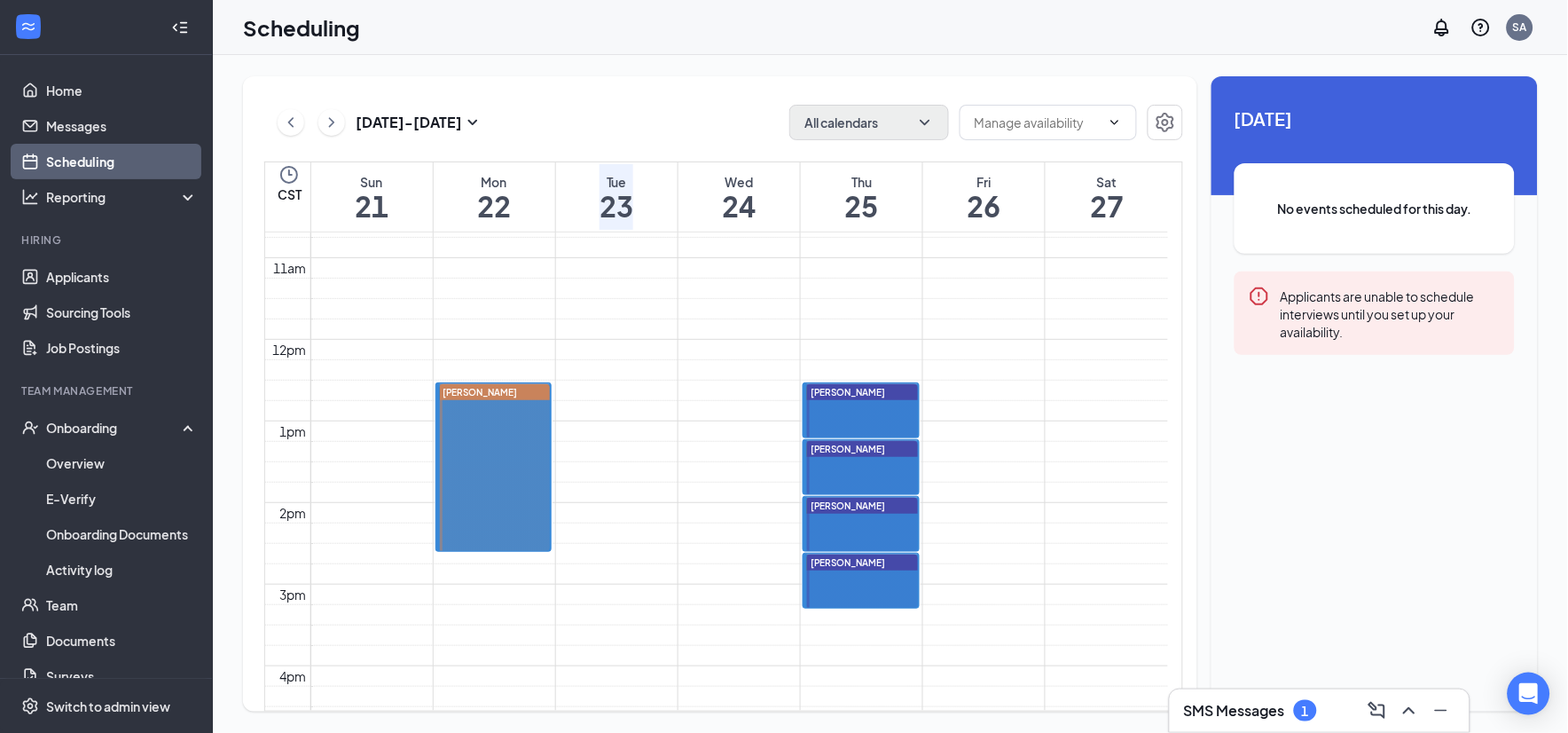
click at [729, 66] on div "[DATE] - [DATE] All calendars CST Sun 21 Mon 22 Tue 23 Wed 24 Thu 25 Fri 26 Sat…" at bounding box center [890, 394] width 1355 height 678
